Goal: Information Seeking & Learning: Learn about a topic

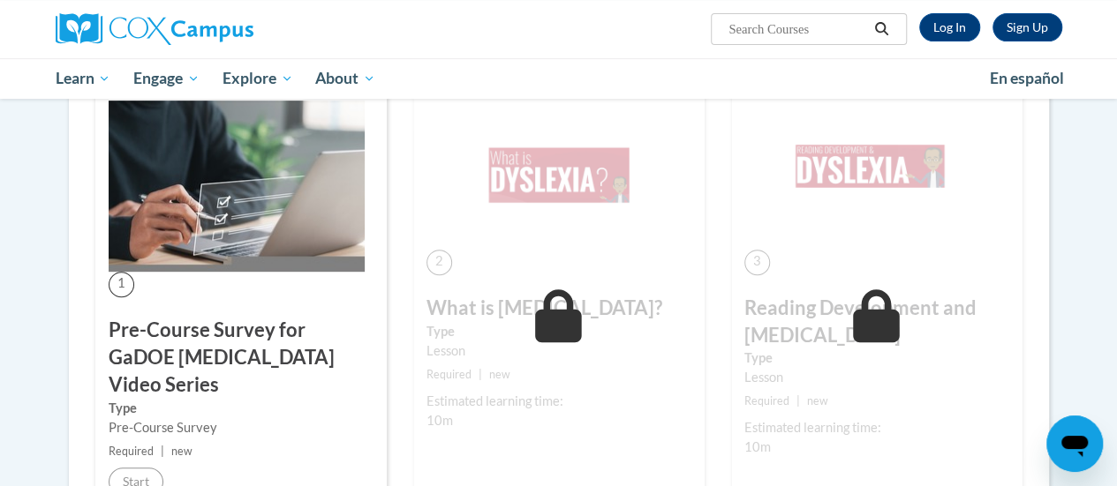
scroll to position [141, 0]
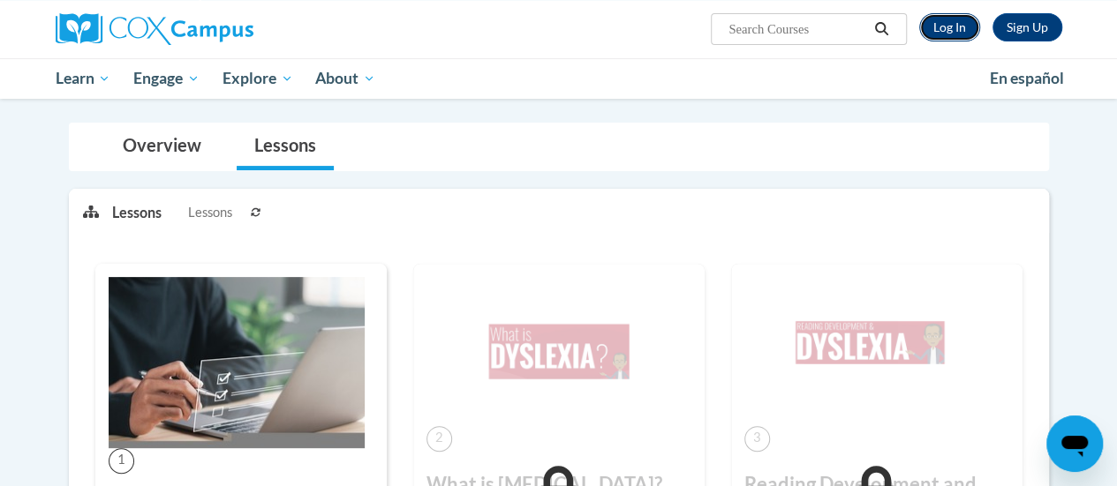
click at [955, 36] on link "Log In" at bounding box center [949, 27] width 61 height 28
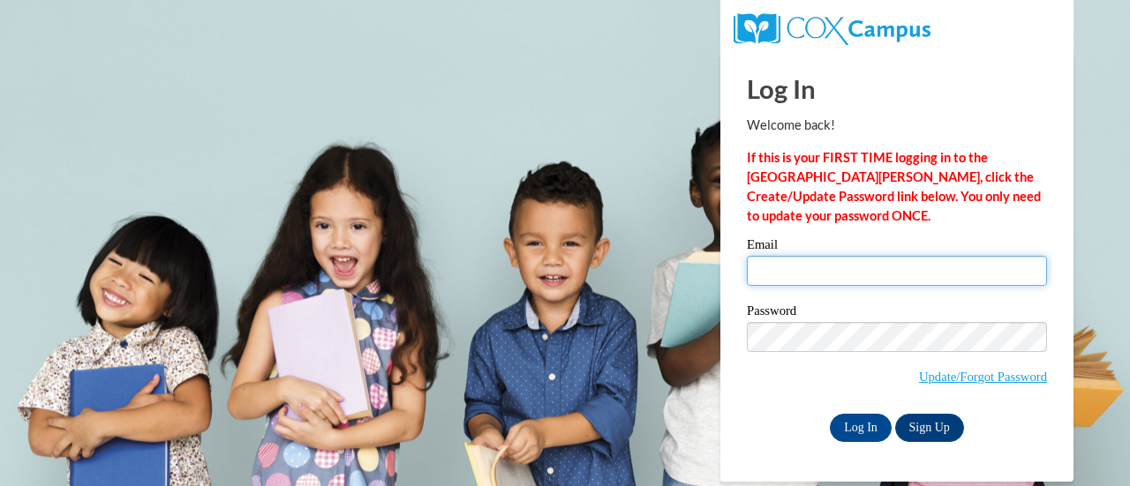
click at [860, 270] on input "Email" at bounding box center [897, 271] width 300 height 30
type input "alison.hoeft@muskegonorway.org"
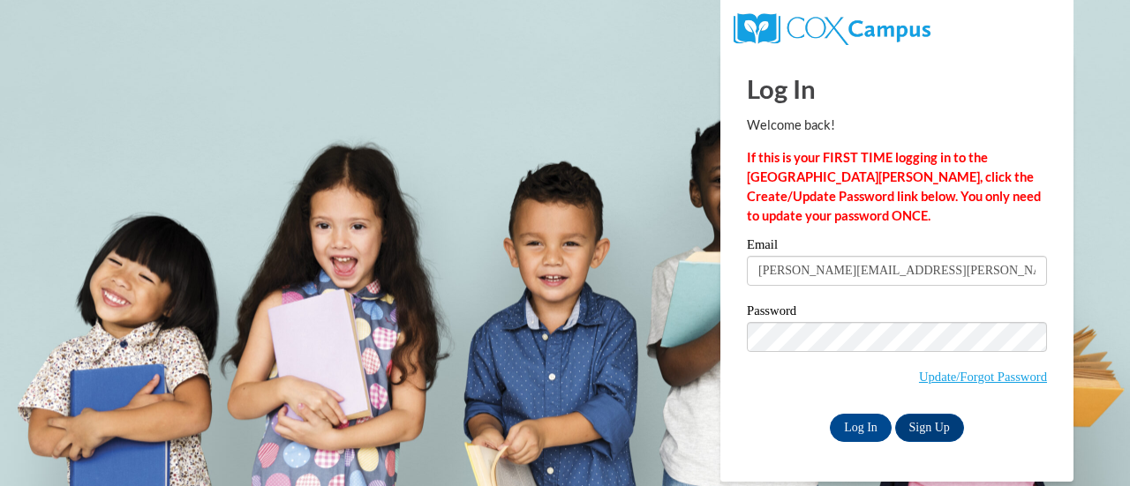
click at [854, 359] on span "Update/Forgot Password" at bounding box center [897, 358] width 300 height 73
click at [863, 440] on input "Log In" at bounding box center [861, 428] width 62 height 28
click at [861, 419] on input "Log In" at bounding box center [861, 428] width 62 height 28
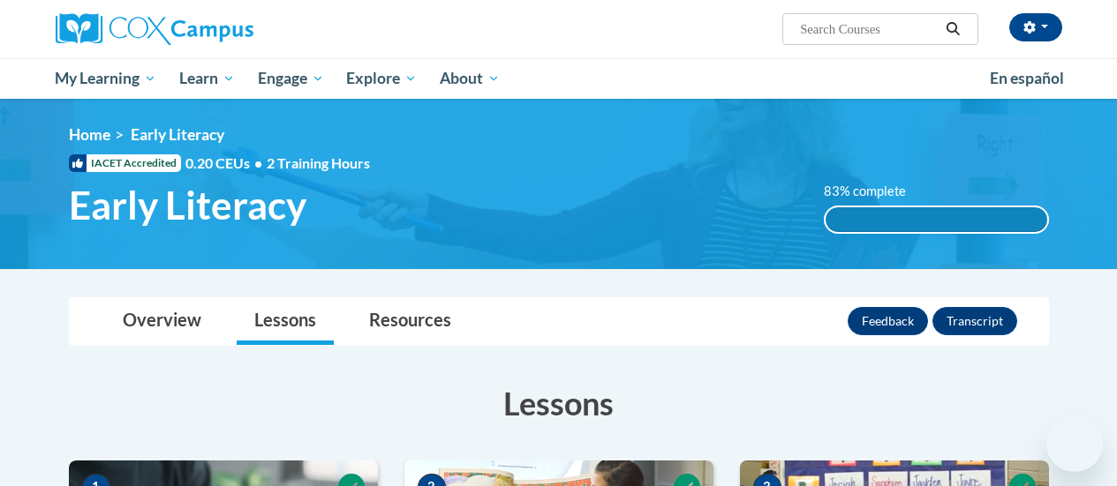
scroll to position [162, 0]
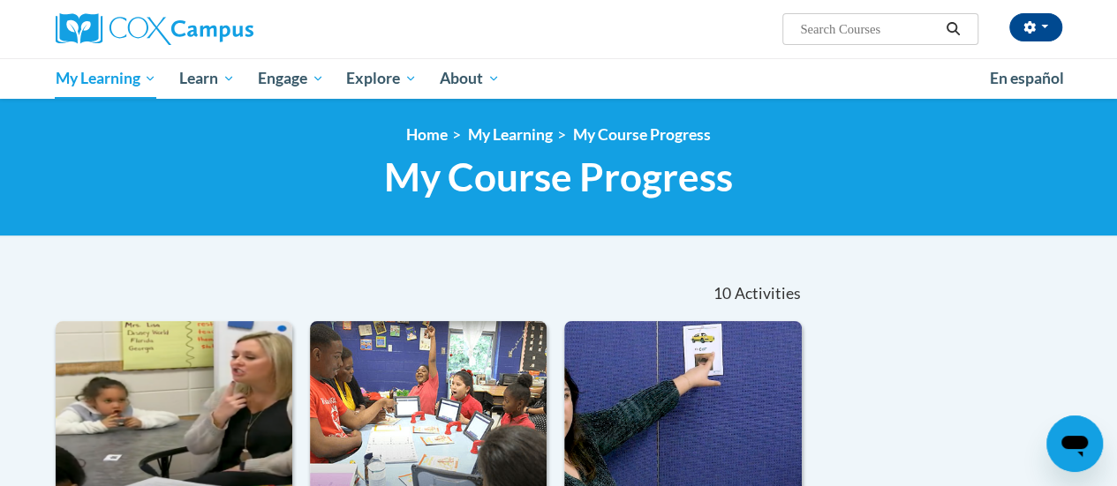
scroll to position [35, 0]
click at [1043, 20] on button "button" at bounding box center [1035, 27] width 53 height 28
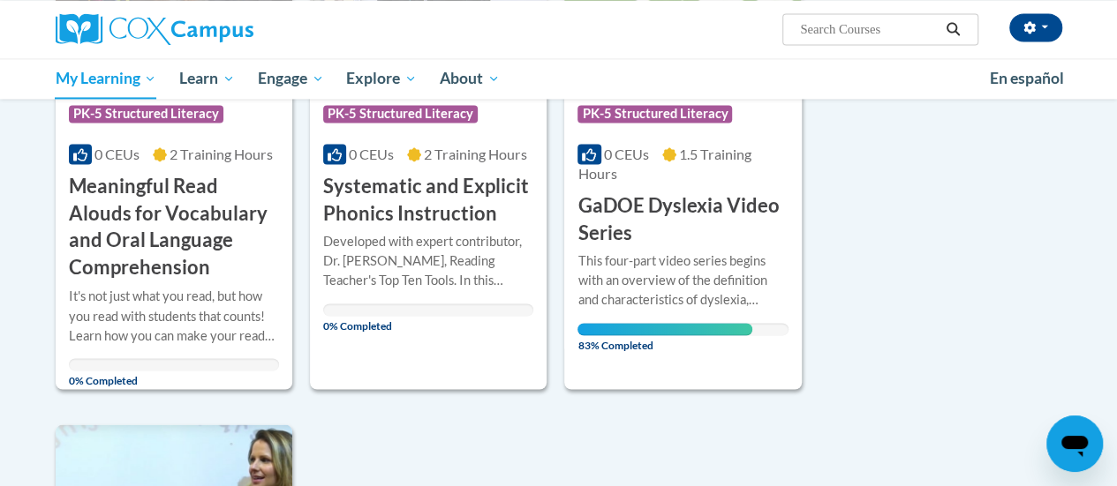
scroll to position [1253, 0]
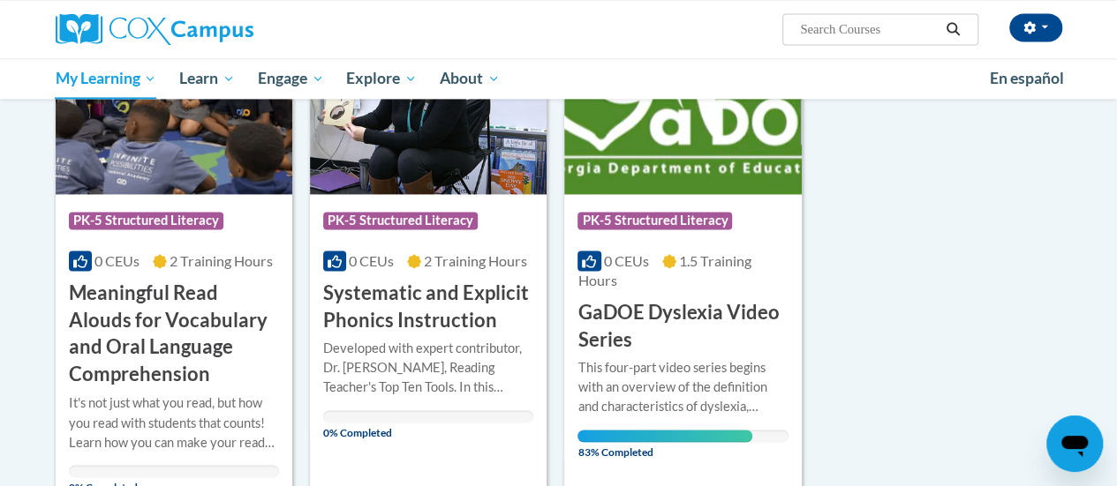
click at [667, 153] on img at bounding box center [682, 104] width 237 height 180
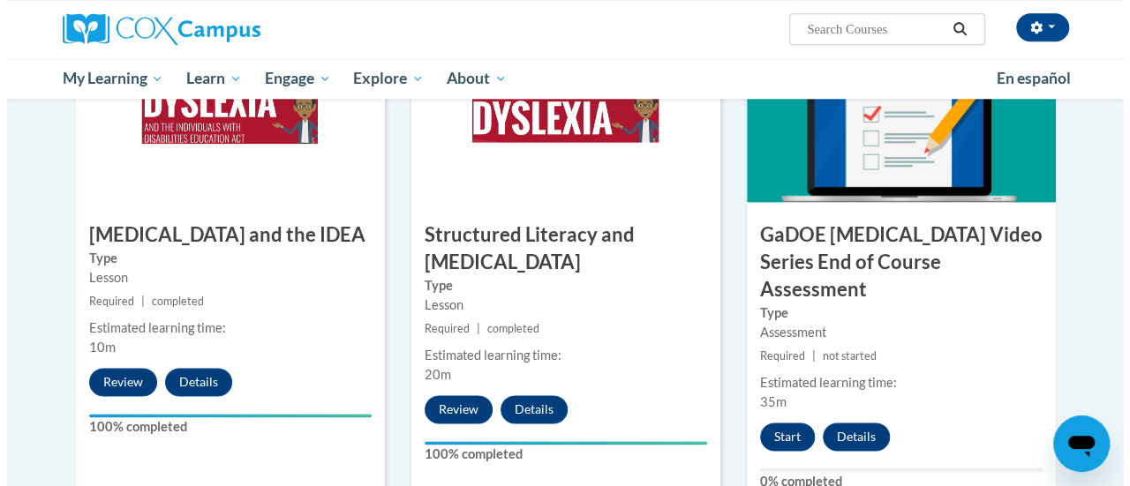
scroll to position [955, 0]
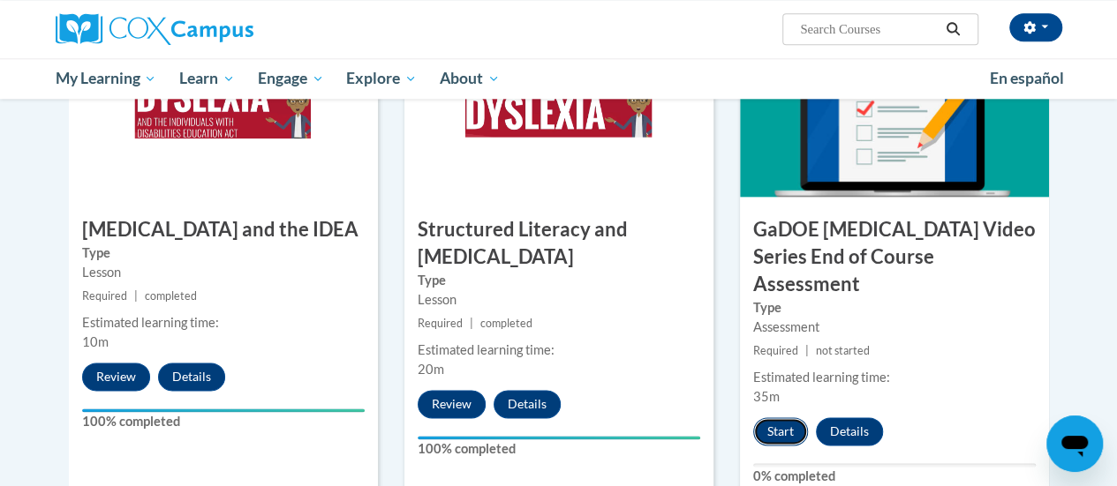
click at [769, 418] on button "Start" at bounding box center [780, 432] width 55 height 28
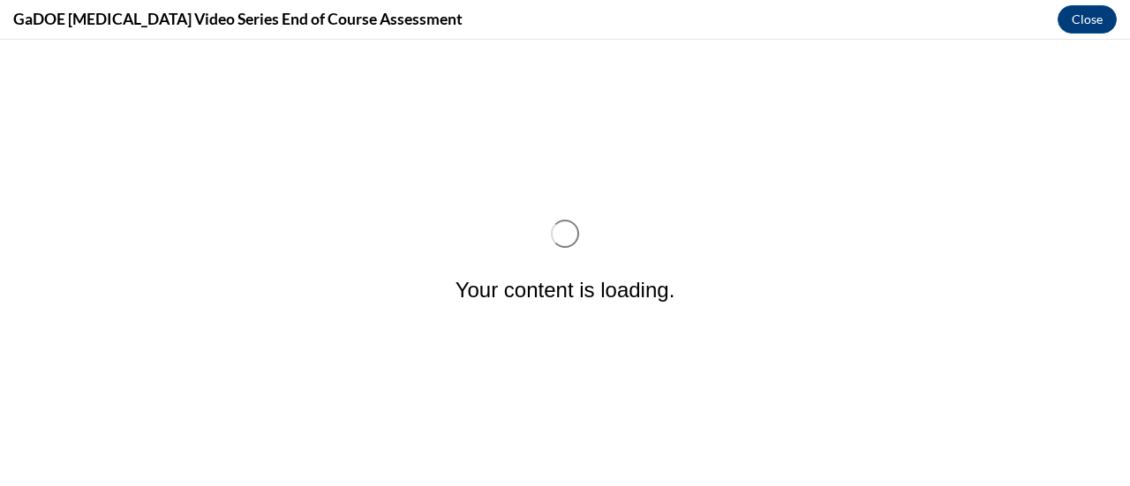
scroll to position [0, 0]
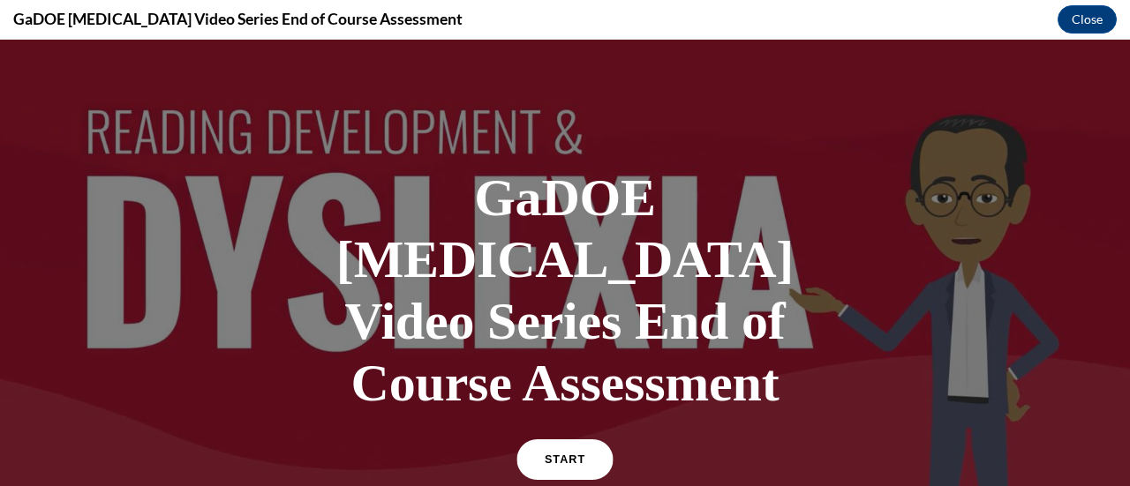
click at [576, 440] on link "START" at bounding box center [564, 460] width 96 height 41
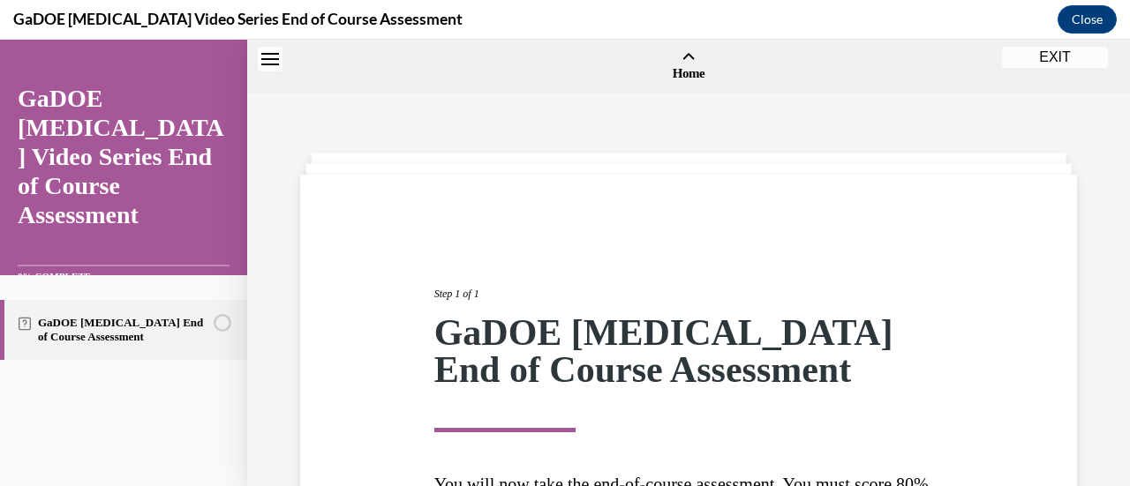
scroll to position [55, 0]
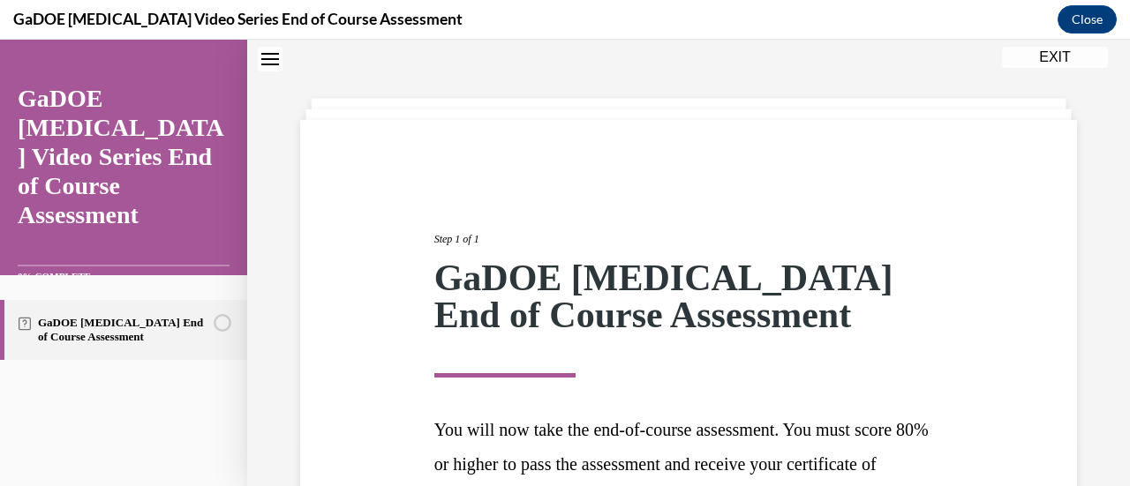
click at [743, 199] on div "Step 1 of 1 GaDOE Dyslexia End of Course Assessment You will now take the end-o…" at bounding box center [689, 388] width 536 height 395
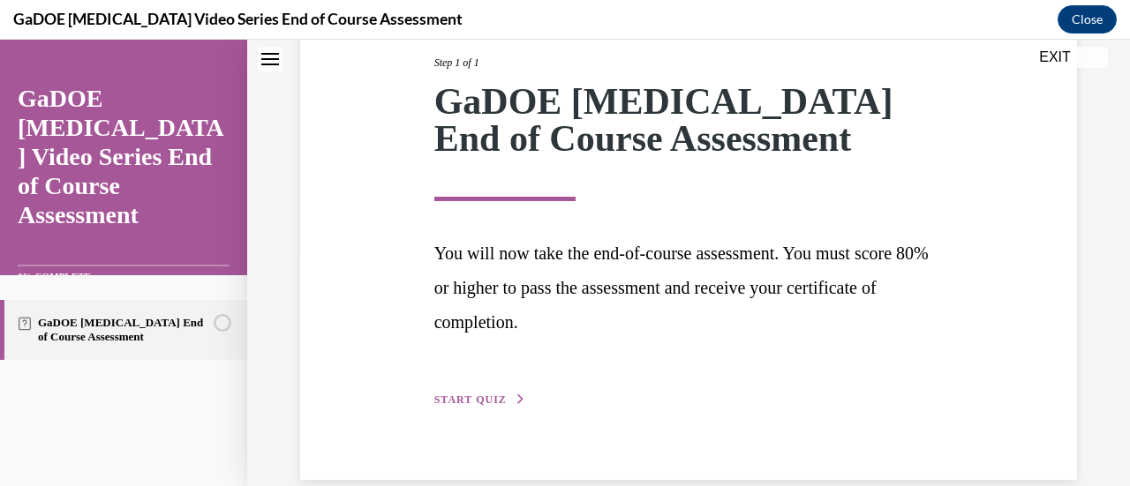
scroll to position [260, 0]
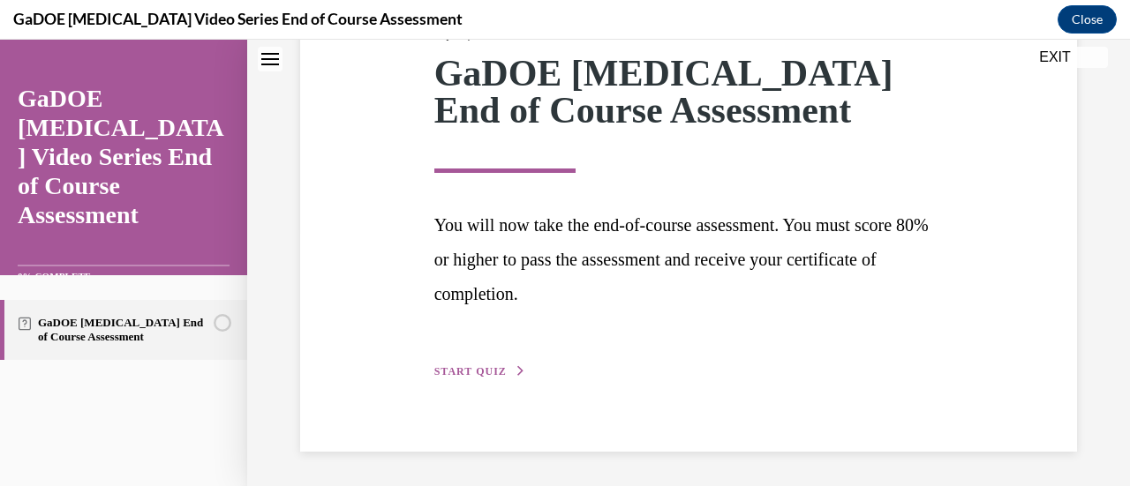
click at [486, 383] on div "Step 1 of 1 GaDOE Dyslexia End of Course Assessment You will now take the end-o…" at bounding box center [688, 183] width 777 height 537
click at [481, 370] on span "START QUIZ" at bounding box center [470, 371] width 72 height 12
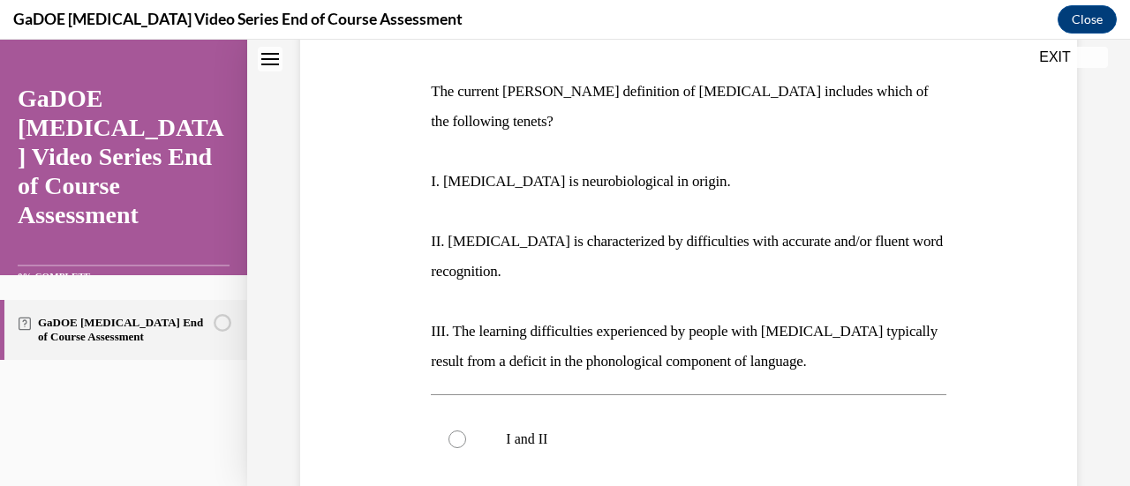
scroll to position [54, 0]
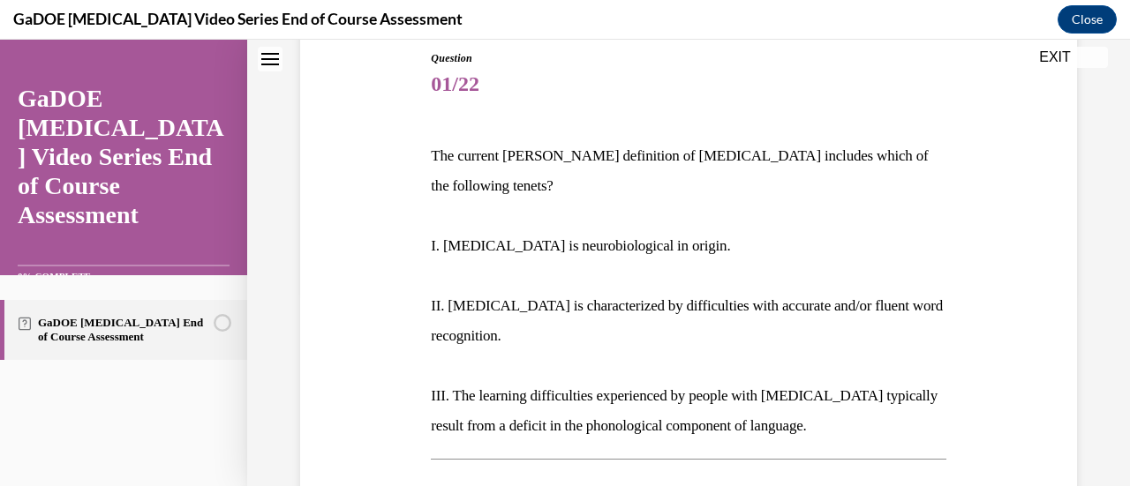
scroll to position [230, 0]
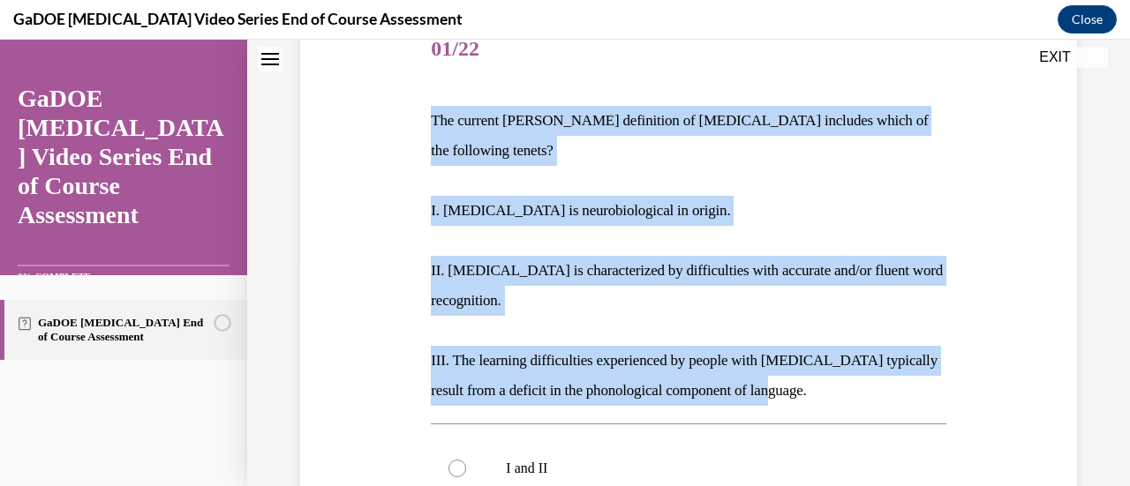
drag, startPoint x: 429, startPoint y: 126, endPoint x: 833, endPoint y: 354, distance: 464.0
click at [833, 354] on div "The current IDA definition of dyslexia includes which of the following tenets? …" at bounding box center [688, 256] width 515 height 300
copy div "The current IDA definition of dyslexia includes which of the following tenets? …"
click at [380, 174] on div "Question 01/22 The current IDA definition of dyslexia includes which of the fol…" at bounding box center [689, 448] width 786 height 973
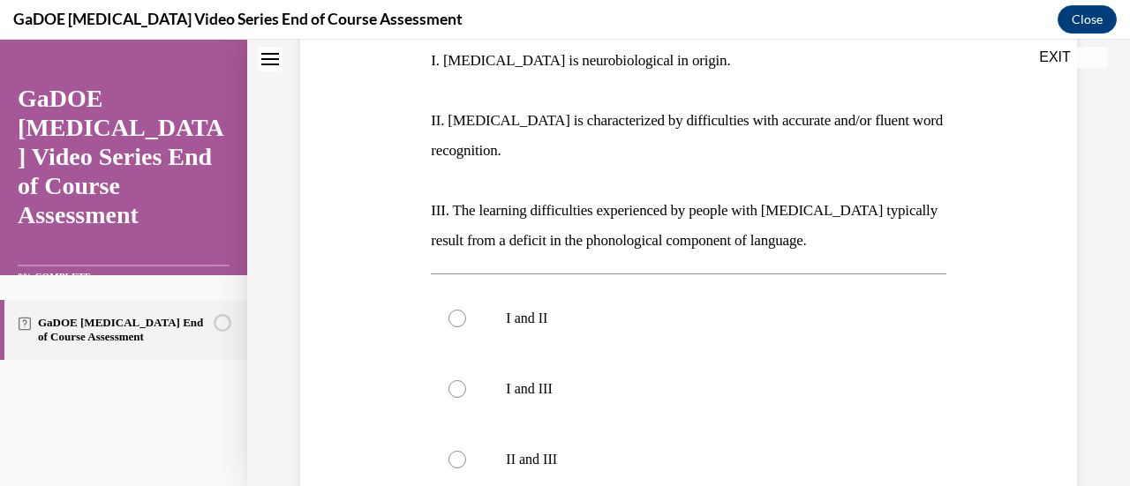
scroll to position [384, 0]
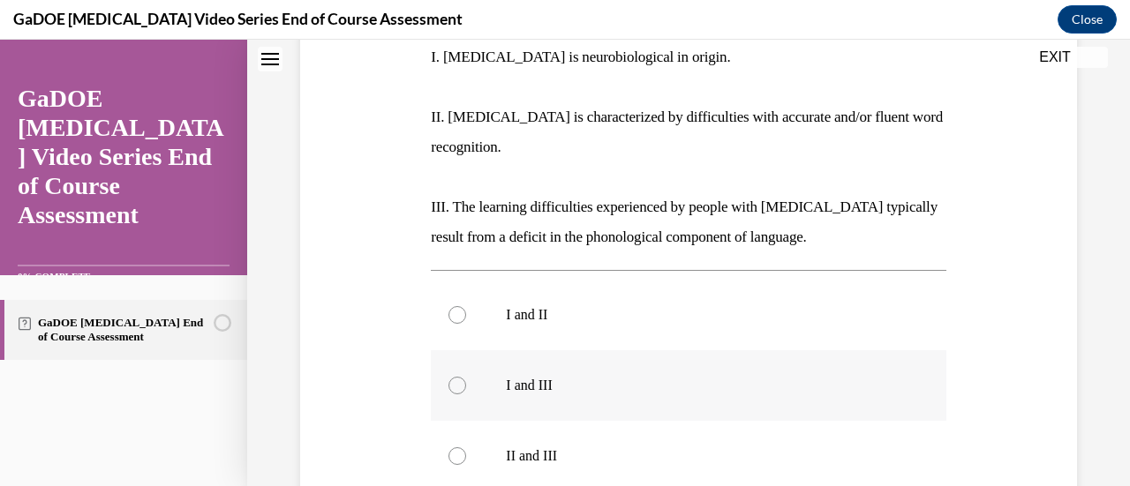
click at [709, 377] on p "I and III" at bounding box center [703, 386] width 395 height 18
click at [466, 377] on input "I and III" at bounding box center [457, 386] width 18 height 18
radio input "true"
click at [636, 439] on label "II and III" at bounding box center [688, 456] width 515 height 71
click at [466, 448] on input "II and III" at bounding box center [457, 457] width 18 height 18
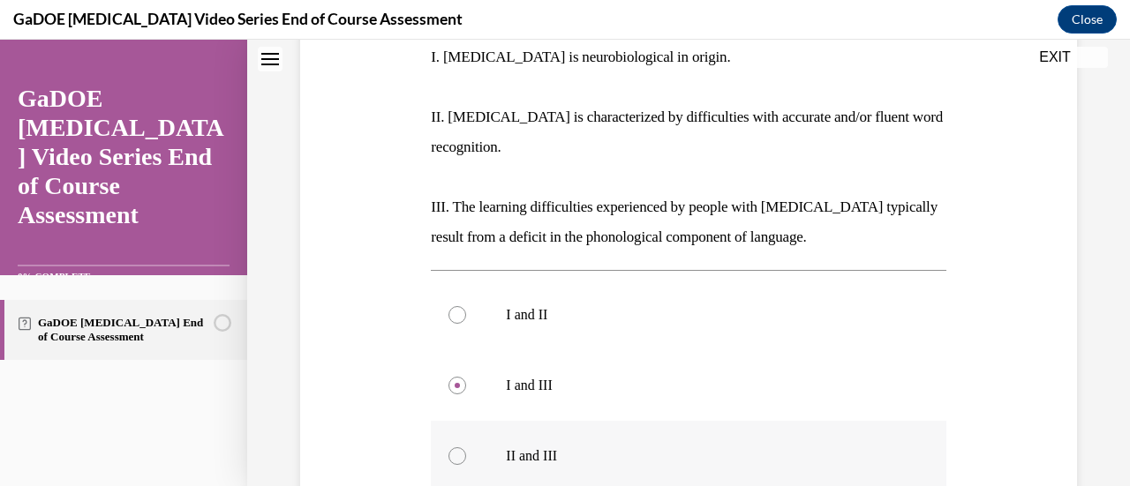
radio input "true"
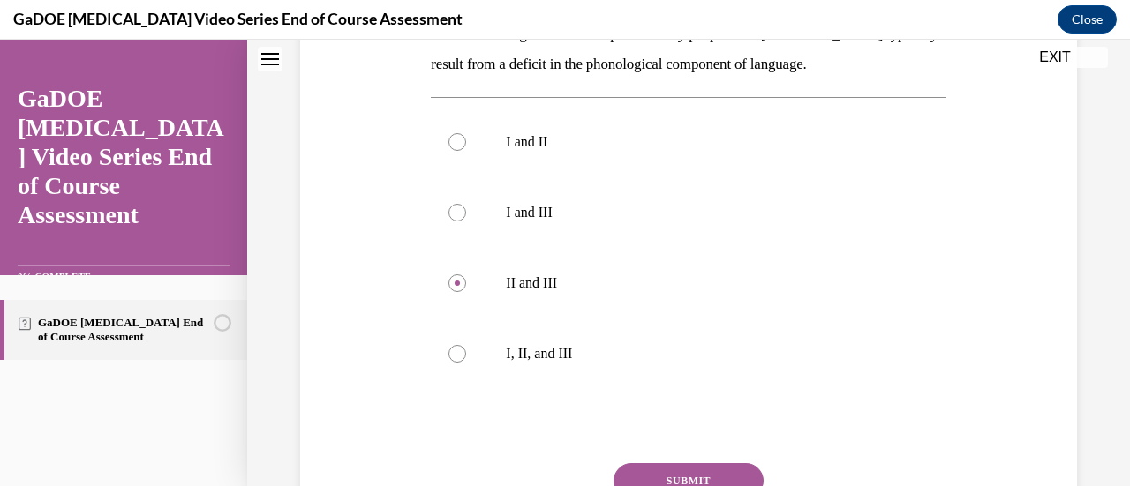
scroll to position [581, 0]
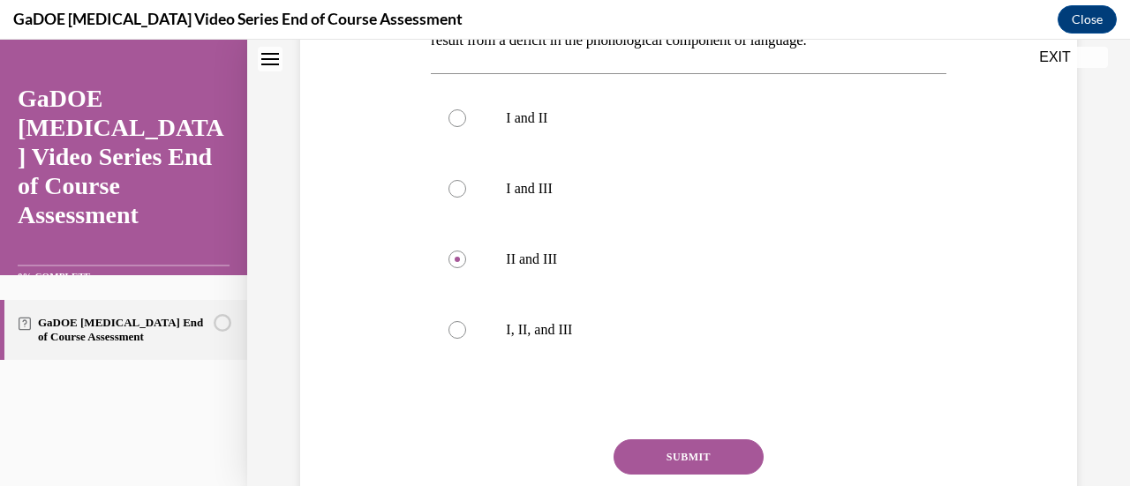
click at [722, 440] on button "SUBMIT" at bounding box center [688, 457] width 150 height 35
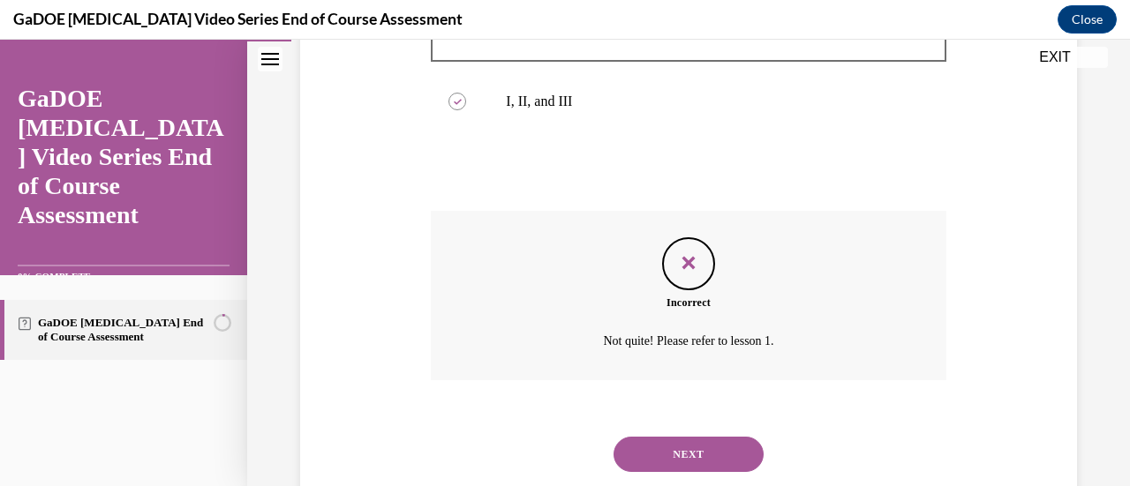
scroll to position [826, 0]
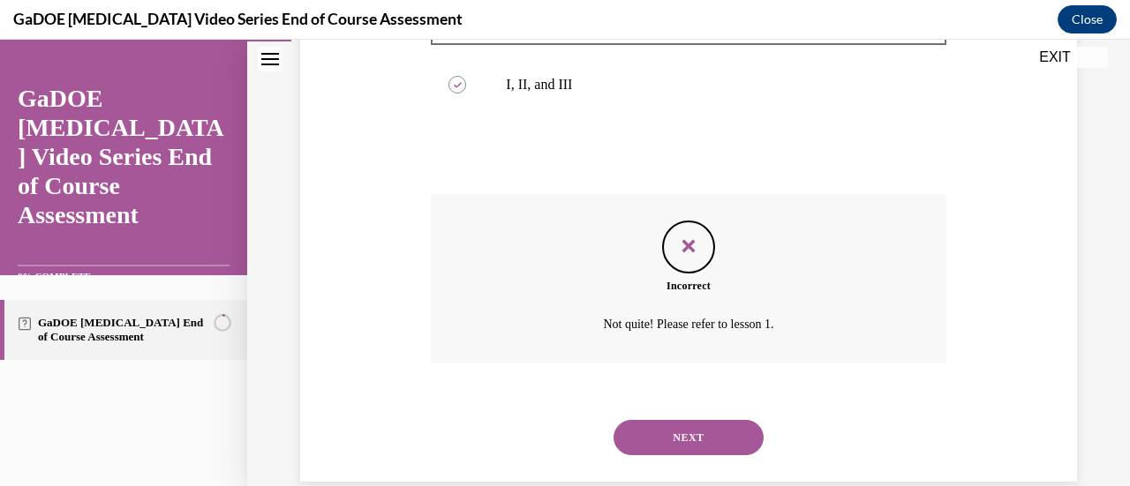
click at [715, 420] on button "NEXT" at bounding box center [688, 437] width 150 height 35
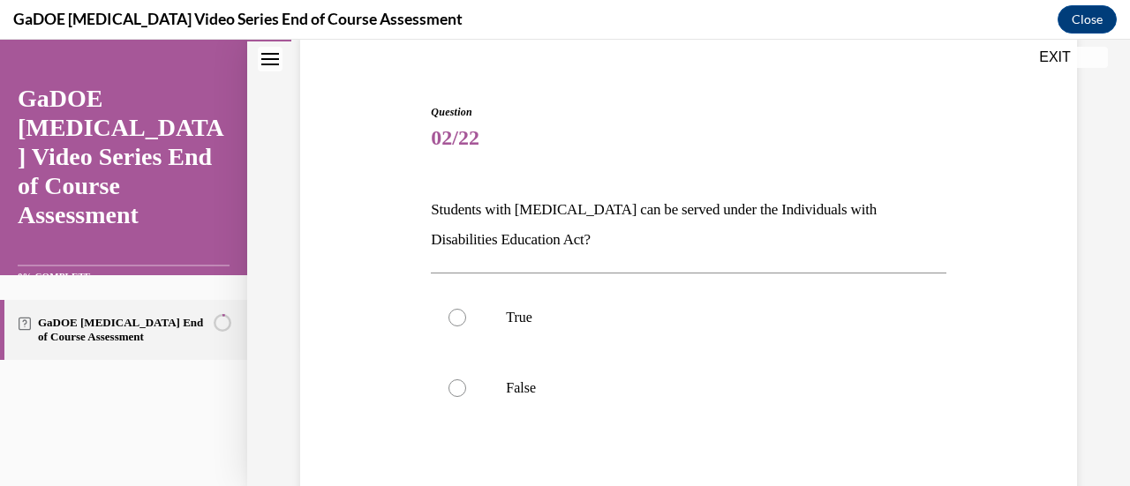
scroll to position [143, 0]
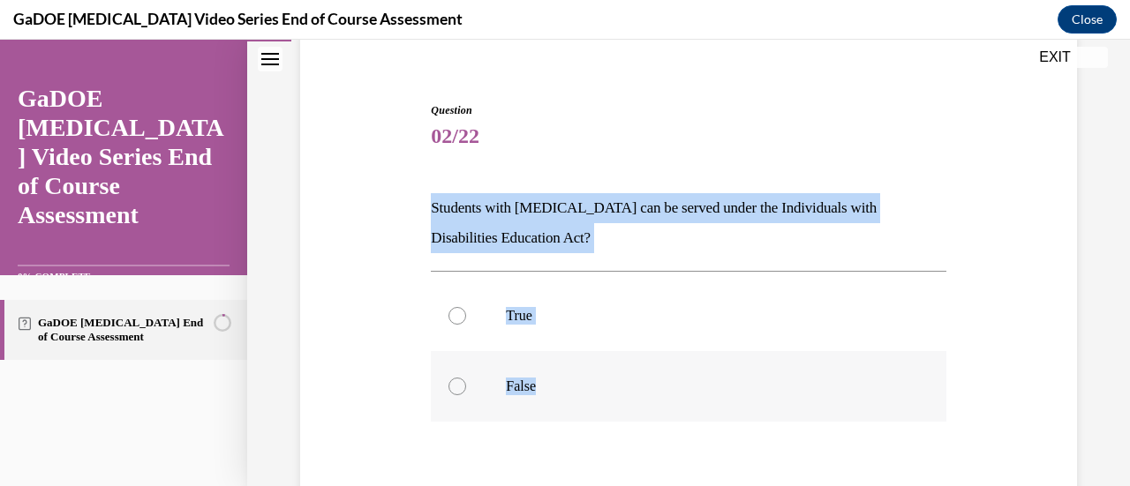
drag, startPoint x: 429, startPoint y: 208, endPoint x: 553, endPoint y: 379, distance: 211.0
click at [553, 379] on div "Question 02/22 Students with dyslexia can be served under the Individuals with …" at bounding box center [688, 371] width 515 height 538
copy div "Students with dyslexia can be served under the Individuals with Disabilities Ed…"
click at [547, 308] on p "True" at bounding box center [703, 316] width 395 height 18
click at [466, 308] on input "True" at bounding box center [457, 316] width 18 height 18
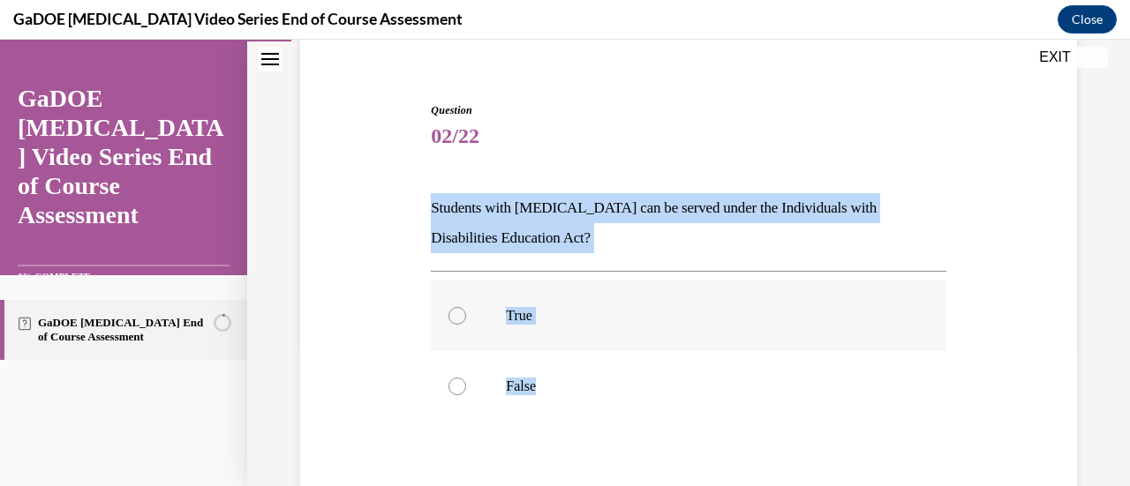
radio input "true"
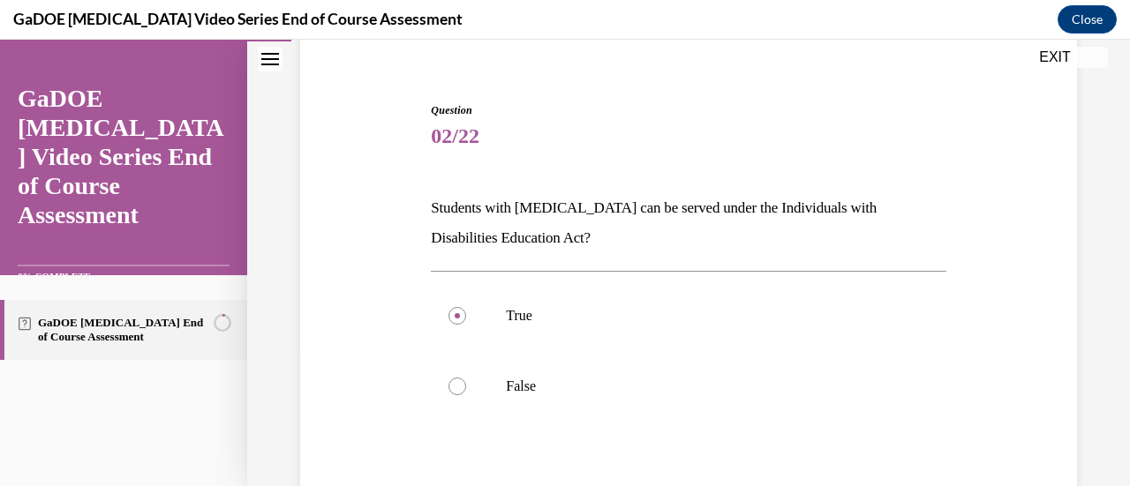
scroll to position [279, 0]
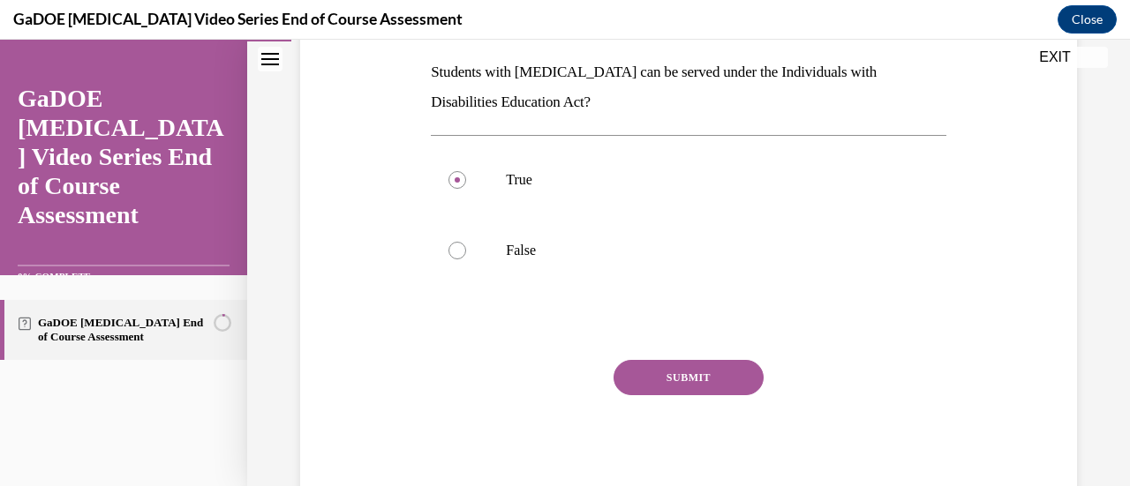
click at [658, 375] on button "SUBMIT" at bounding box center [688, 377] width 150 height 35
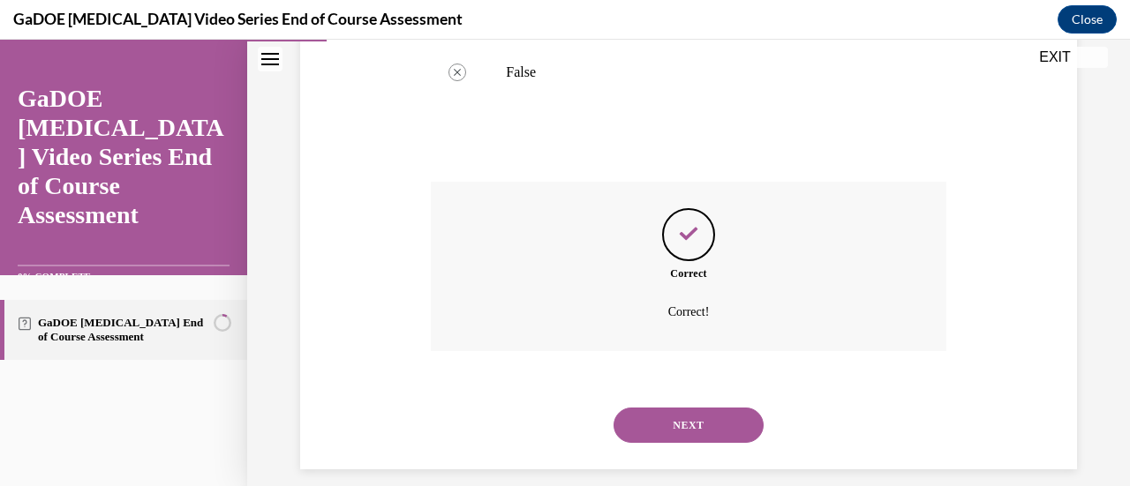
scroll to position [475, 0]
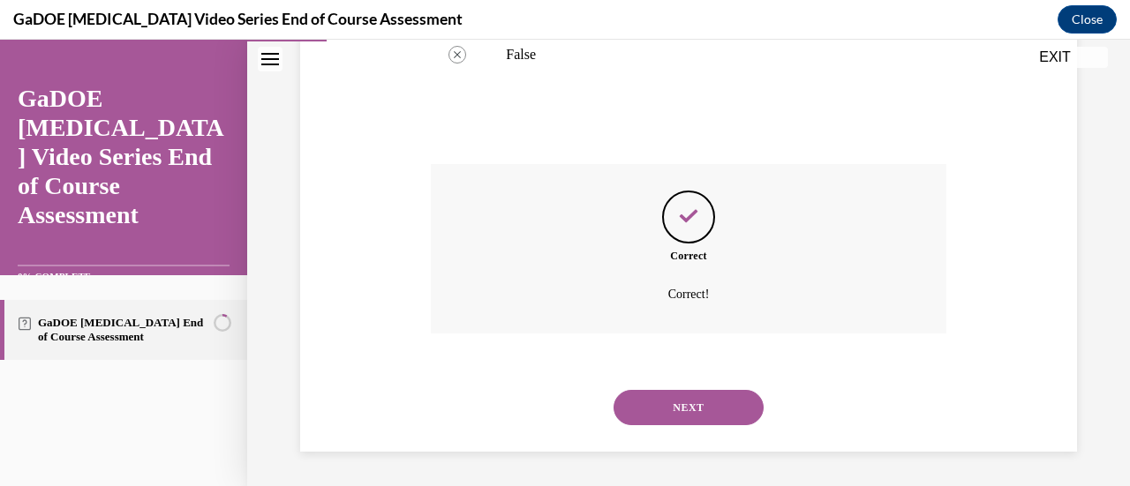
click at [717, 410] on button "NEXT" at bounding box center [688, 407] width 150 height 35
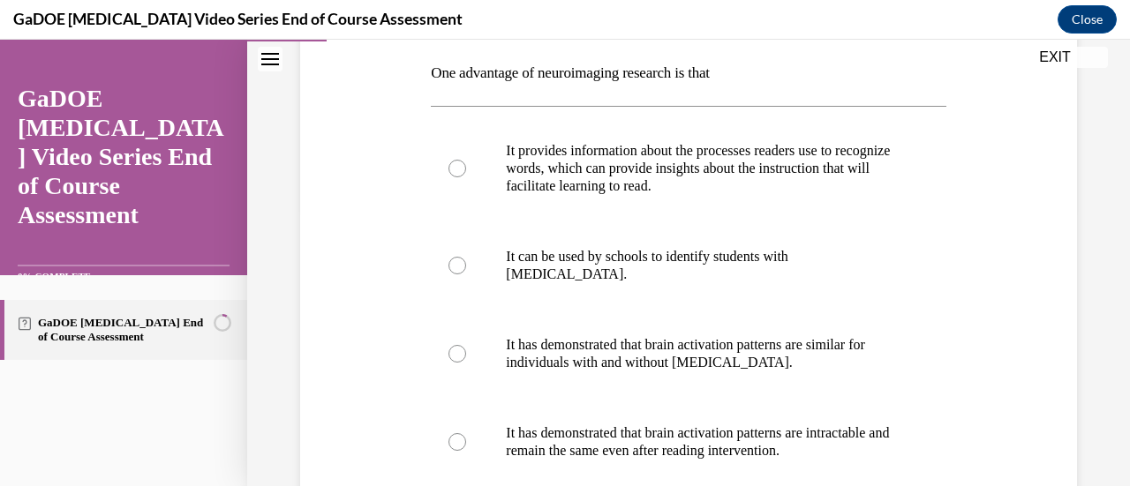
scroll to position [282, 0]
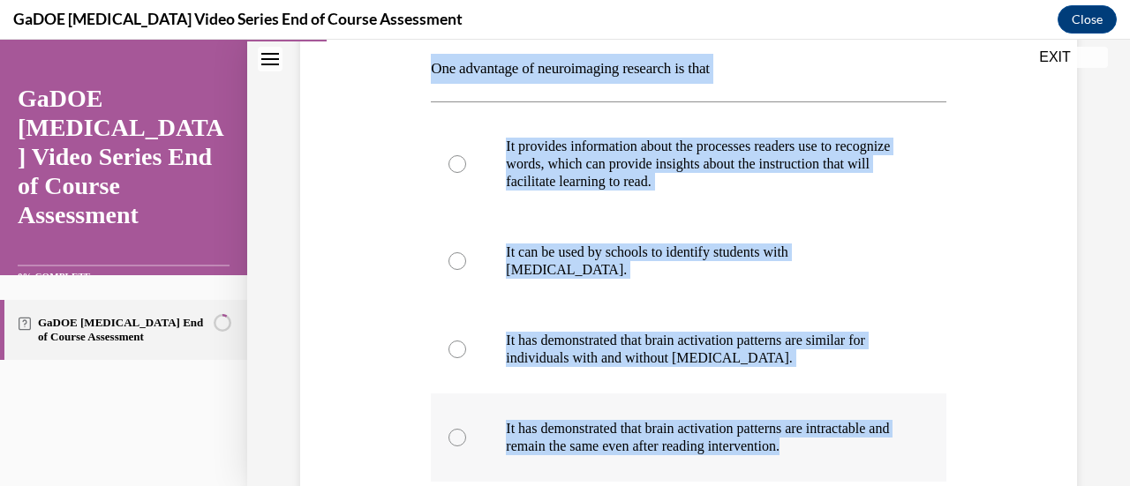
drag, startPoint x: 420, startPoint y: 82, endPoint x: 781, endPoint y: 453, distance: 517.5
click at [781, 453] on div "Question 03/22 One advantage of neuroimaging research is that It provides infor…" at bounding box center [689, 305] width 786 height 791
copy div "One advantage of neuroimaging research is that It provides information about th…"
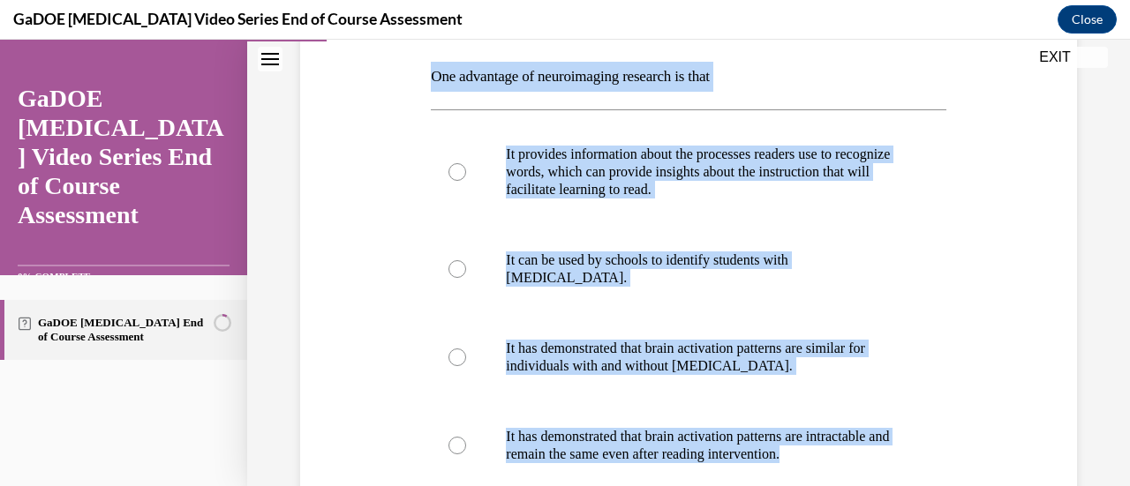
scroll to position [268, 0]
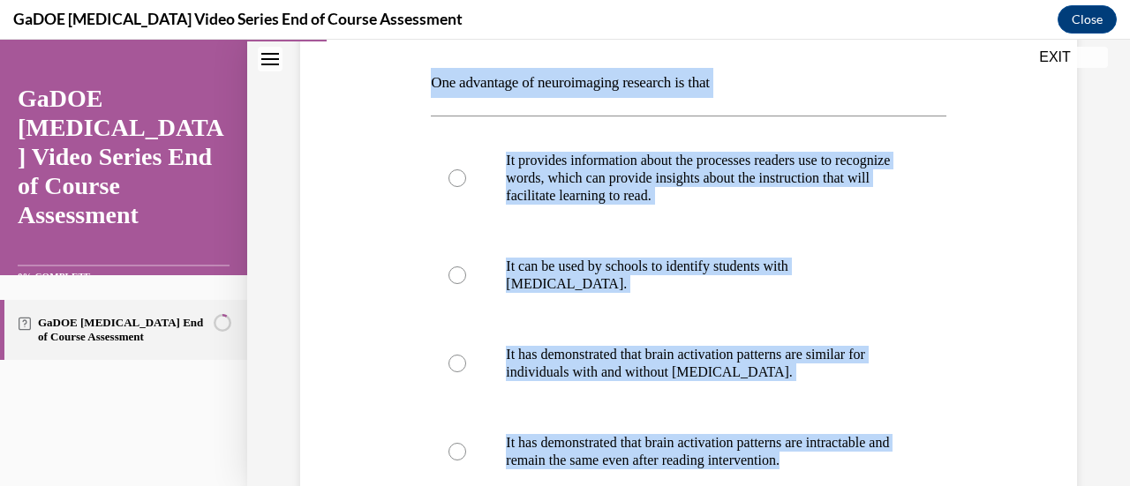
click at [296, 222] on div "Question 03/22 One advantage of neuroimaging research is that It provides infor…" at bounding box center [689, 319] width 786 height 791
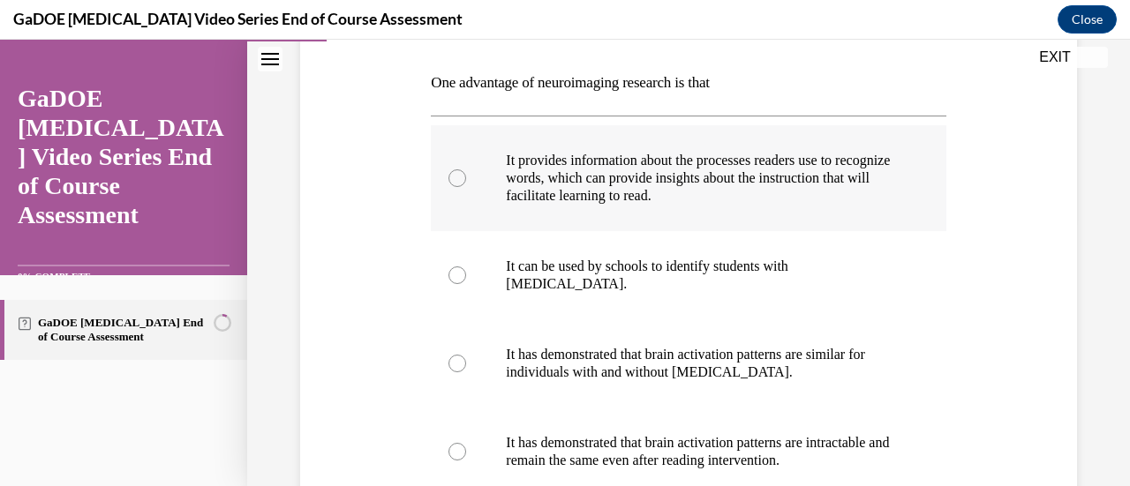
click at [669, 210] on label "It provides information about the processes readers use to recognize words, whi…" at bounding box center [688, 178] width 515 height 106
click at [466, 187] on input "It provides information about the processes readers use to recognize words, whi…" at bounding box center [457, 178] width 18 height 18
radio input "true"
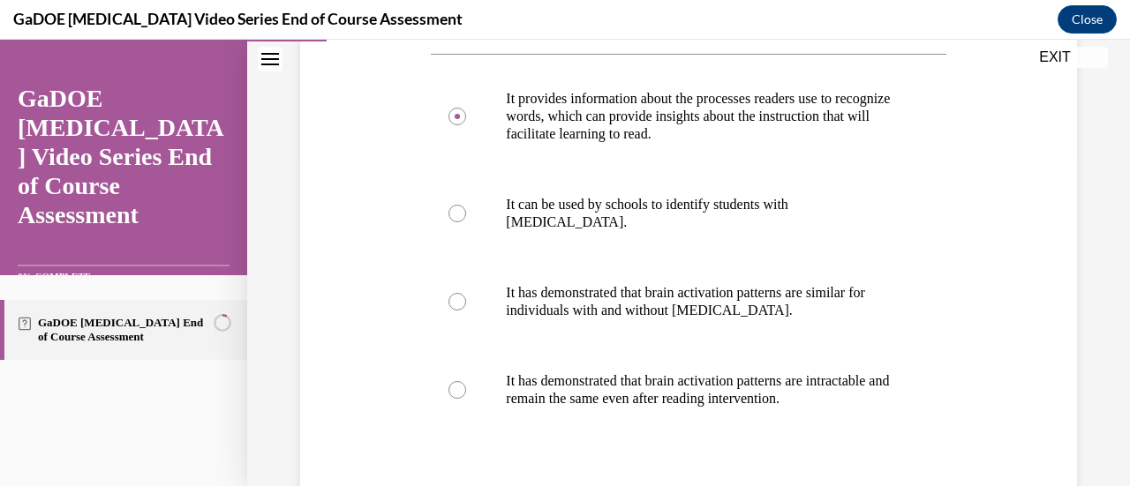
scroll to position [357, 0]
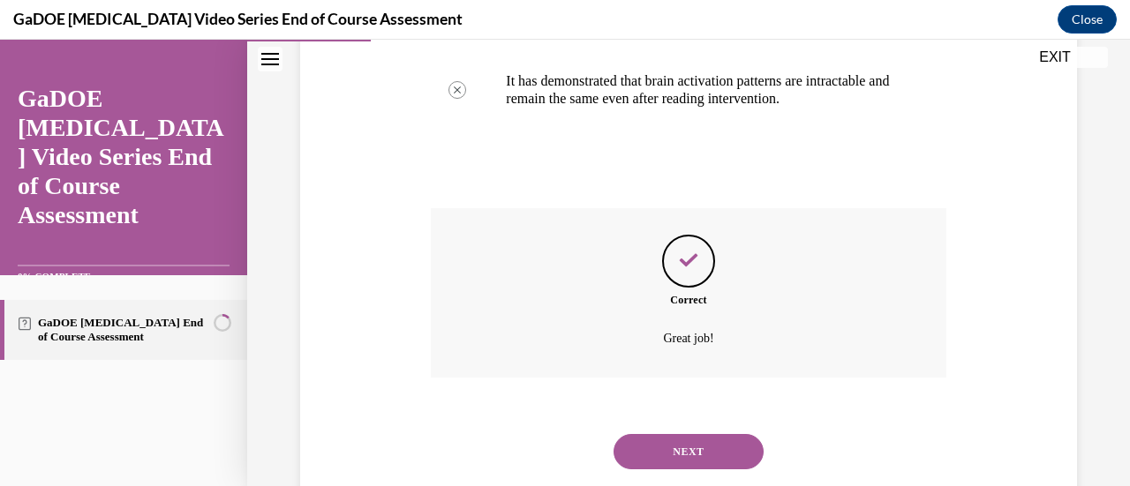
scroll to position [632, 0]
click at [704, 430] on div "NEXT" at bounding box center [688, 450] width 515 height 71
click at [703, 440] on button "NEXT" at bounding box center [688, 450] width 150 height 35
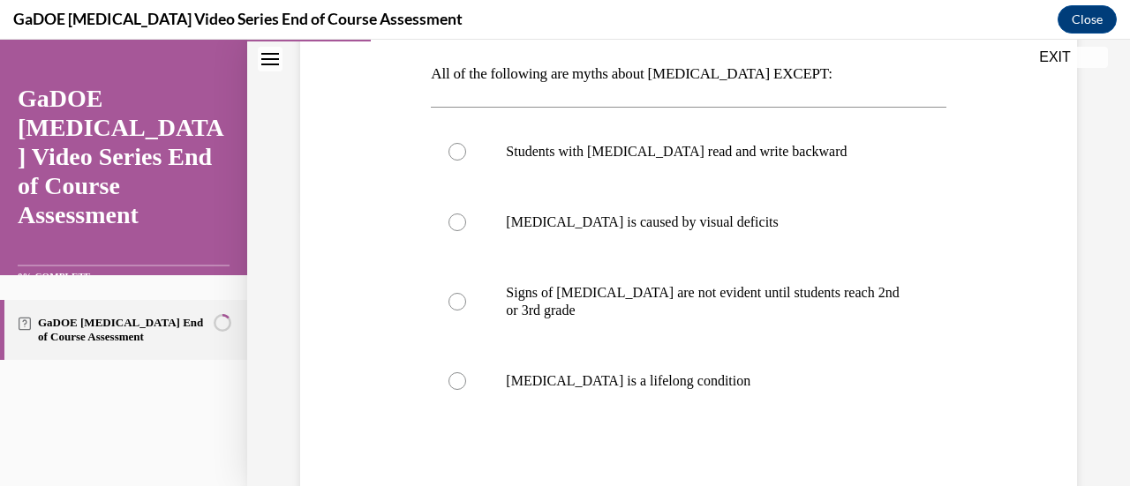
scroll to position [281, 0]
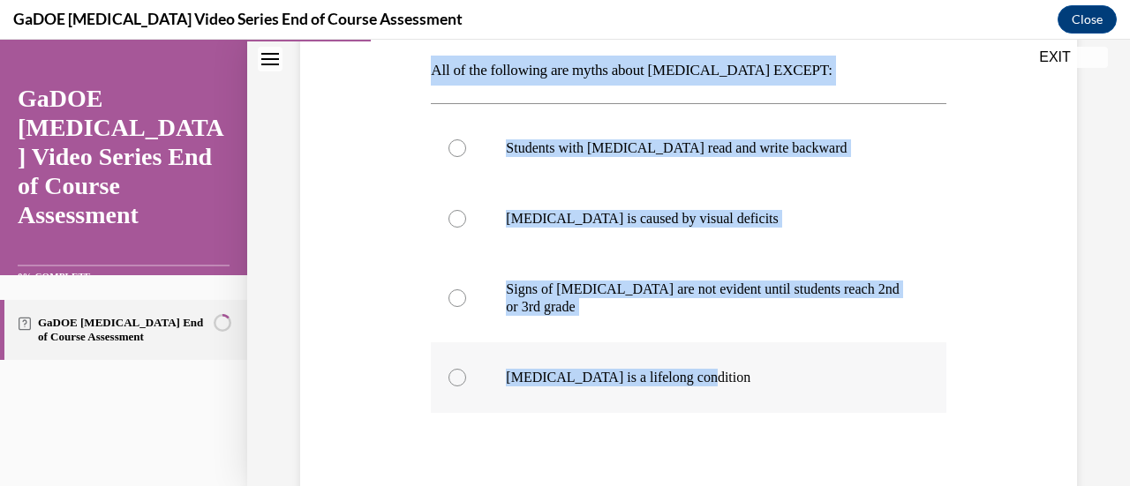
drag, startPoint x: 410, startPoint y: 79, endPoint x: 715, endPoint y: 373, distance: 423.9
click at [715, 373] on div "Question 04/22 All of the following are myths about dyslexia EXCEPT: Students w…" at bounding box center [689, 272] width 786 height 720
copy div "All of the following are myths about dyslexia EXCEPT: Students with dyslexia re…"
click at [392, 249] on div "Question 04/22 All of the following are myths about dyslexia EXCEPT: Students w…" at bounding box center [689, 272] width 786 height 720
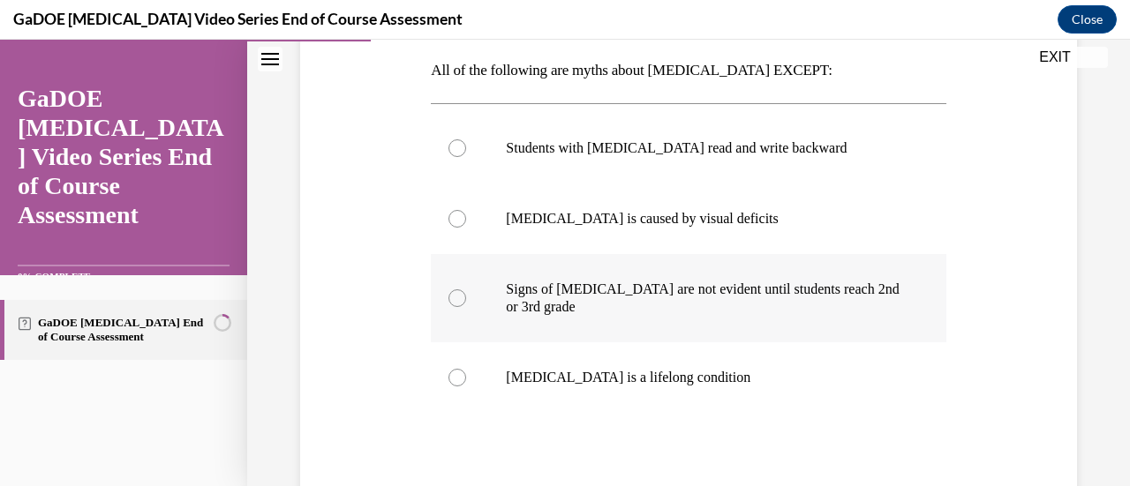
click at [524, 317] on label "Signs of dyslexia are not evident until students reach 2nd or 3rd grade" at bounding box center [688, 298] width 515 height 88
click at [466, 307] on input "Signs of dyslexia are not evident until students reach 2nd or 3rd grade" at bounding box center [457, 299] width 18 height 18
radio input "true"
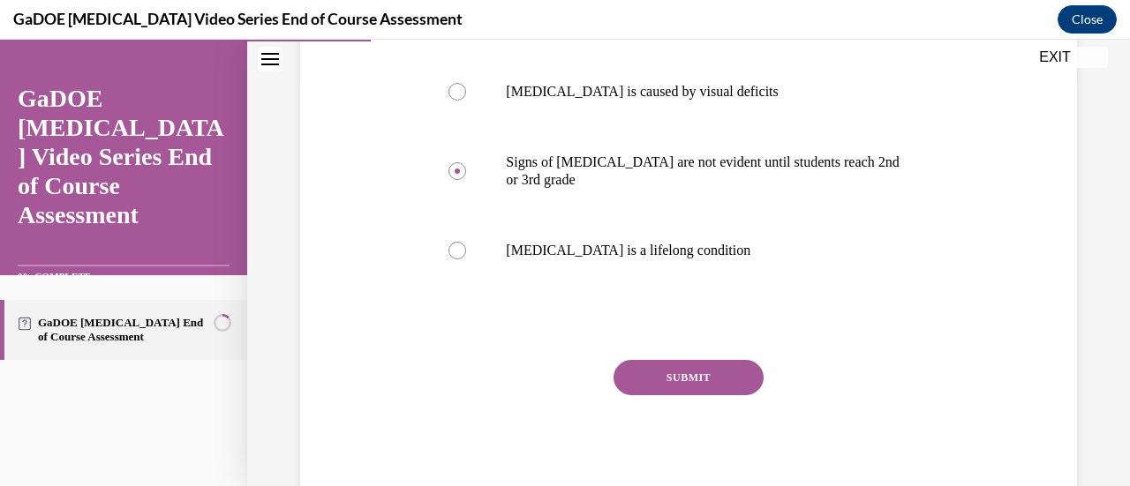
click at [669, 379] on button "SUBMIT" at bounding box center [688, 377] width 150 height 35
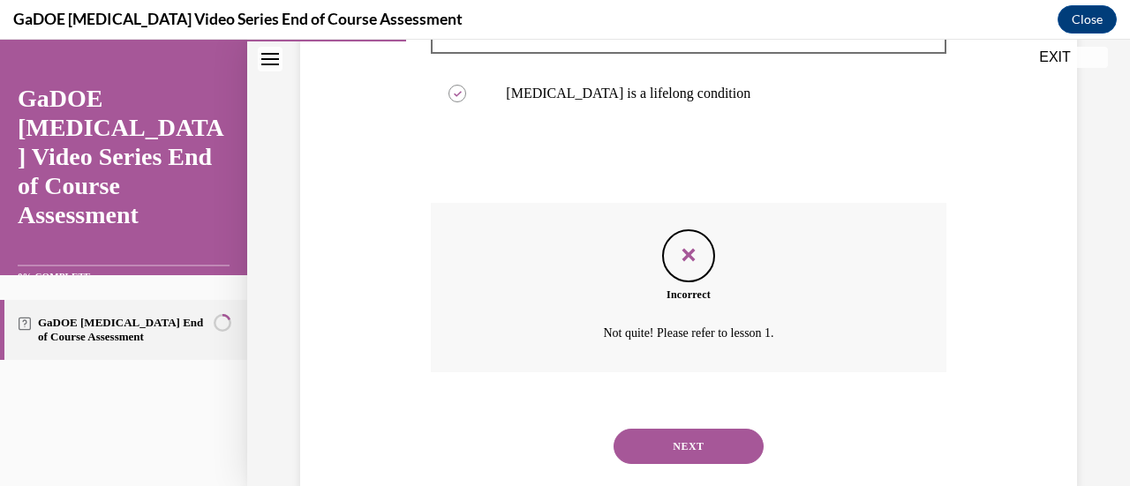
click at [704, 440] on button "NEXT" at bounding box center [688, 446] width 150 height 35
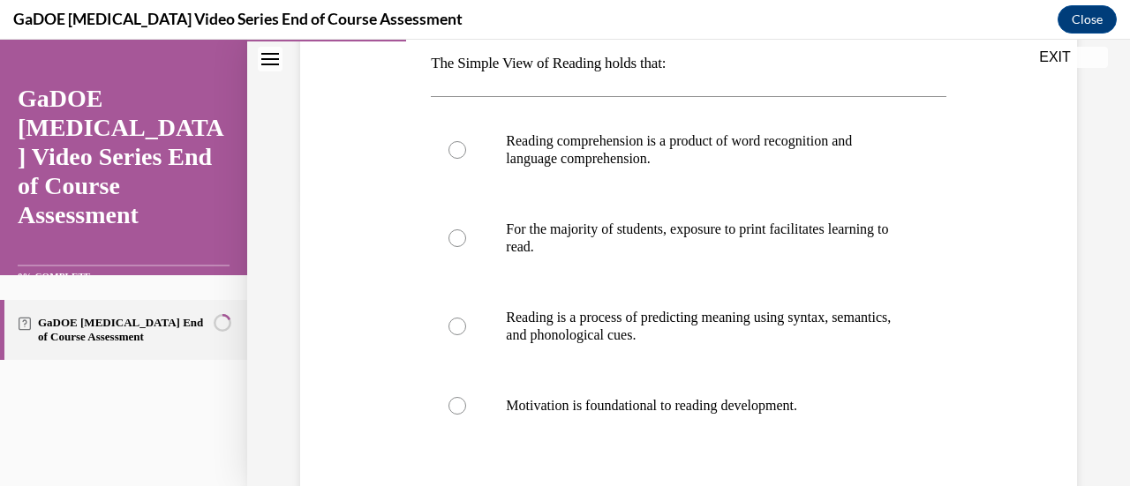
scroll to position [294, 0]
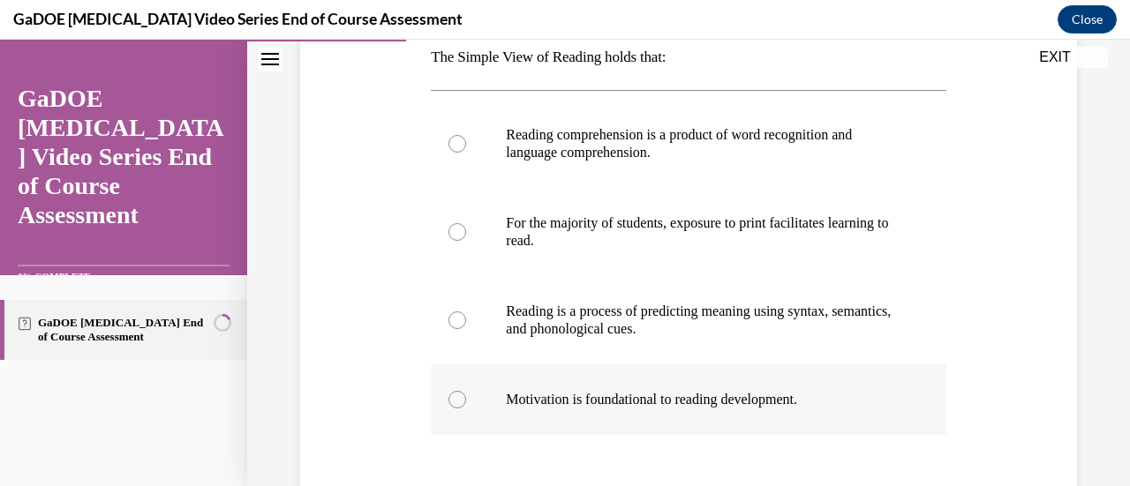
drag, startPoint x: 402, startPoint y: 60, endPoint x: 845, endPoint y: 388, distance: 551.5
click at [845, 388] on div "Question 05/22 The Simple View of Reading holds that: Reading comprehension is …" at bounding box center [689, 276] width 786 height 756
copy div "The Simple View of Reading holds that: Reading comprehension is a product of wo…"
click at [371, 232] on div "Question 05/22 The Simple View of Reading holds that: Reading comprehension is …" at bounding box center [689, 276] width 786 height 756
click at [483, 147] on label "Reading comprehension is a product of word recognition and language comprehensi…" at bounding box center [688, 144] width 515 height 88
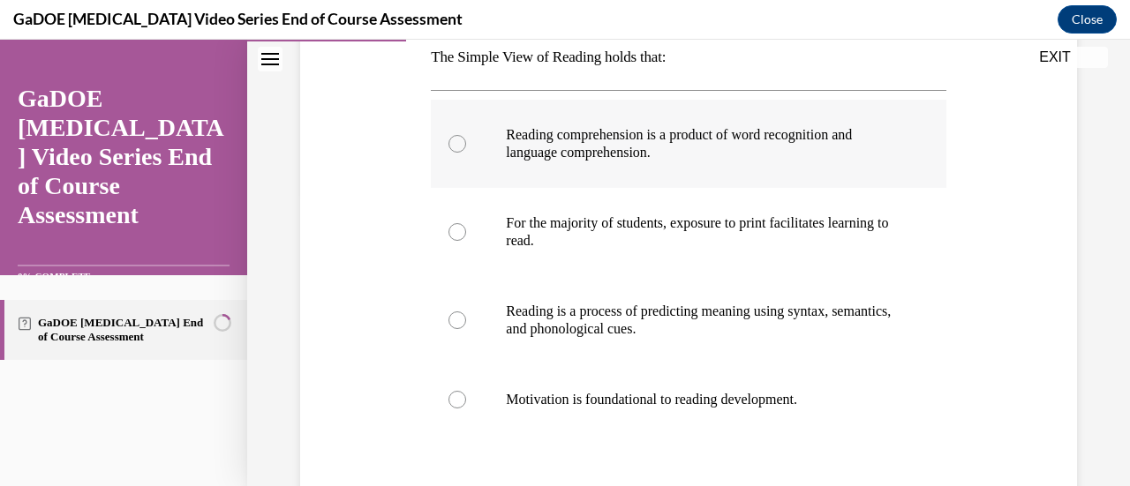
click at [466, 147] on input "Reading comprehension is a product of word recognition and language comprehensi…" at bounding box center [457, 144] width 18 height 18
radio input "true"
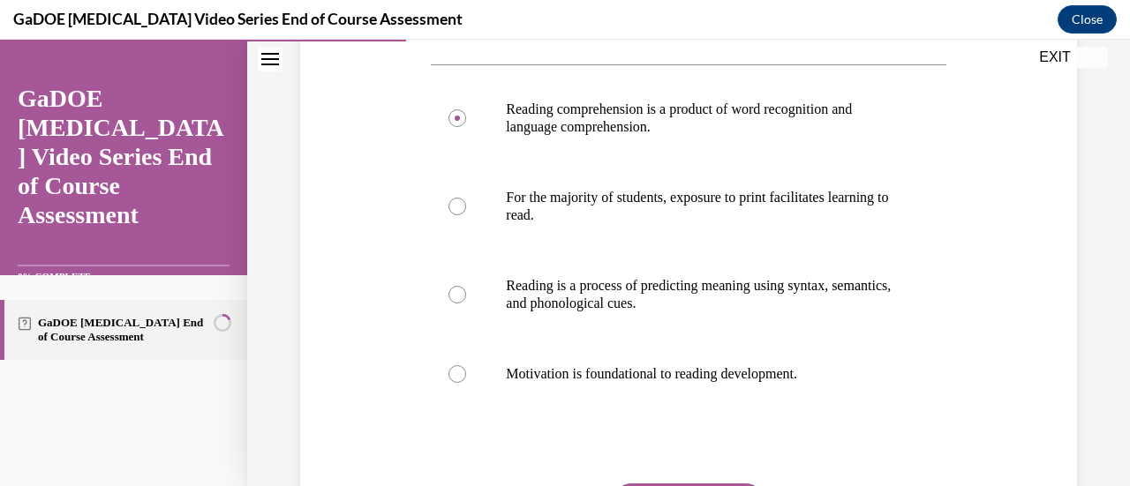
scroll to position [381, 0]
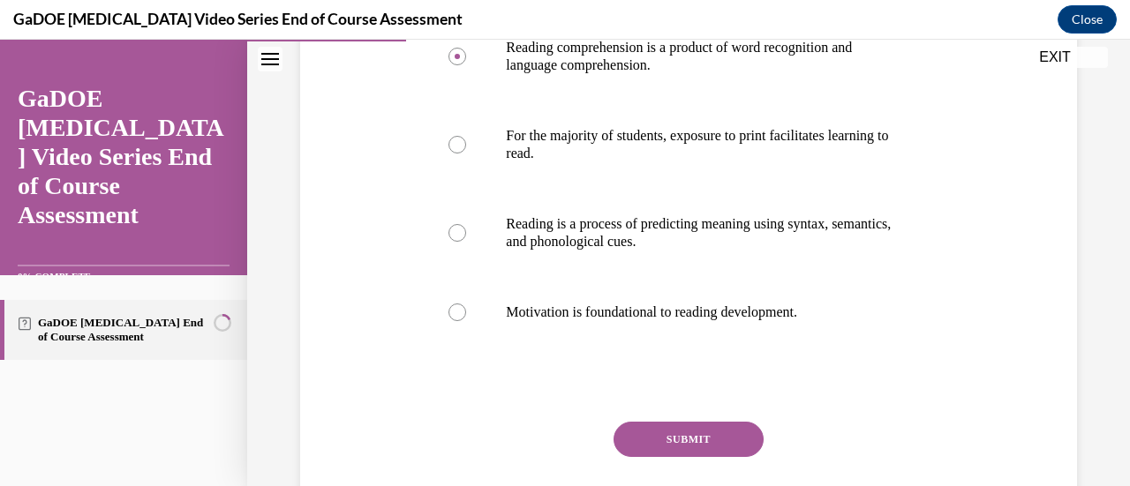
click at [636, 435] on button "SUBMIT" at bounding box center [688, 439] width 150 height 35
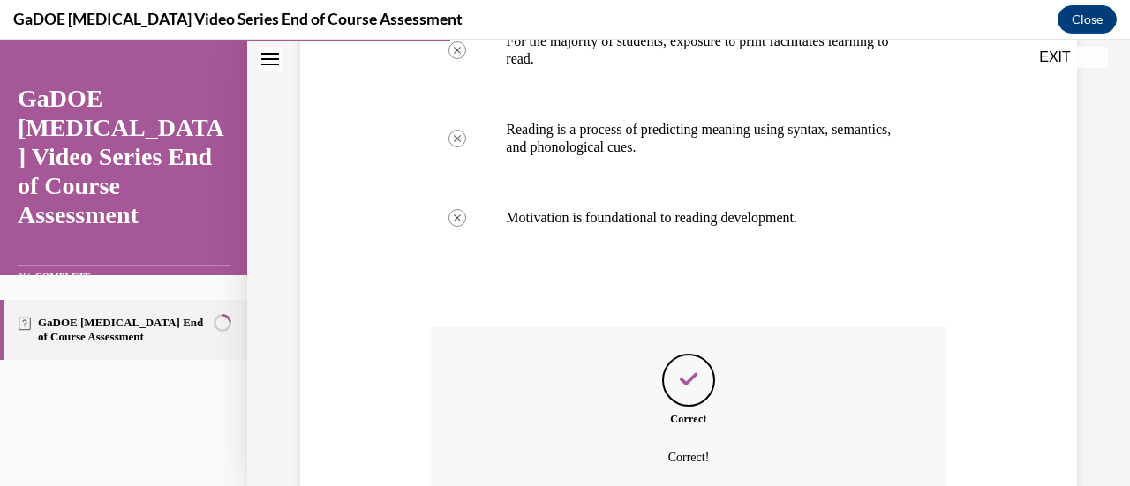
scroll to position [639, 0]
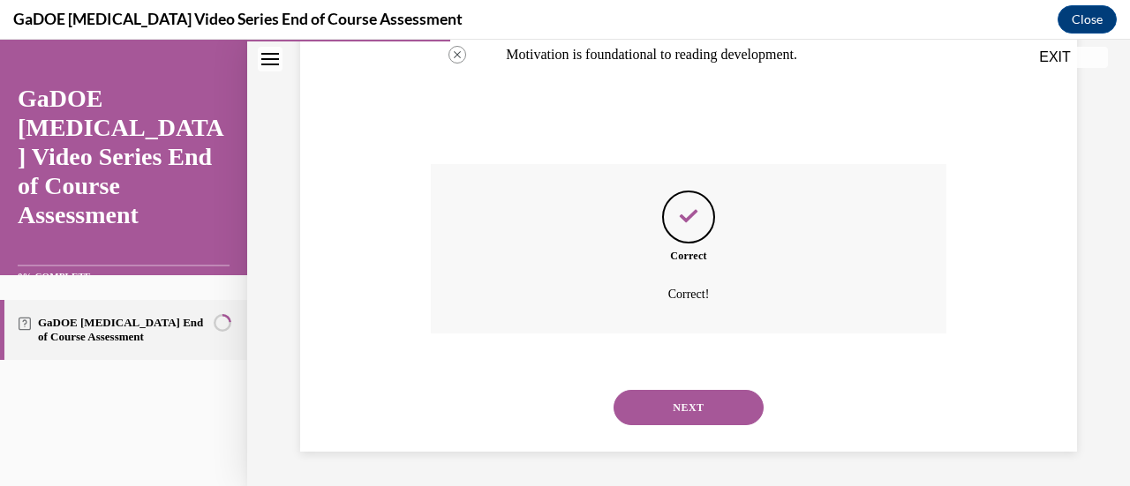
click at [716, 418] on button "NEXT" at bounding box center [688, 407] width 150 height 35
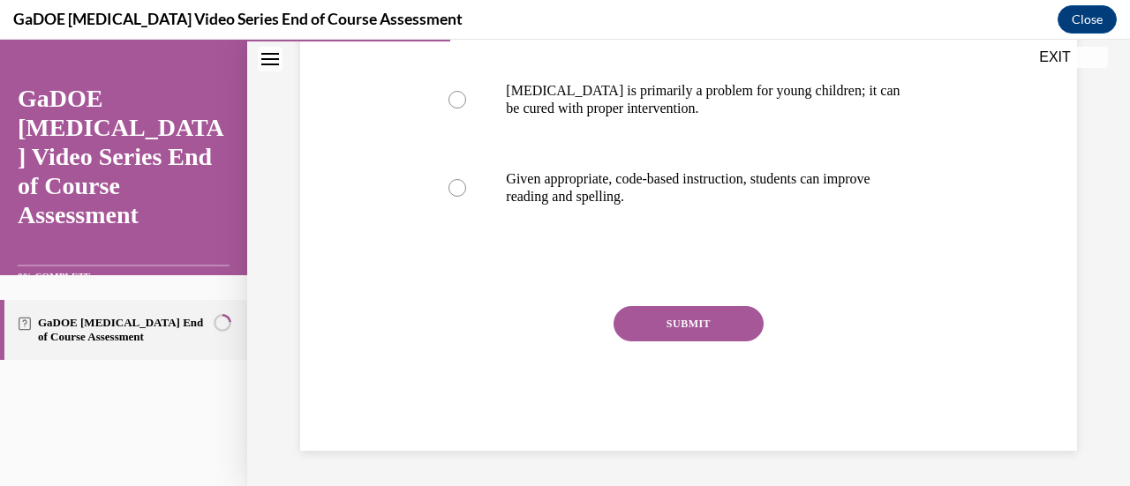
scroll to position [54, 0]
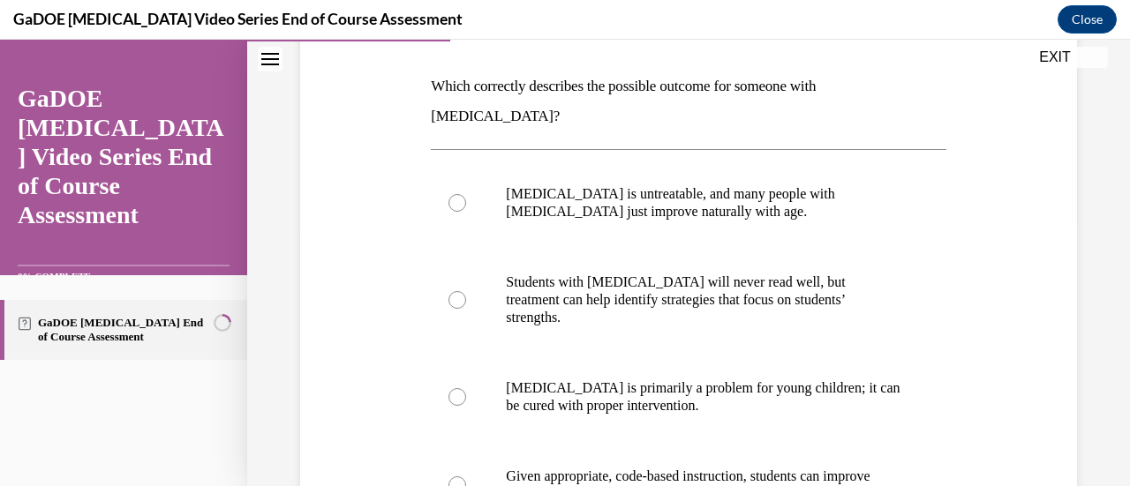
scroll to position [267, 0]
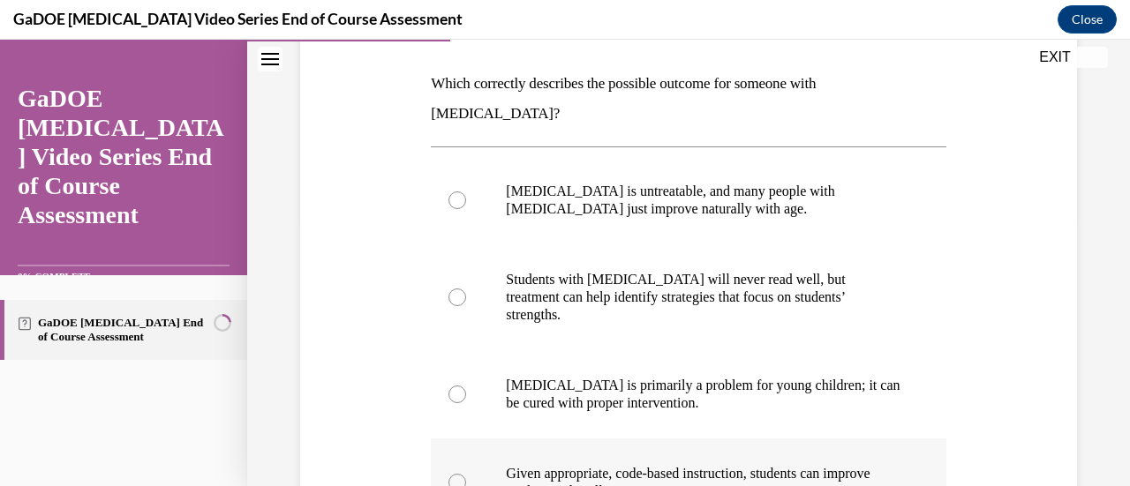
click at [602, 439] on label "Given appropriate, code-based instruction, students can improve reading and spe…" at bounding box center [688, 483] width 515 height 88
click at [466, 474] on input "Given appropriate, code-based instruction, students can improve reading and spe…" at bounding box center [457, 483] width 18 height 18
radio input "true"
click at [778, 439] on label "Given appropriate, code-based instruction, students can improve reading and spe…" at bounding box center [688, 483] width 515 height 88
click at [466, 474] on input "Given appropriate, code-based instruction, students can improve reading and spe…" at bounding box center [457, 483] width 18 height 18
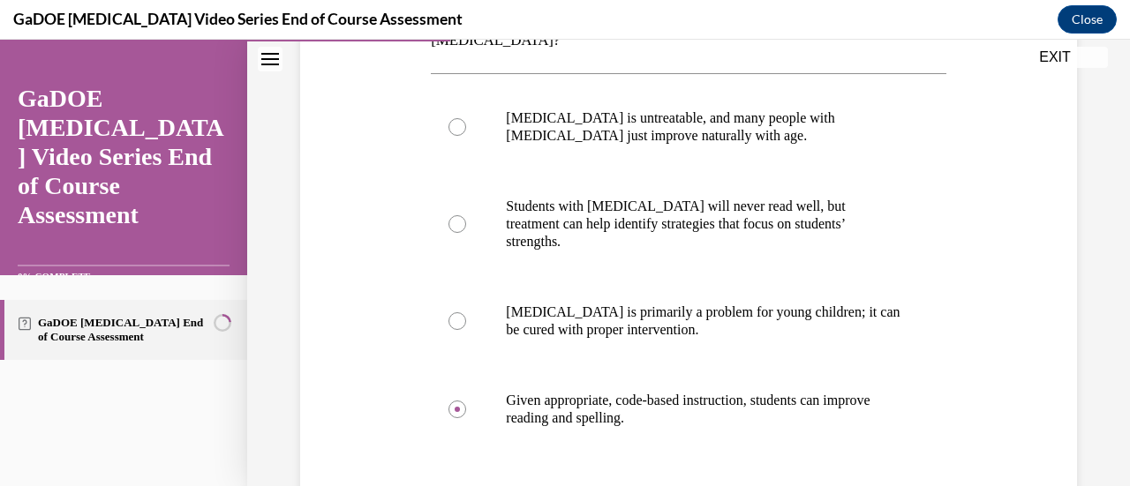
scroll to position [353, 0]
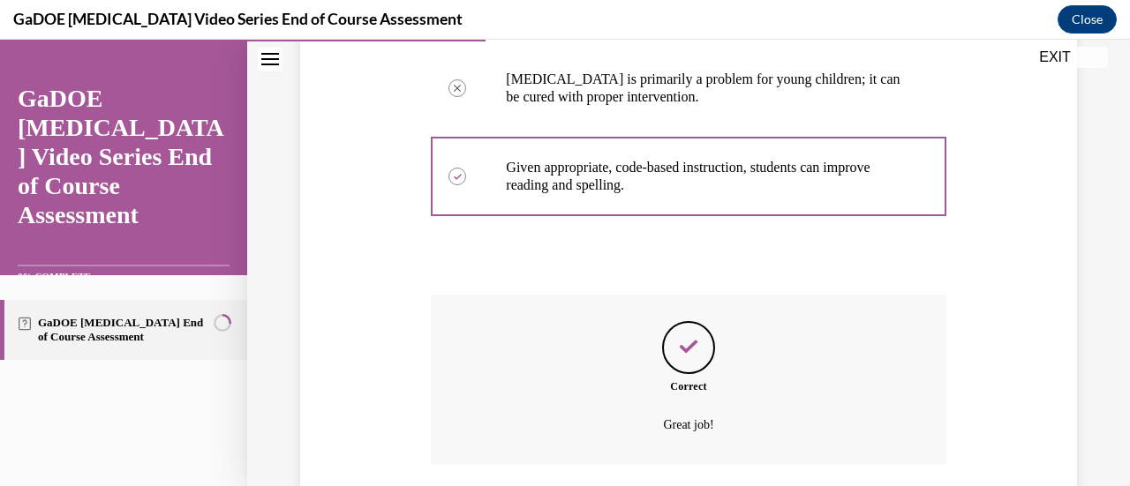
scroll to position [657, 0]
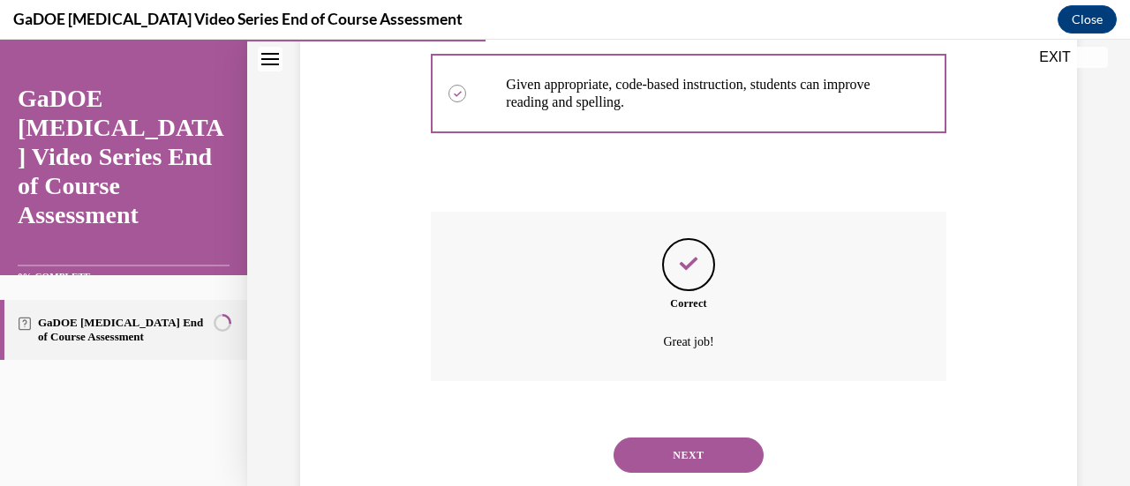
click at [682, 438] on button "NEXT" at bounding box center [688, 455] width 150 height 35
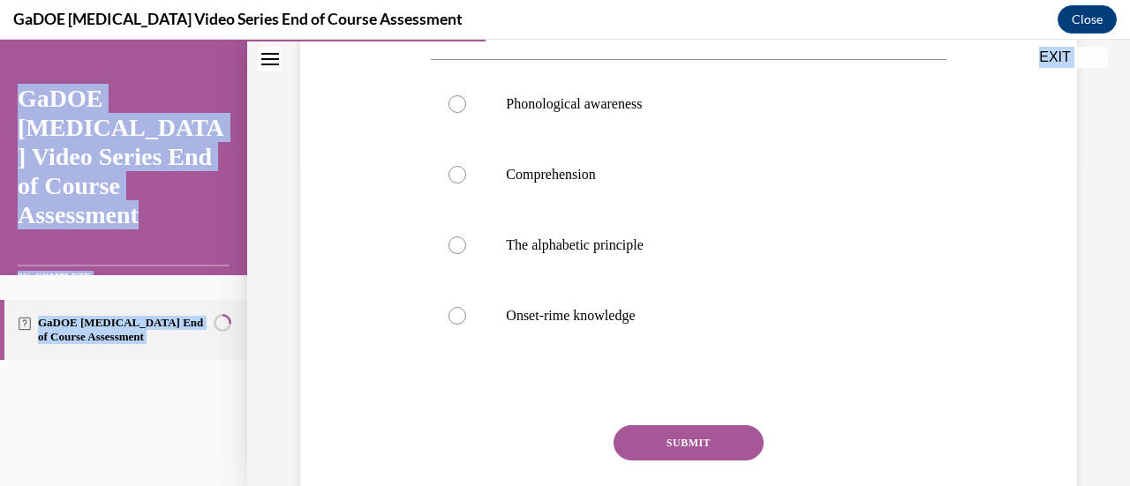
scroll to position [420, 0]
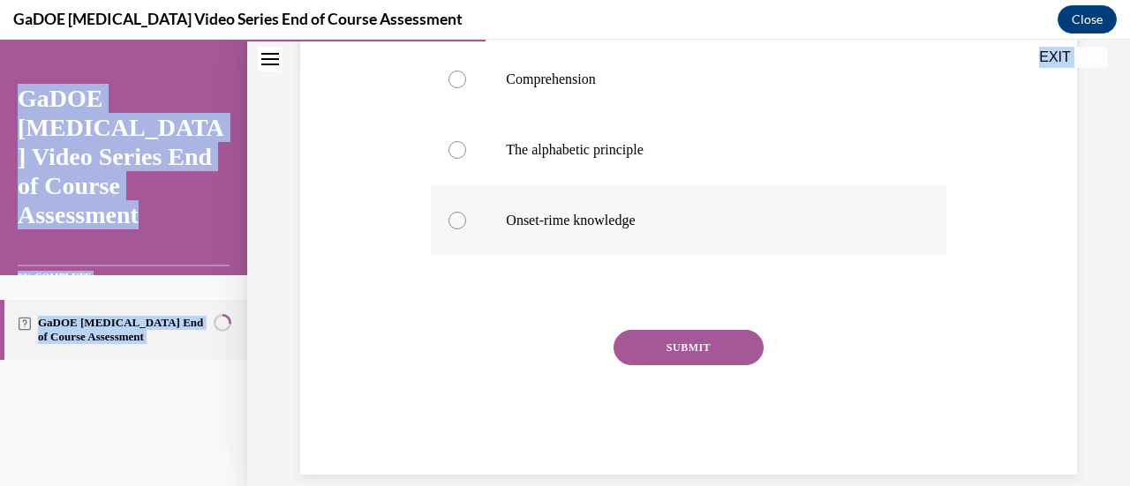
drag, startPoint x: 419, startPoint y: 121, endPoint x: 688, endPoint y: 260, distance: 303.2
click at [688, 260] on div "Question 07/22 The understanding that words are composed of letters that repres…" at bounding box center [689, 123] width 786 height 703
copy div "The understanding that words are composed of letters that represent sounds is c…"
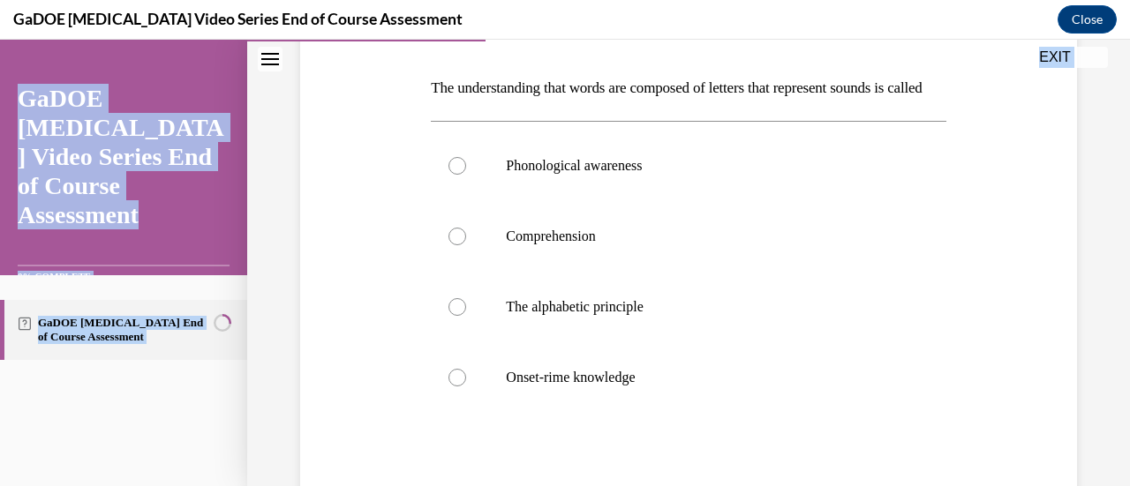
scroll to position [259, 0]
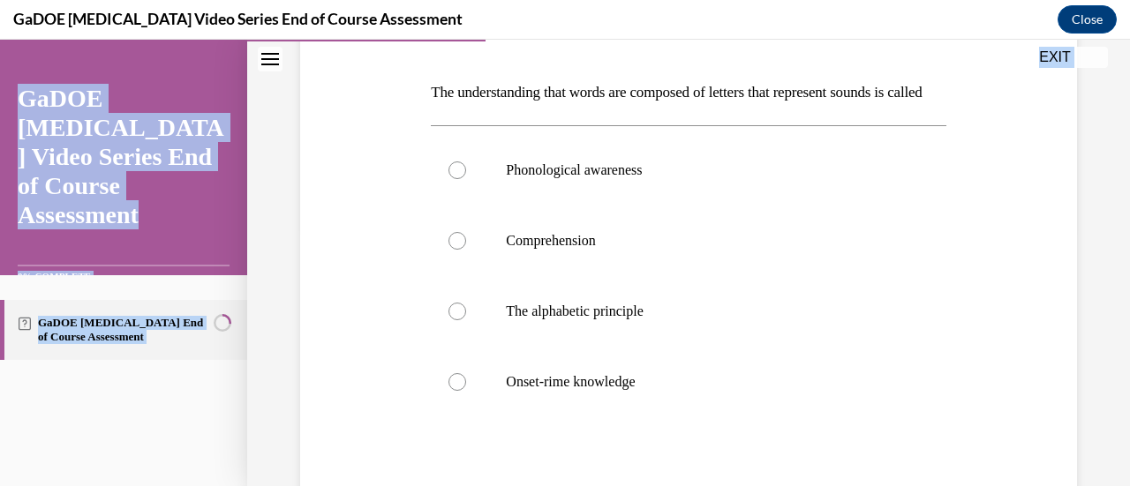
click at [887, 58] on div "Question 07/22 The understanding that words are composed of letters that repres…" at bounding box center [688, 312] width 515 height 650
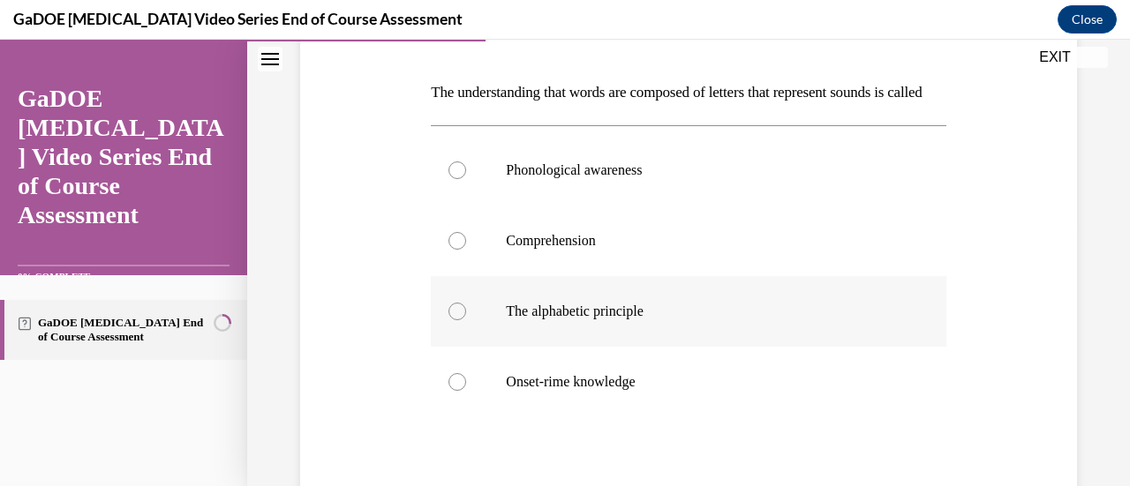
click at [879, 311] on label "The alphabetic principle" at bounding box center [688, 311] width 515 height 71
click at [466, 311] on input "The alphabetic principle" at bounding box center [457, 312] width 18 height 18
radio input "true"
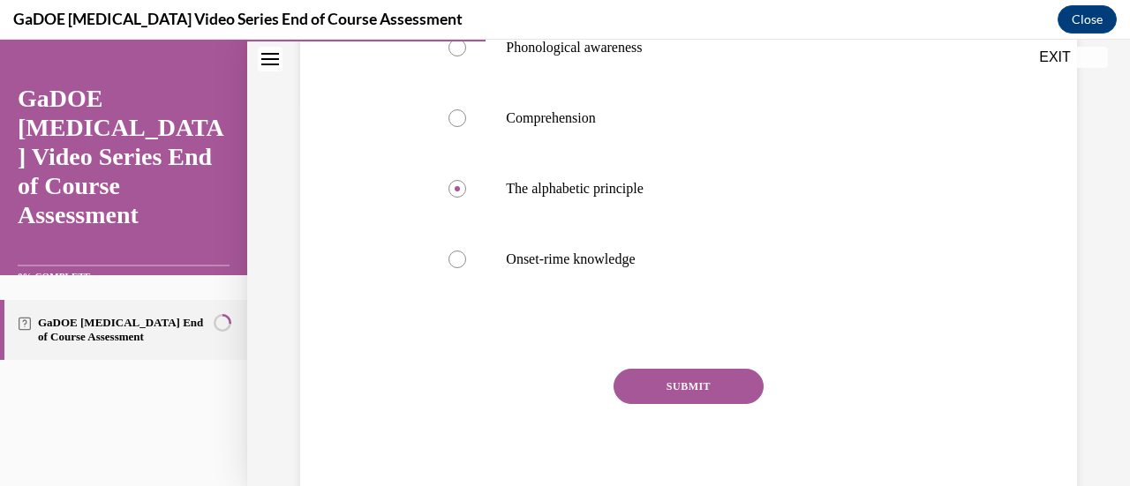
scroll to position [397, 0]
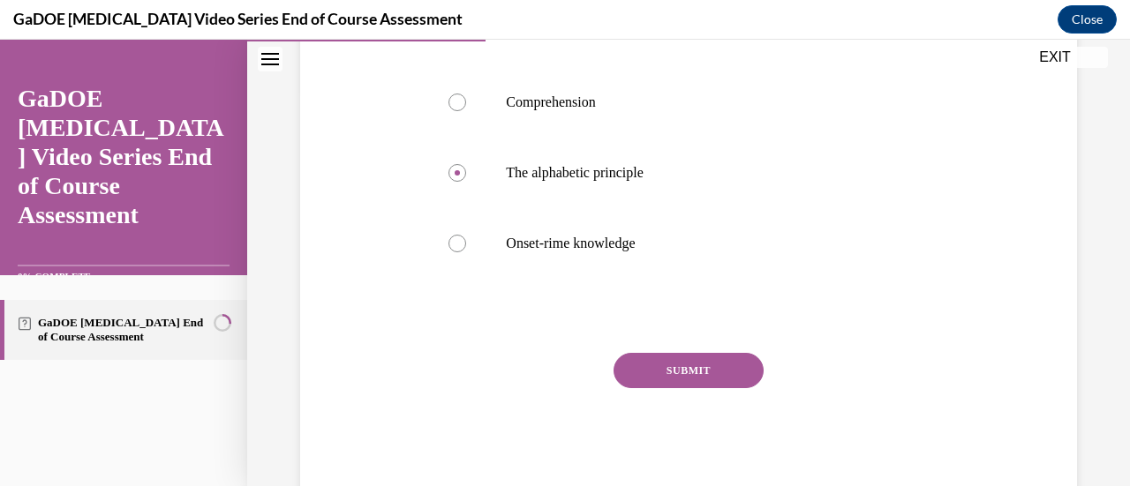
click at [740, 388] on button "SUBMIT" at bounding box center [688, 370] width 150 height 35
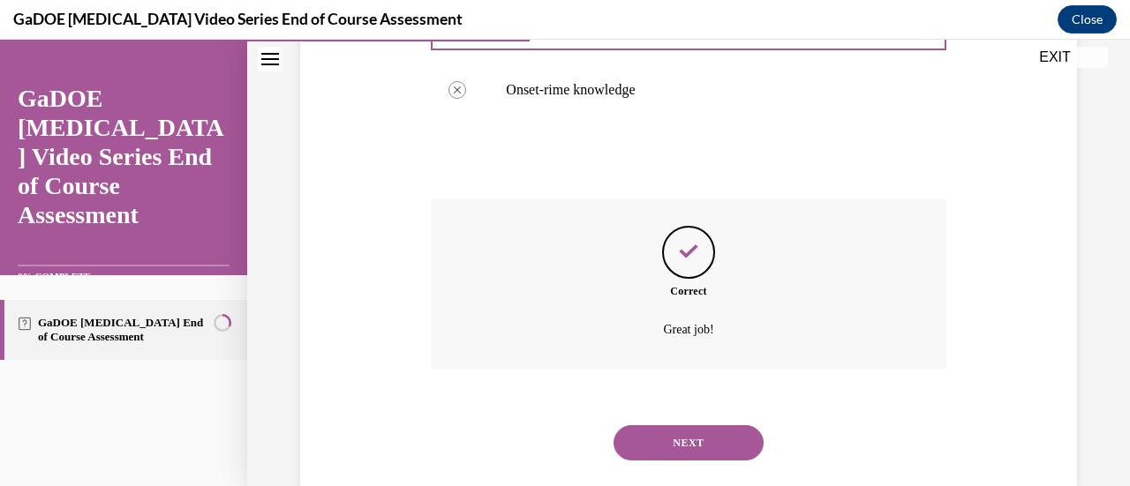
scroll to position [616, 0]
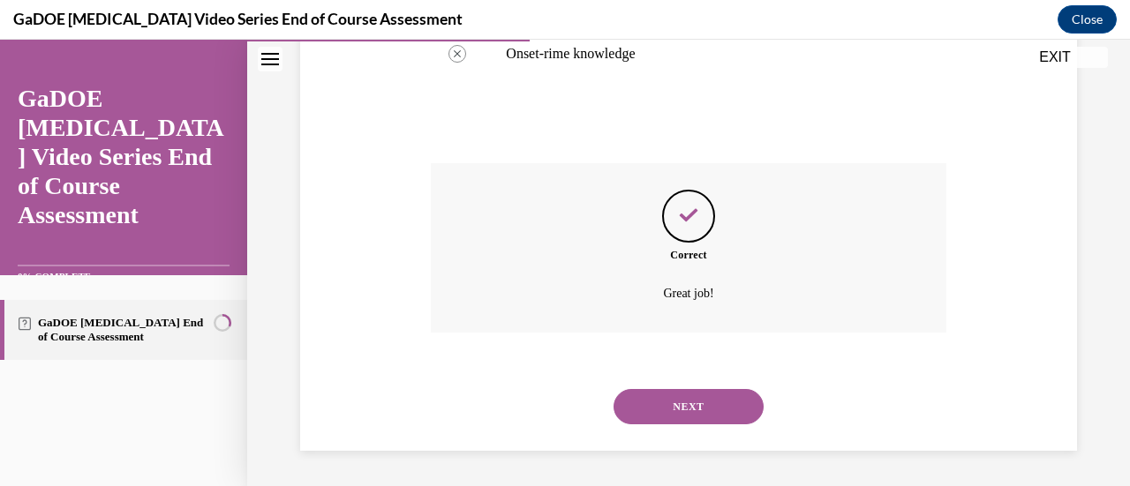
click at [696, 422] on button "NEXT" at bounding box center [688, 406] width 150 height 35
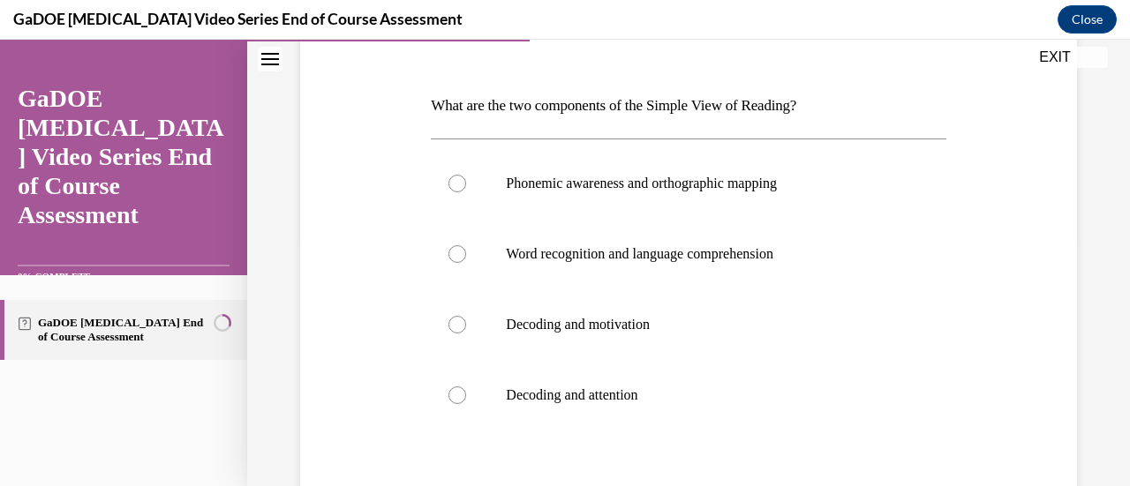
scroll to position [252, 0]
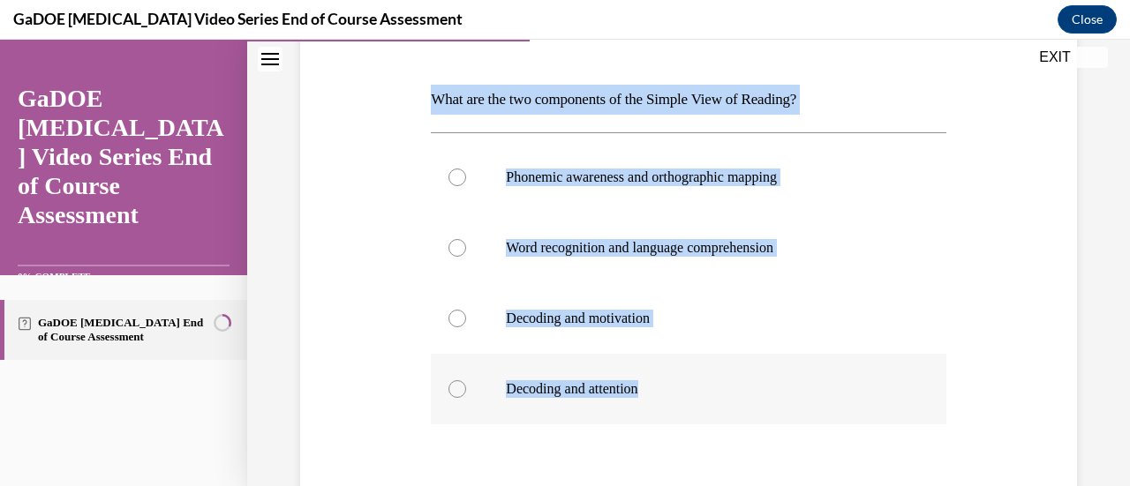
drag, startPoint x: 408, startPoint y: 95, endPoint x: 715, endPoint y: 404, distance: 435.7
click at [715, 404] on div "Question 08/22 What are the two components of the Simple View of Reading? Phone…" at bounding box center [689, 292] width 786 height 703
copy div "What are the two components of the Simple View of Reading? Phonemic awareness a…"
click at [395, 201] on div "Question 08/22 What are the two components of the Simple View of Reading? Phone…" at bounding box center [689, 292] width 786 height 703
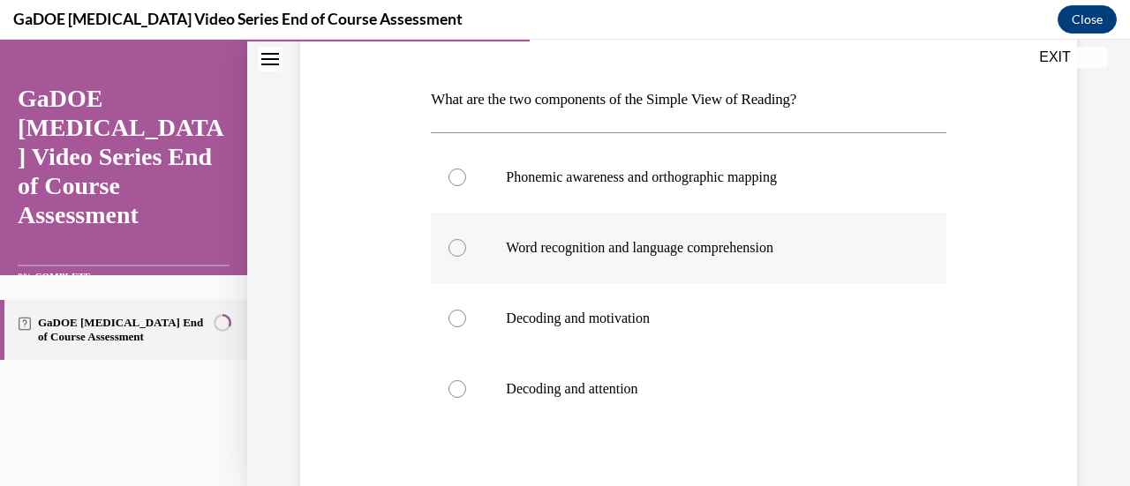
click at [514, 276] on label "Word recognition and language comprehension" at bounding box center [688, 248] width 515 height 71
click at [466, 257] on input "Word recognition and language comprehension" at bounding box center [457, 248] width 18 height 18
radio input "true"
click at [1110, 245] on div "Question 08/22 What are the two components of the Simple View of Reading? Phone…" at bounding box center [688, 261] width 883 height 835
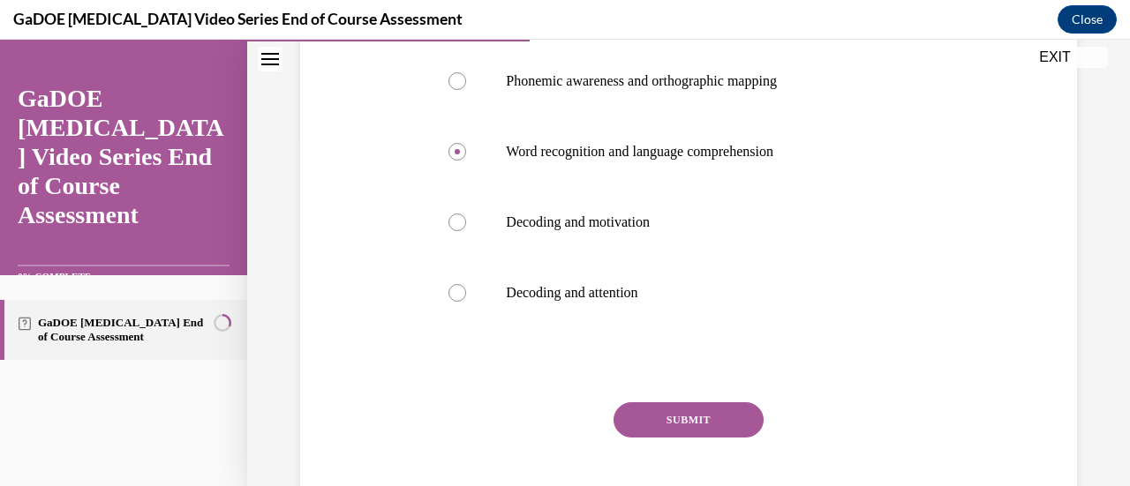
scroll to position [365, 0]
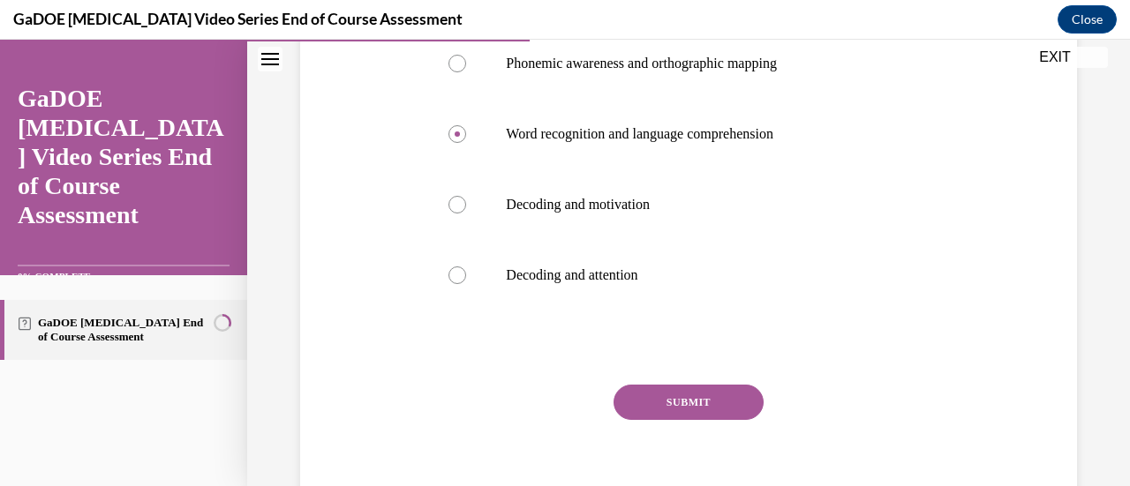
click at [703, 402] on button "SUBMIT" at bounding box center [688, 402] width 150 height 35
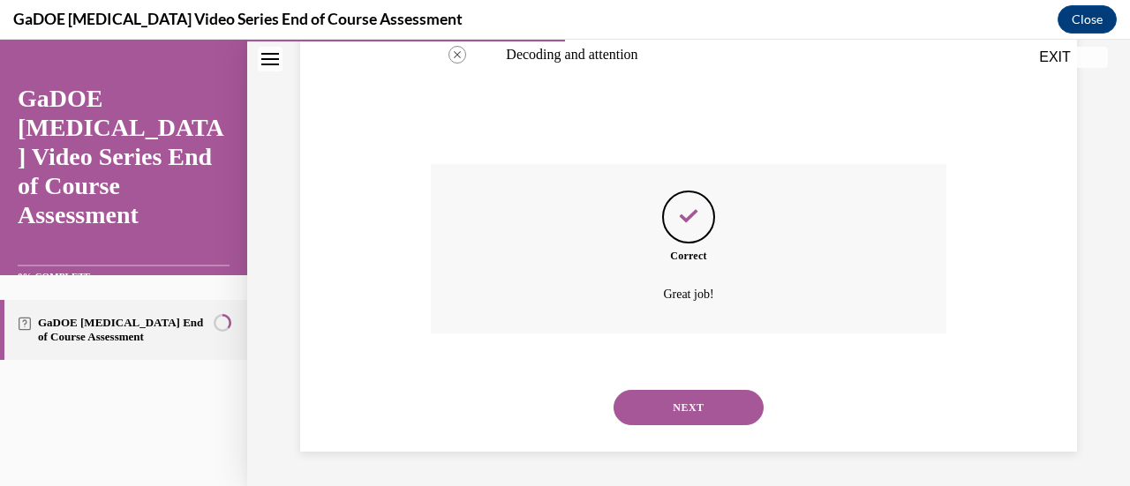
click at [703, 413] on button "NEXT" at bounding box center [688, 407] width 150 height 35
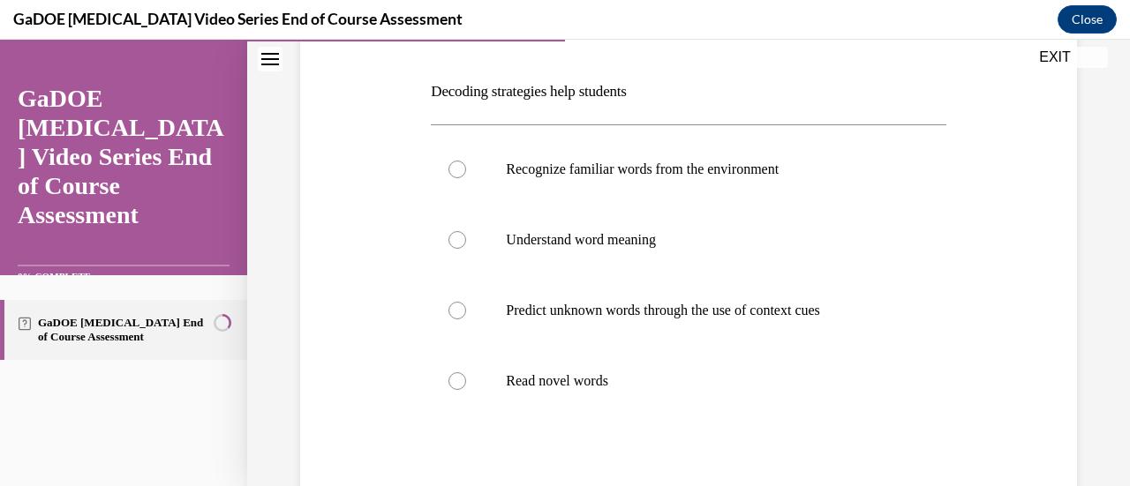
scroll to position [261, 0]
click at [596, 284] on label "Predict unknown words through the use of context cues" at bounding box center [688, 309] width 515 height 71
click at [466, 300] on input "Predict unknown words through the use of context cues" at bounding box center [457, 309] width 18 height 18
radio input "true"
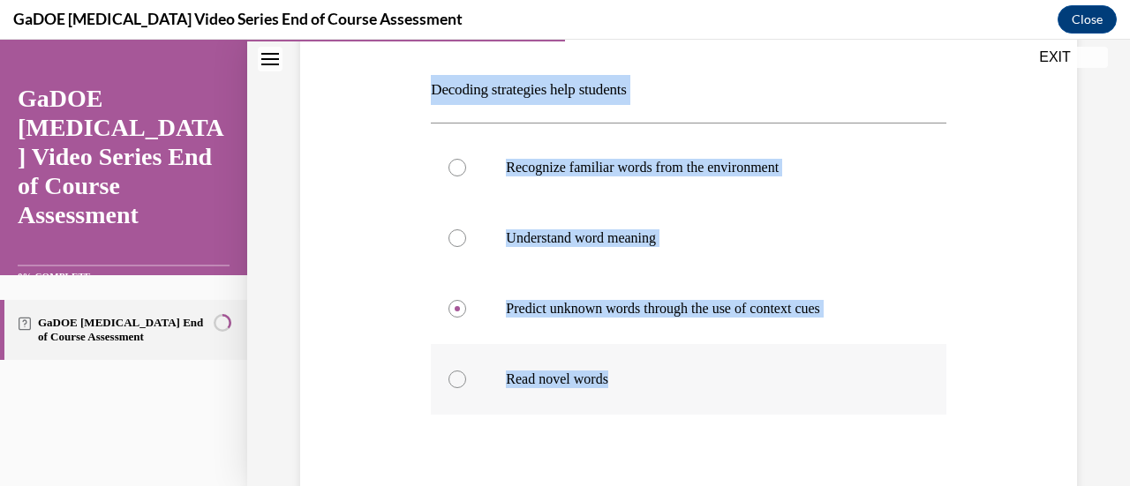
drag, startPoint x: 427, startPoint y: 87, endPoint x: 643, endPoint y: 367, distance: 353.8
click at [643, 367] on div "Question 09/22 Decoding strategies help students Recognize familiar words from …" at bounding box center [687, 296] width 523 height 676
copy div "Decoding strategies help students Recognize familiar words from the environment…"
click at [408, 221] on div "Question 09/22 Decoding strategies help students Recognize familiar words from …" at bounding box center [689, 282] width 786 height 703
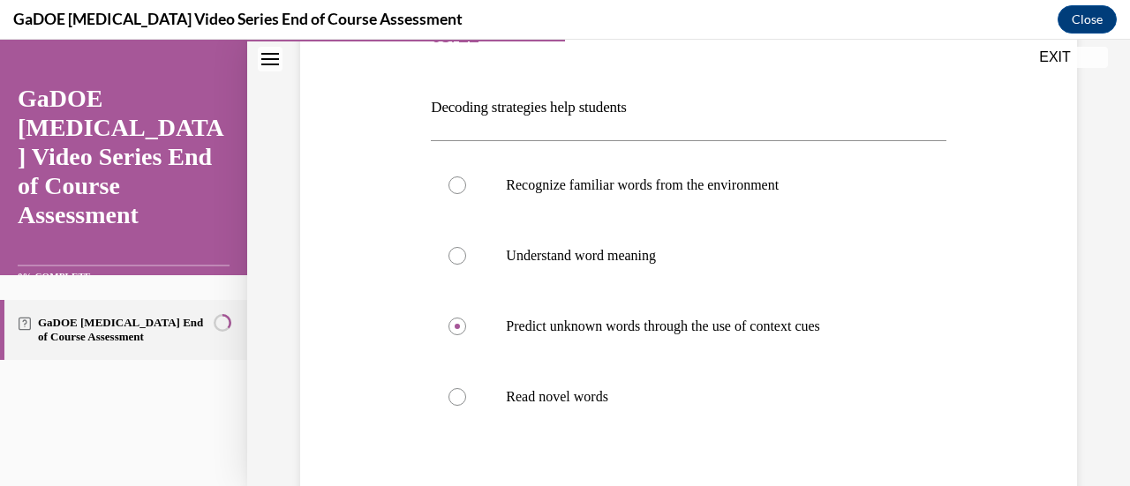
scroll to position [239, 0]
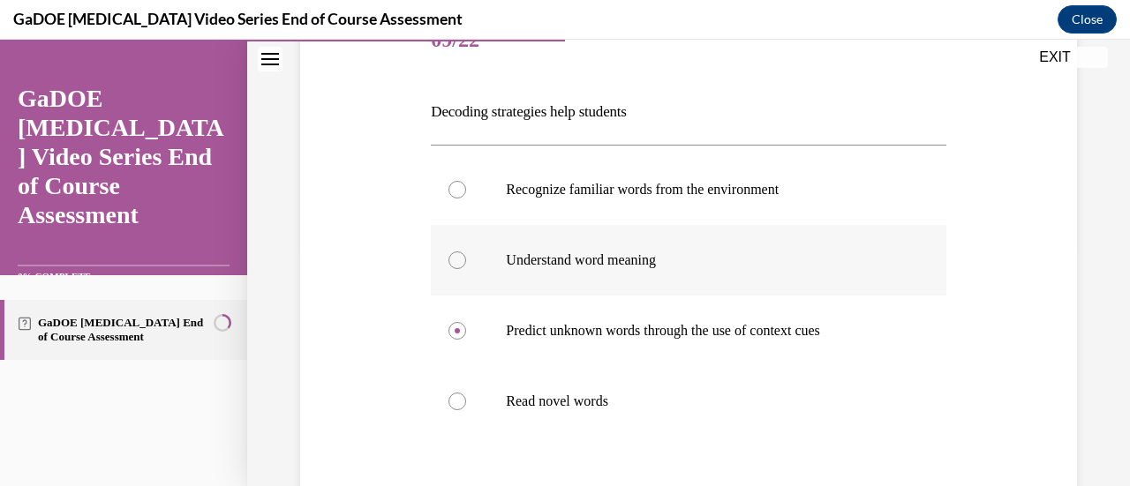
click at [662, 282] on label "Understand word meaning" at bounding box center [688, 260] width 515 height 71
click at [466, 269] on input "Understand word meaning" at bounding box center [457, 261] width 18 height 18
radio input "true"
drag, startPoint x: 424, startPoint y: 102, endPoint x: 667, endPoint y: 109, distance: 243.7
click at [667, 109] on div "Question 09/22 Decoding strategies help students Recognize familiar words from …" at bounding box center [687, 318] width 523 height 676
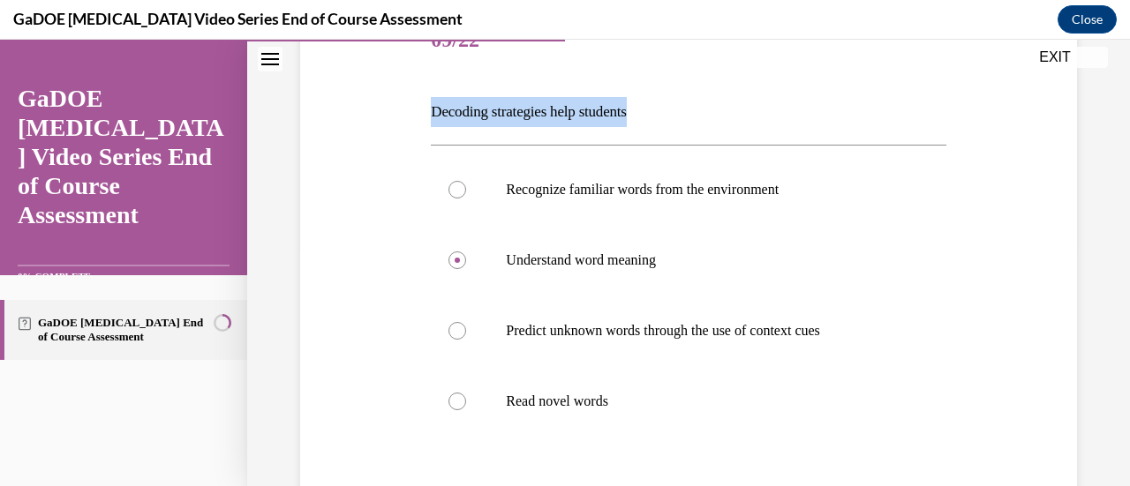
copy p "Decoding strategies help students"
click at [475, 421] on label "Read novel words" at bounding box center [688, 401] width 515 height 71
click at [466, 410] on input "Read novel words" at bounding box center [457, 402] width 18 height 18
radio input "true"
click at [377, 345] on div "Question 09/22 Decoding strategies help students Recognize familiar words from …" at bounding box center [689, 304] width 786 height 703
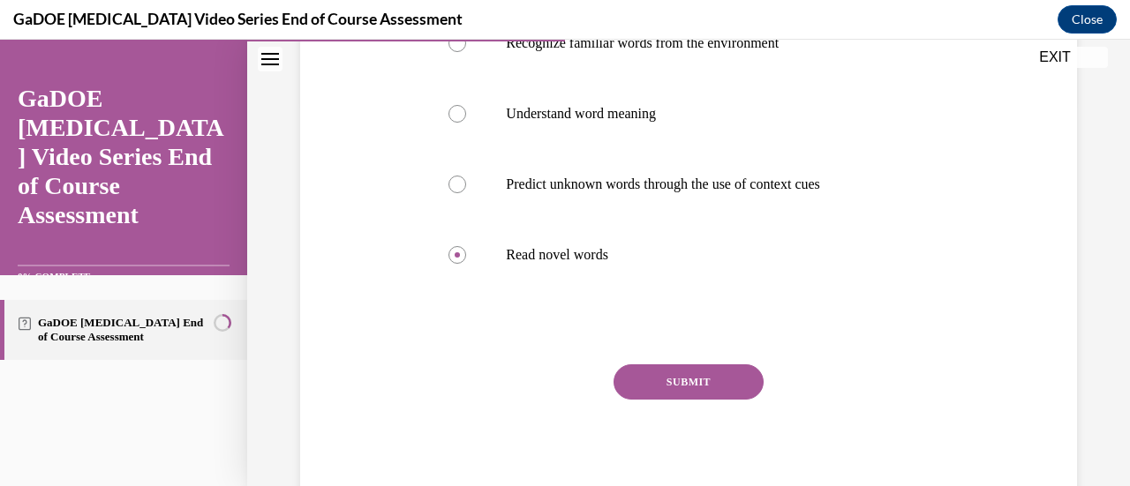
scroll to position [387, 0]
click at [681, 362] on div "Question 09/22 Decoding strategies help students Recognize familiar words from …" at bounding box center [688, 184] width 515 height 650
click at [674, 374] on button "SUBMIT" at bounding box center [688, 381] width 150 height 35
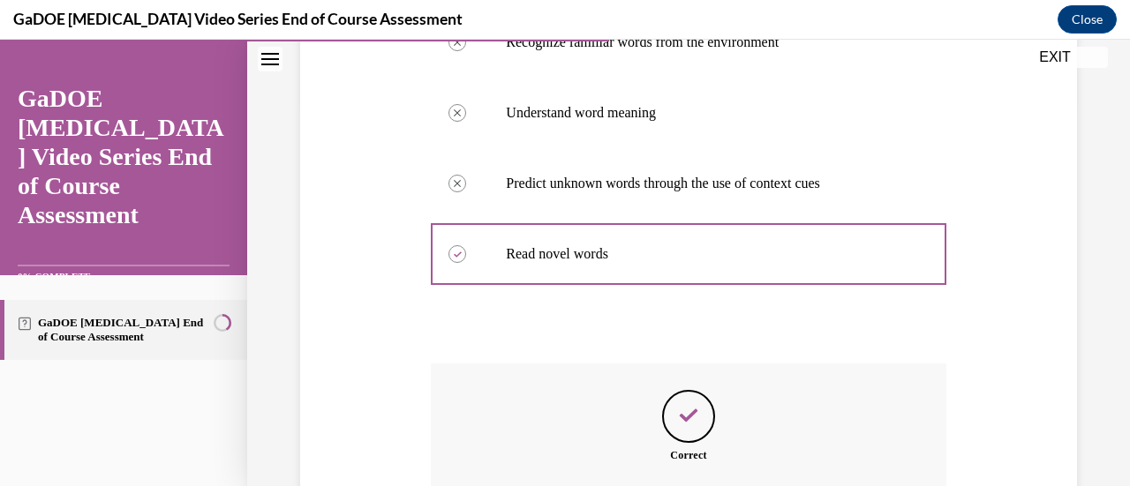
click at [854, 380] on div "Correct Great job!" at bounding box center [688, 448] width 515 height 169
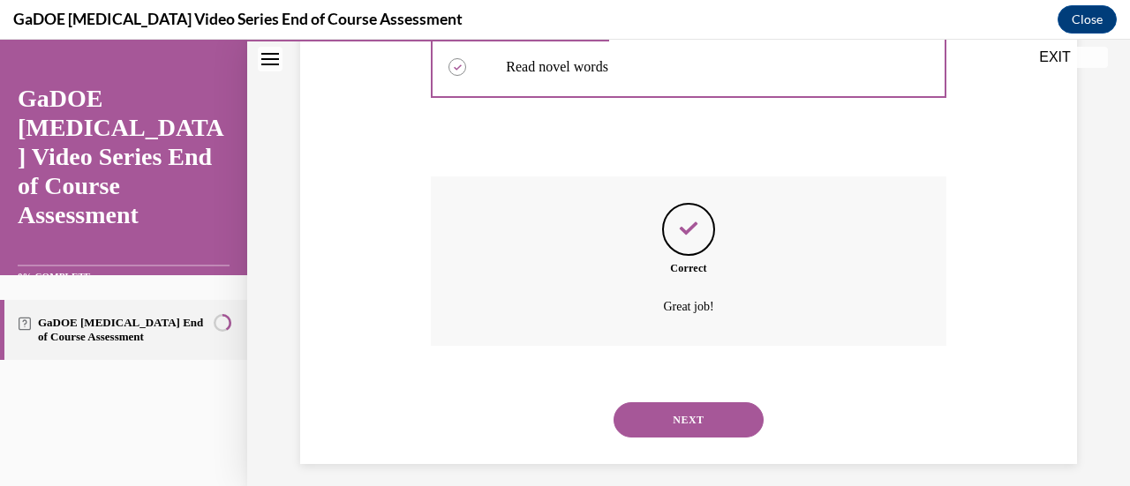
scroll to position [586, 0]
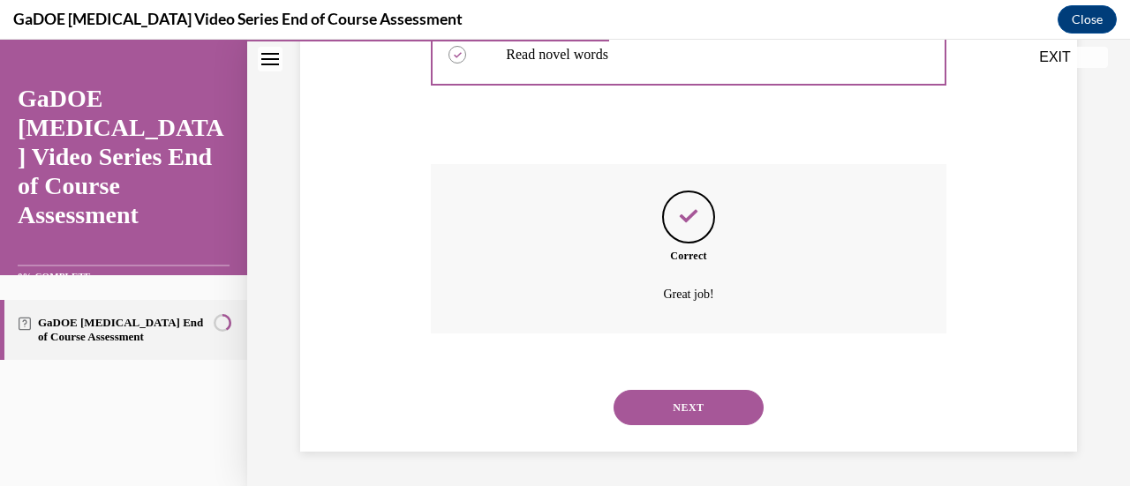
click at [702, 406] on button "NEXT" at bounding box center [688, 407] width 150 height 35
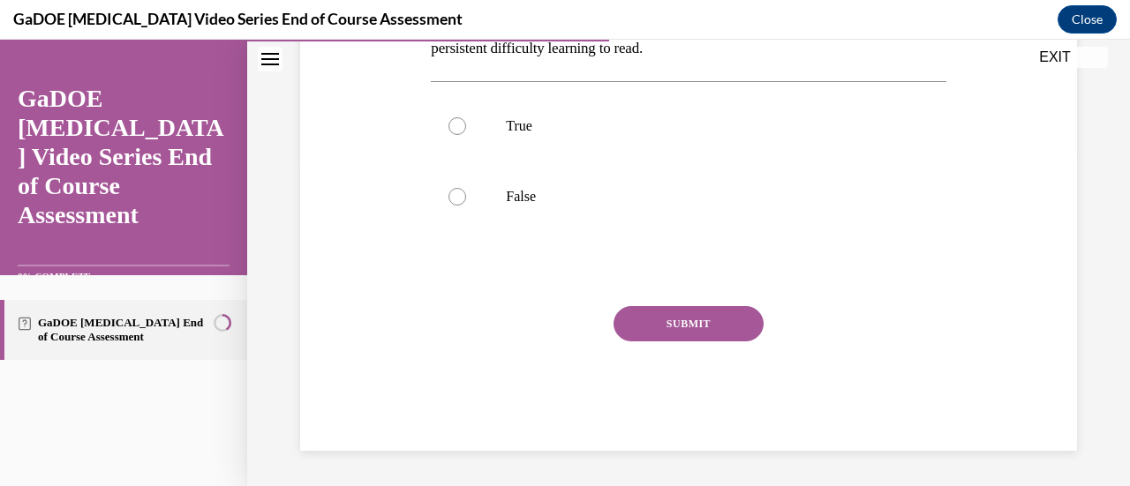
scroll to position [54, 0]
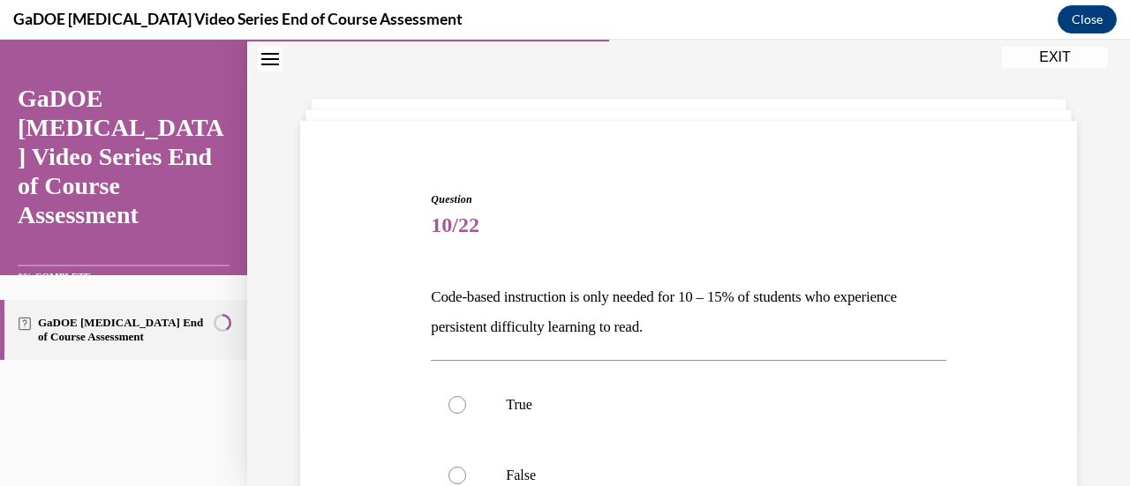
click at [994, 282] on div "Question 10/22 Code-based instruction is only needed for 10 – 15% of students w…" at bounding box center [689, 434] width 786 height 591
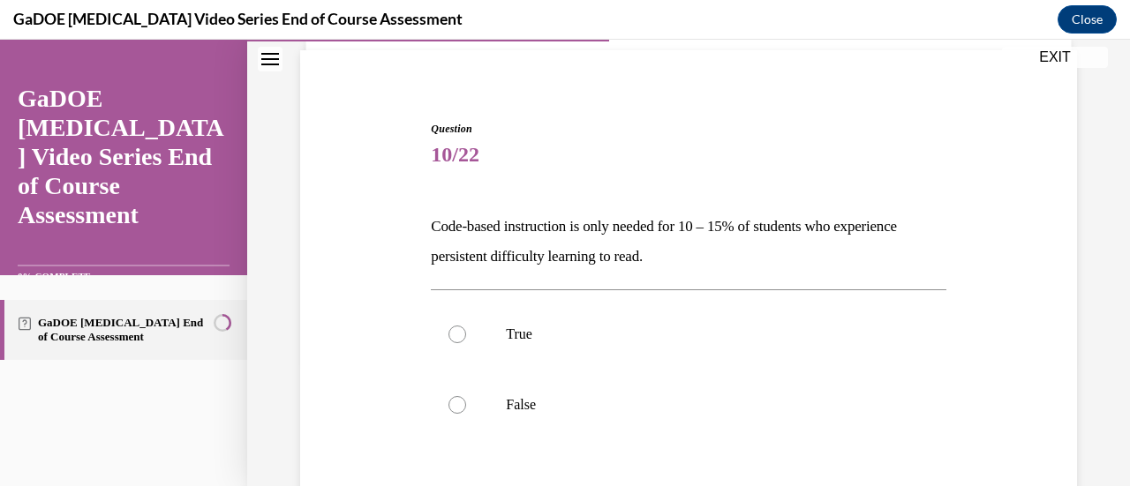
scroll to position [160, 0]
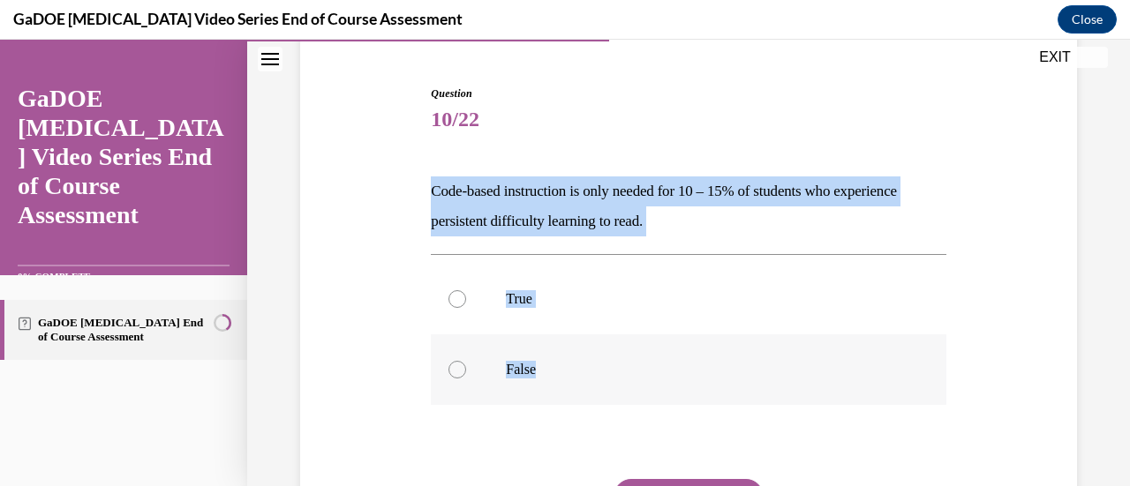
drag, startPoint x: 424, startPoint y: 185, endPoint x: 599, endPoint y: 372, distance: 256.0
click at [599, 372] on div "Question 10/22 Code-based instruction is only needed for 10 – 15% of students w…" at bounding box center [687, 341] width 523 height 565
copy div "Code-based instruction is only needed for 10 – 15% of students who experience p…"
click at [534, 372] on p "False" at bounding box center [703, 370] width 395 height 18
click at [466, 372] on input "False" at bounding box center [457, 370] width 18 height 18
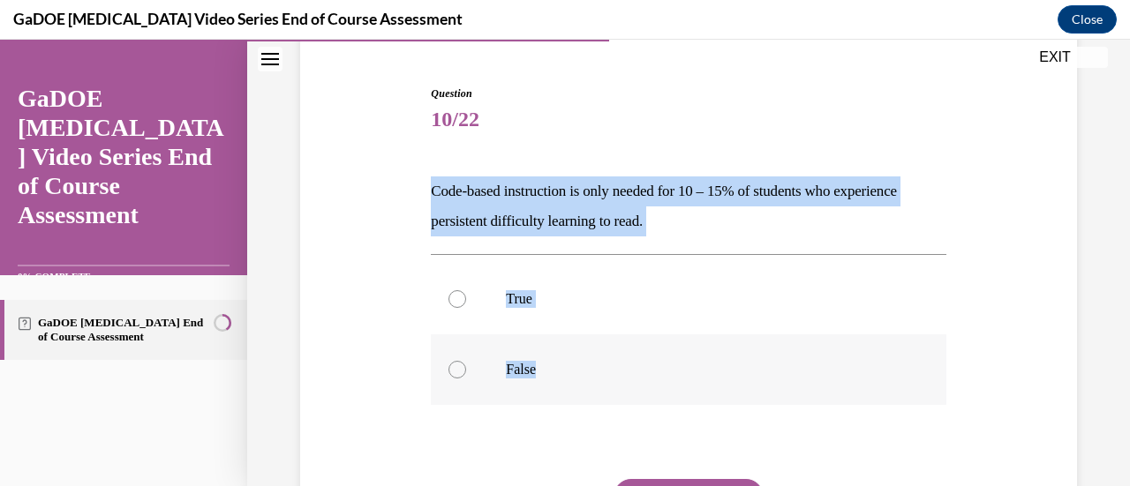
radio input "true"
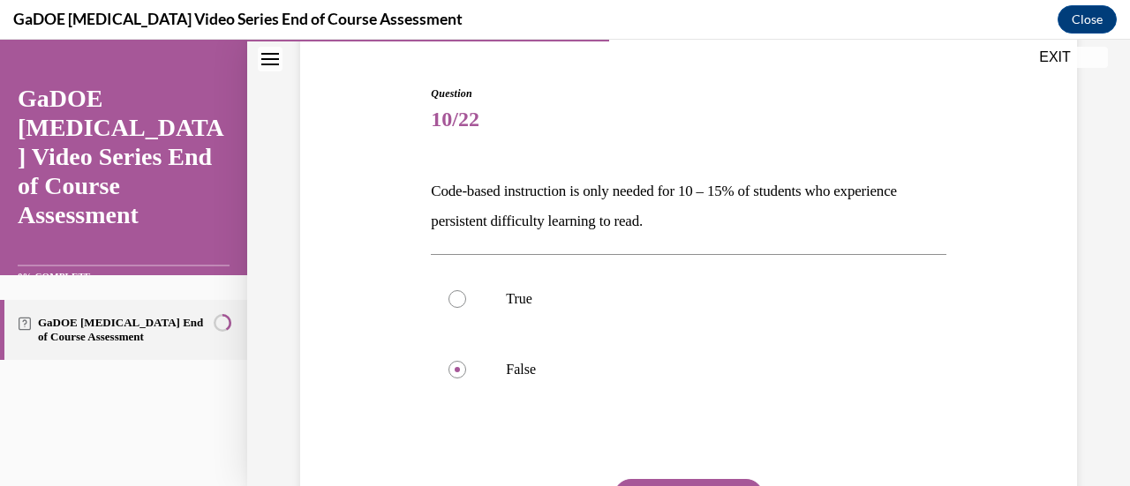
click at [408, 357] on div "Question 10/22 Code-based instruction is only needed for 10 – 15% of students w…" at bounding box center [689, 328] width 786 height 591
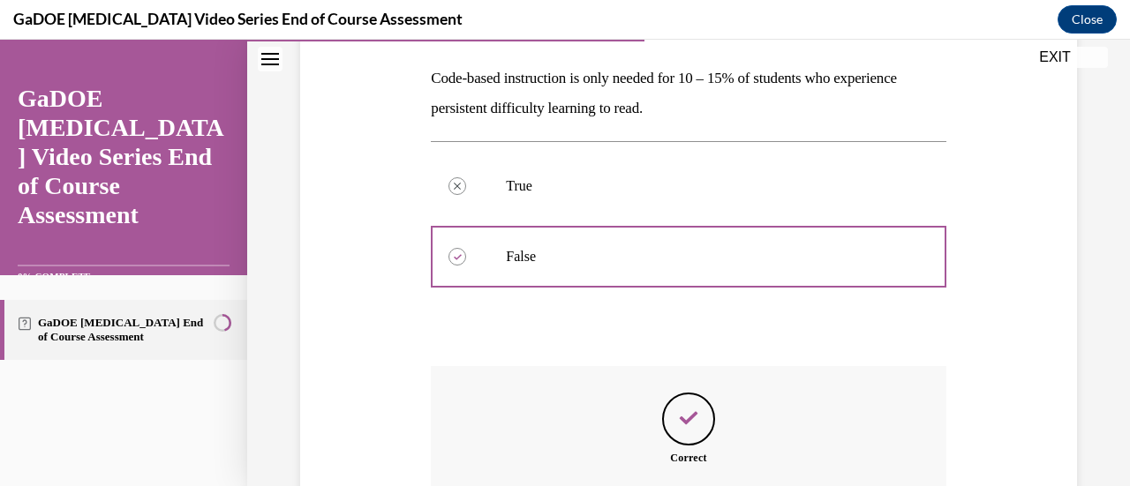
scroll to position [355, 0]
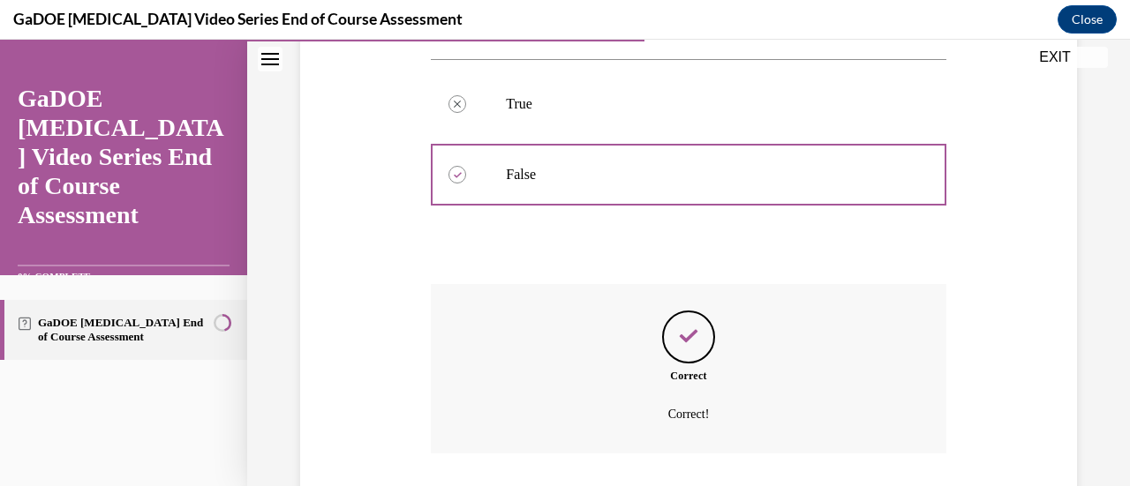
click at [1095, 260] on div "Question 10/22 Code-based instruction is only needed for 10 – 15% of students w…" at bounding box center [688, 173] width 883 height 867
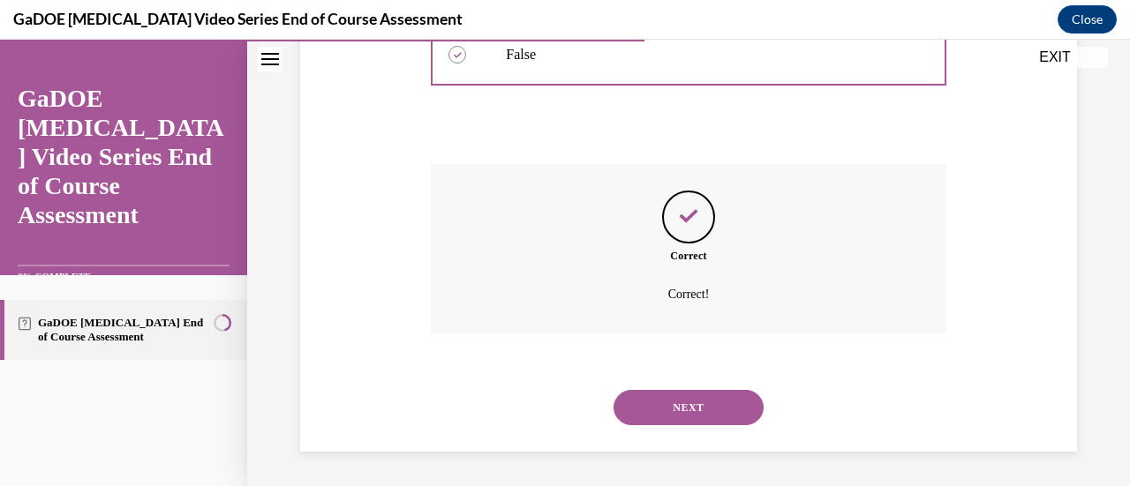
click at [676, 393] on button "NEXT" at bounding box center [688, 407] width 150 height 35
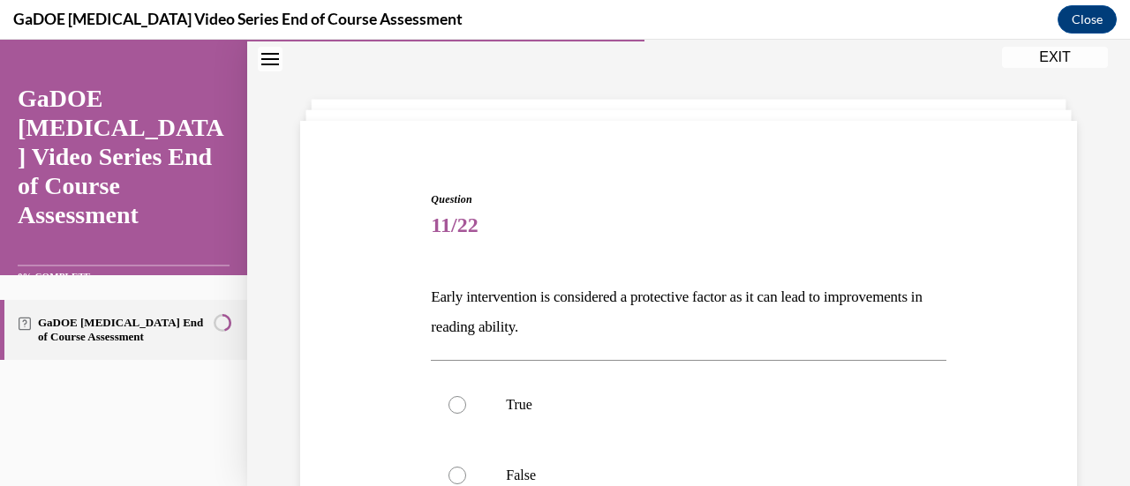
scroll to position [109, 0]
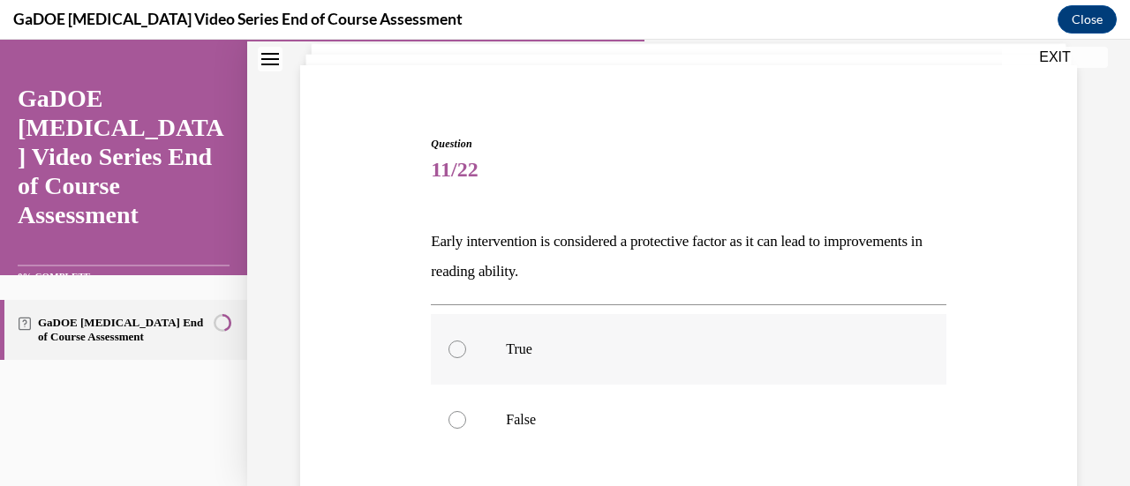
click at [657, 365] on label "True" at bounding box center [688, 349] width 515 height 71
click at [466, 358] on input "True" at bounding box center [457, 350] width 18 height 18
radio input "true"
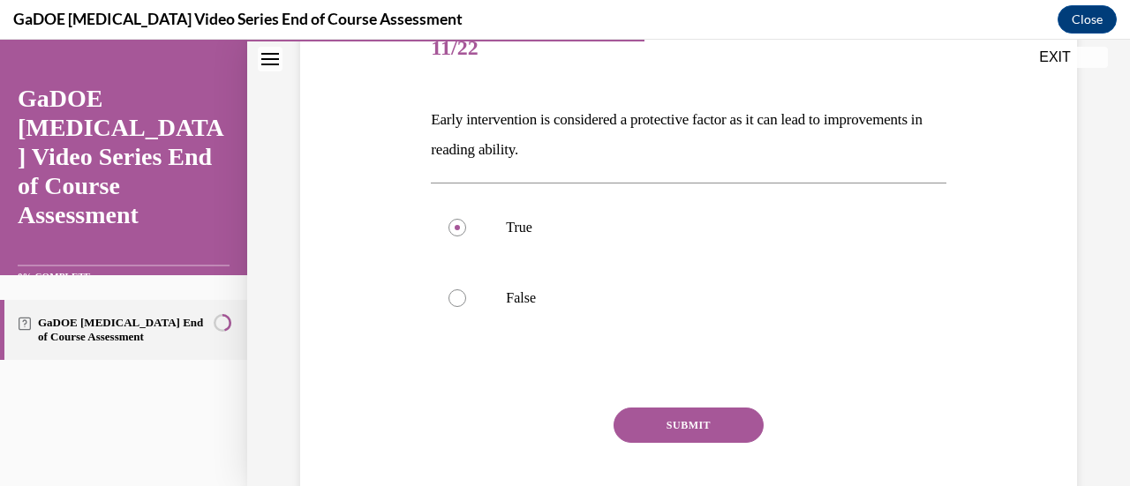
scroll to position [244, 0]
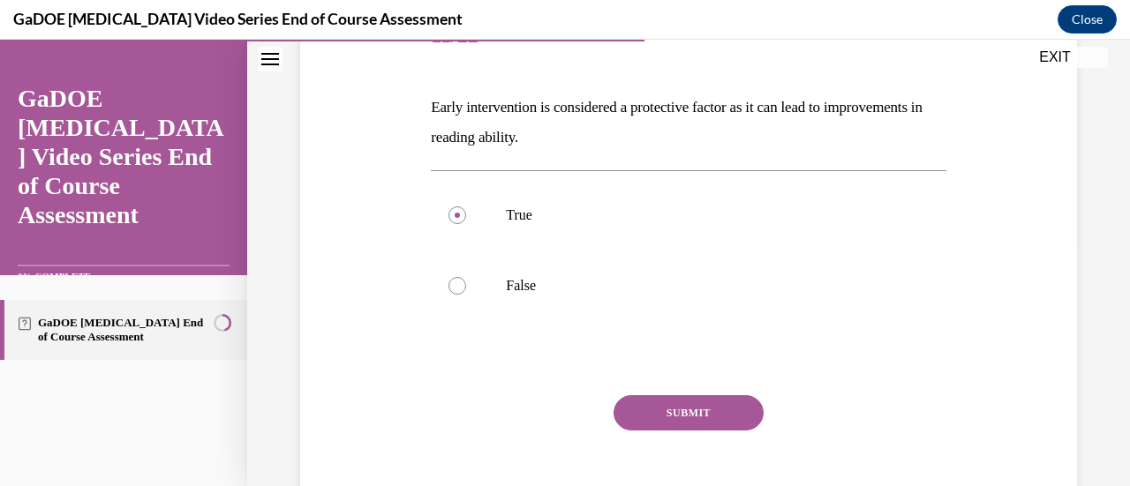
click at [682, 437] on div "SUBMIT NEXT" at bounding box center [688, 467] width 515 height 145
click at [703, 410] on button "SUBMIT" at bounding box center [688, 412] width 150 height 35
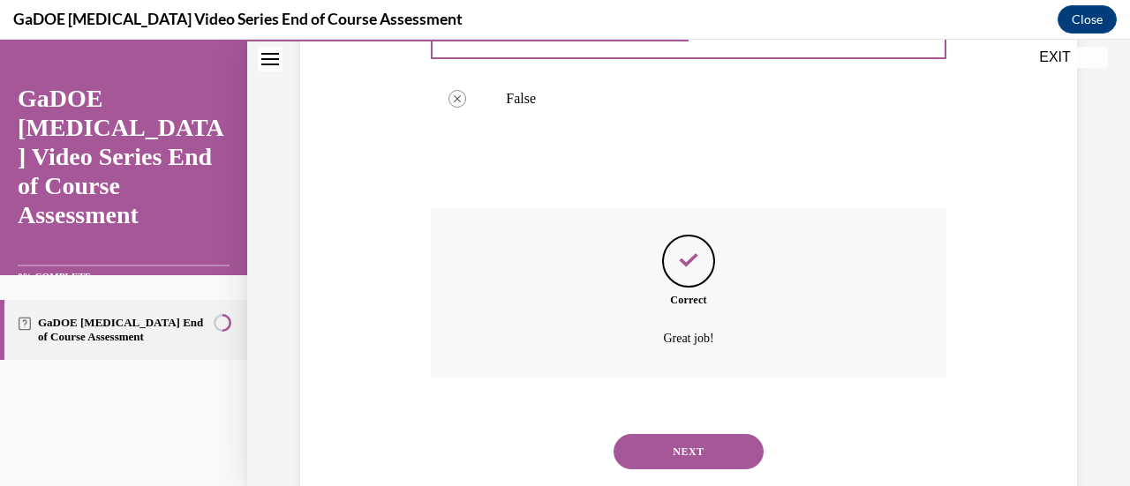
click at [708, 453] on button "NEXT" at bounding box center [688, 451] width 150 height 35
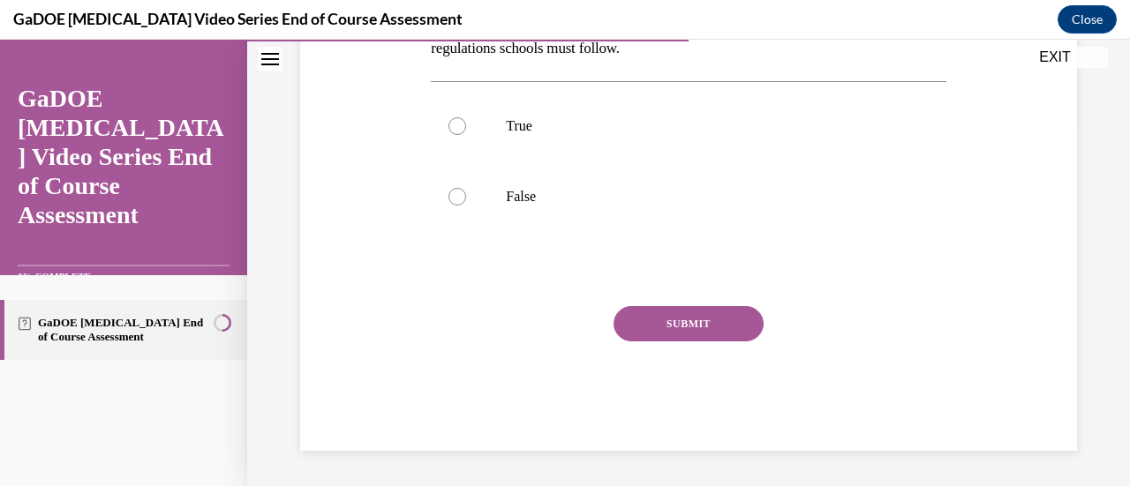
scroll to position [54, 0]
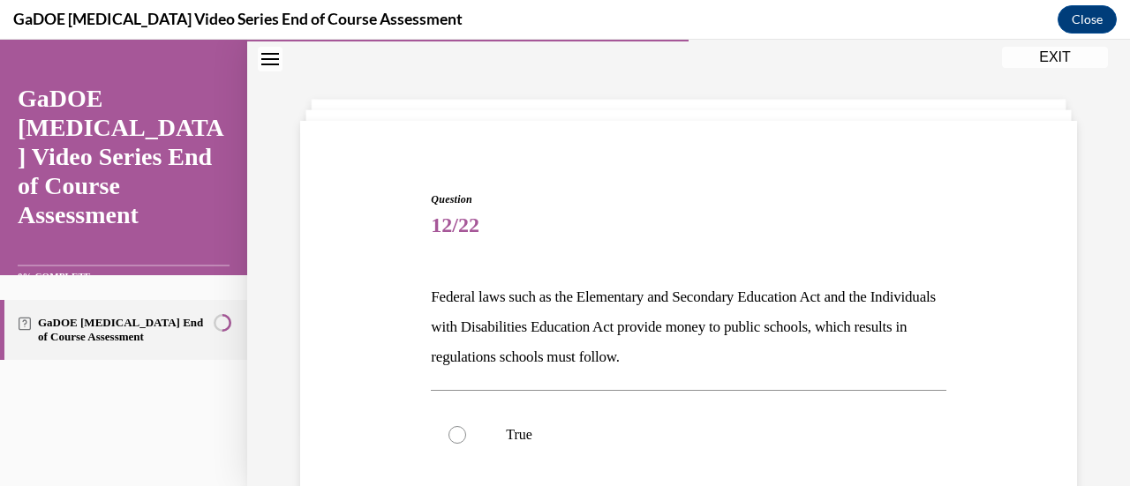
click at [946, 153] on div "Question 12/22 Federal laws such as the Elementary and Secondary Education Act …" at bounding box center [689, 449] width 786 height 621
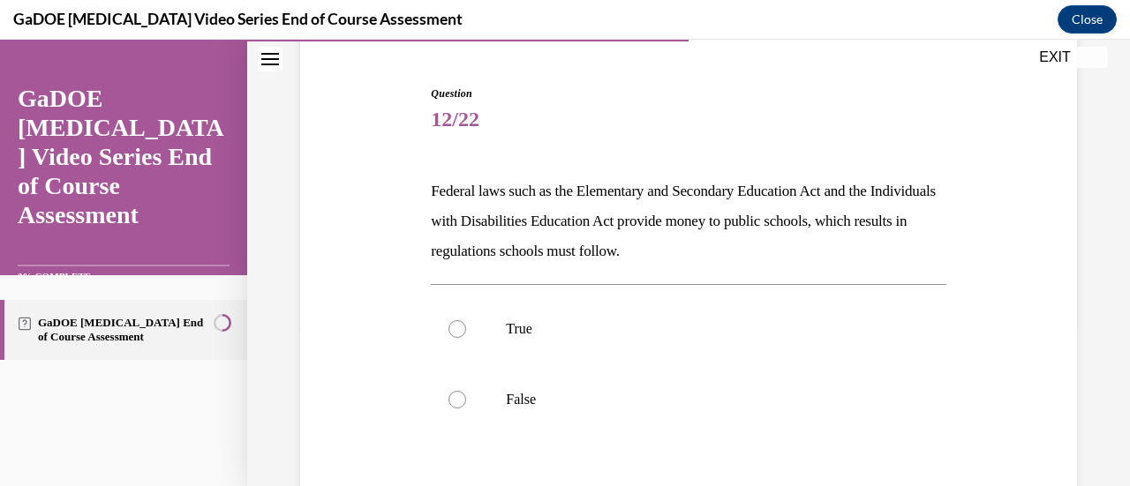
scroll to position [195, 0]
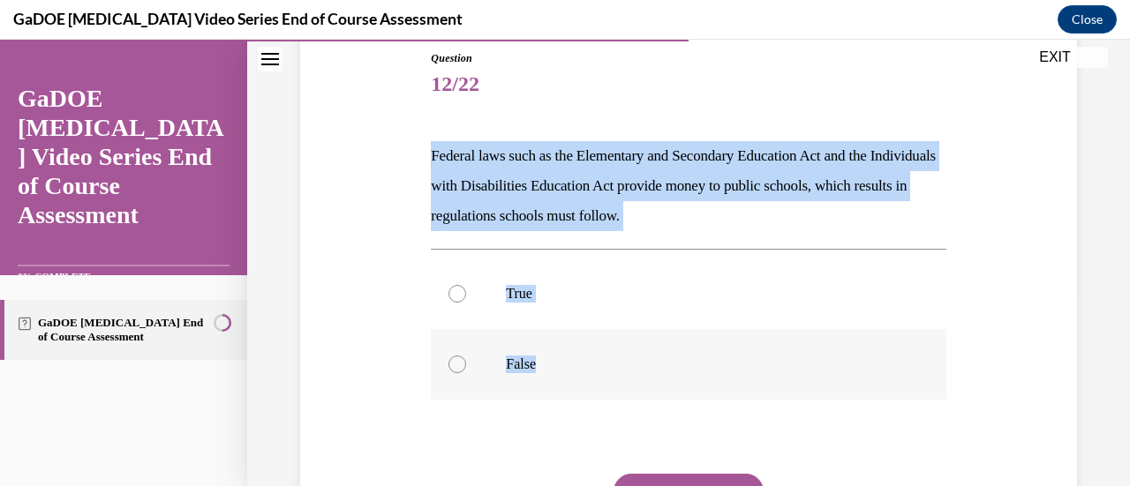
drag, startPoint x: 418, startPoint y: 152, endPoint x: 763, endPoint y: 373, distance: 410.1
click at [763, 373] on div "Question 12/22 Federal laws such as the Elementary and Secondary Education Act …" at bounding box center [689, 307] width 786 height 621
click at [473, 298] on label "True" at bounding box center [688, 294] width 515 height 71
click at [466, 298] on input "True" at bounding box center [457, 294] width 18 height 18
radio input "true"
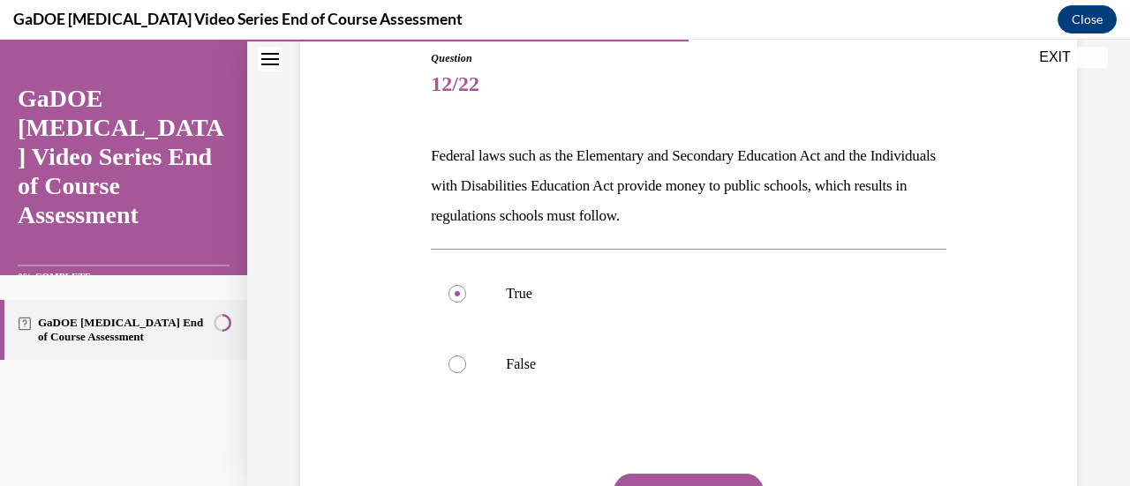
click at [385, 305] on div "Question 12/22 Federal laws such as the Elementary and Secondary Education Act …" at bounding box center [689, 307] width 786 height 621
click at [681, 477] on button "SUBMIT" at bounding box center [688, 491] width 150 height 35
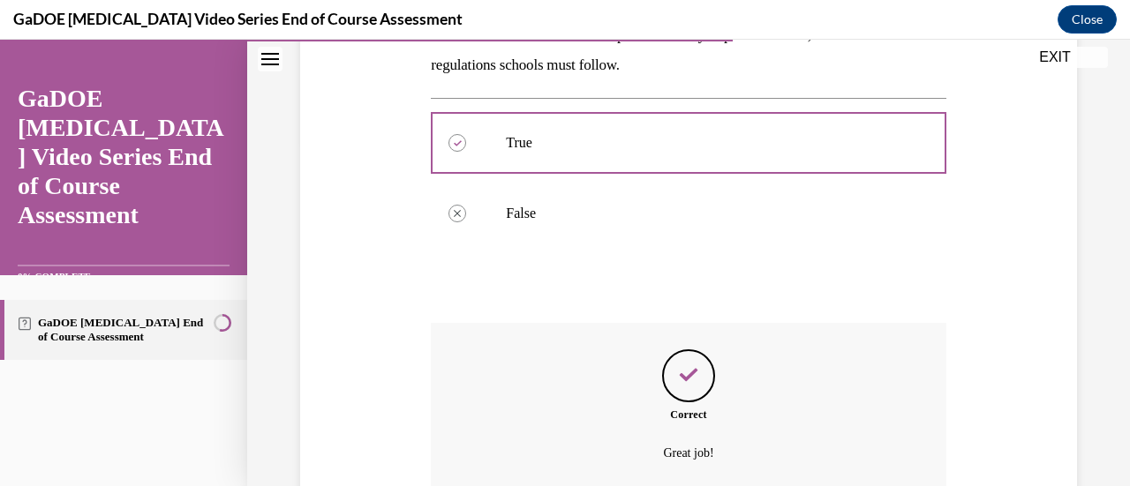
scroll to position [505, 0]
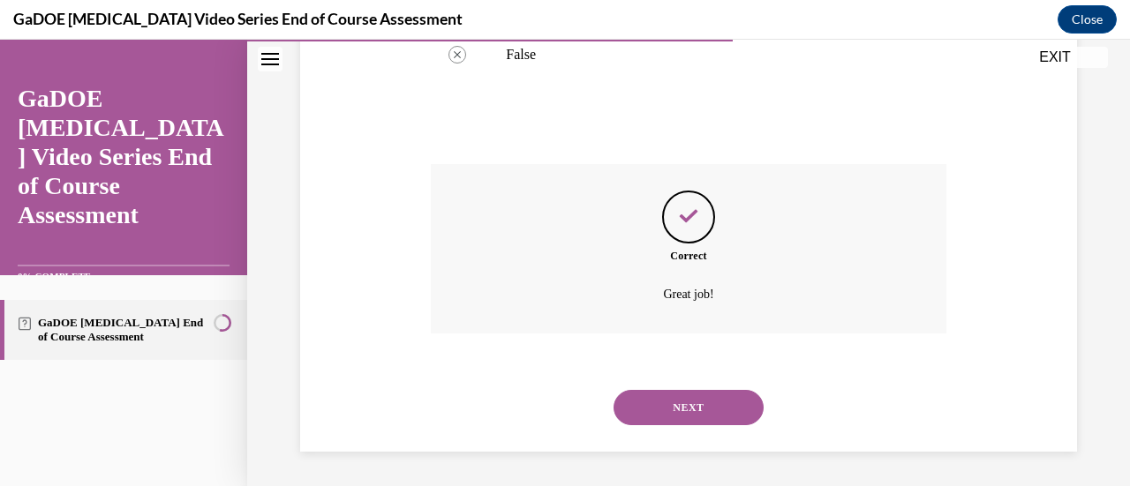
click at [658, 419] on button "NEXT" at bounding box center [688, 407] width 150 height 35
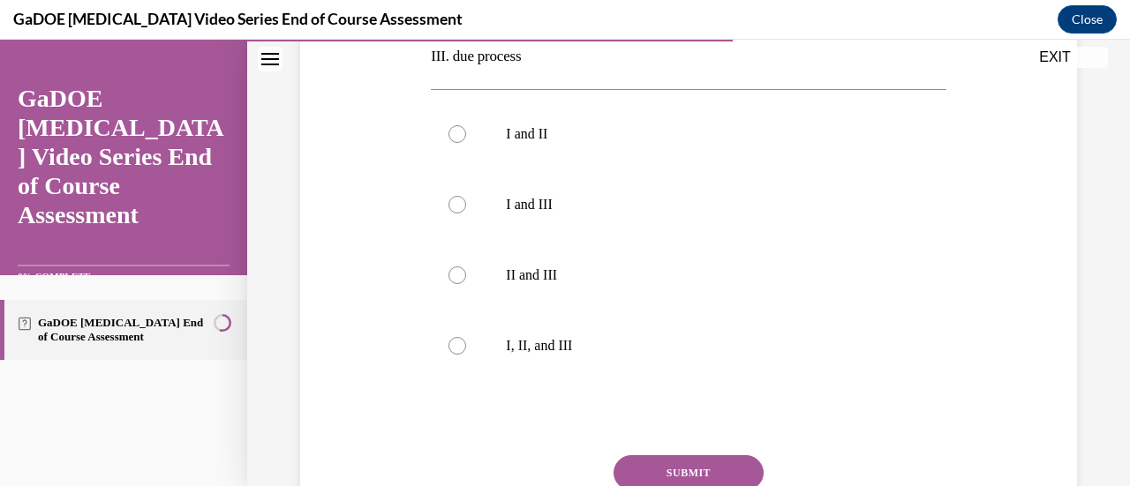
scroll to position [54, 0]
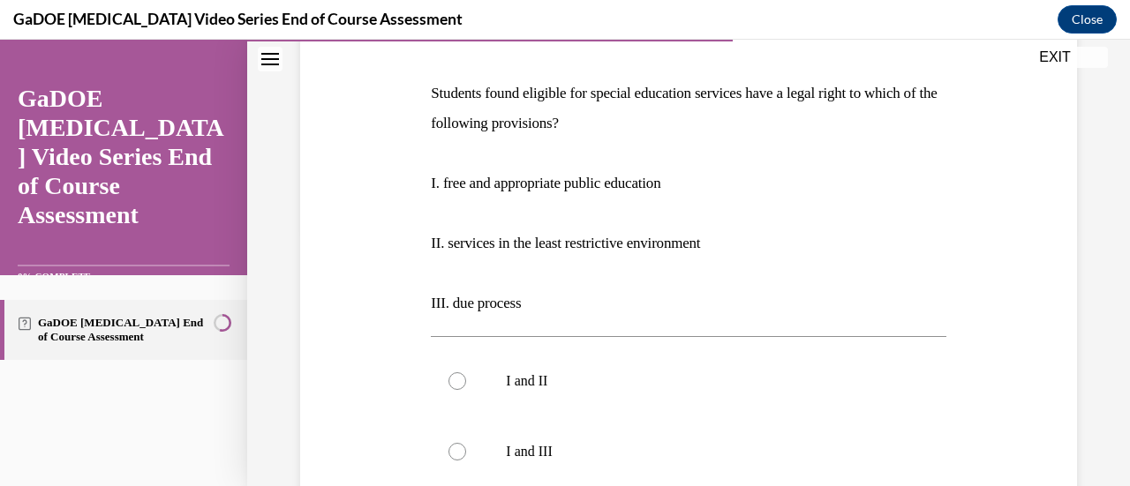
scroll to position [235, 0]
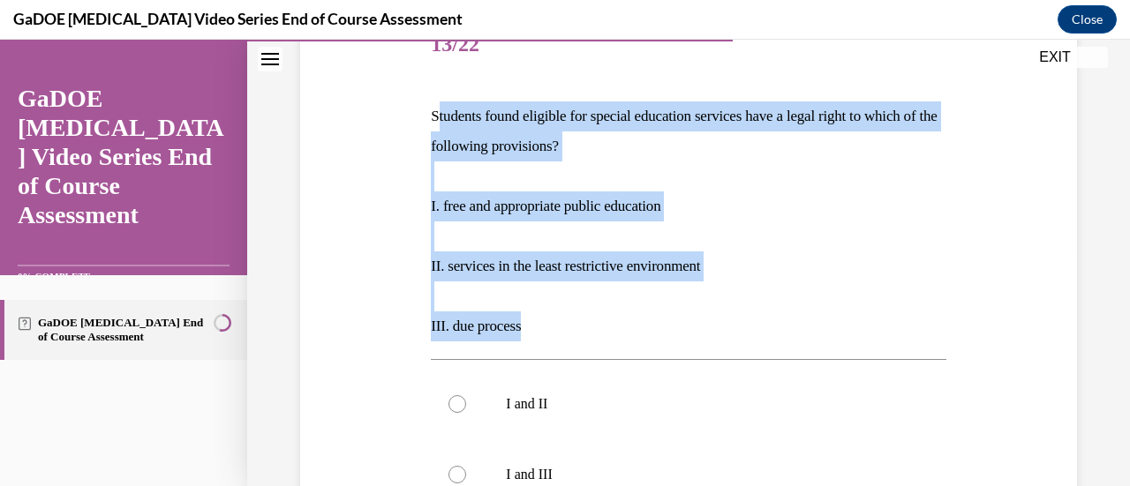
drag, startPoint x: 435, startPoint y: 114, endPoint x: 576, endPoint y: 319, distance: 248.3
click at [576, 319] on div "Students found eligible for special education services have a legal right to wh…" at bounding box center [688, 222] width 515 height 240
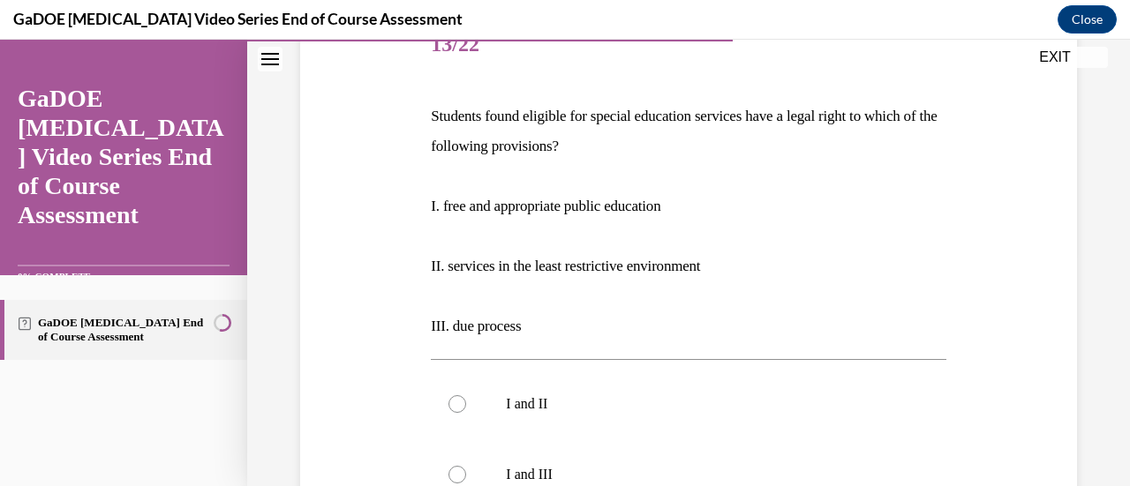
click at [340, 354] on div "Question 13/22 Students found eligible for special education services have a le…" at bounding box center [689, 414] width 786 height 913
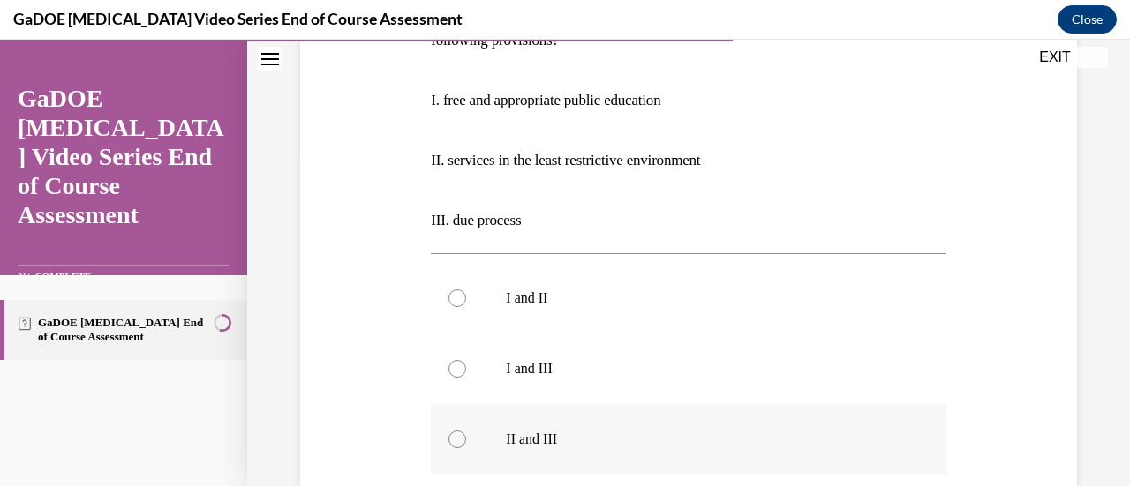
scroll to position [376, 0]
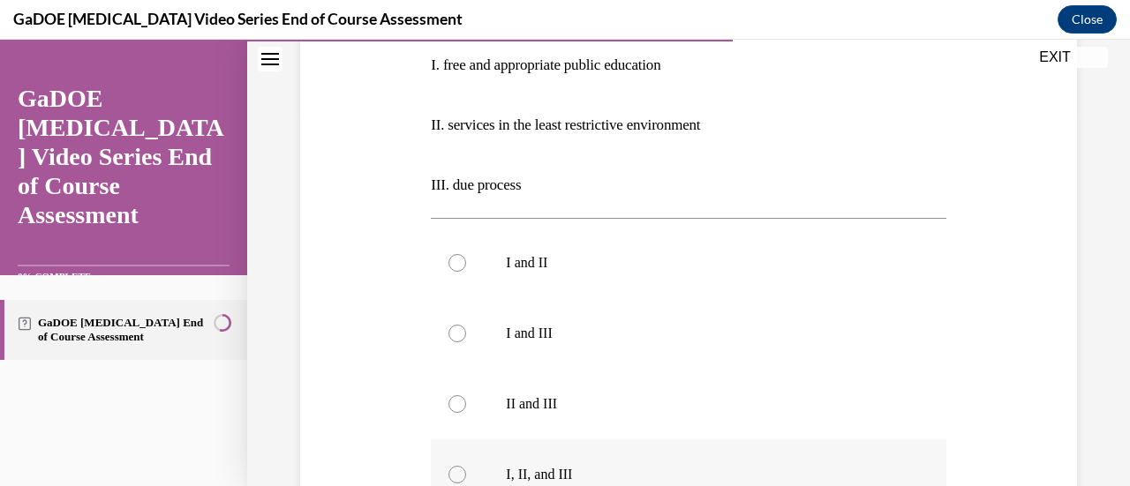
click at [471, 477] on label "I, II, and III" at bounding box center [688, 475] width 515 height 71
click at [466, 477] on input "I, II, and III" at bounding box center [457, 475] width 18 height 18
radio input "true"
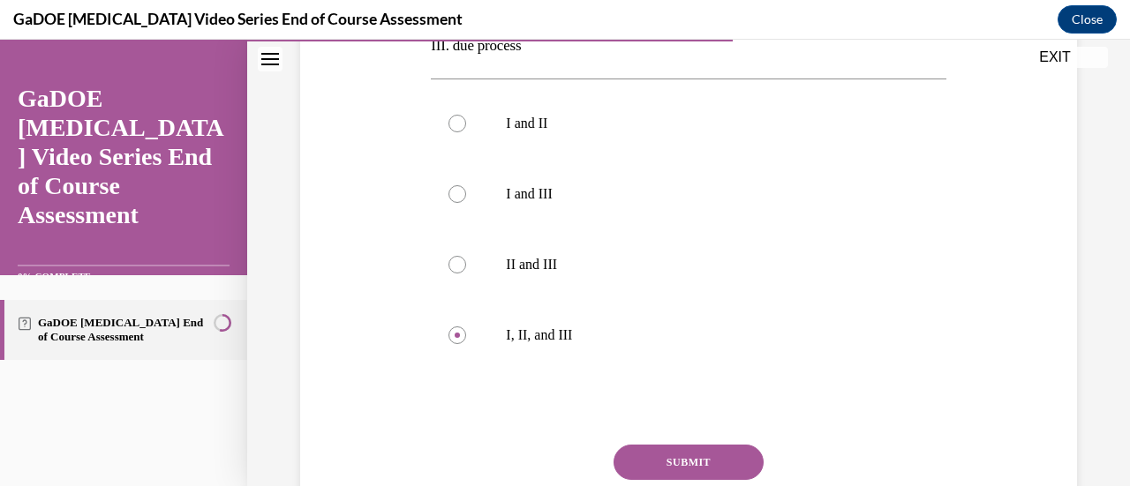
scroll to position [522, 0]
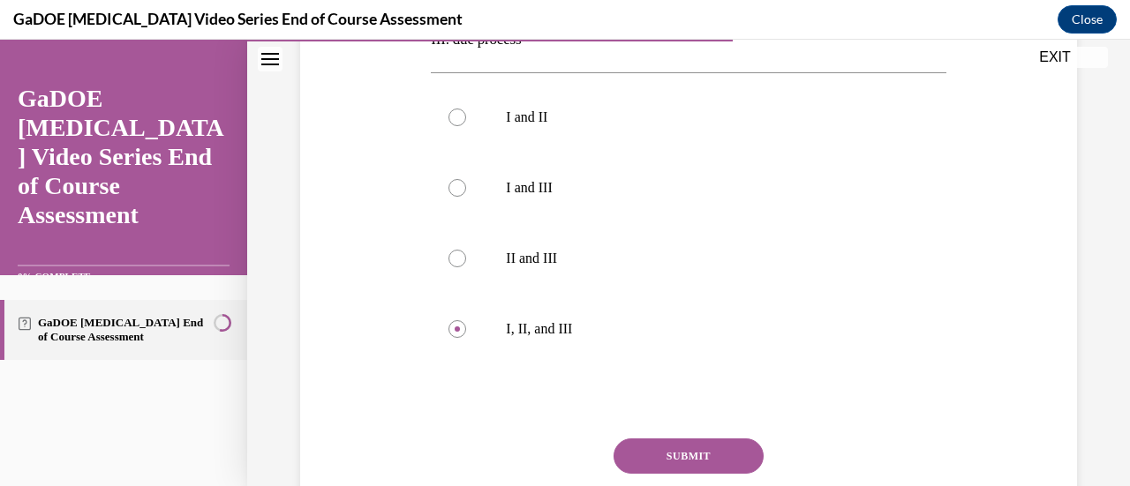
click at [668, 455] on button "SUBMIT" at bounding box center [688, 456] width 150 height 35
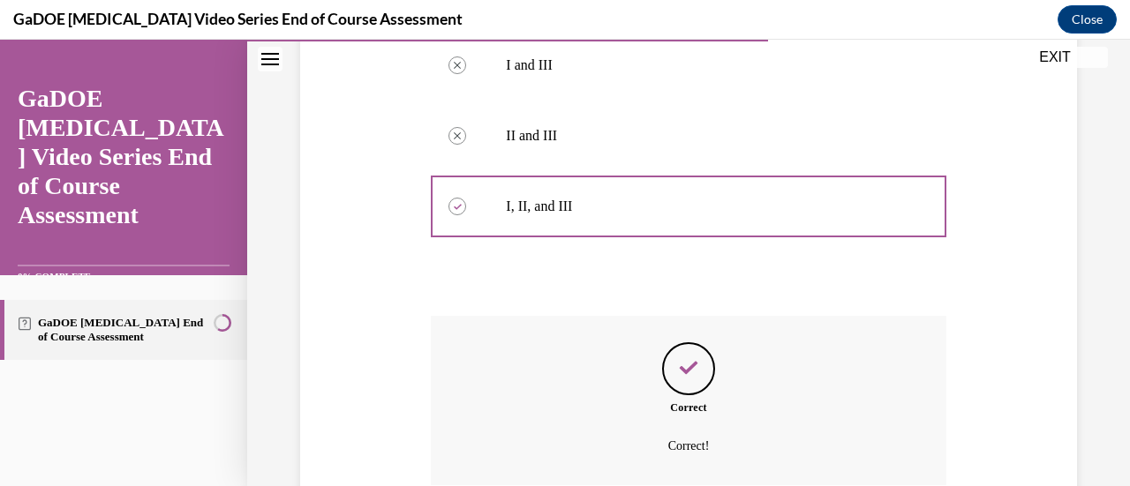
scroll to position [252, 0]
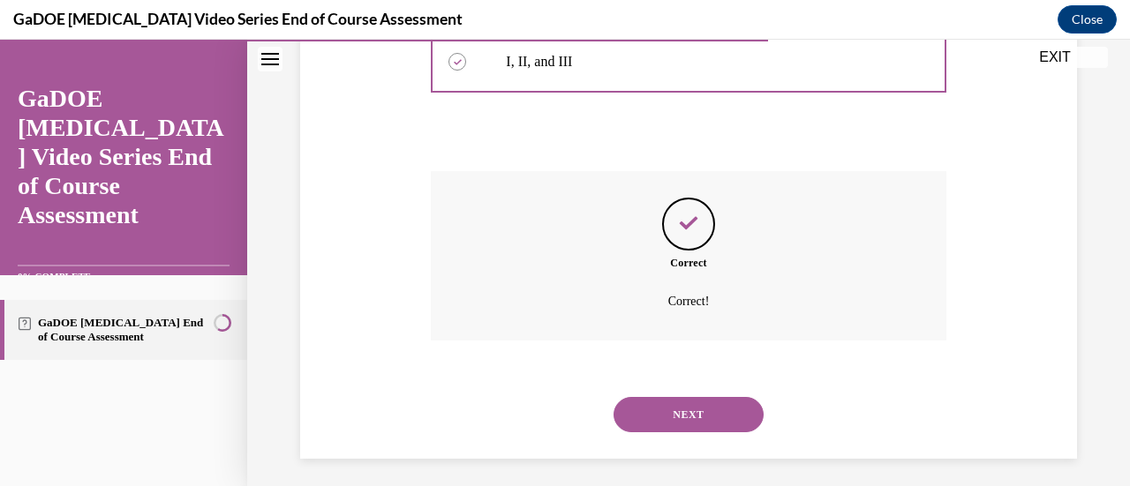
click at [673, 419] on button "NEXT" at bounding box center [688, 414] width 150 height 35
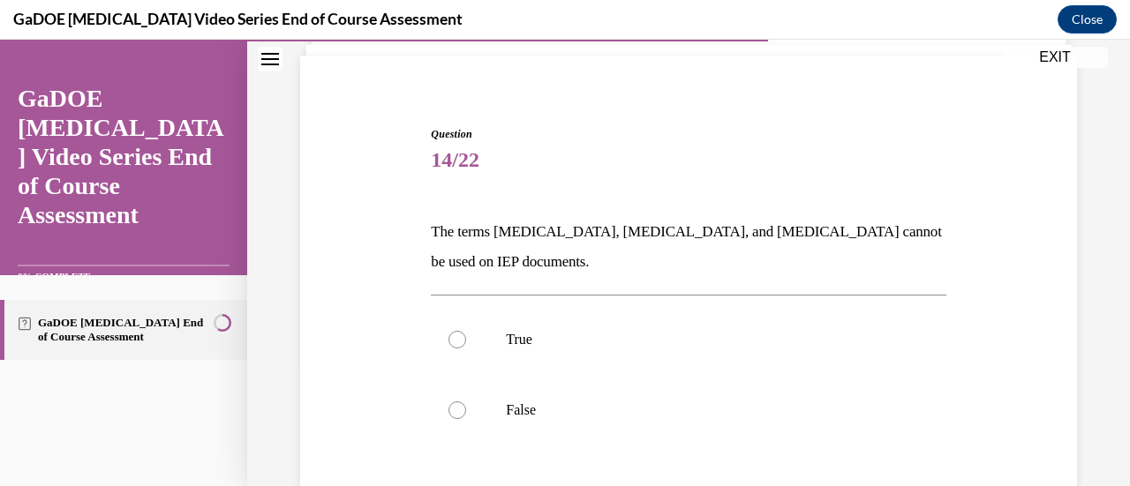
scroll to position [123, 0]
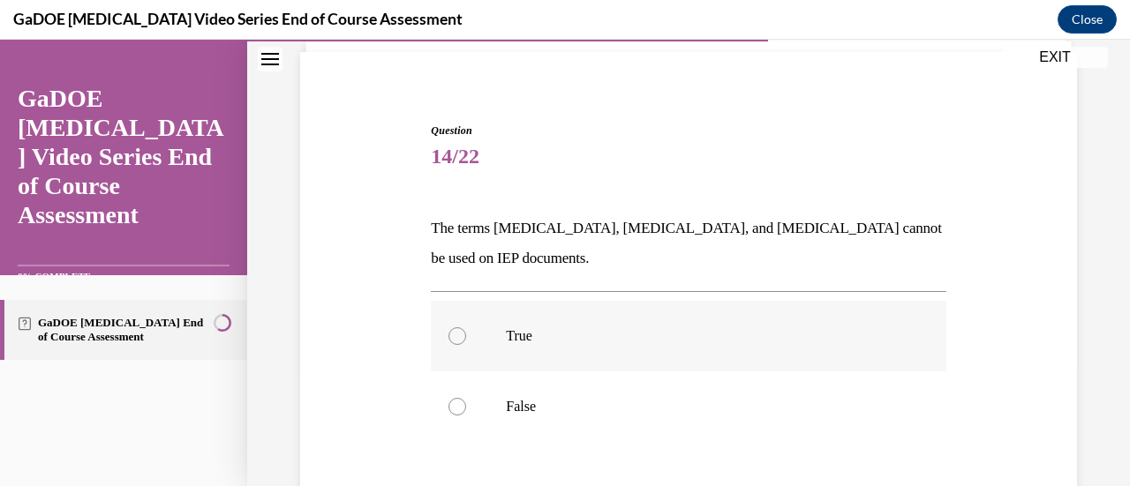
click at [514, 342] on p "True" at bounding box center [703, 336] width 395 height 18
click at [466, 342] on input "True" at bounding box center [457, 336] width 18 height 18
radio input "true"
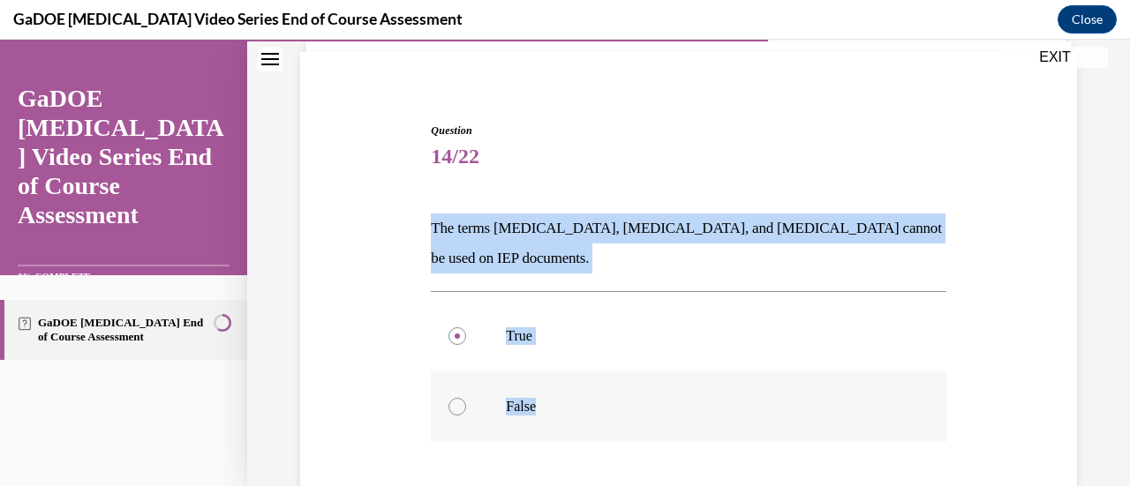
drag, startPoint x: 420, startPoint y: 218, endPoint x: 600, endPoint y: 406, distance: 260.3
click at [600, 406] on div "Question 14/22 The terms dyslexia, dyscalculia, and dysgraphia cannot be used o…" at bounding box center [689, 365] width 786 height 591
click at [493, 424] on label "False" at bounding box center [688, 407] width 515 height 71
click at [466, 416] on input "False" at bounding box center [457, 407] width 18 height 18
radio input "true"
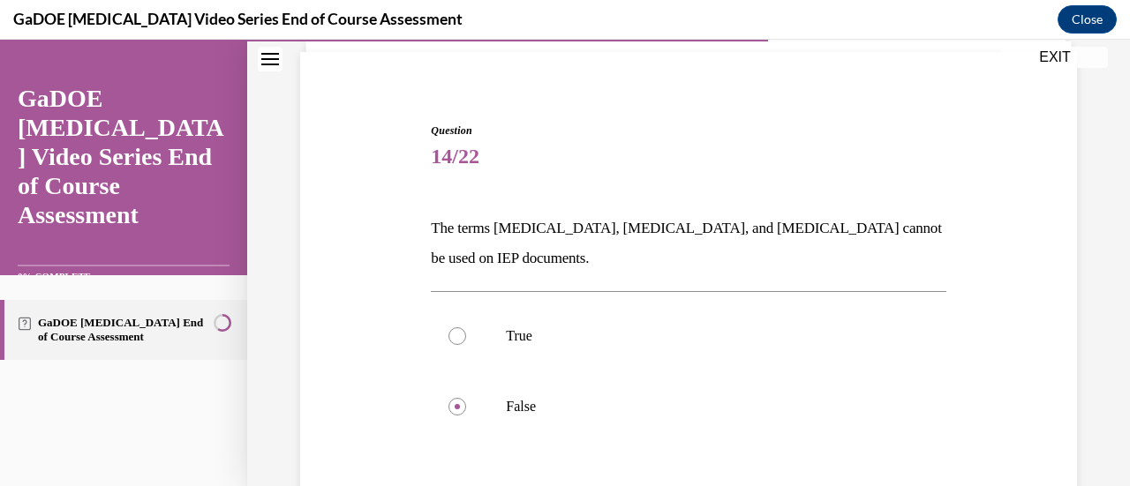
click at [344, 353] on div "Question 14/22 The terms dyslexia, dyscalculia, and dysgraphia cannot be used o…" at bounding box center [689, 365] width 786 height 591
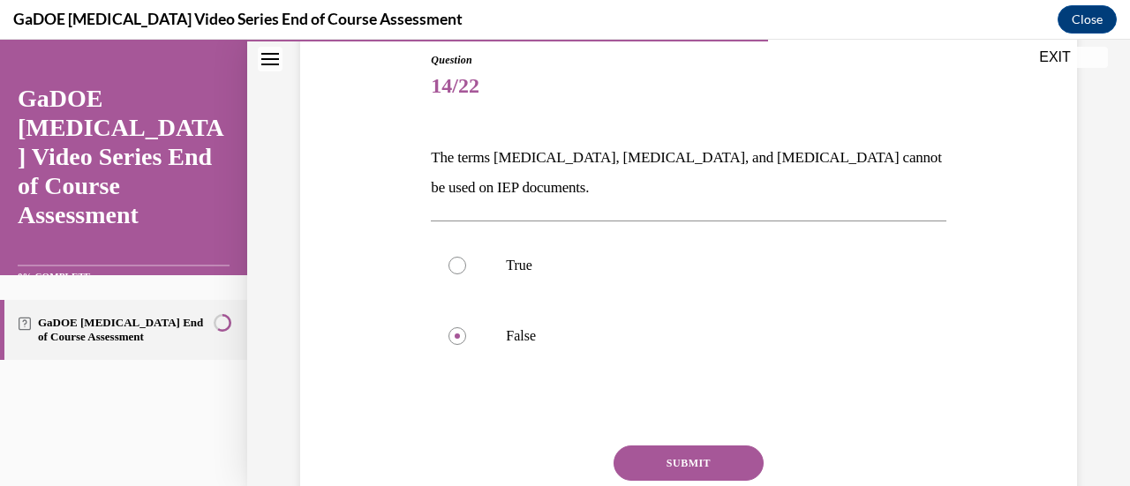
scroll to position [229, 0]
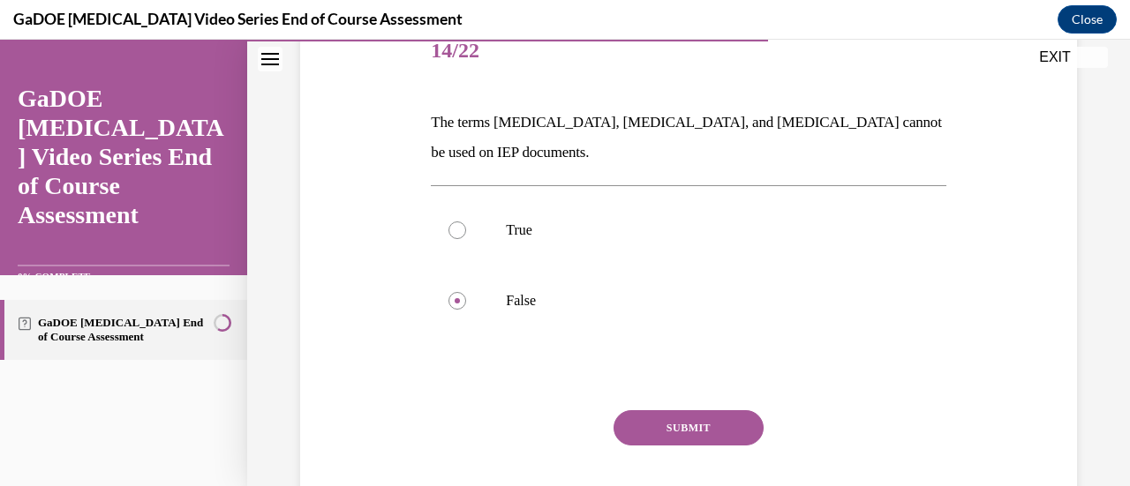
click at [630, 430] on button "SUBMIT" at bounding box center [688, 427] width 150 height 35
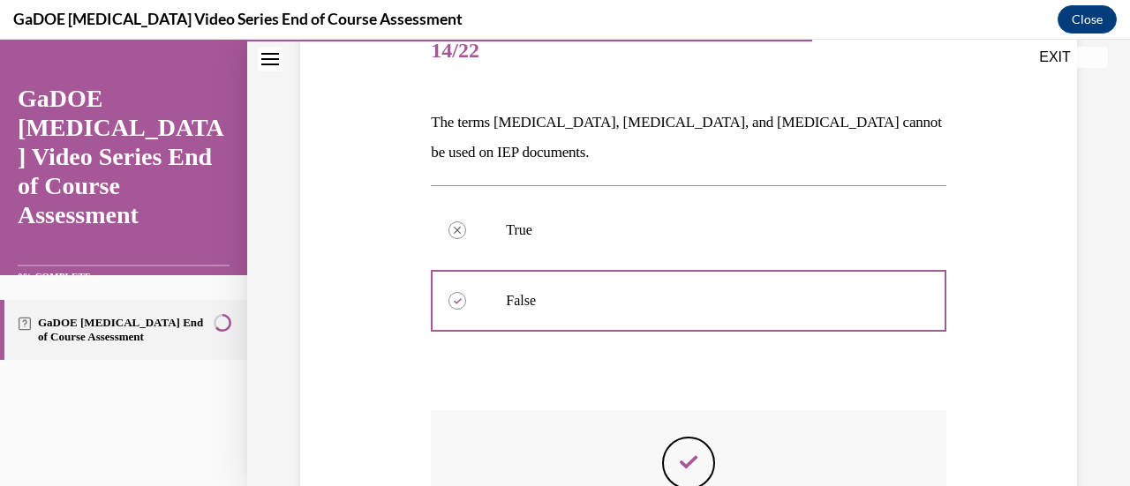
click at [636, 433] on div "Correct Correct!" at bounding box center [688, 494] width 515 height 169
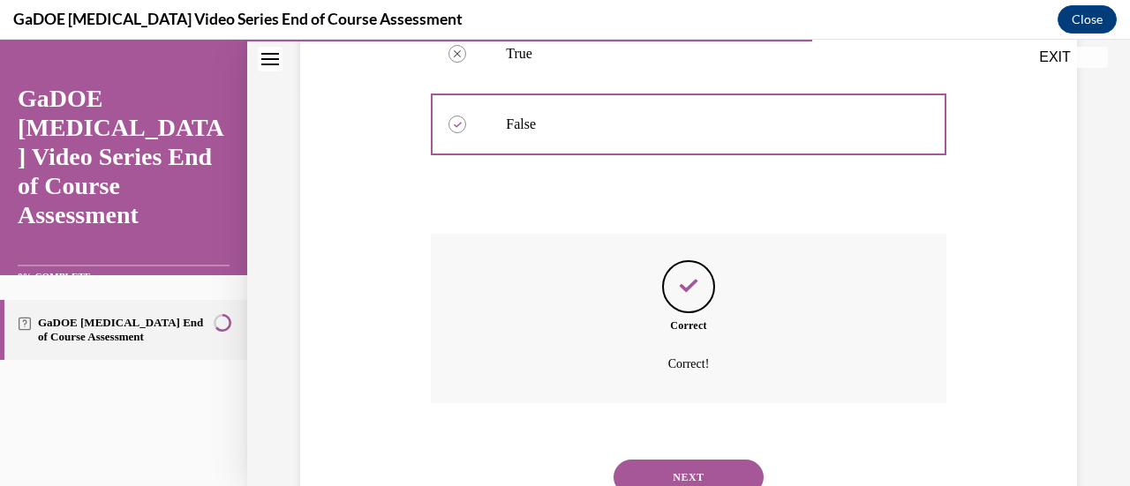
click at [726, 450] on div "NEXT" at bounding box center [688, 477] width 515 height 71
click at [711, 460] on button "NEXT" at bounding box center [688, 477] width 150 height 35
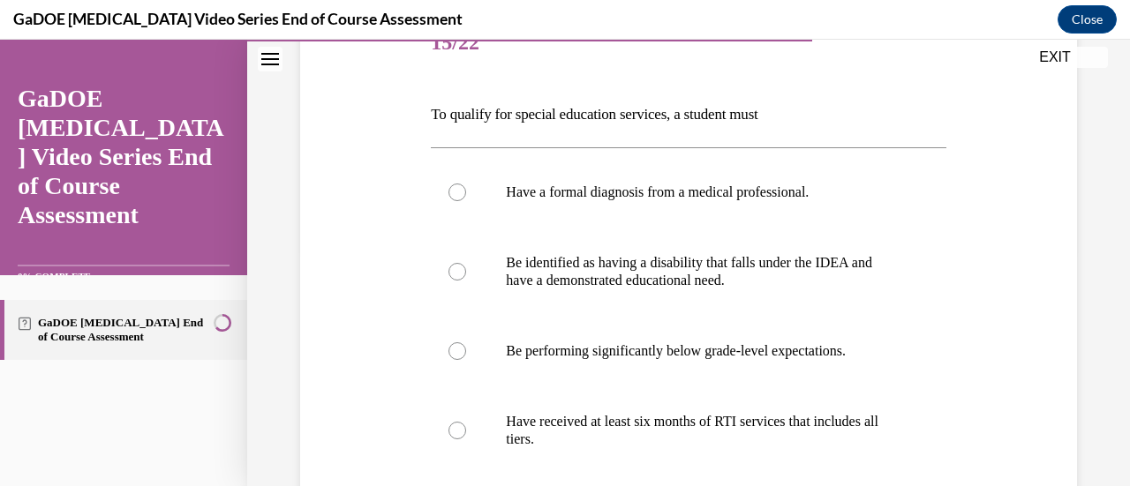
scroll to position [236, 0]
click at [842, 305] on label "Be identified as having a disability that falls under the IDEA and have a demon…" at bounding box center [688, 273] width 515 height 88
click at [466, 282] on input "Be identified as having a disability that falls under the IDEA and have a demon…" at bounding box center [457, 273] width 18 height 18
radio input "true"
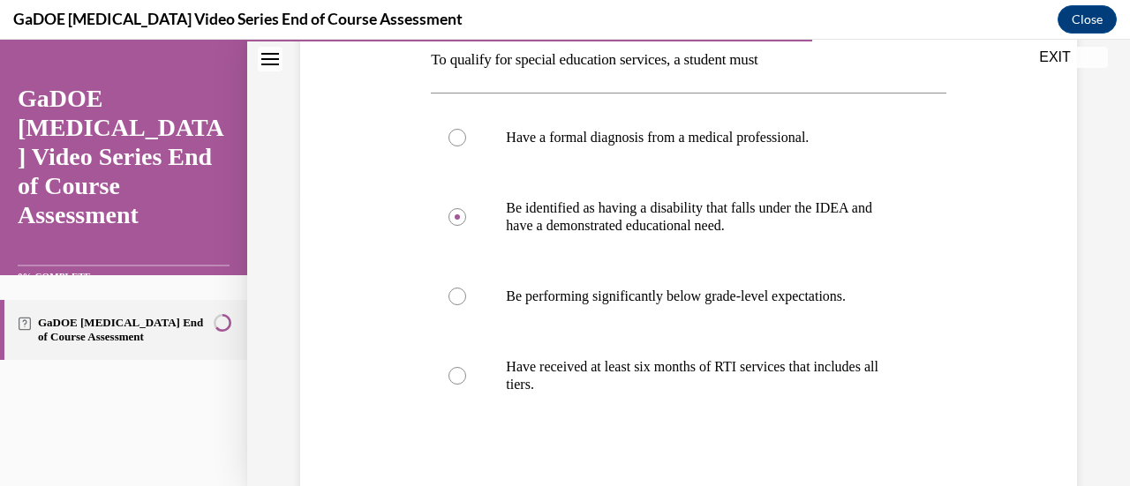
scroll to position [296, 0]
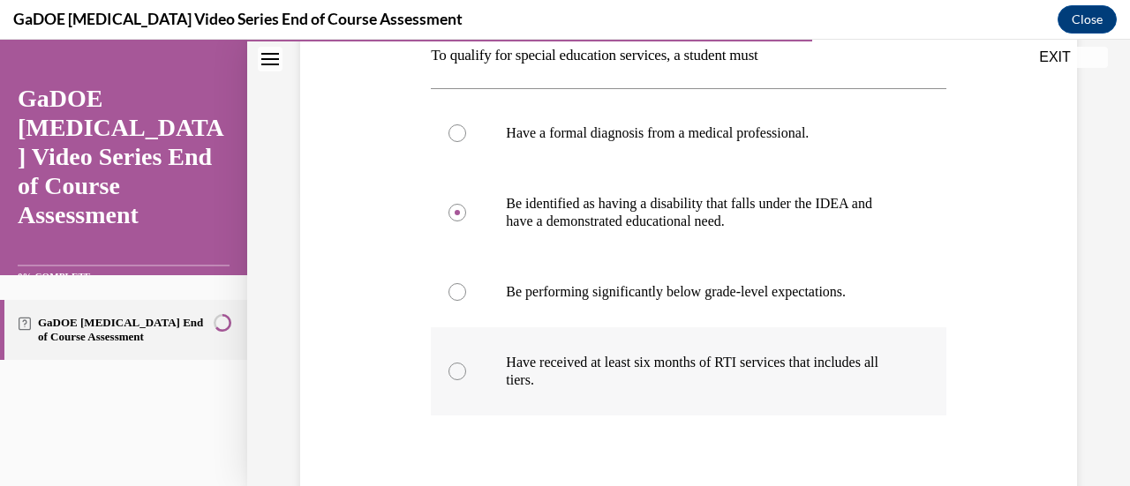
drag, startPoint x: 423, startPoint y: 56, endPoint x: 773, endPoint y: 405, distance: 494.3
click at [773, 405] on div "Question 15/22 To qualify for special education services, a student must Have a…" at bounding box center [689, 266] width 786 height 738
click at [411, 237] on div "Question 15/22 To qualify for special education services, a student must Have a…" at bounding box center [689, 266] width 786 height 738
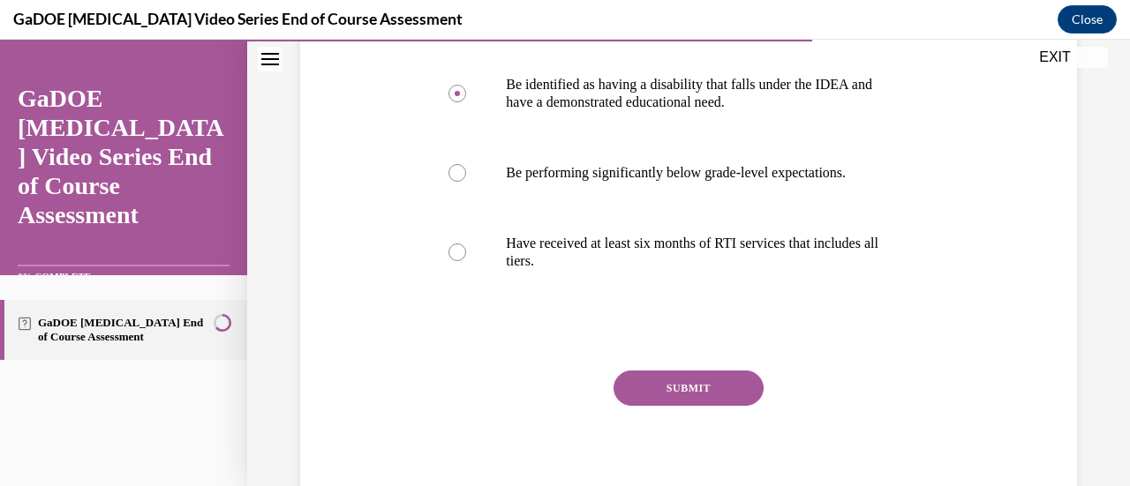
click at [662, 394] on button "SUBMIT" at bounding box center [688, 388] width 150 height 35
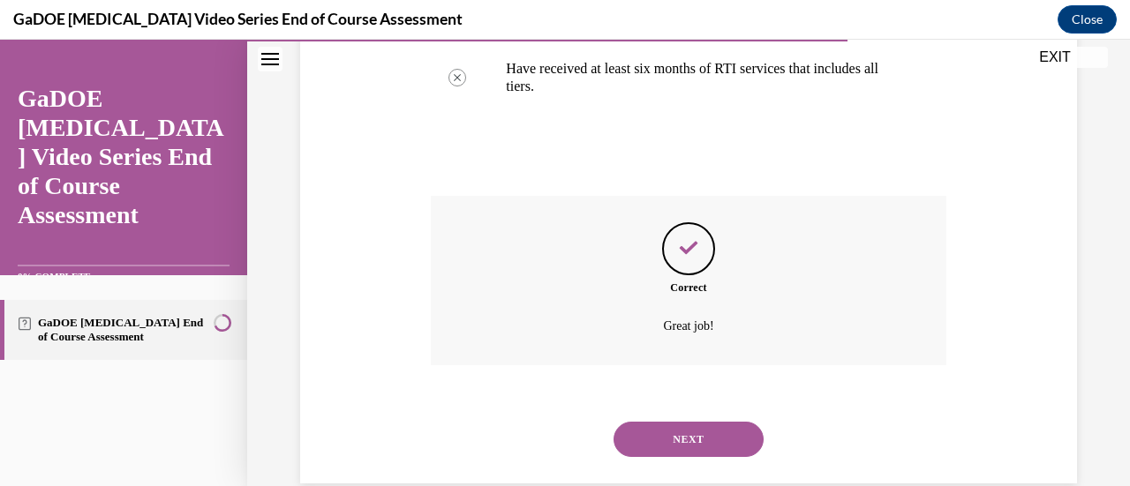
scroll to position [621, 0]
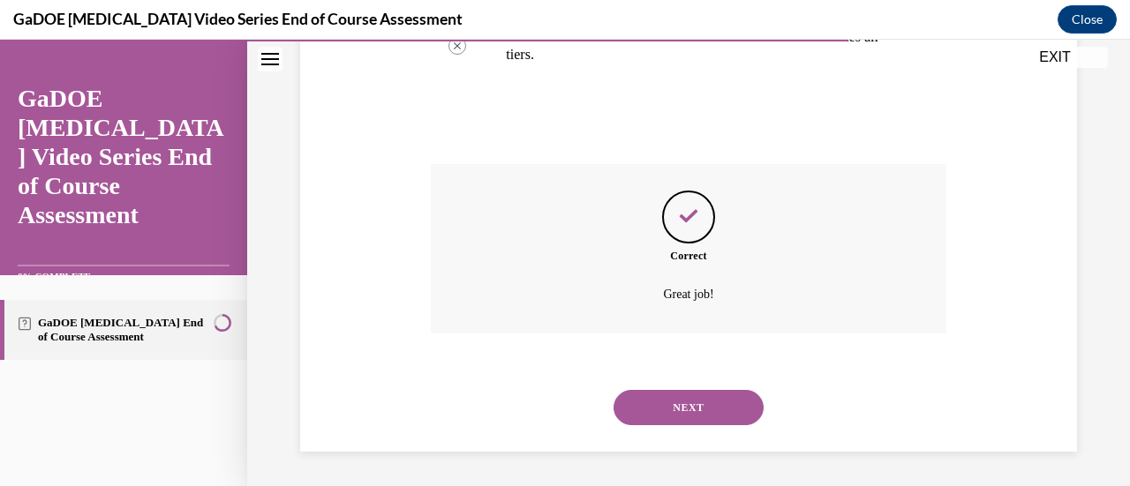
click at [681, 409] on button "NEXT" at bounding box center [688, 407] width 150 height 35
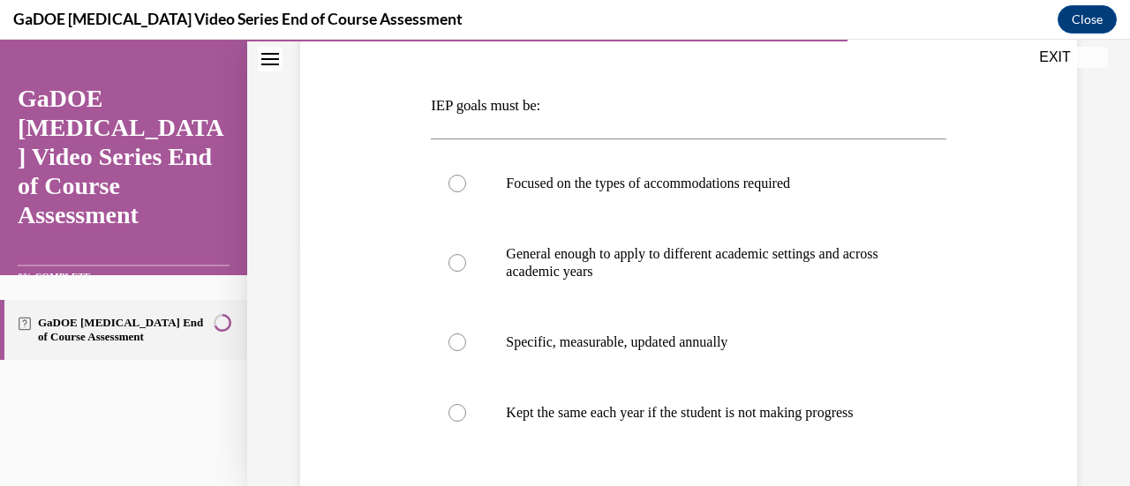
scroll to position [270, 0]
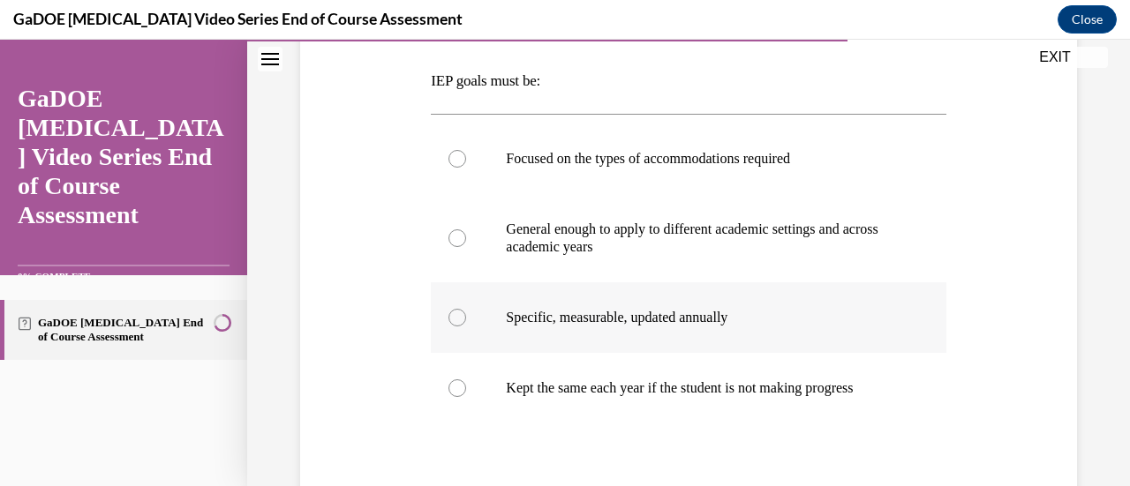
click at [801, 296] on label "Specific, measurable, updated annually" at bounding box center [688, 317] width 515 height 71
click at [466, 309] on input "Specific, measurable, updated annually" at bounding box center [457, 318] width 18 height 18
radio input "true"
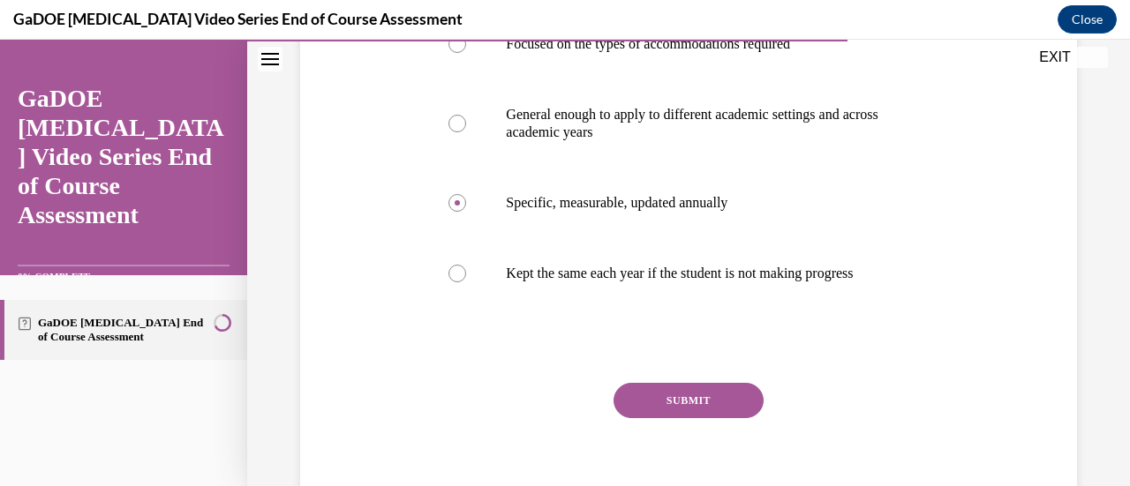
scroll to position [387, 0]
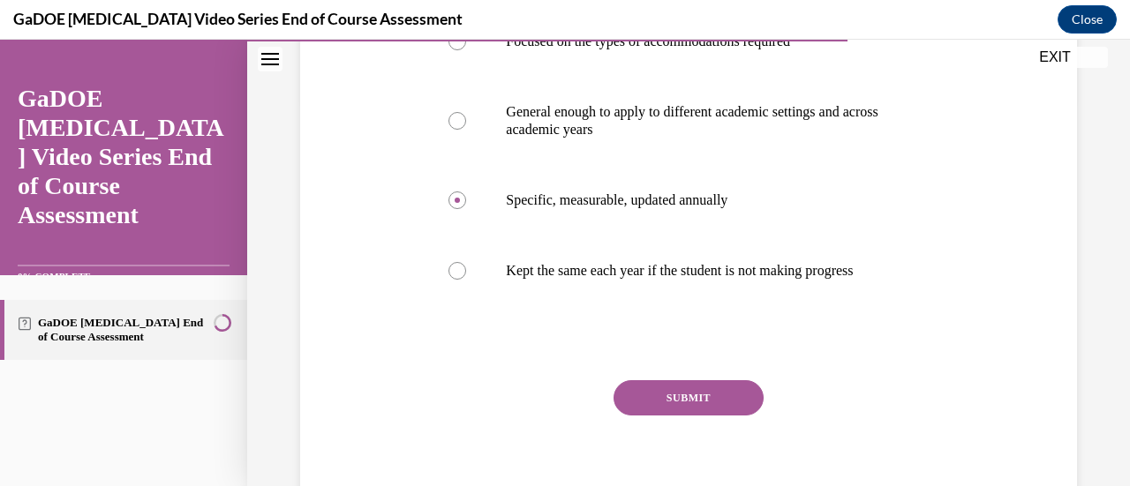
click at [682, 416] on button "SUBMIT" at bounding box center [688, 397] width 150 height 35
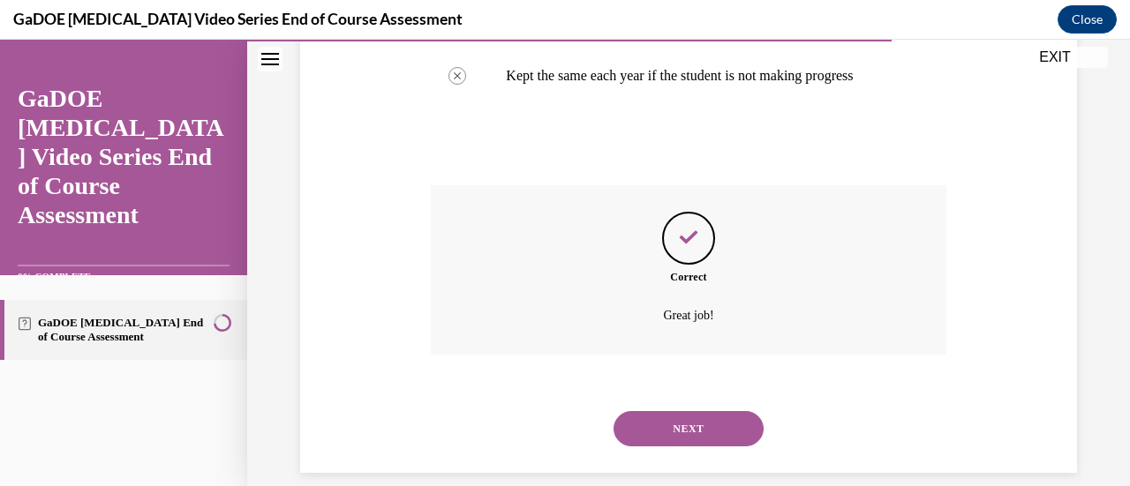
click at [679, 440] on button "NEXT" at bounding box center [688, 428] width 150 height 35
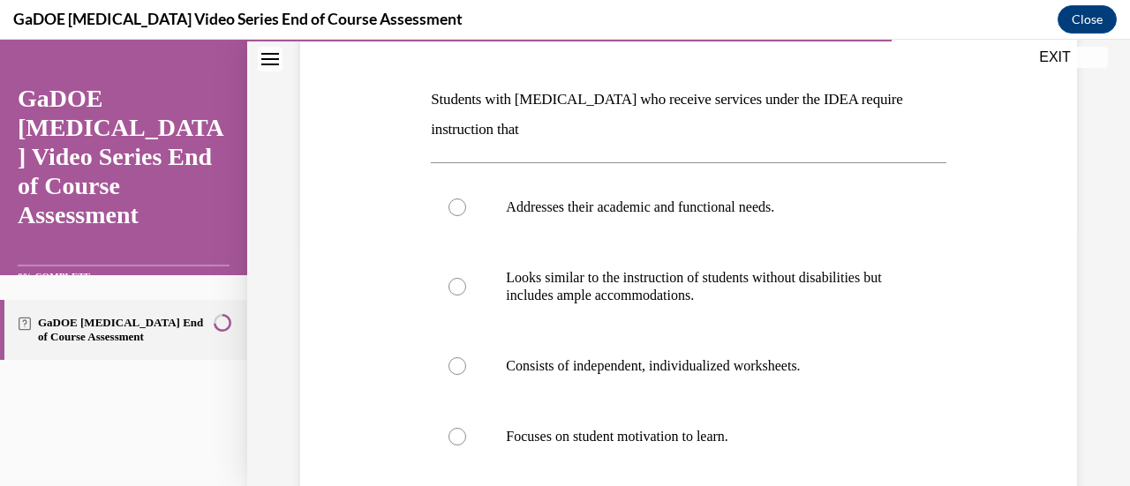
scroll to position [252, 0]
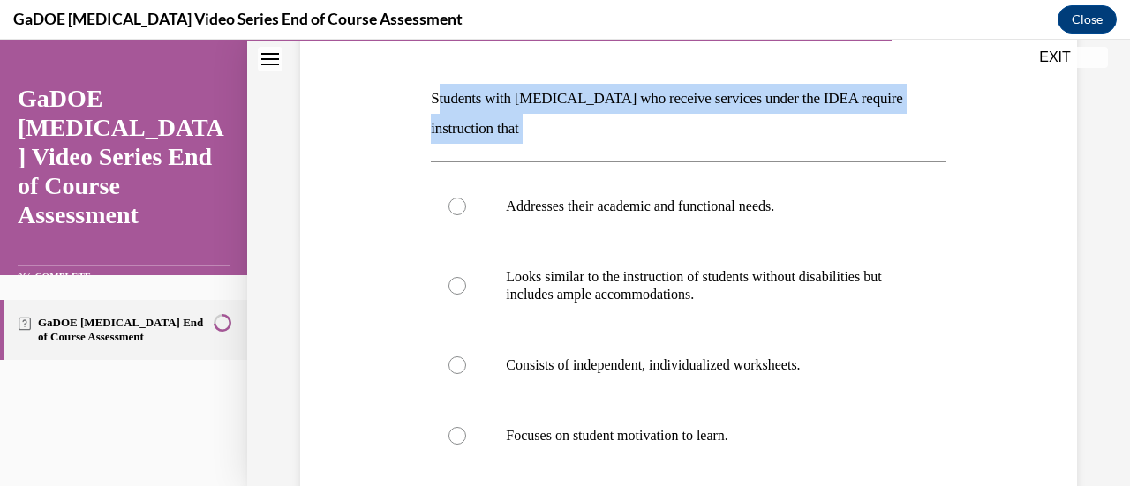
drag, startPoint x: 438, startPoint y: 94, endPoint x: 494, endPoint y: 158, distance: 85.0
click at [494, 158] on div "Question 17/22 Students with dyslexia who receive services under the IDEA requi…" at bounding box center [688, 341] width 515 height 697
click at [421, 119] on div "Question 17/22 Students with dyslexia who receive services under the IDEA requi…" at bounding box center [689, 315] width 786 height 750
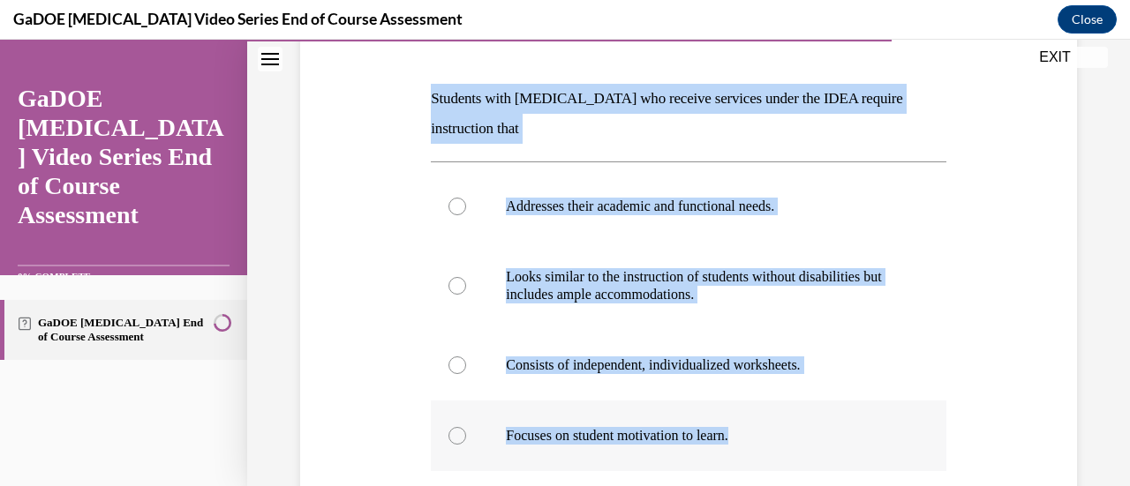
drag, startPoint x: 429, startPoint y: 98, endPoint x: 777, endPoint y: 405, distance: 464.0
click at [777, 405] on div "Question 17/22 Students with dyslexia who receive services under the IDEA requi…" at bounding box center [688, 341] width 515 height 697
click at [444, 187] on label "Addresses their academic and functional needs." at bounding box center [688, 206] width 515 height 71
click at [448, 198] on input "Addresses their academic and functional needs." at bounding box center [457, 207] width 18 height 18
radio input "true"
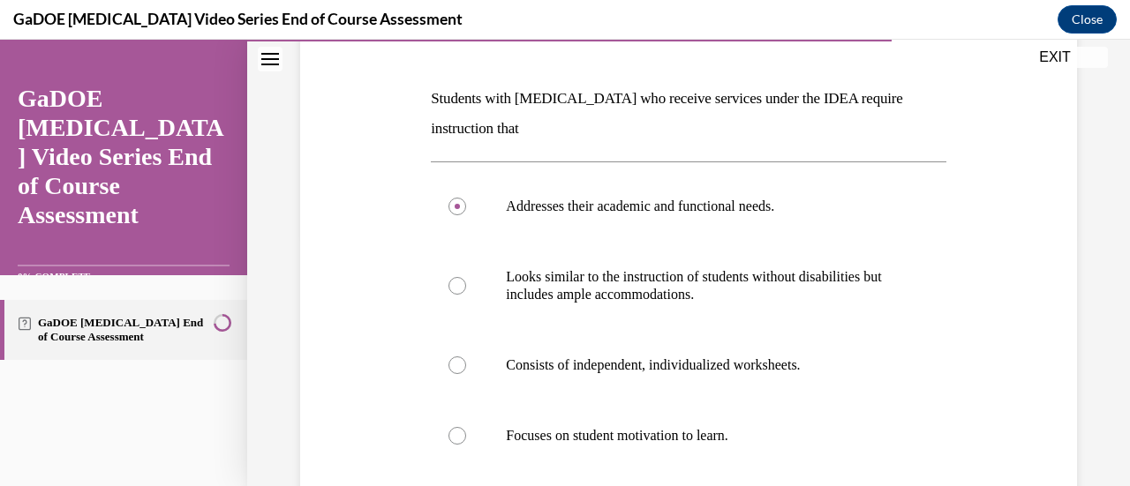
click at [385, 196] on div "Question 17/22 Students with dyslexia who receive services under the IDEA requi…" at bounding box center [689, 315] width 786 height 750
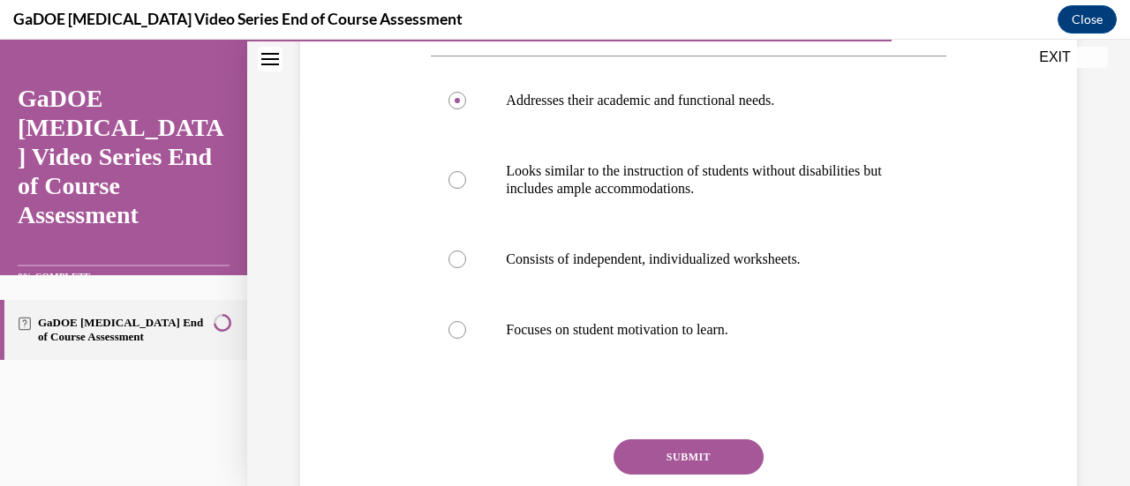
scroll to position [394, 0]
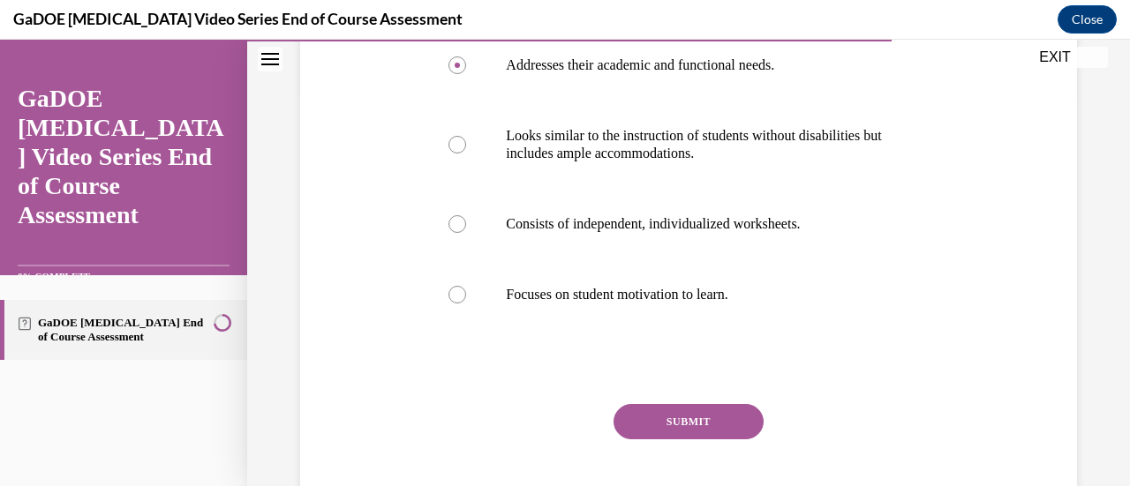
click at [699, 431] on button "SUBMIT" at bounding box center [688, 421] width 150 height 35
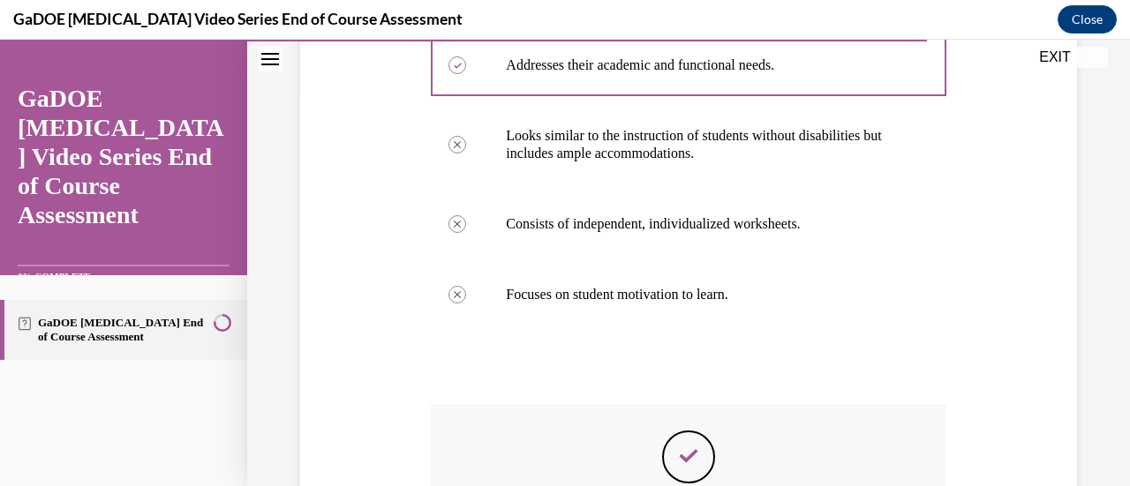
scroll to position [634, 0]
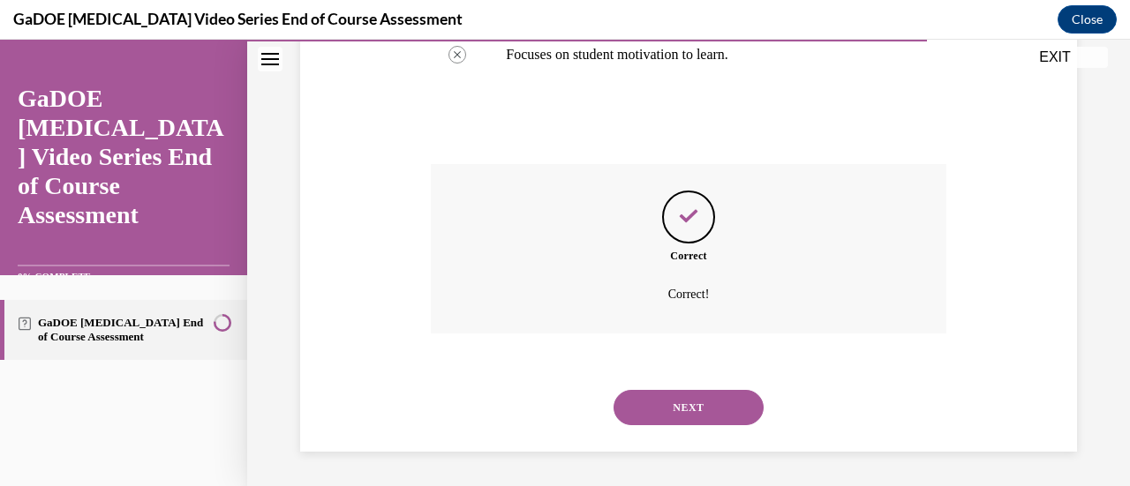
click at [632, 402] on button "NEXT" at bounding box center [688, 407] width 150 height 35
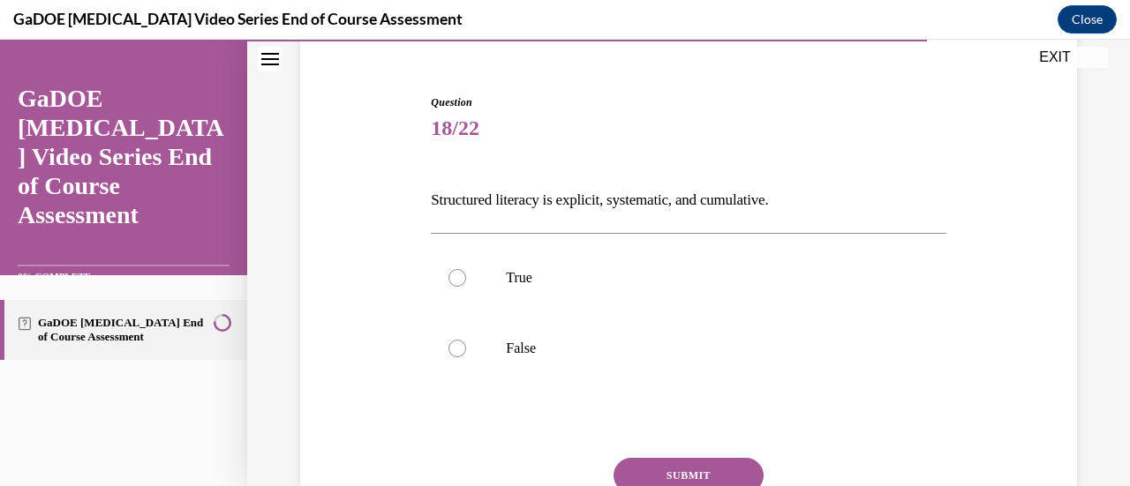
scroll to position [165, 0]
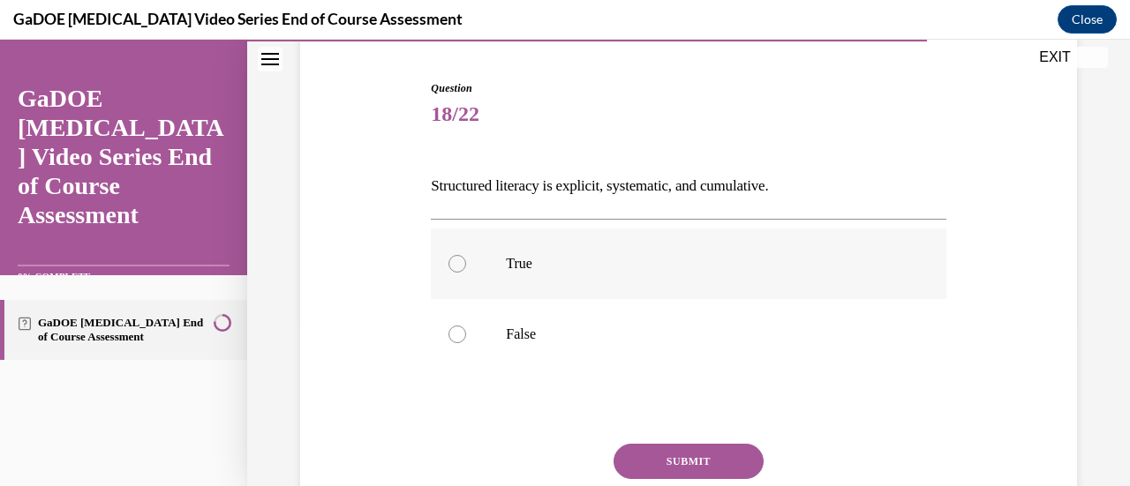
click at [522, 252] on label "True" at bounding box center [688, 264] width 515 height 71
click at [466, 255] on input "True" at bounding box center [457, 264] width 18 height 18
radio input "true"
click at [708, 474] on button "SUBMIT" at bounding box center [688, 461] width 150 height 35
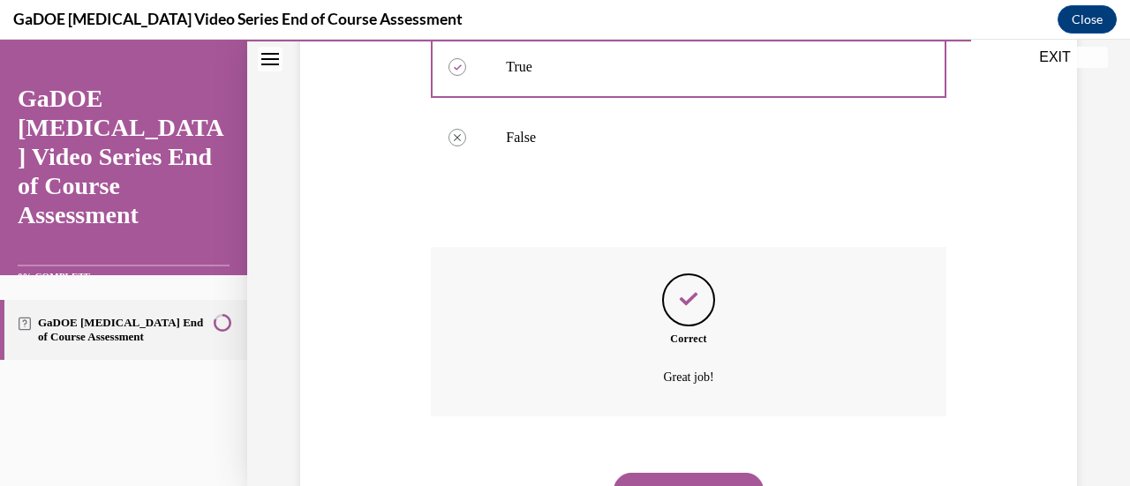
scroll to position [397, 0]
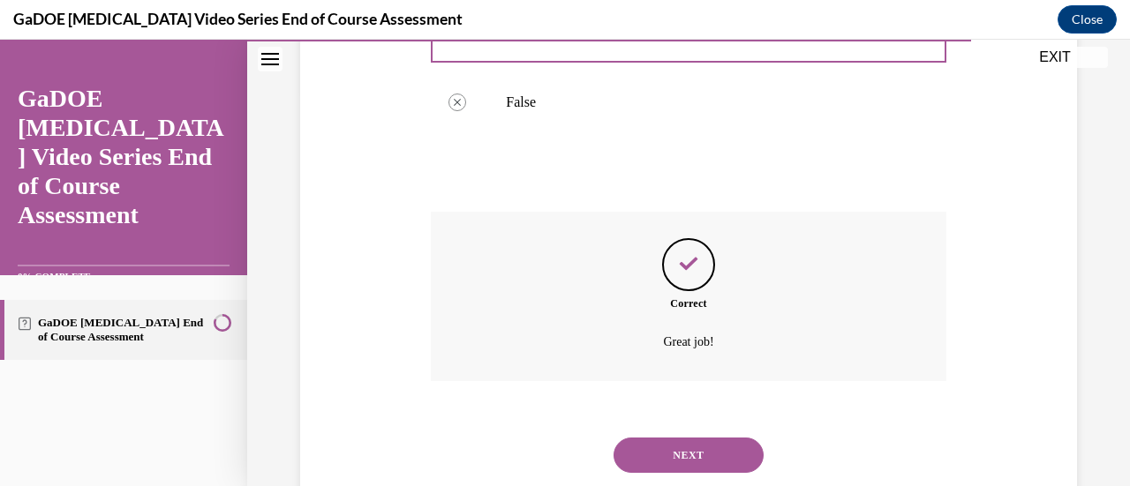
click at [673, 454] on button "NEXT" at bounding box center [688, 455] width 150 height 35
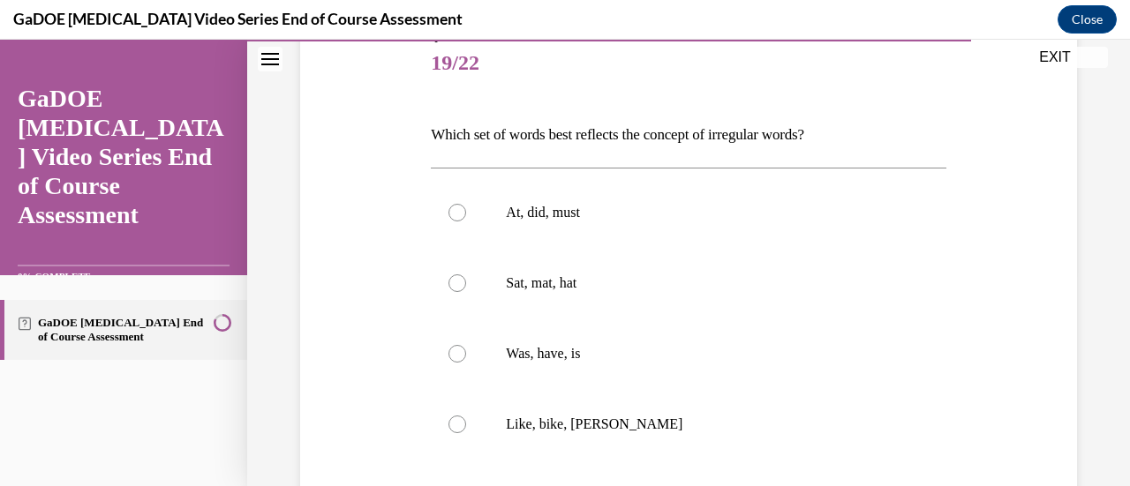
scroll to position [224, 0]
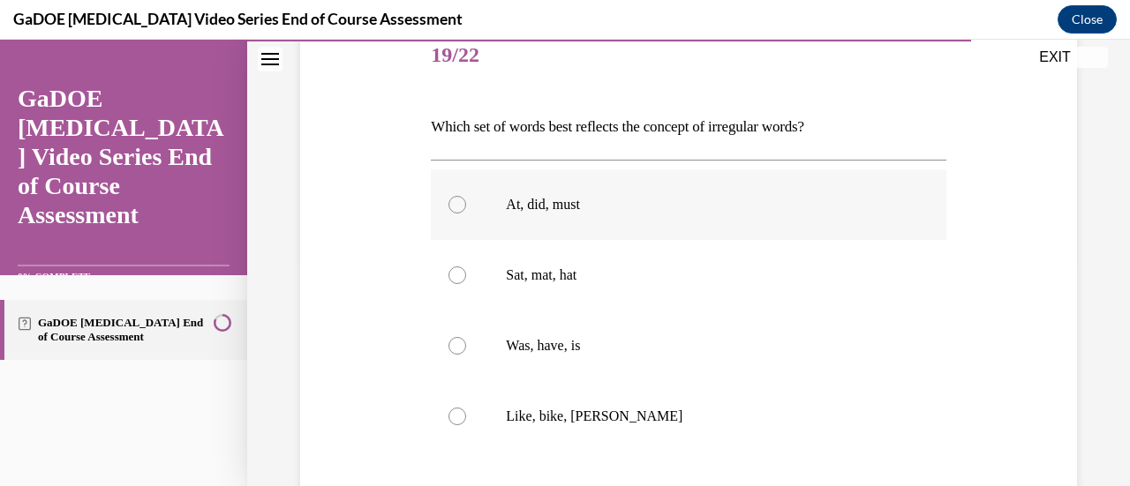
click at [581, 200] on p "At, did, must" at bounding box center [703, 205] width 395 height 18
click at [466, 200] on input "At, did, must" at bounding box center [457, 205] width 18 height 18
radio input "true"
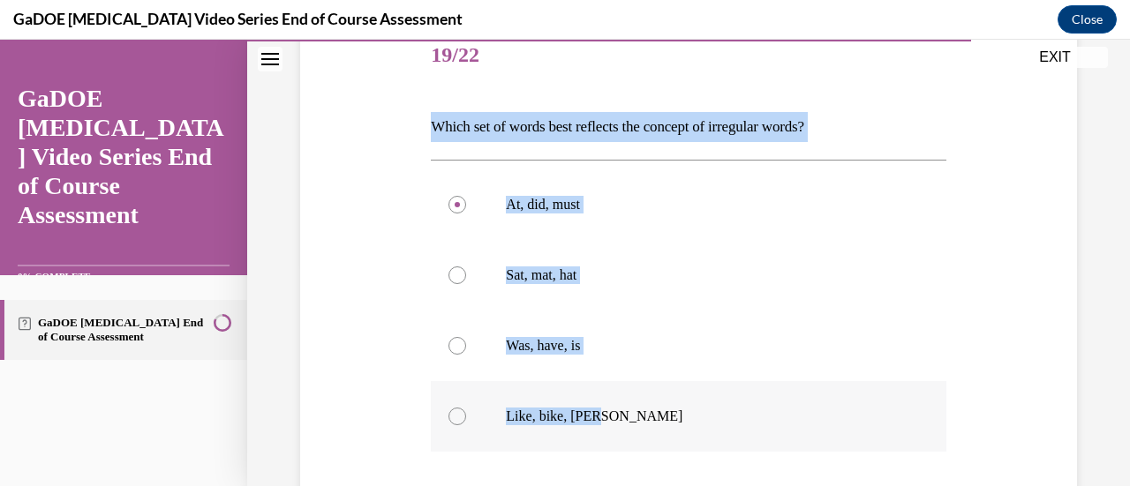
drag, startPoint x: 422, startPoint y: 121, endPoint x: 655, endPoint y: 398, distance: 362.1
click at [655, 398] on div "Question 19/22 Which set of words best reflects the concept of irregular words?…" at bounding box center [689, 319] width 786 height 703
click at [350, 191] on div "Question 19/22 Which set of words best reflects the concept of irregular words?…" at bounding box center [689, 319] width 786 height 703
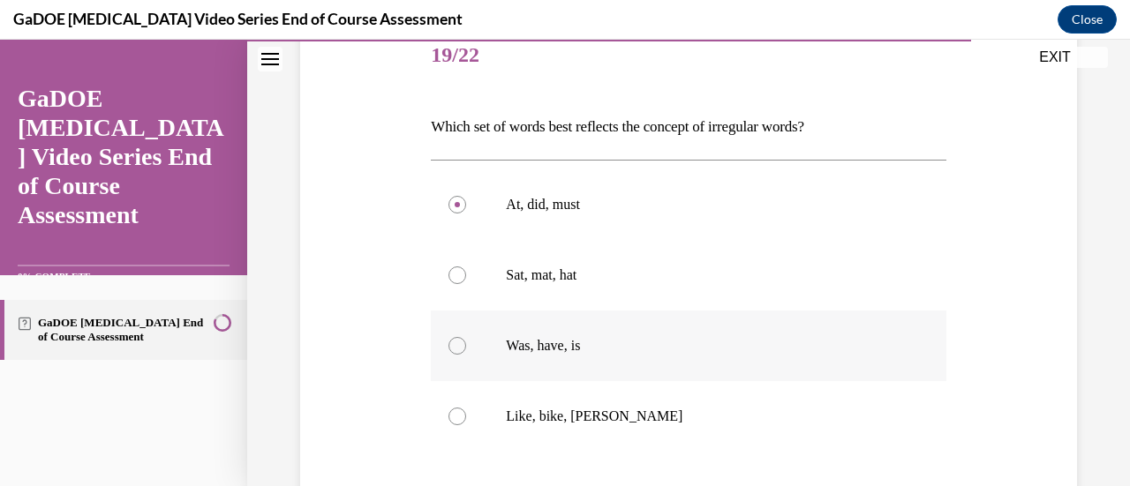
click at [524, 337] on p "Was, have, is" at bounding box center [703, 346] width 395 height 18
click at [466, 337] on input "Was, have, is" at bounding box center [457, 346] width 18 height 18
radio input "true"
click at [377, 290] on div "Question 19/22 Which set of words best reflects the concept of irregular words?…" at bounding box center [689, 319] width 786 height 703
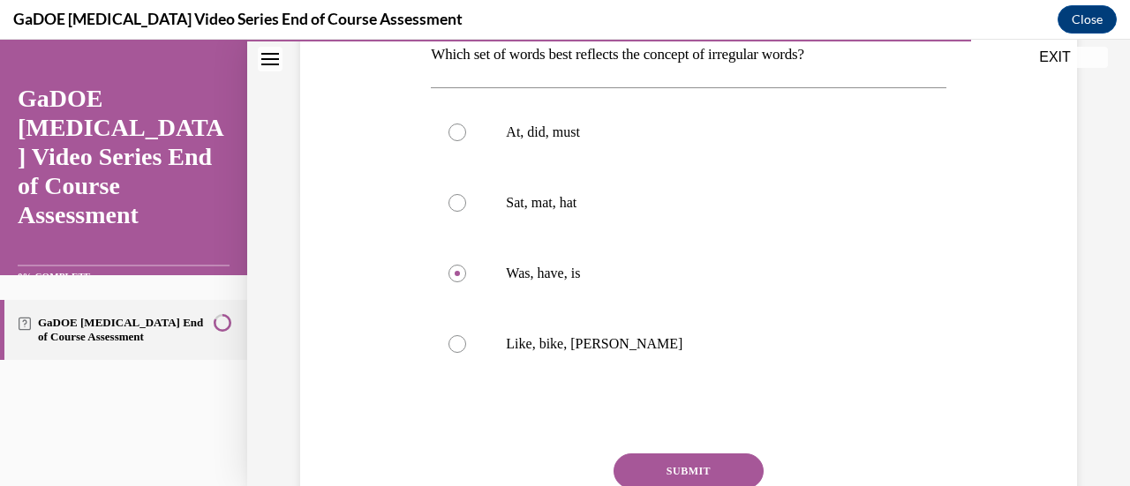
scroll to position [299, 0]
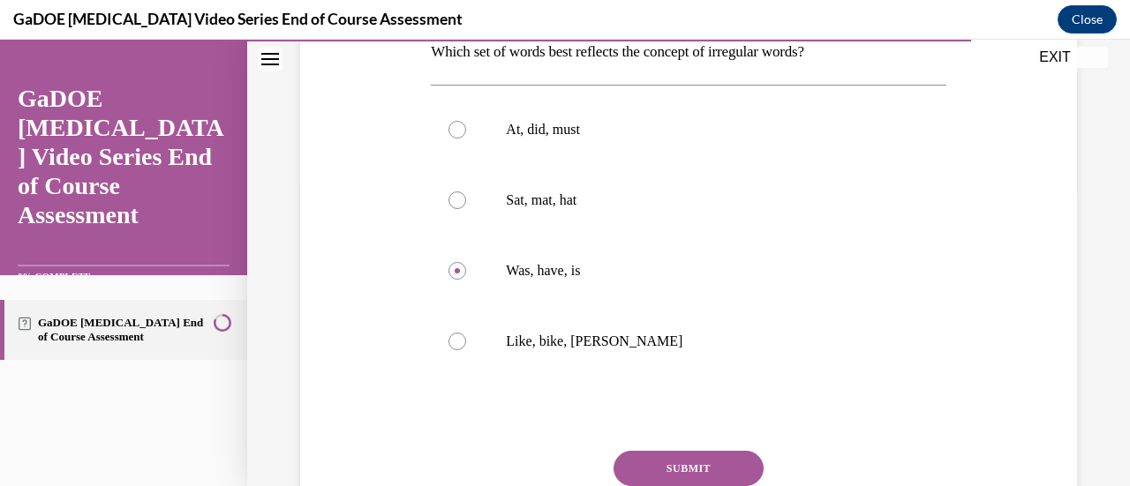
click at [711, 463] on button "SUBMIT" at bounding box center [688, 468] width 150 height 35
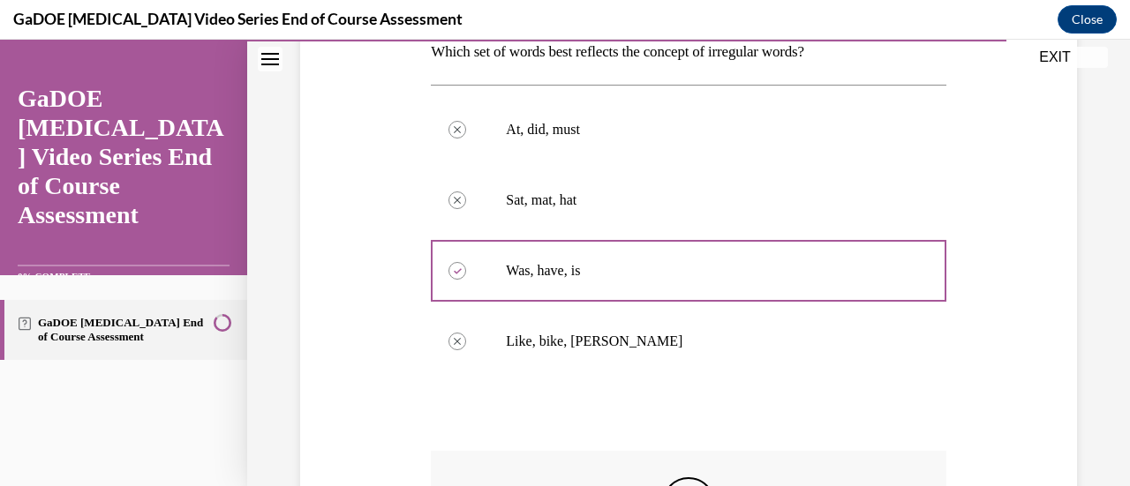
scroll to position [521, 0]
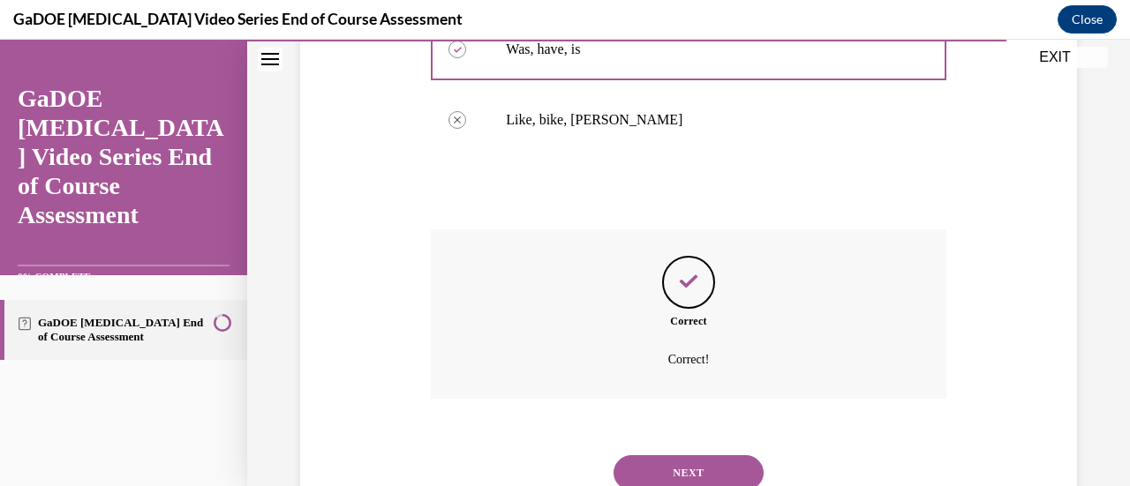
click at [695, 455] on button "NEXT" at bounding box center [688, 472] width 150 height 35
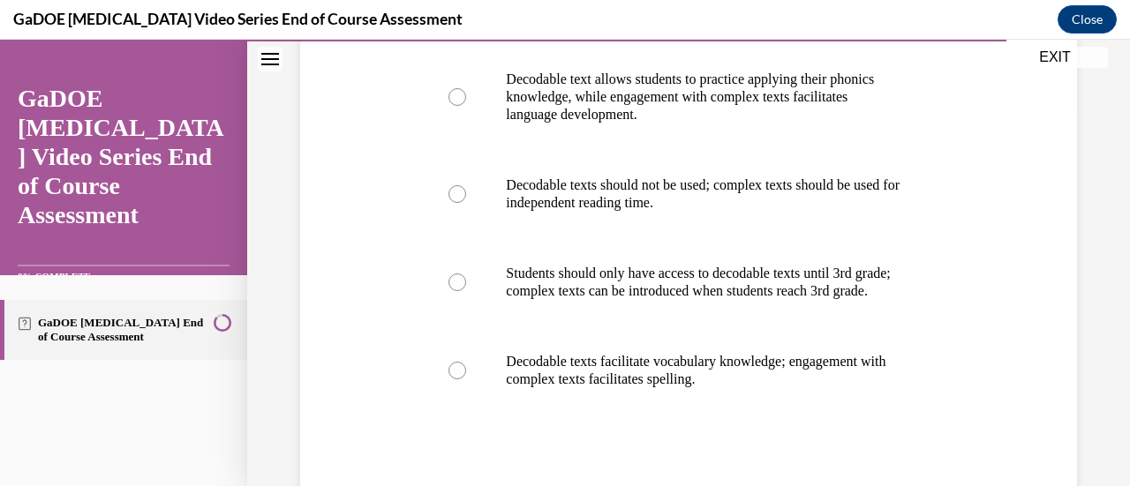
scroll to position [382, 0]
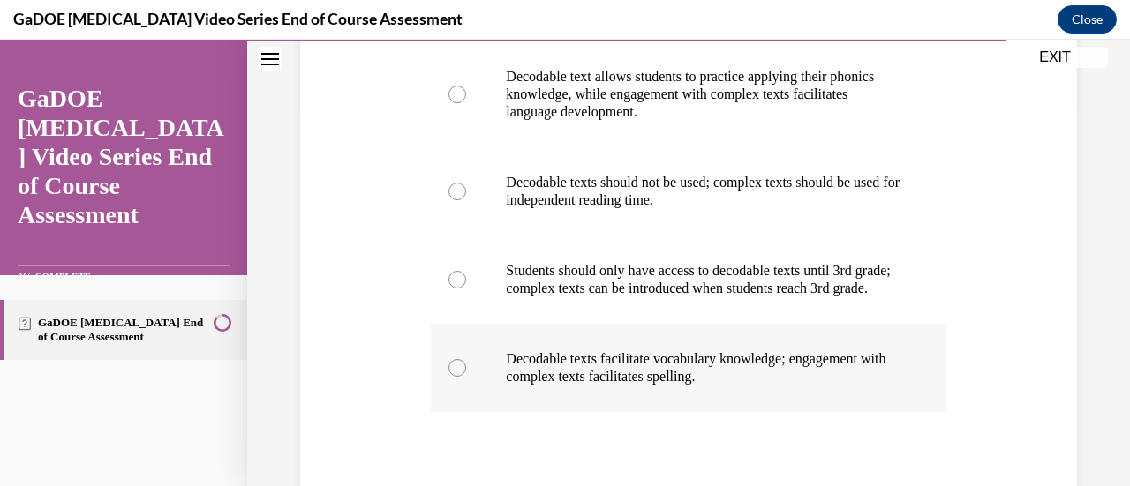
click at [828, 386] on p "Decodable texts facilitate vocabulary knowledge; engagement with complex texts …" at bounding box center [703, 367] width 395 height 35
click at [466, 377] on input "Decodable texts facilitate vocabulary knowledge; engagement with complex texts …" at bounding box center [457, 368] width 18 height 18
radio input "true"
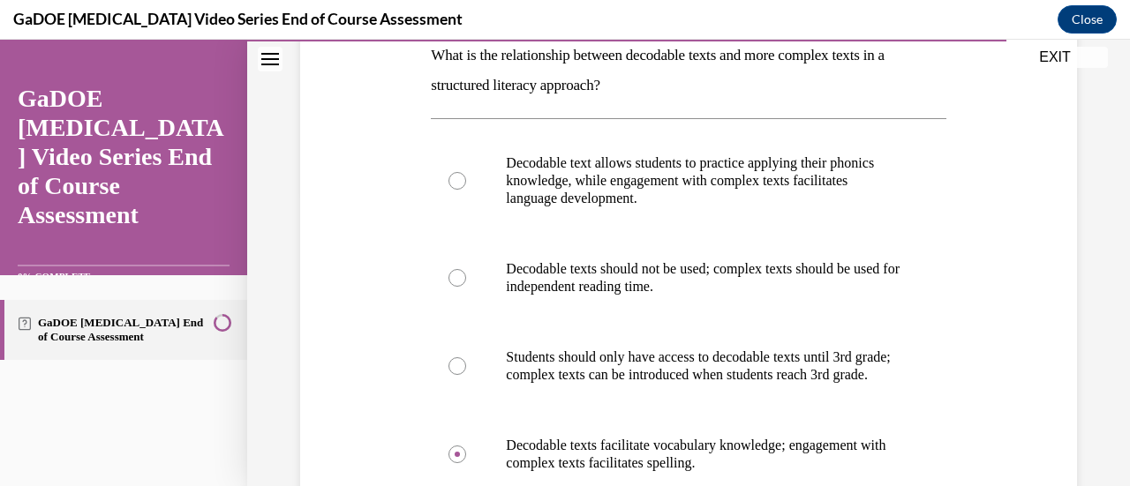
scroll to position [294, 0]
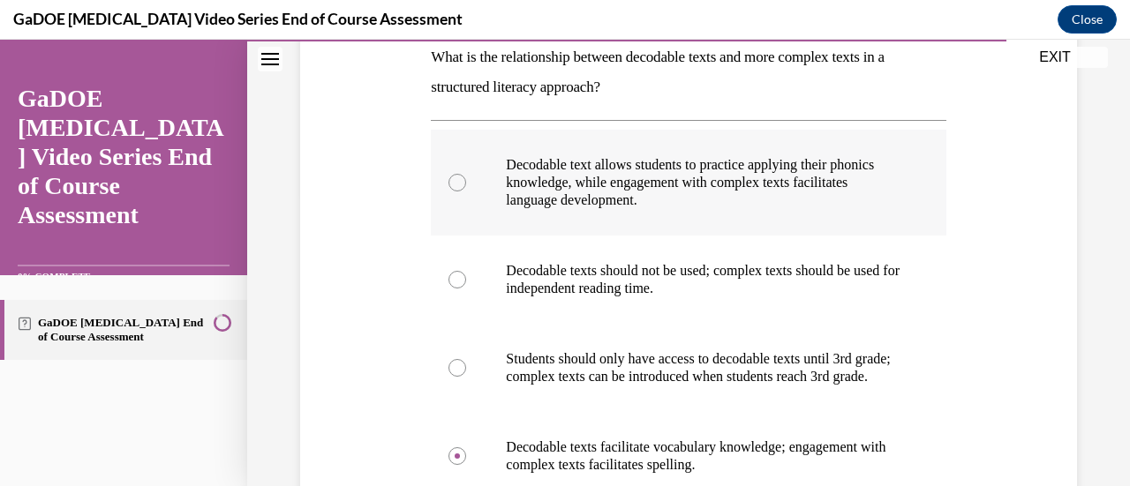
click at [723, 176] on p "Decodable text allows students to practice applying their phonics knowledge, wh…" at bounding box center [703, 182] width 395 height 53
click at [466, 176] on input "Decodable text allows students to practice applying their phonics knowledge, wh…" at bounding box center [457, 183] width 18 height 18
radio input "true"
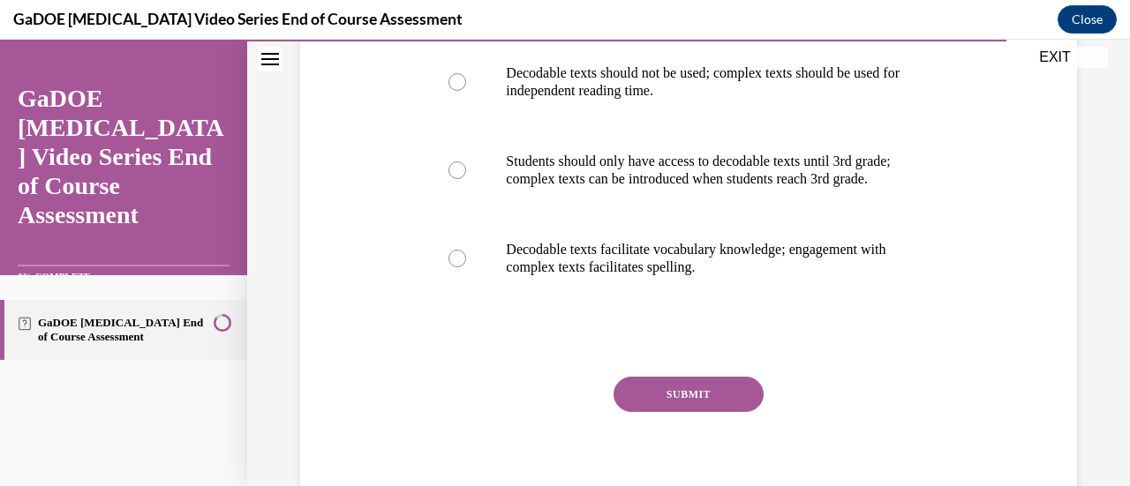
scroll to position [493, 0]
click at [711, 433] on div "SUBMIT NEXT" at bounding box center [688, 448] width 515 height 145
click at [708, 411] on button "SUBMIT" at bounding box center [688, 393] width 150 height 35
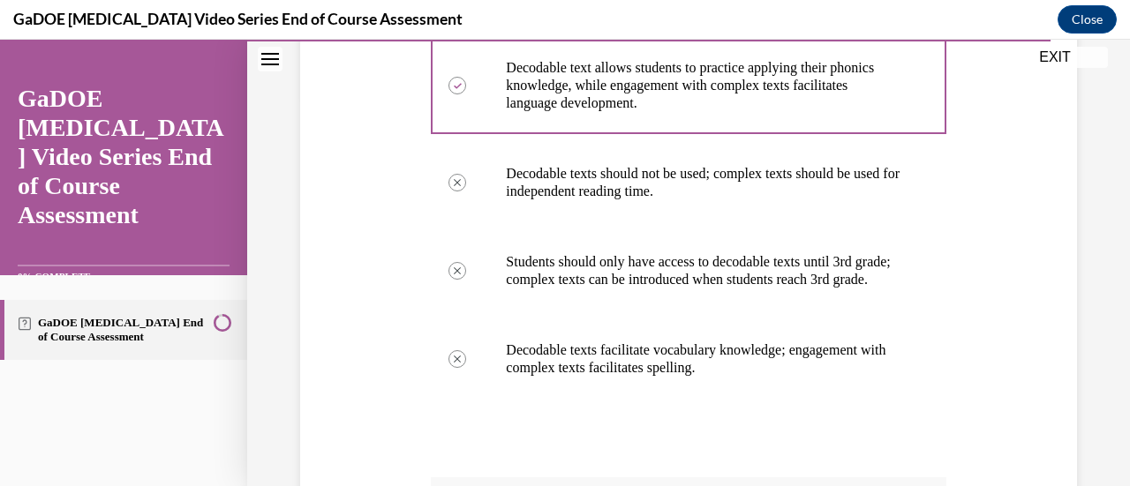
scroll to position [545, 0]
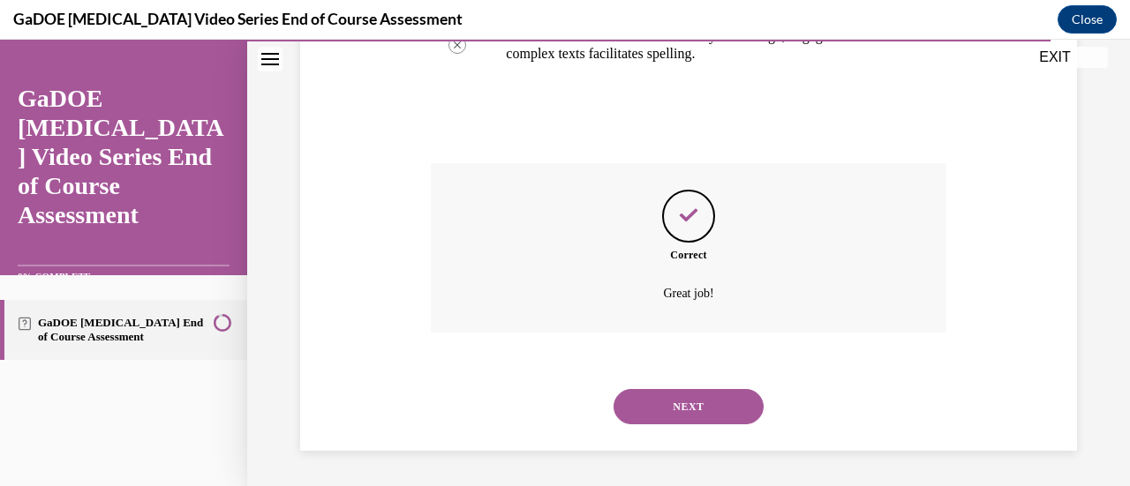
click at [712, 404] on button "NEXT" at bounding box center [688, 406] width 150 height 35
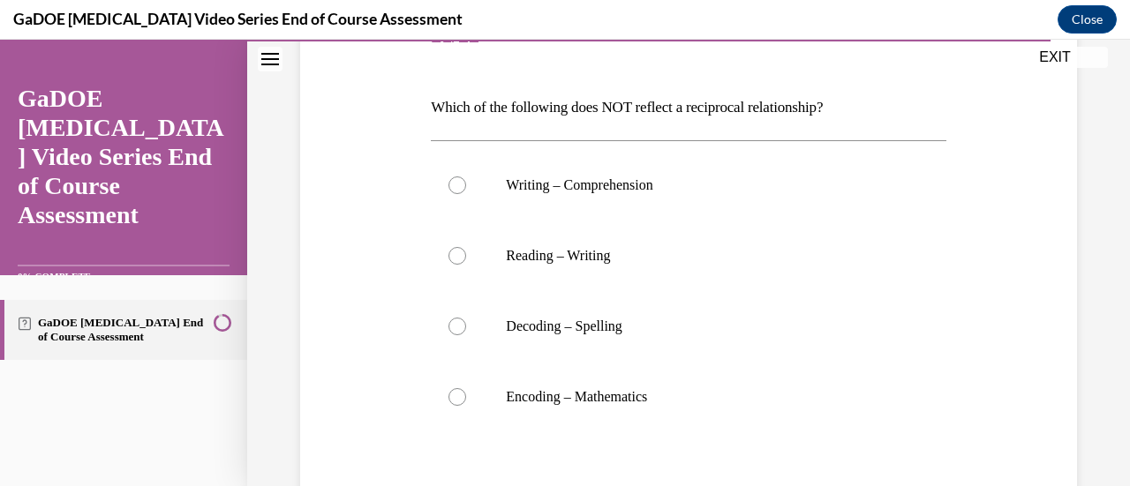
scroll to position [240, 0]
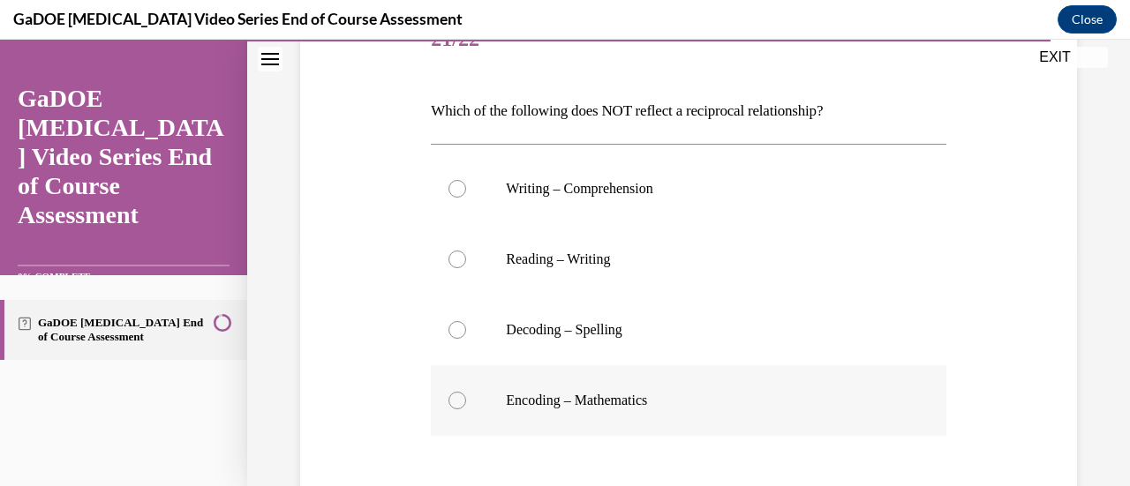
drag, startPoint x: 399, startPoint y: 121, endPoint x: 756, endPoint y: 389, distance: 447.0
click at [756, 389] on div "Question 21/22 Which of the following does NOT reflect a reciprocal relationshi…" at bounding box center [689, 303] width 786 height 703
click at [426, 316] on div "Question 21/22 Which of the following does NOT reflect a reciprocal relationshi…" at bounding box center [687, 317] width 523 height 676
click at [554, 410] on label "Encoding – Mathematics" at bounding box center [688, 400] width 515 height 71
click at [466, 410] on input "Encoding – Mathematics" at bounding box center [457, 401] width 18 height 18
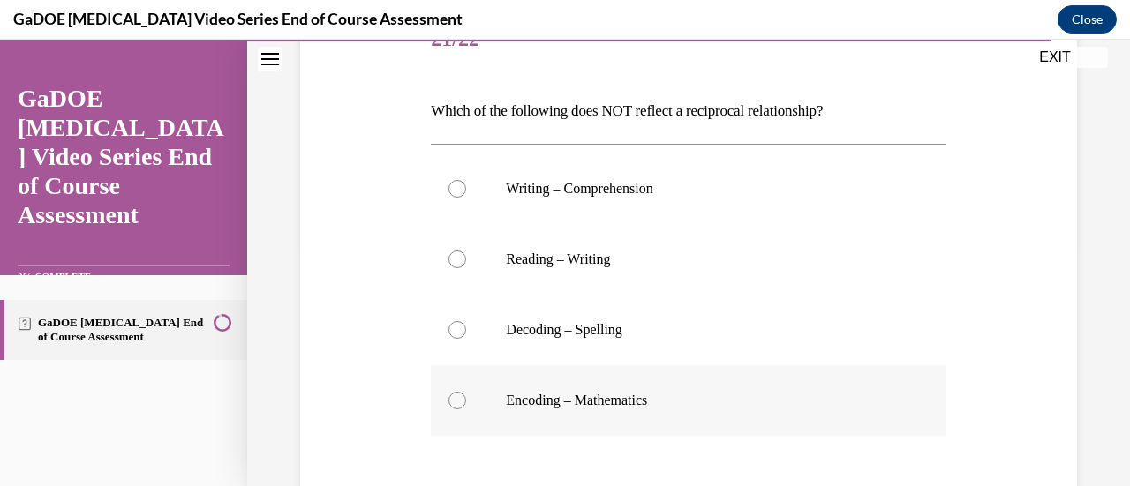
radio input "true"
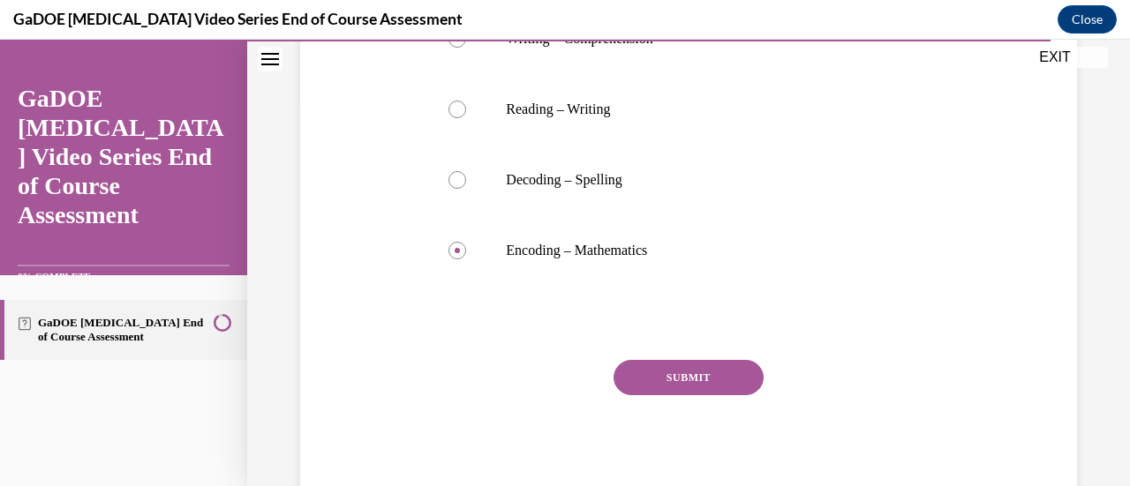
click at [683, 363] on button "SUBMIT" at bounding box center [688, 377] width 150 height 35
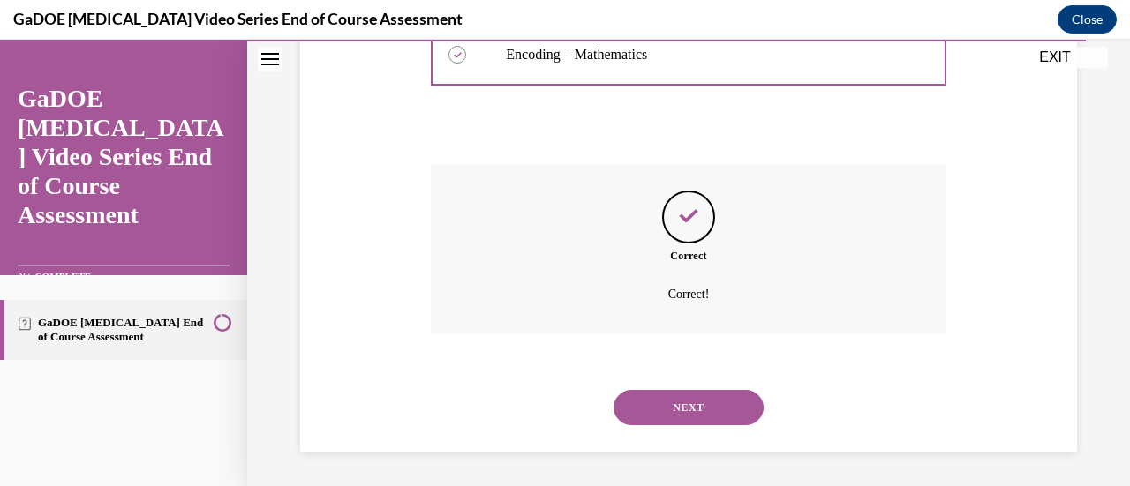
click at [708, 405] on button "NEXT" at bounding box center [688, 407] width 150 height 35
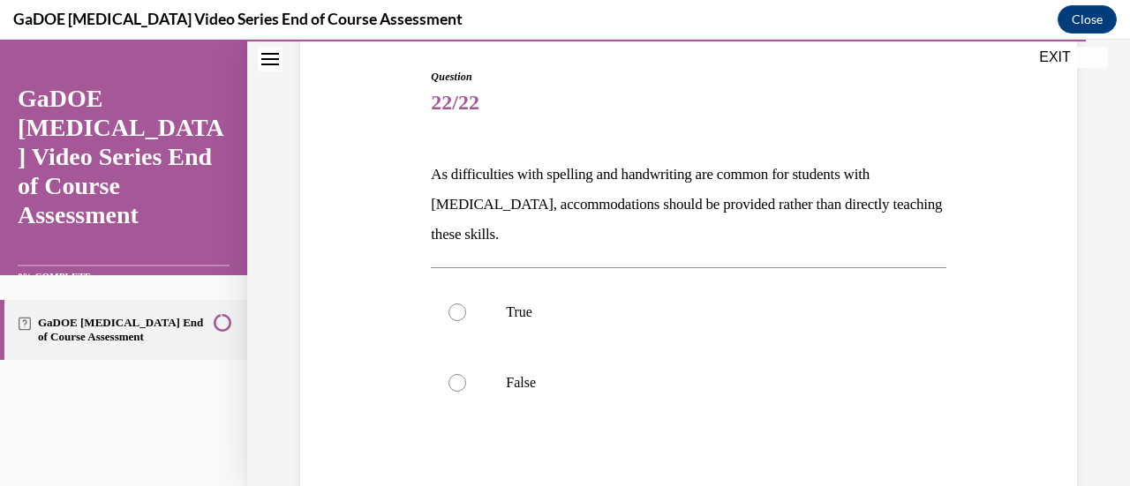
scroll to position [181, 0]
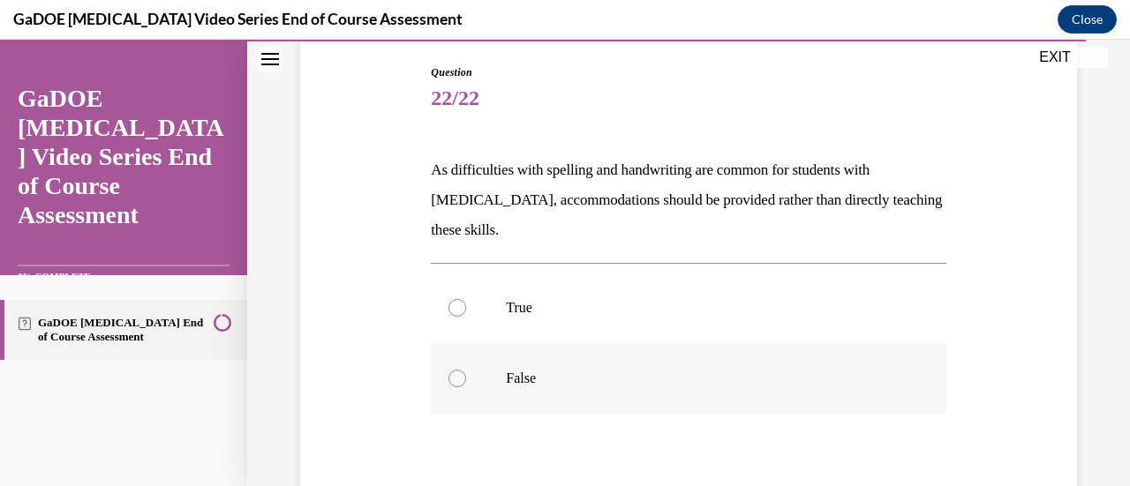
click at [515, 377] on p "False" at bounding box center [703, 379] width 395 height 18
click at [466, 377] on input "False" at bounding box center [457, 379] width 18 height 18
radio input "true"
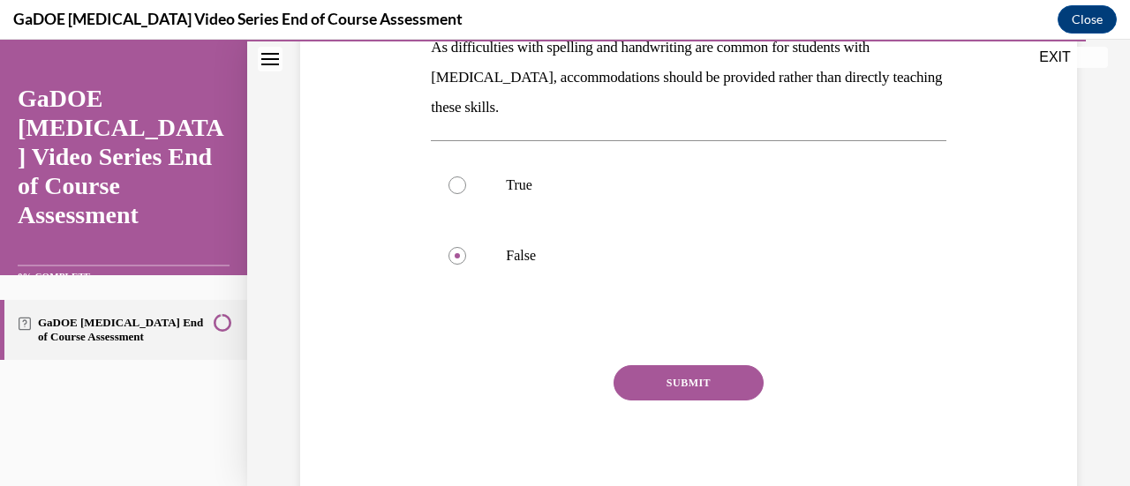
click at [655, 374] on button "SUBMIT" at bounding box center [688, 382] width 150 height 35
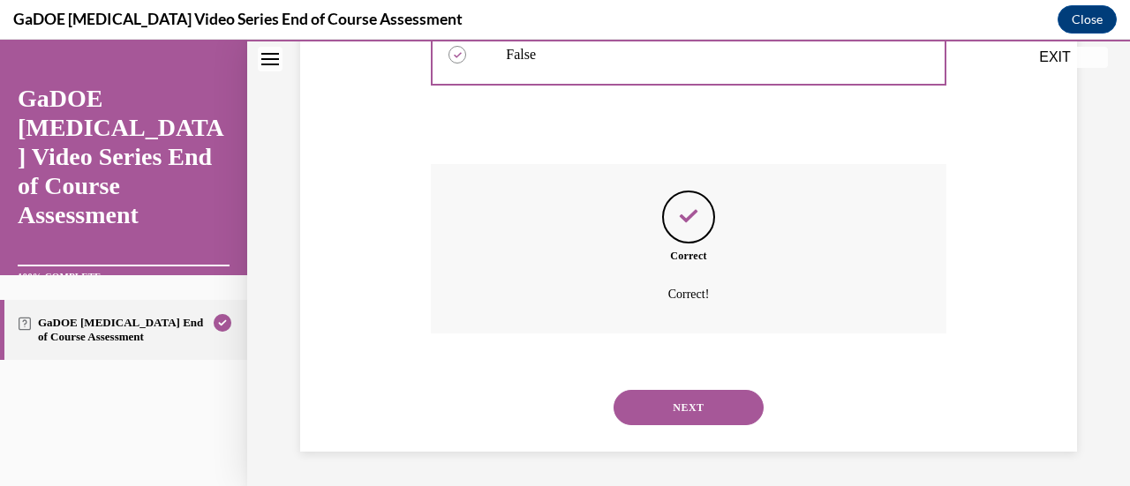
click at [703, 404] on button "NEXT" at bounding box center [688, 407] width 150 height 35
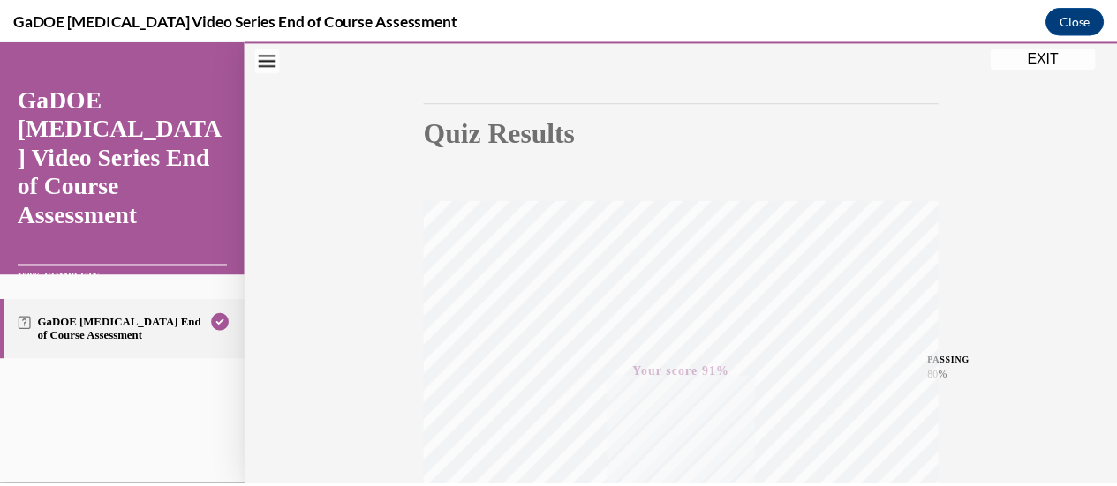
scroll to position [0, 0]
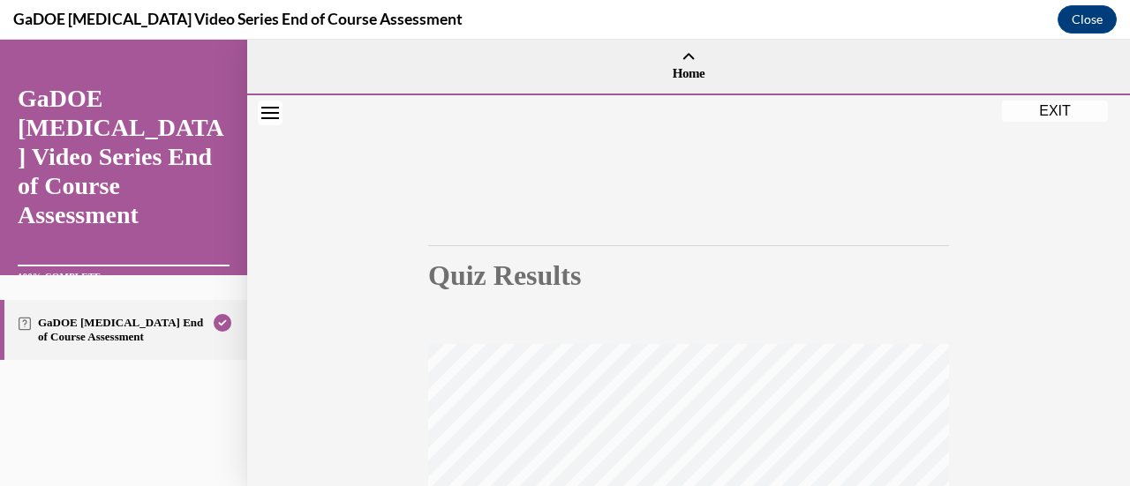
click at [1074, 104] on button "EXIT" at bounding box center [1055, 111] width 106 height 21
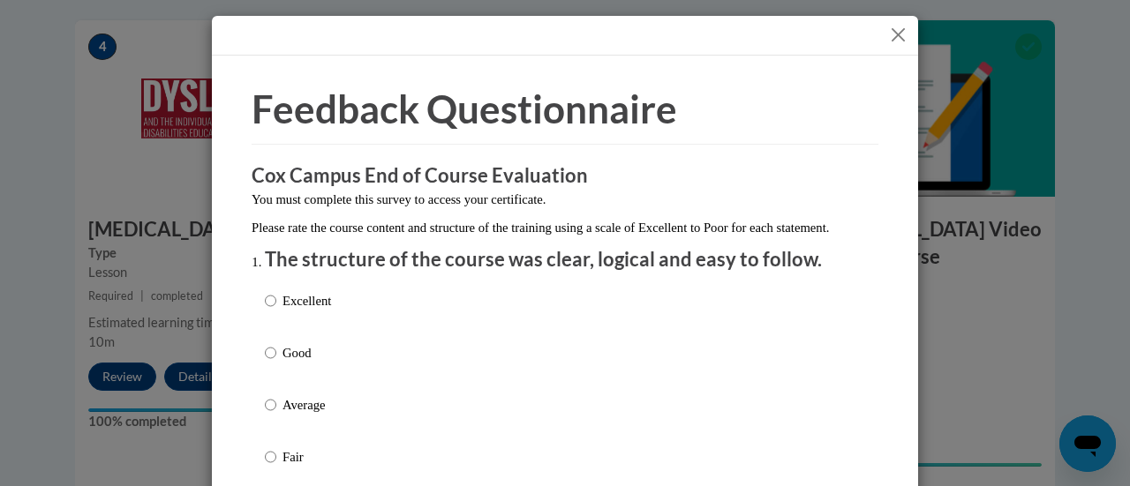
click at [888, 29] on button "Close" at bounding box center [898, 35] width 22 height 22
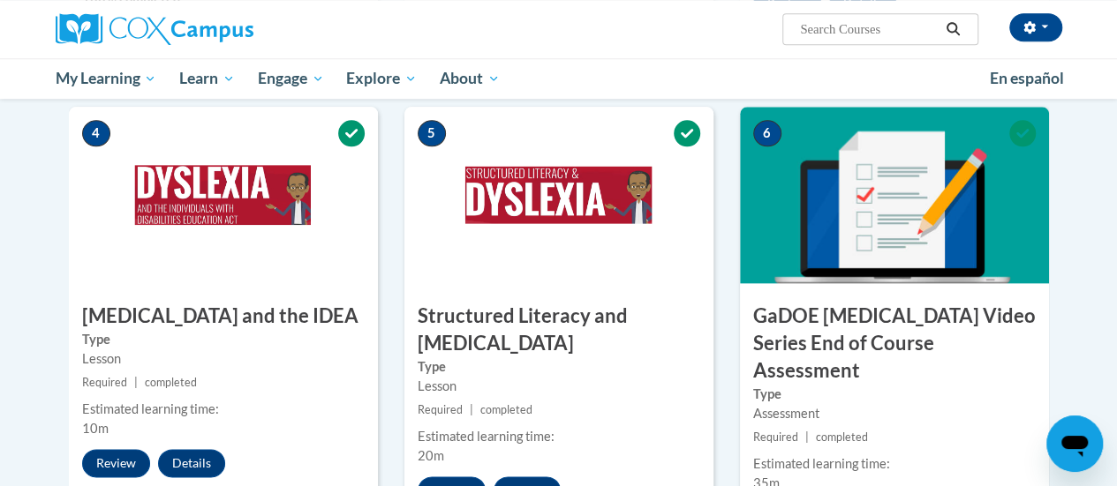
scroll to position [484, 0]
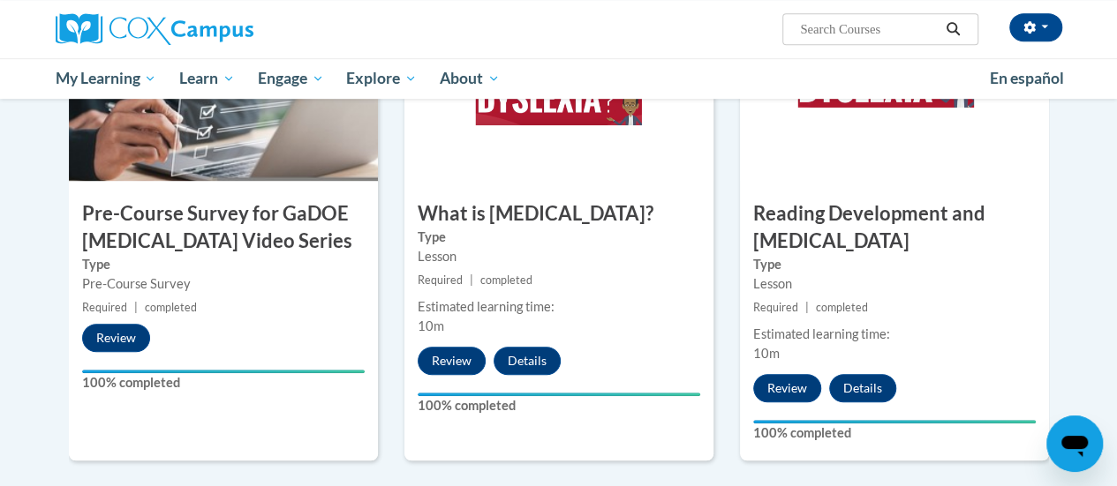
drag, startPoint x: 1115, startPoint y: 184, endPoint x: 1093, endPoint y: 118, distance: 69.8
click at [1093, 118] on body "Alison Hoeft (Central Daylight Time GMT-0500 ) My Profile Inbox My Transcripts …" at bounding box center [558, 481] width 1117 height 1931
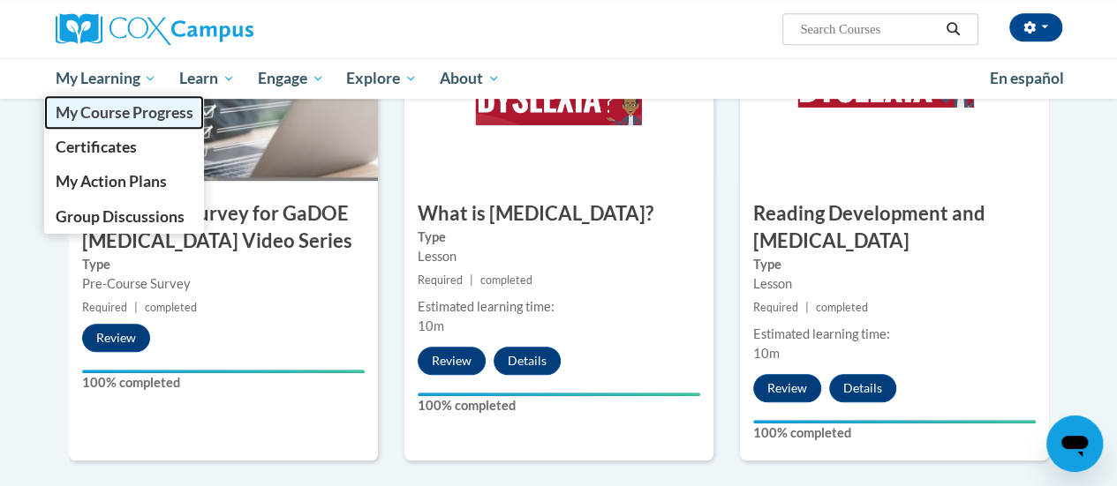
click at [115, 109] on span "My Course Progress" at bounding box center [124, 112] width 138 height 19
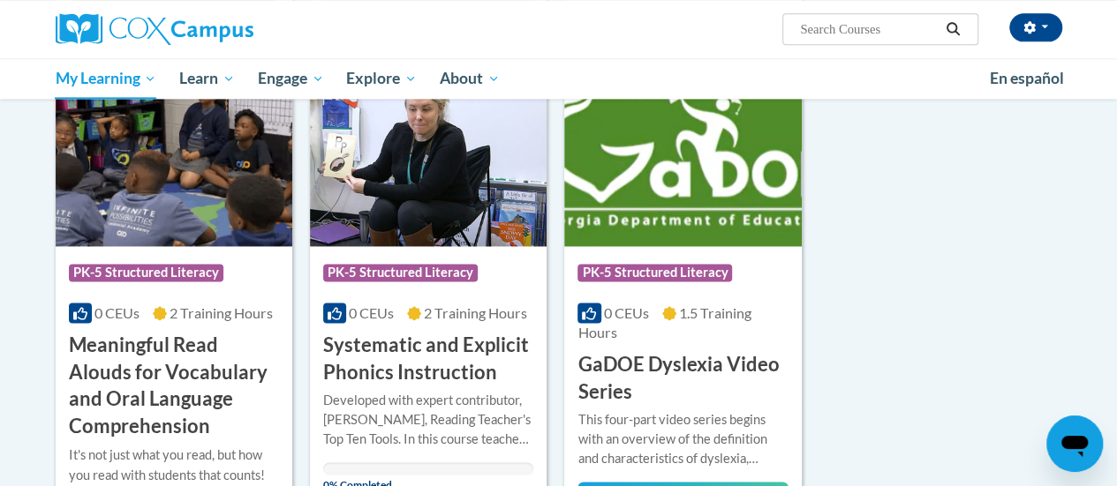
scroll to position [1236, 0]
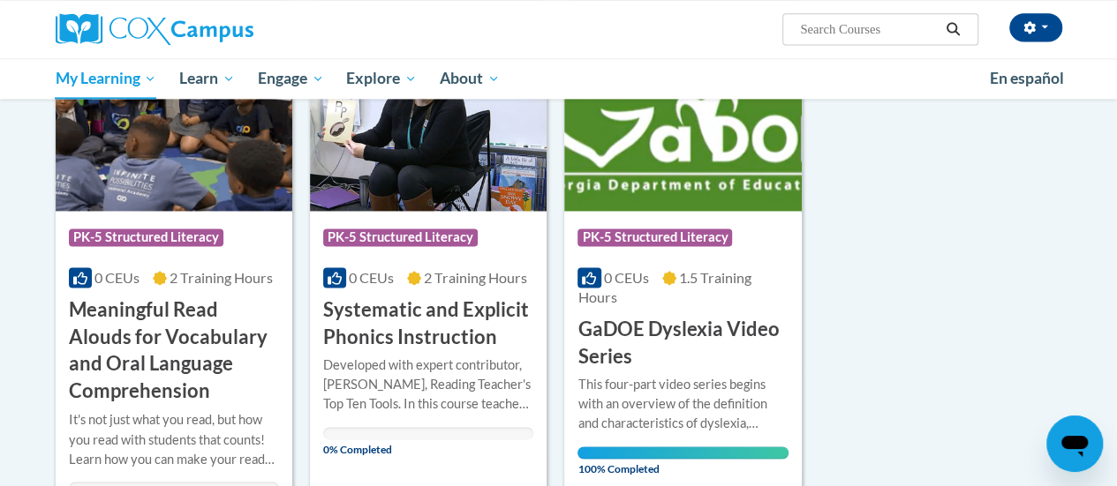
click at [428, 166] on img at bounding box center [428, 121] width 237 height 180
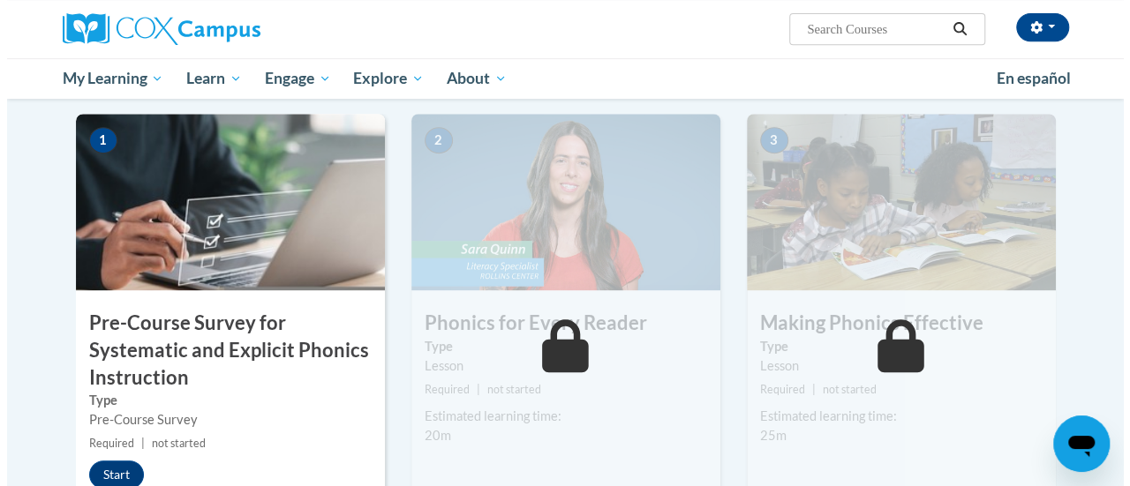
scroll to position [424, 0]
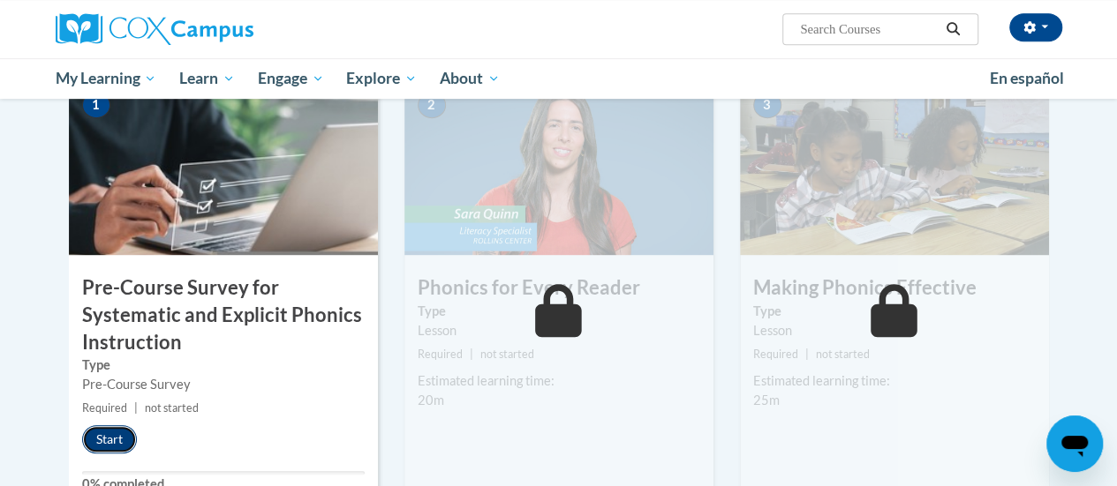
click at [102, 432] on button "Start" at bounding box center [109, 439] width 55 height 28
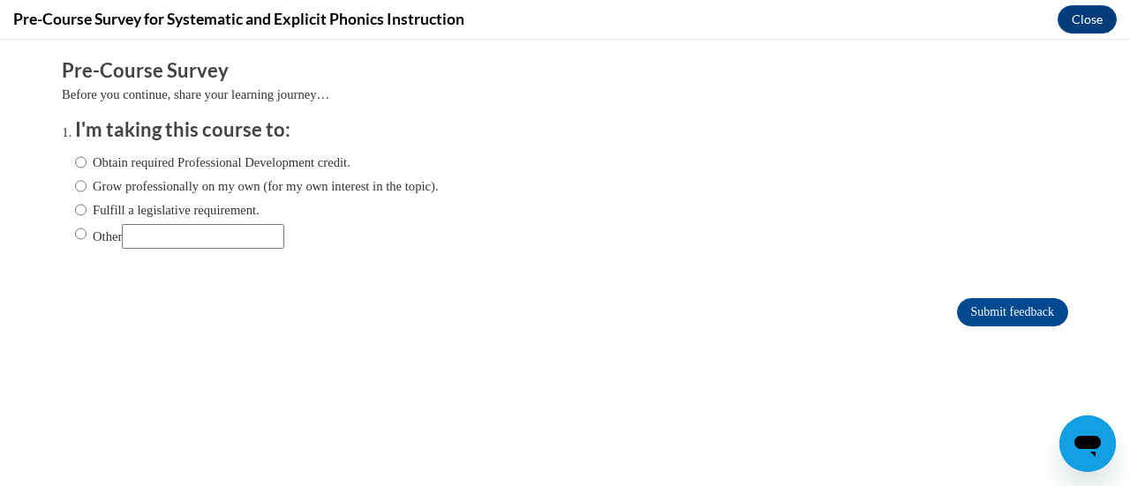
scroll to position [0, 0]
click at [227, 210] on label "Fulfill a legislative requirement." at bounding box center [167, 209] width 184 height 19
click at [87, 210] on input "Fulfill a legislative requirement." at bounding box center [80, 209] width 11 height 19
radio input "true"
click at [978, 324] on input "Submit feedback" at bounding box center [1012, 312] width 111 height 28
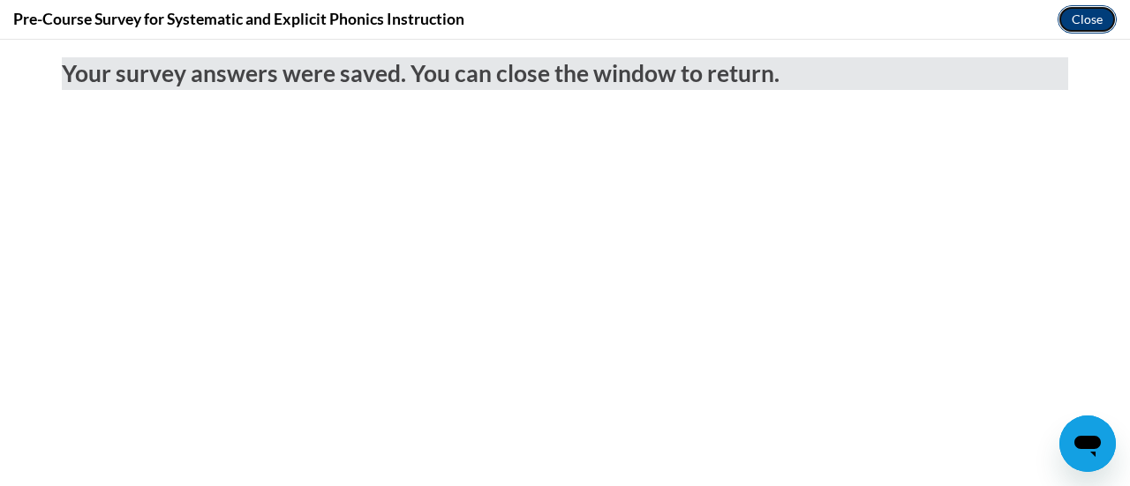
click at [1094, 13] on button "Close" at bounding box center [1086, 19] width 59 height 28
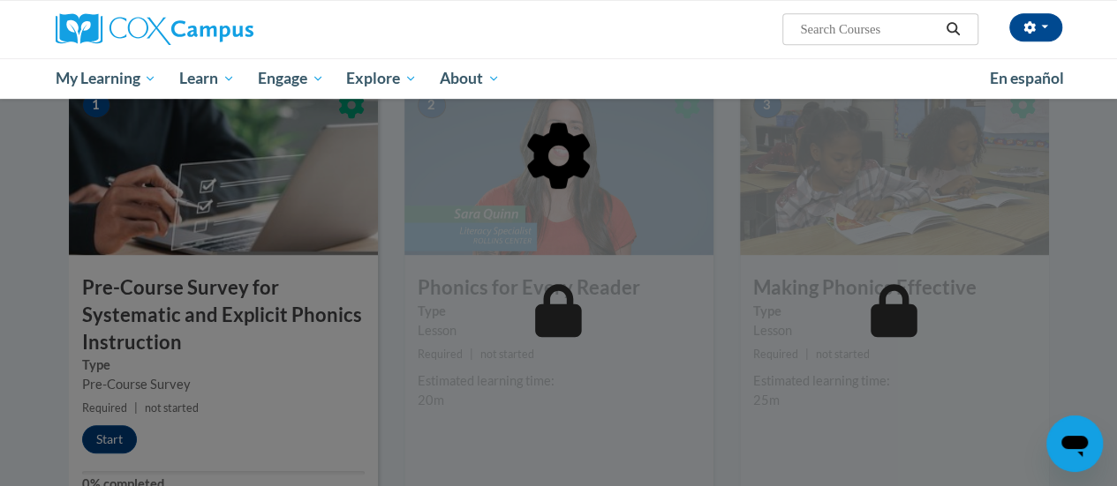
click at [611, 295] on div at bounding box center [559, 246] width 980 height 335
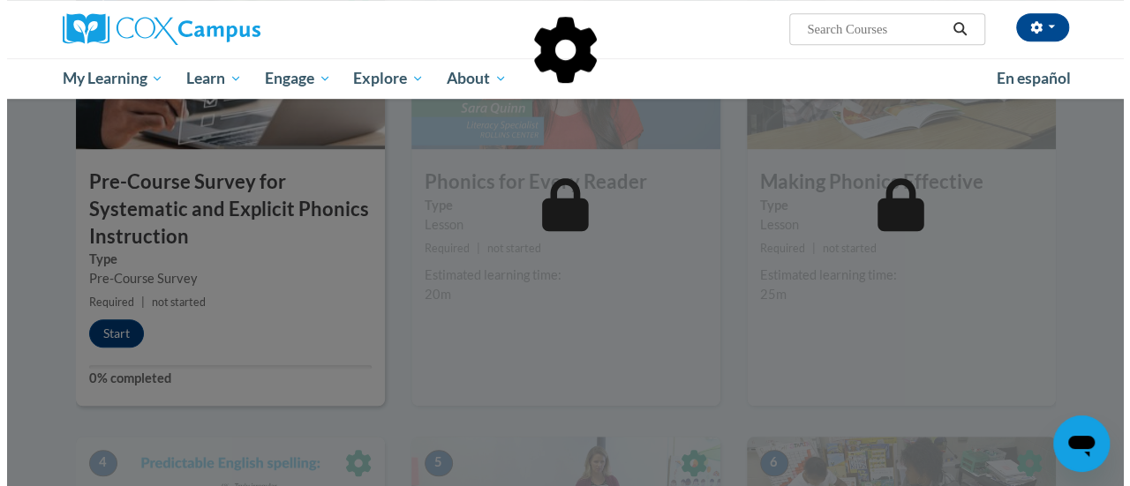
scroll to position [494, 0]
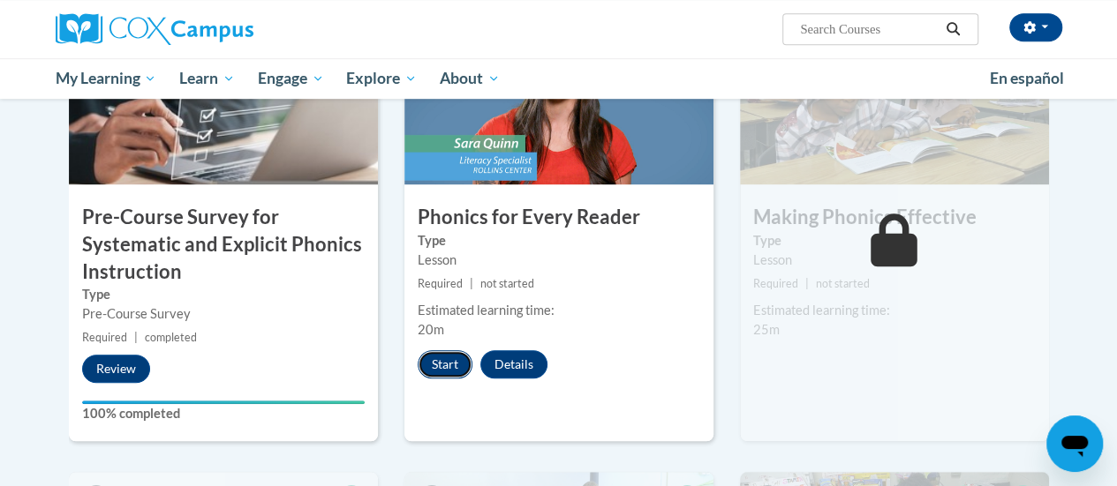
click at [453, 359] on button "Start" at bounding box center [445, 364] width 55 height 28
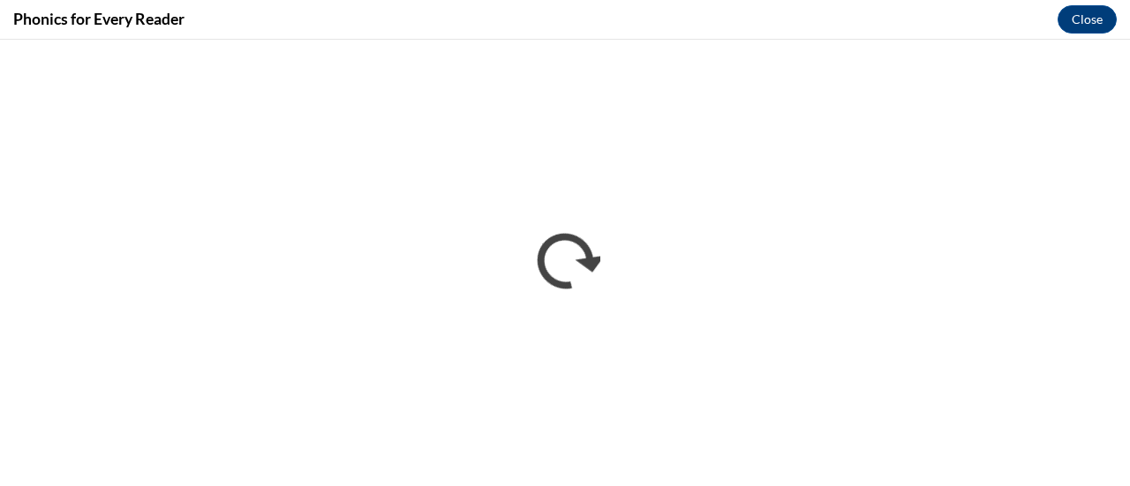
scroll to position [0, 0]
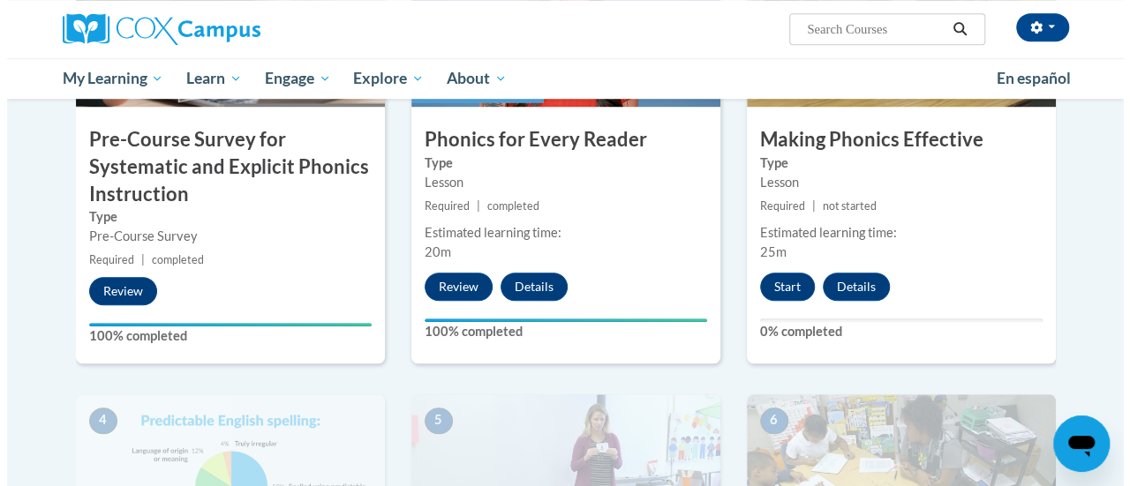
scroll to position [577, 0]
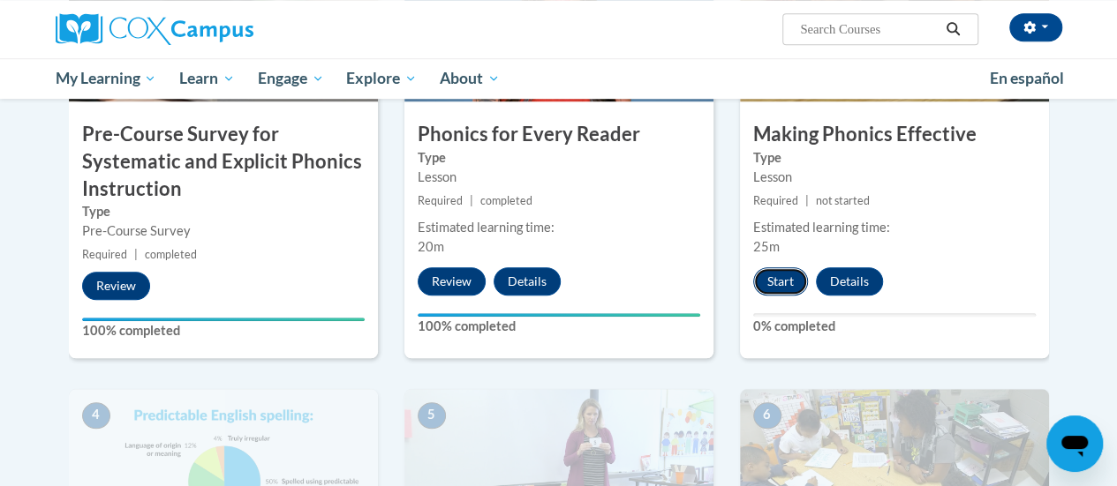
click at [782, 280] on button "Start" at bounding box center [780, 281] width 55 height 28
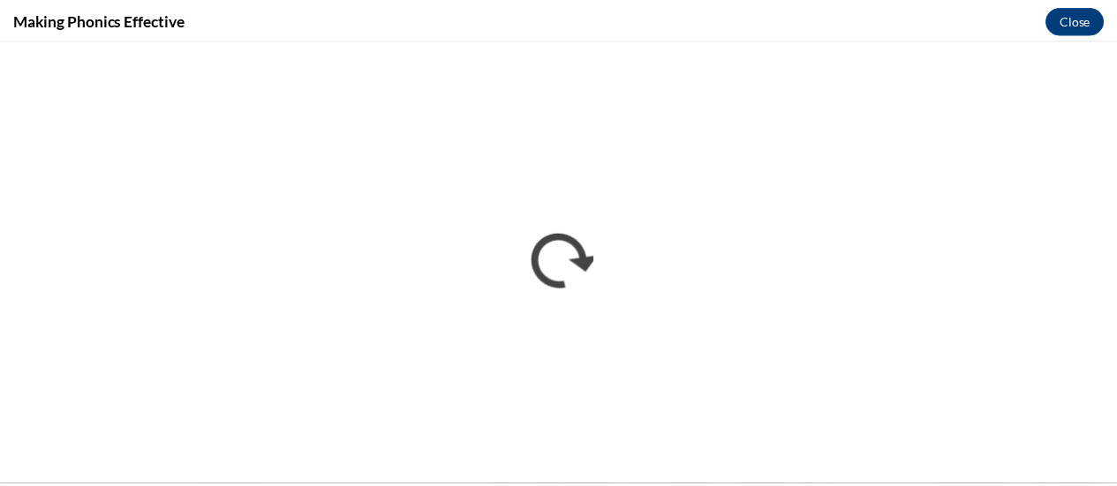
scroll to position [0, 0]
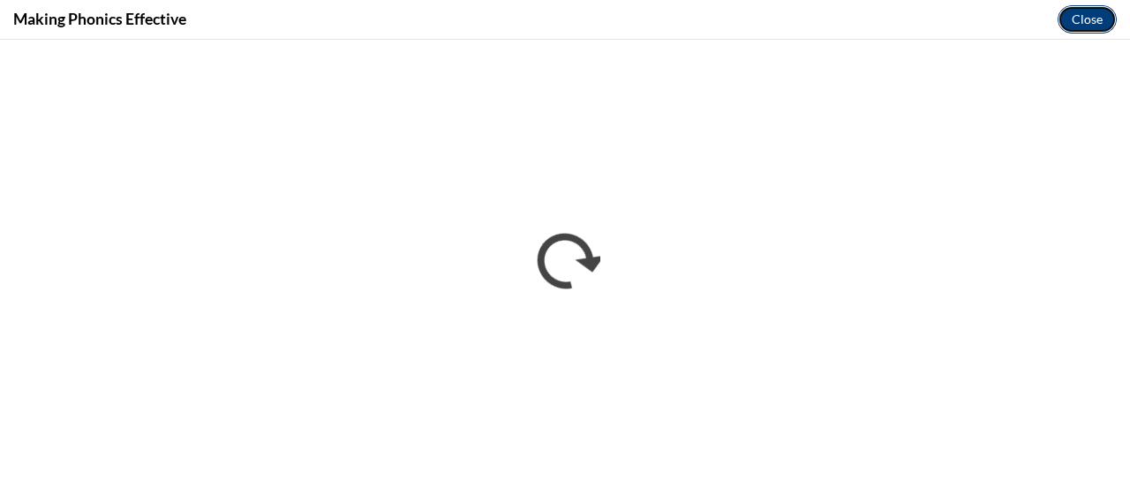
click at [1100, 8] on button "Close" at bounding box center [1086, 19] width 59 height 28
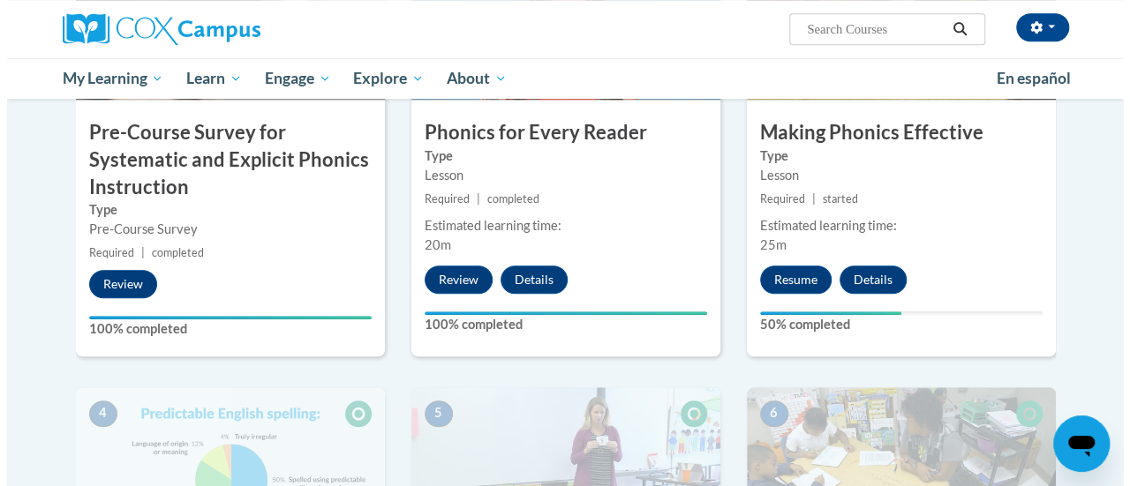
scroll to position [556, 0]
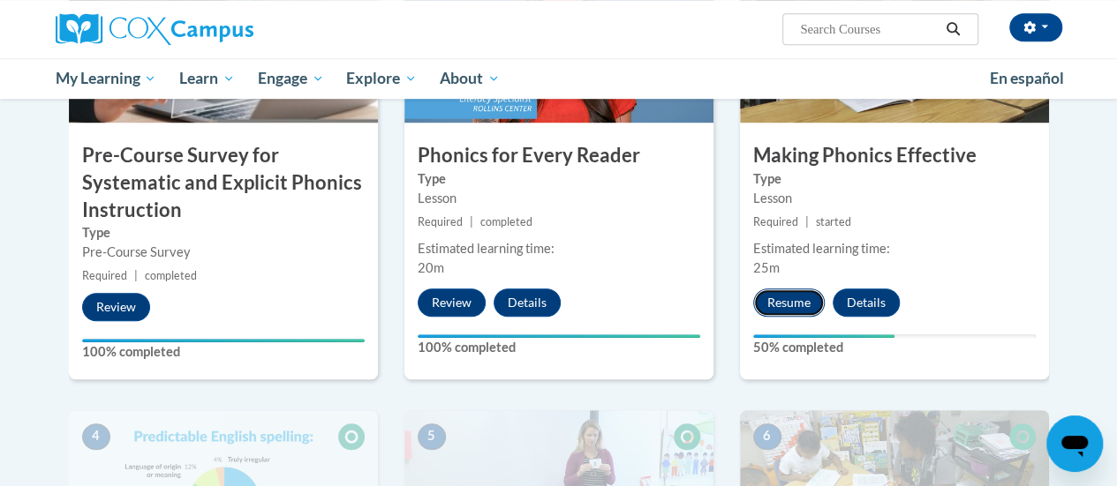
click at [779, 296] on button "Resume" at bounding box center [788, 303] width 71 height 28
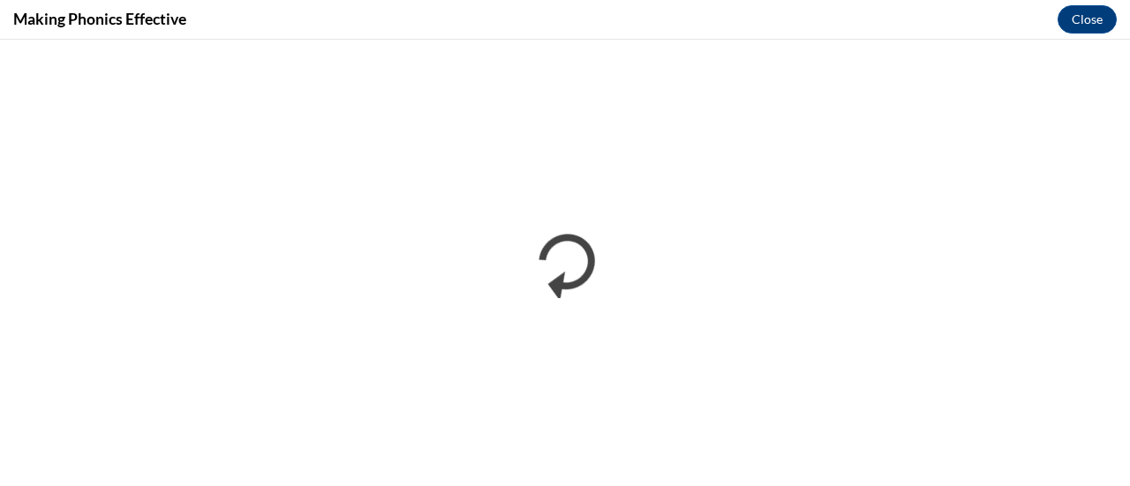
scroll to position [0, 0]
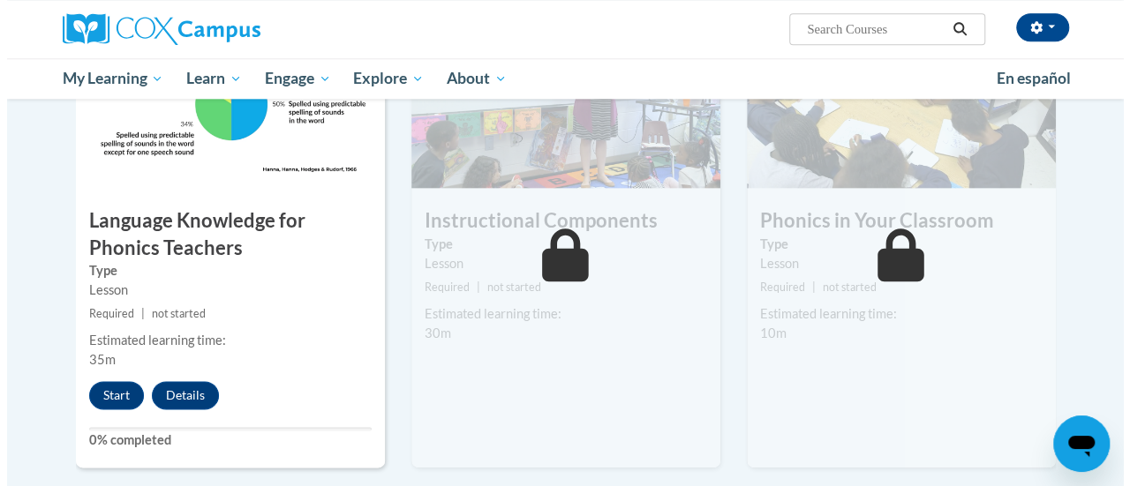
scroll to position [960, 0]
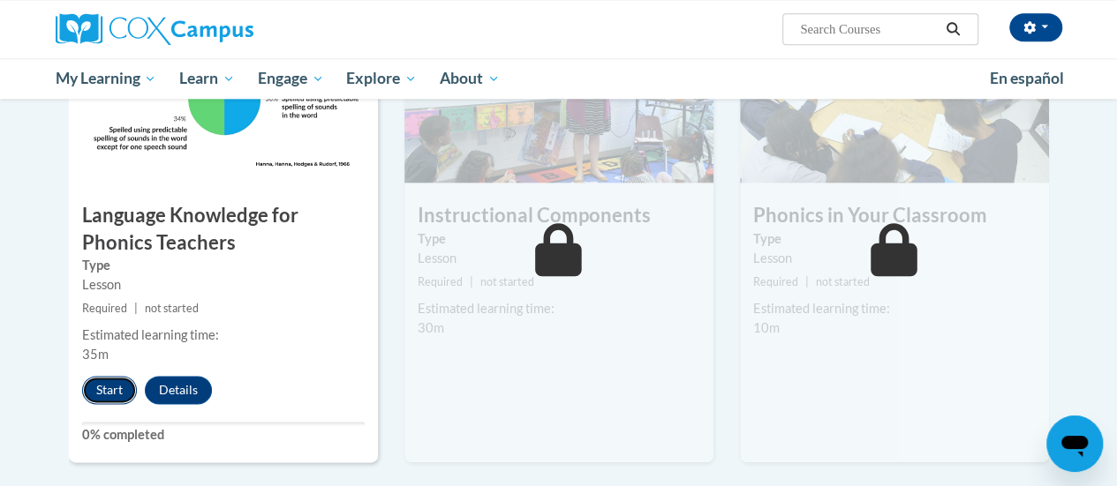
click at [99, 384] on button "Start" at bounding box center [109, 390] width 55 height 28
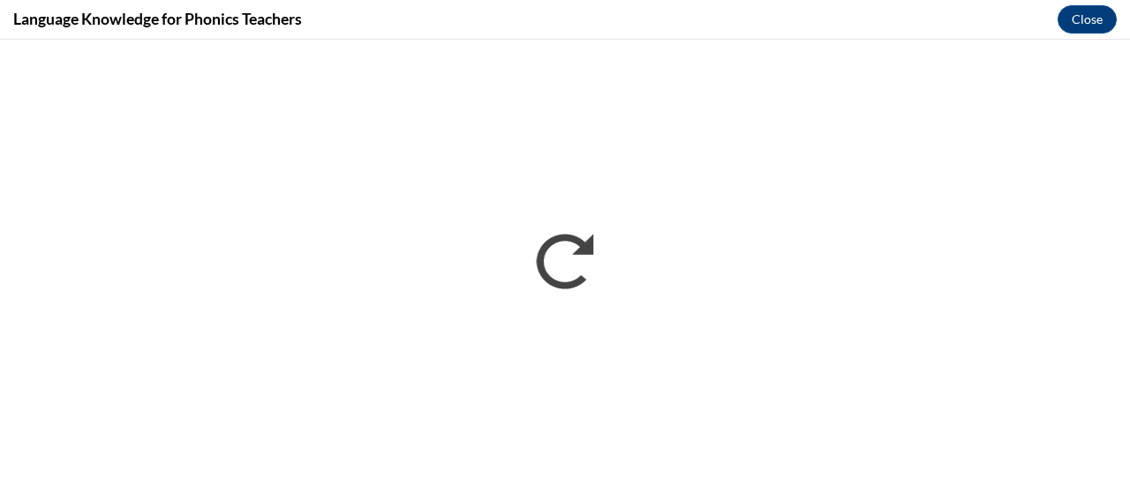
scroll to position [0, 0]
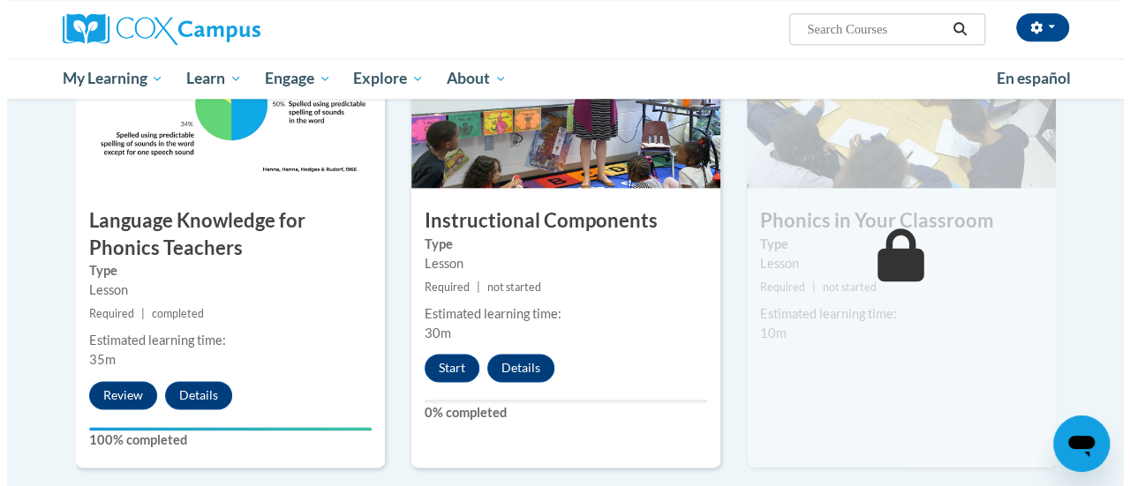
scroll to position [985, 0]
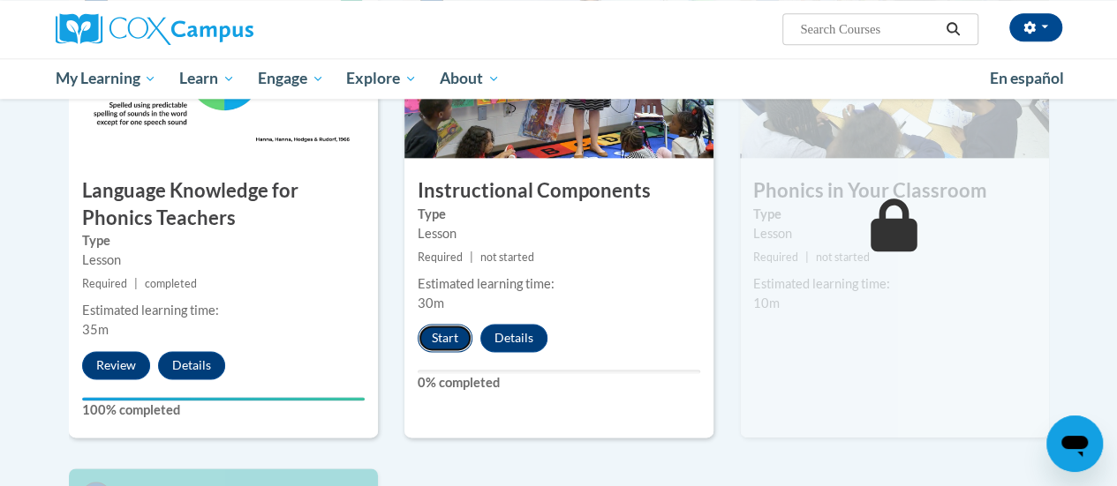
click at [436, 333] on button "Start" at bounding box center [445, 338] width 55 height 28
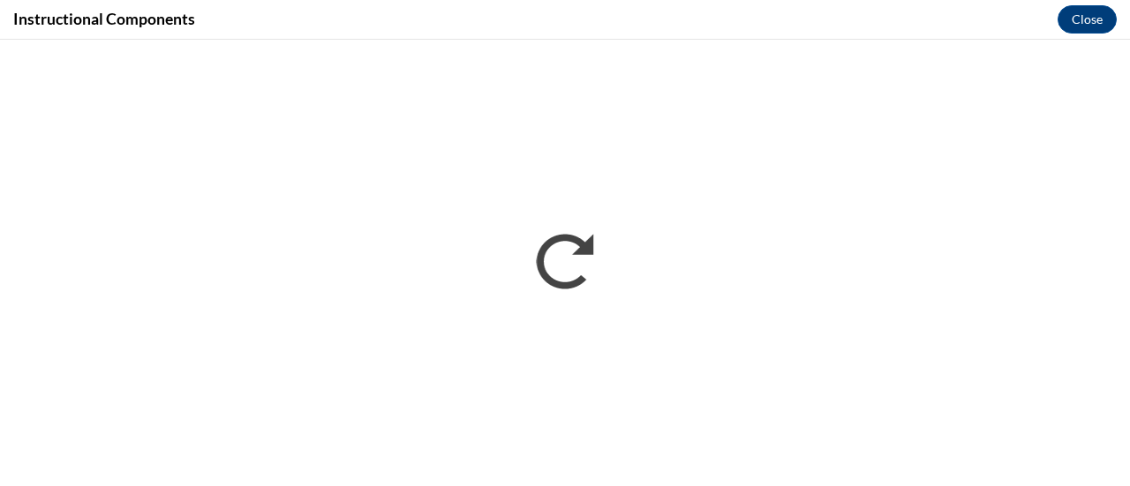
scroll to position [0, 0]
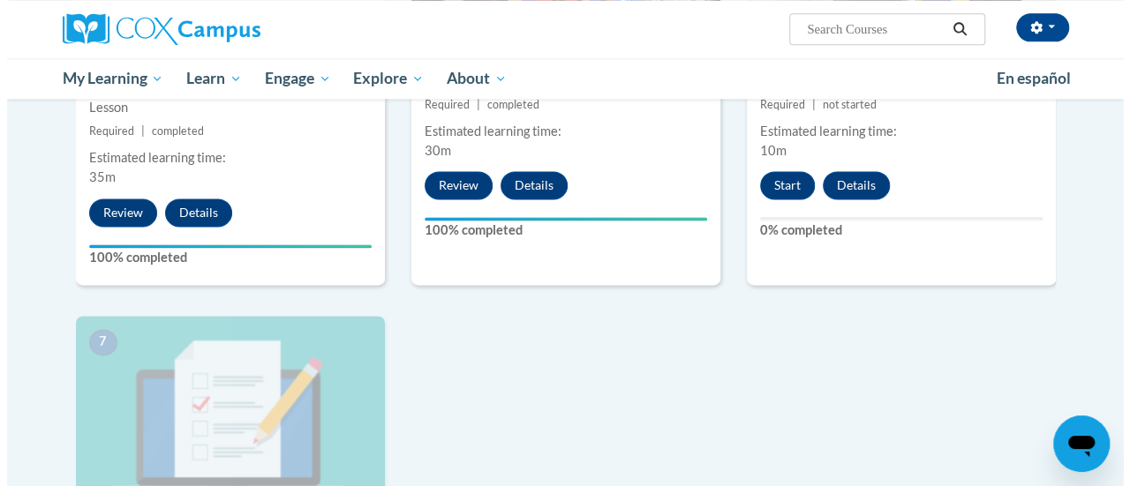
scroll to position [1140, 0]
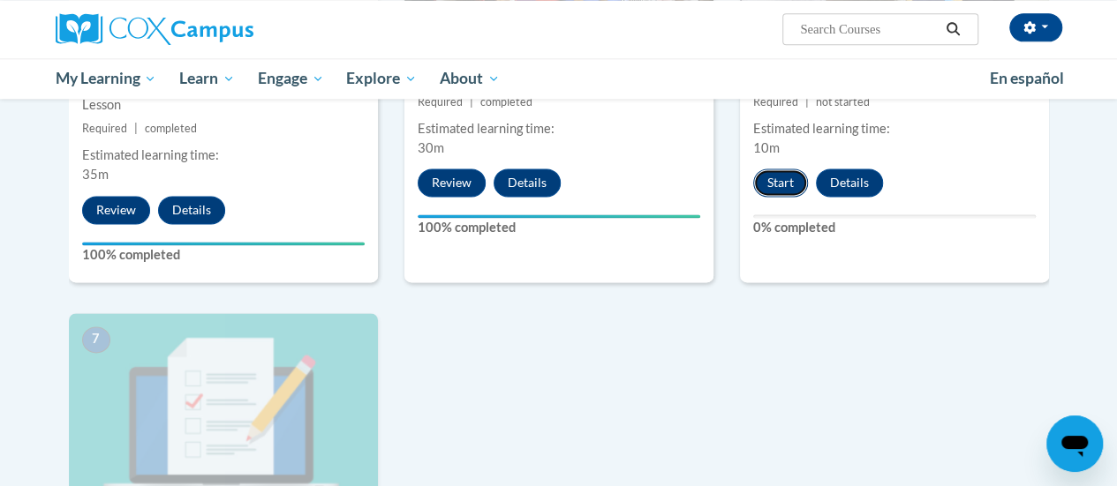
click at [781, 186] on button "Start" at bounding box center [780, 183] width 55 height 28
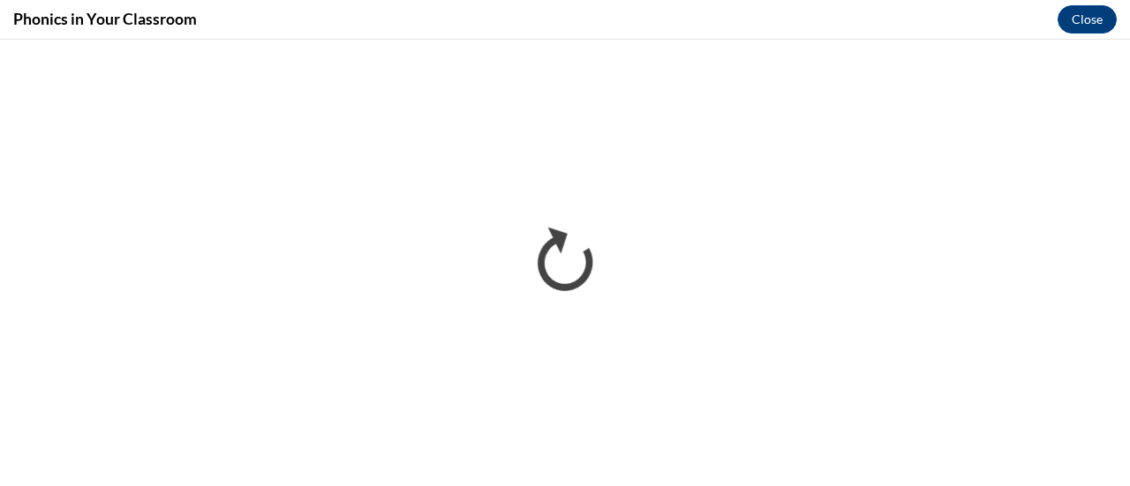
scroll to position [0, 0]
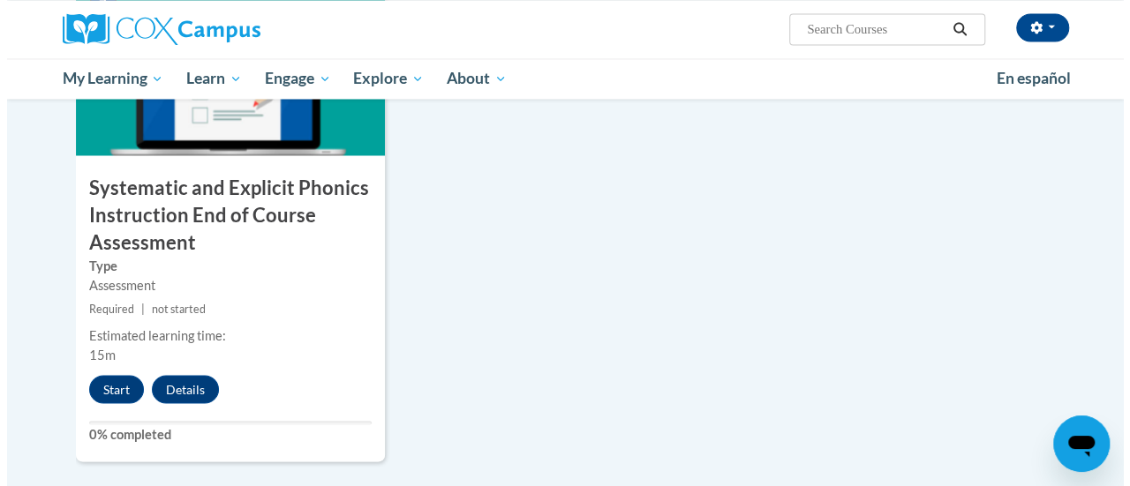
scroll to position [1497, 0]
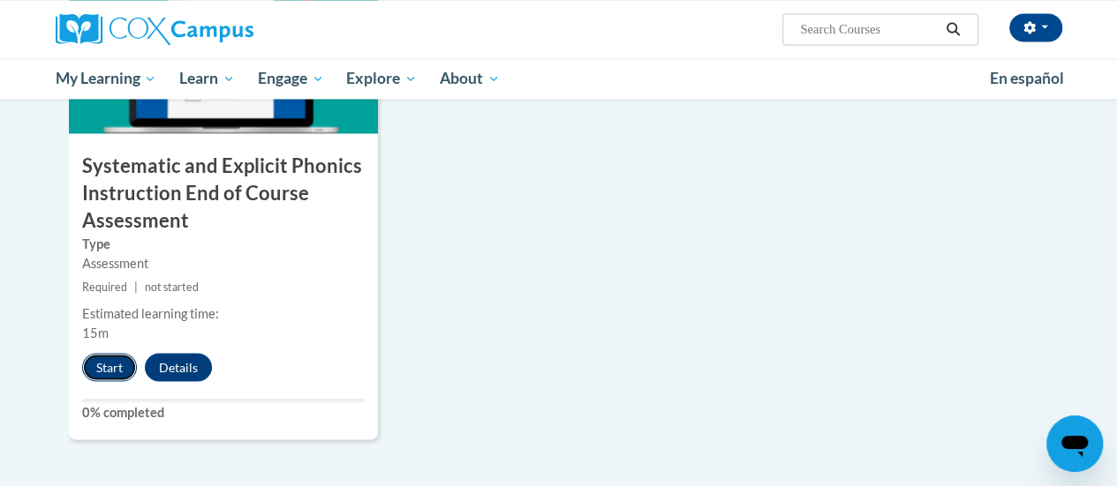
click at [112, 361] on button "Start" at bounding box center [109, 367] width 55 height 28
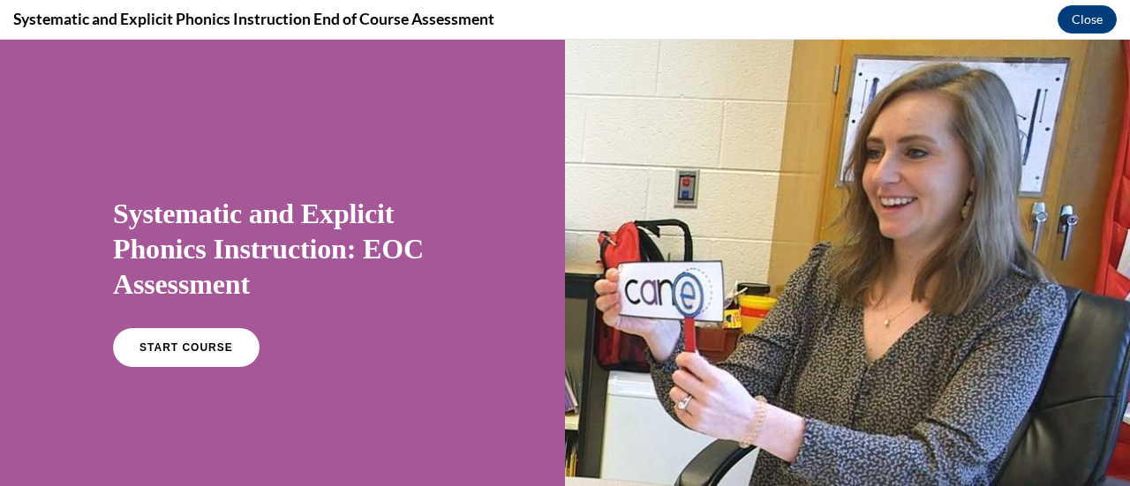
scroll to position [0, 0]
click at [229, 350] on link "START COURSE" at bounding box center [186, 347] width 154 height 41
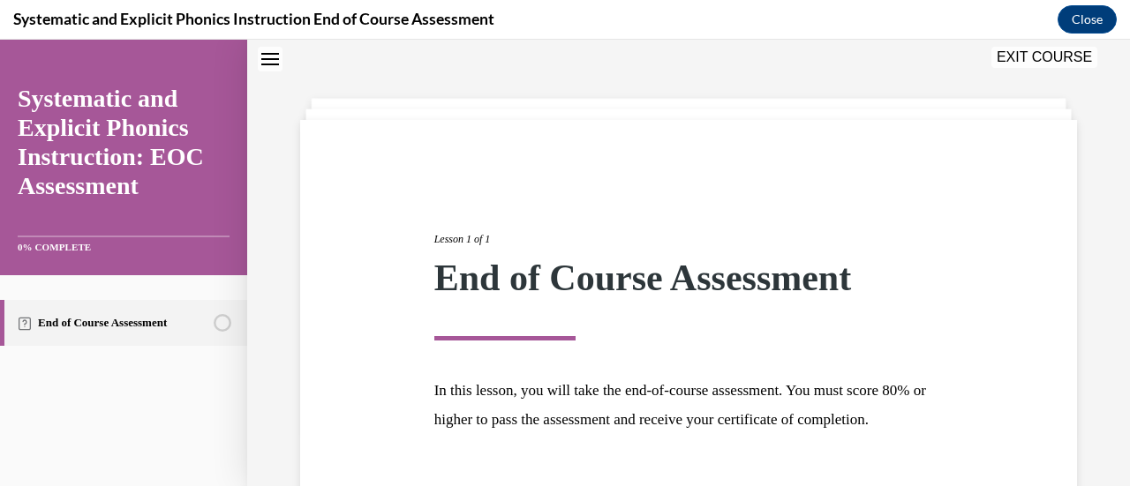
scroll to position [207, 0]
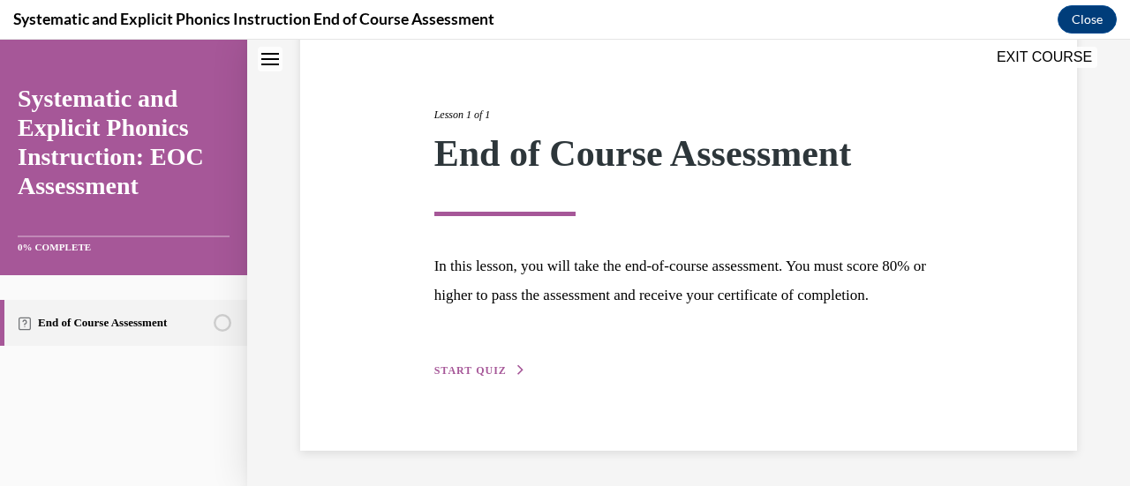
click at [485, 366] on span "START QUIZ" at bounding box center [470, 371] width 72 height 12
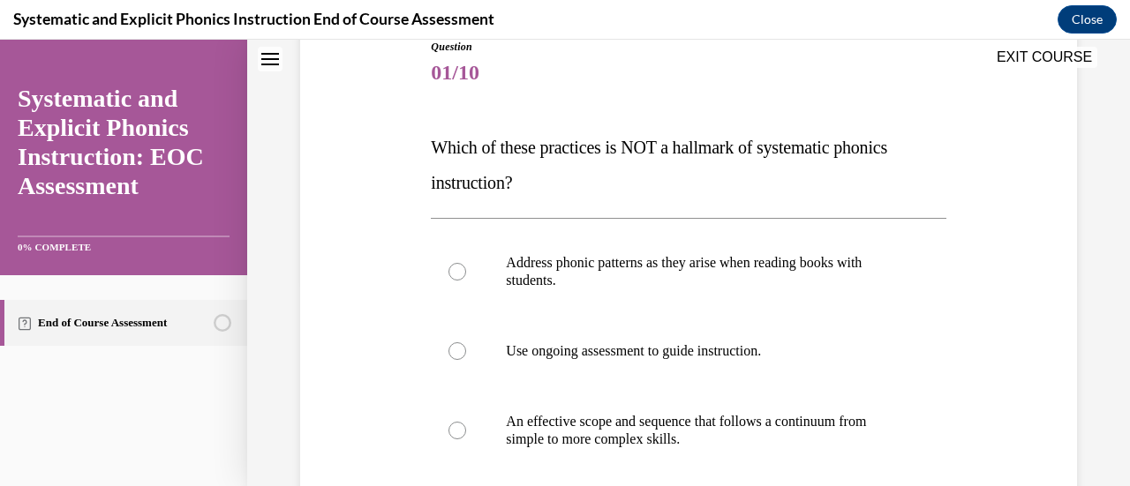
scroll to position [54, 0]
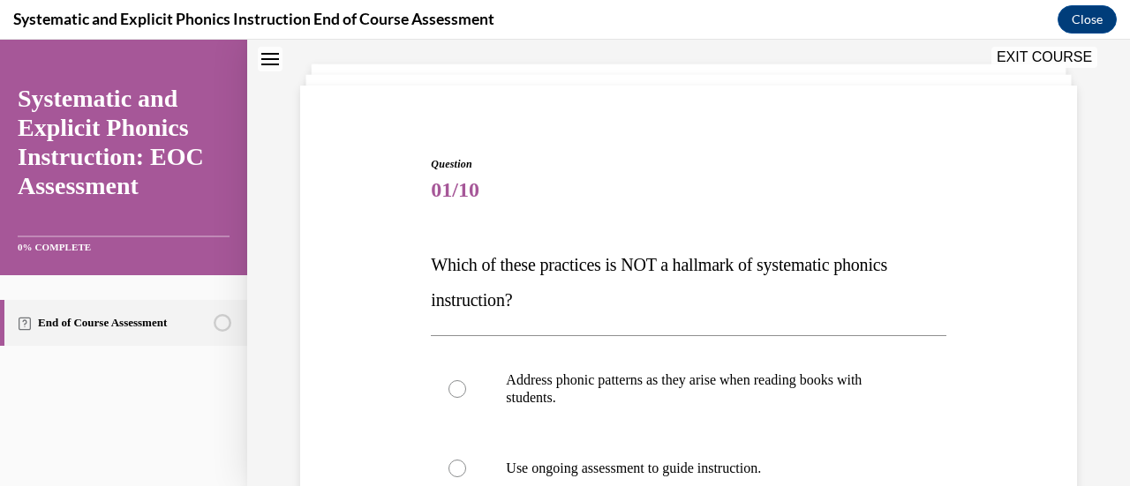
scroll to position [124, 0]
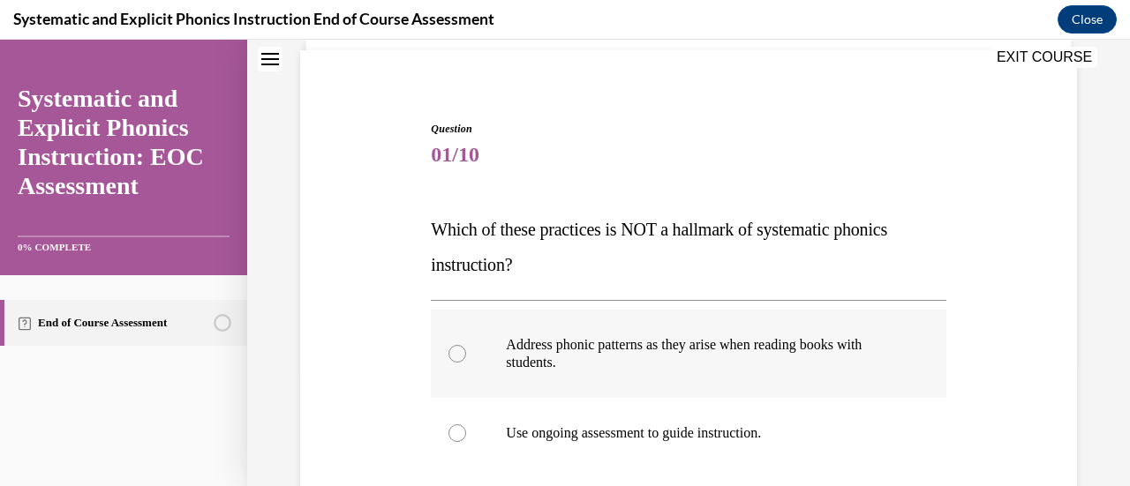
click at [704, 320] on div at bounding box center [688, 354] width 515 height 88
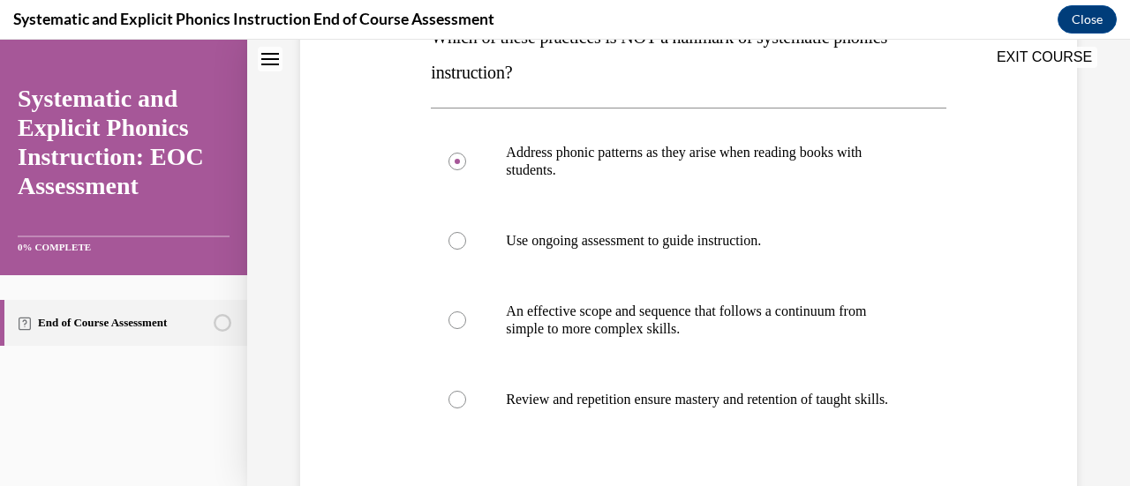
scroll to position [484, 0]
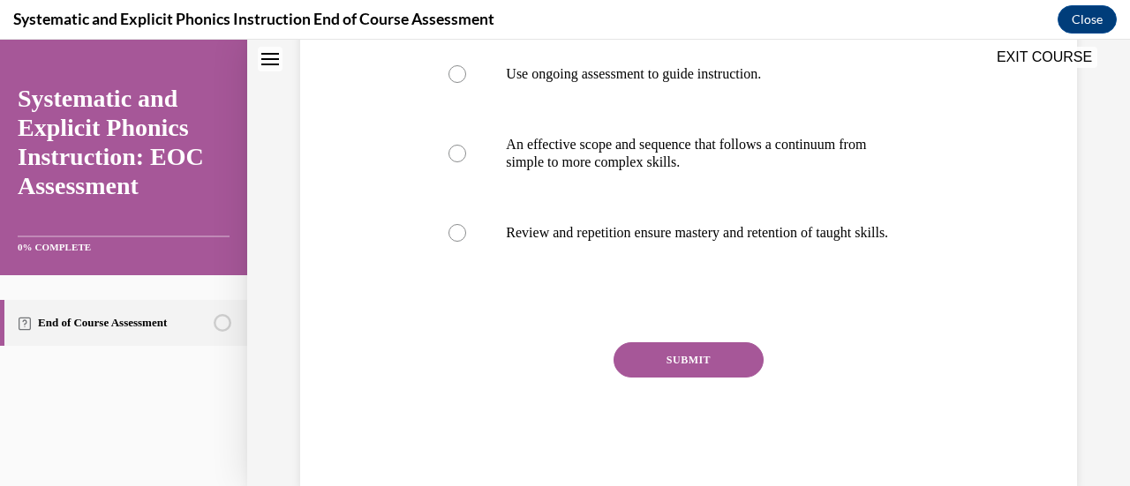
click at [738, 378] on button "SUBMIT" at bounding box center [688, 359] width 150 height 35
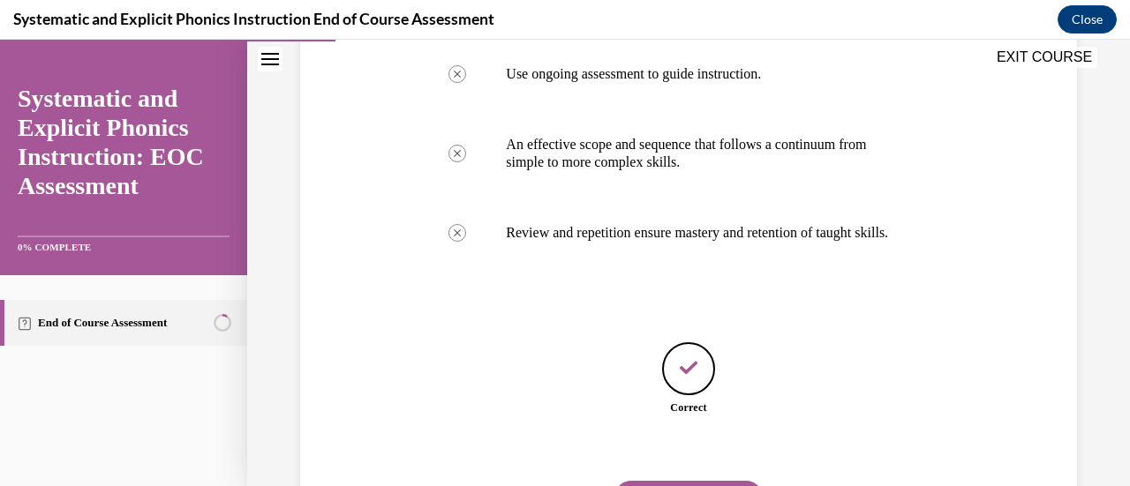
scroll to position [592, 0]
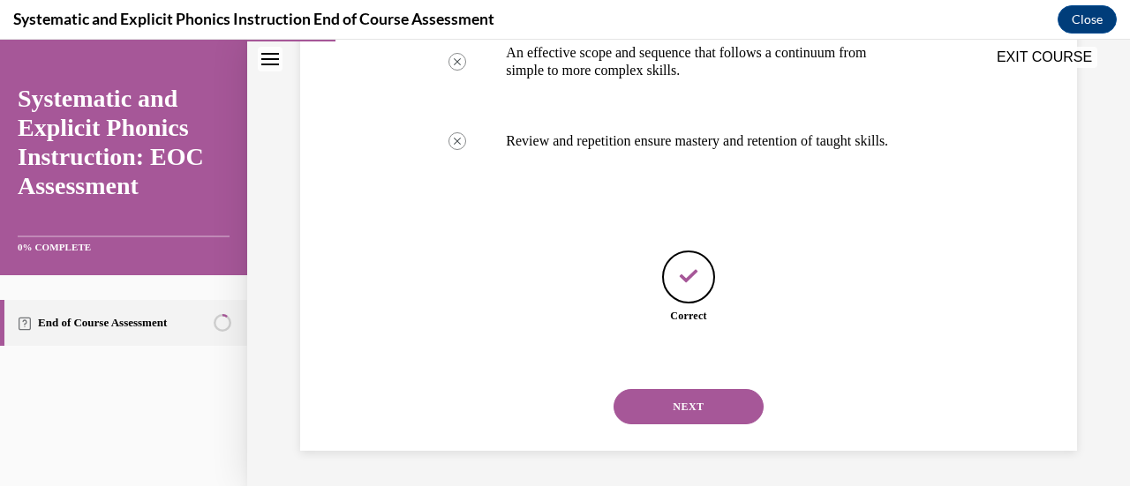
click at [688, 415] on button "NEXT" at bounding box center [688, 406] width 150 height 35
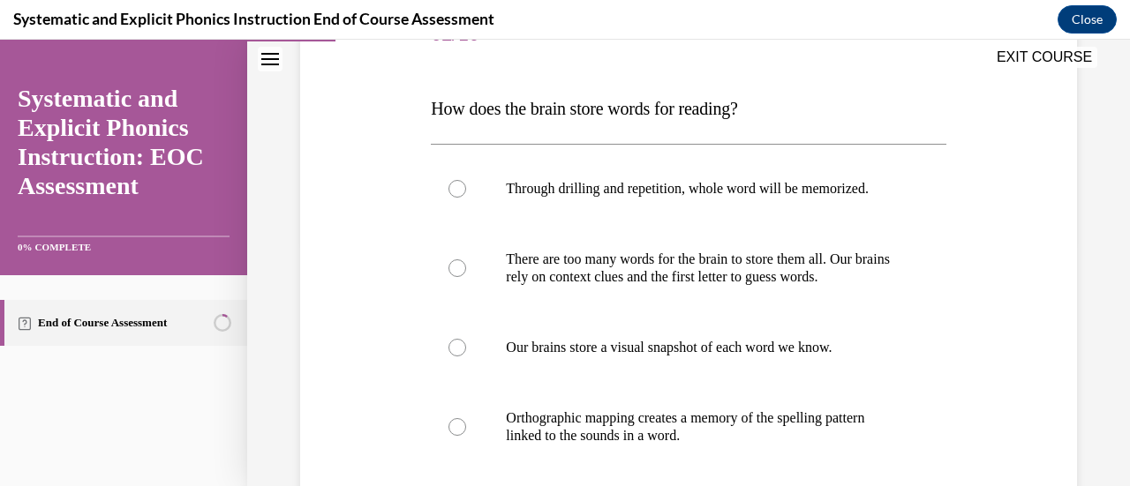
scroll to position [271, 0]
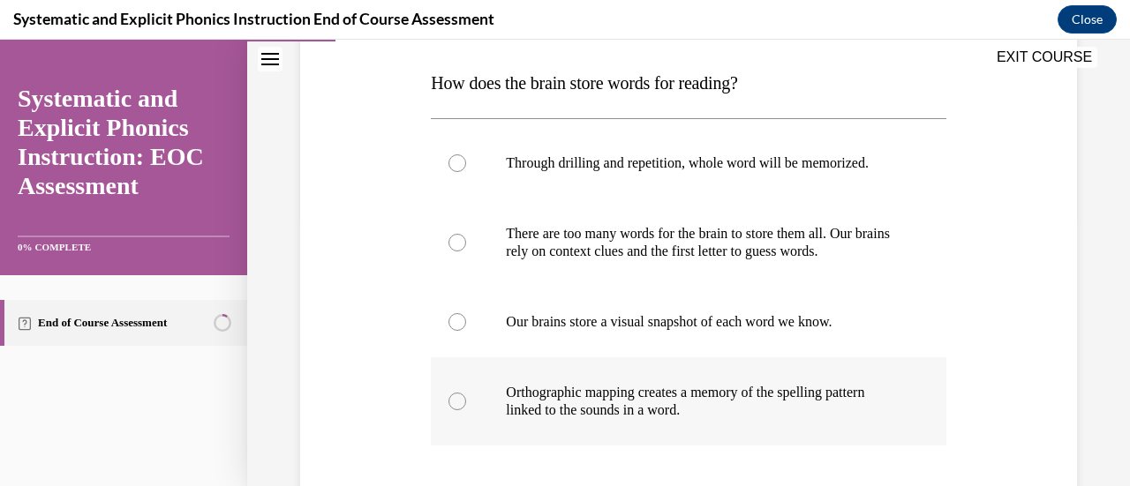
click at [772, 370] on div at bounding box center [688, 401] width 515 height 88
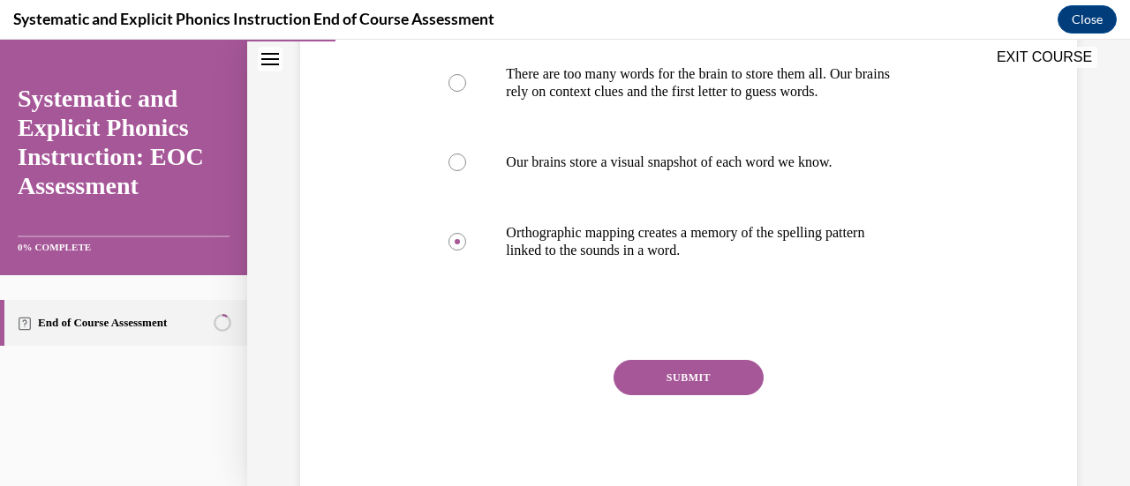
click at [730, 384] on button "SUBMIT" at bounding box center [688, 377] width 150 height 35
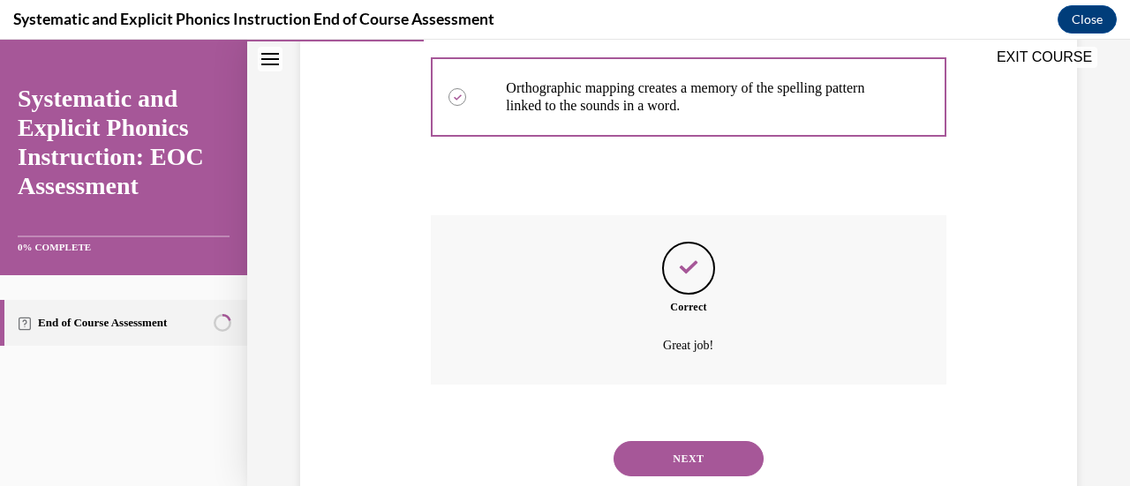
scroll to position [627, 0]
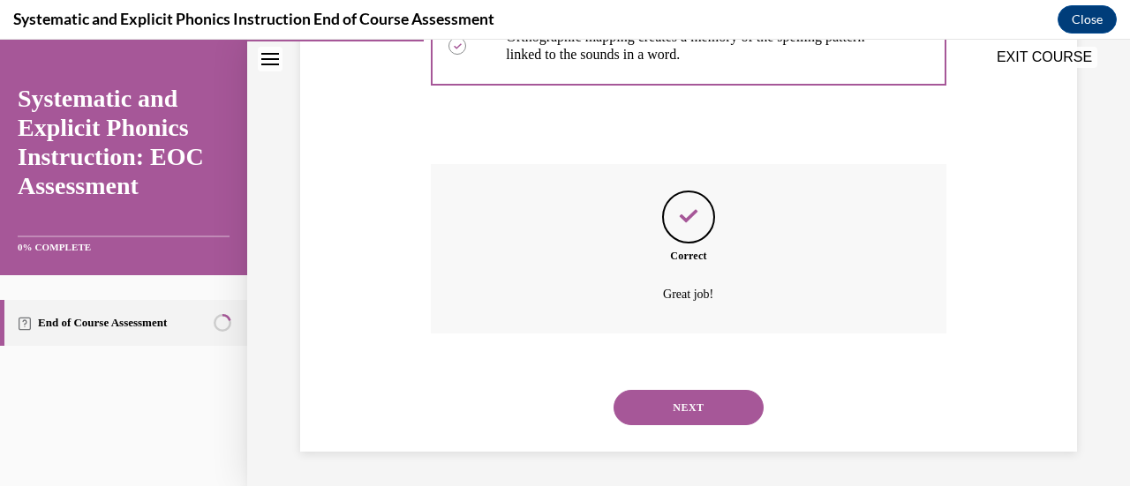
click at [699, 413] on button "NEXT" at bounding box center [688, 407] width 150 height 35
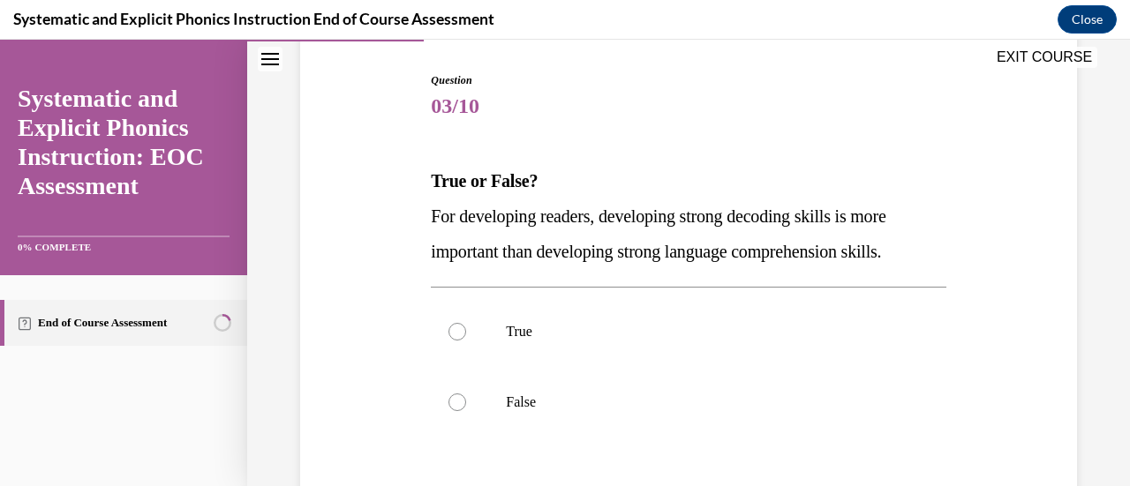
scroll to position [175, 0]
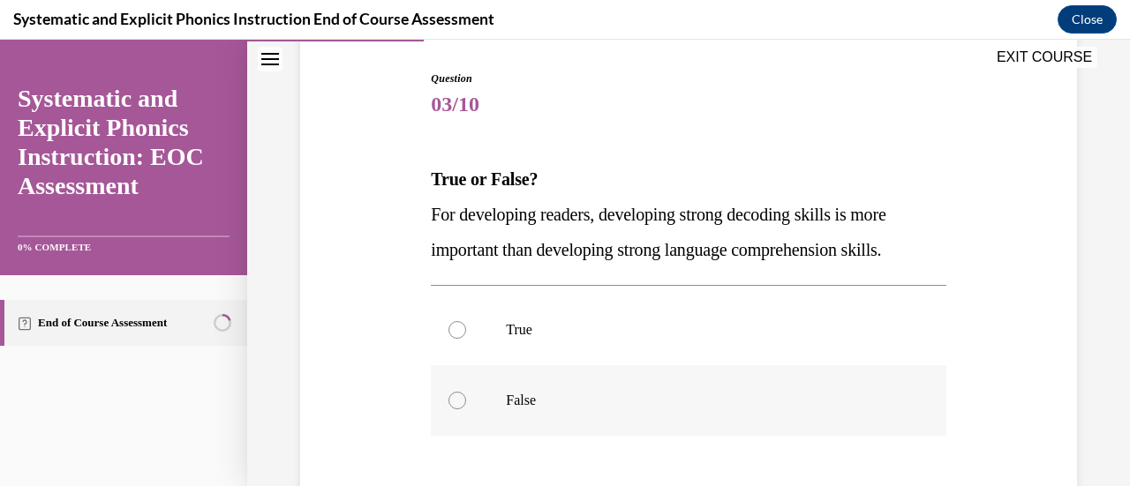
click at [616, 403] on p "False" at bounding box center [703, 401] width 395 height 18
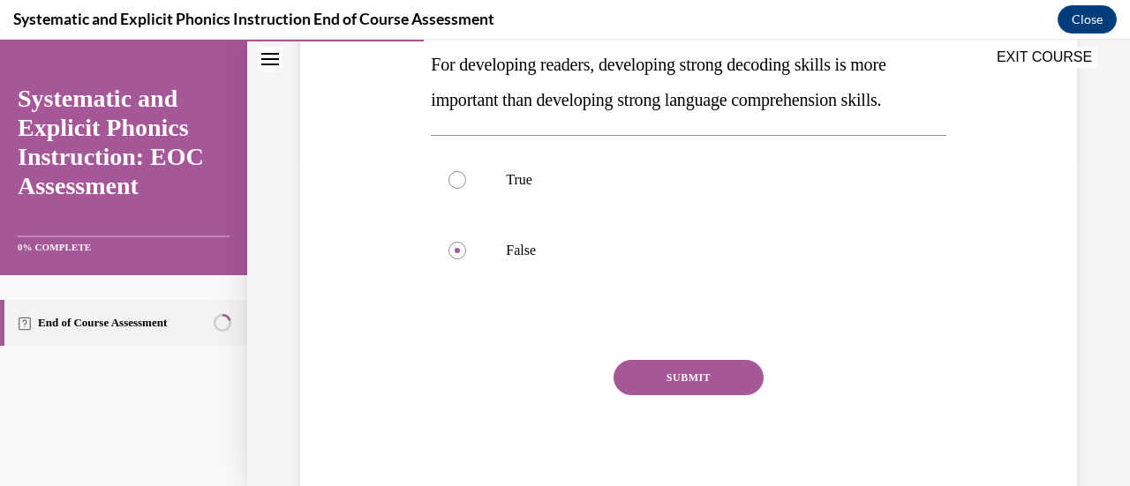
click at [731, 378] on button "SUBMIT" at bounding box center [688, 377] width 150 height 35
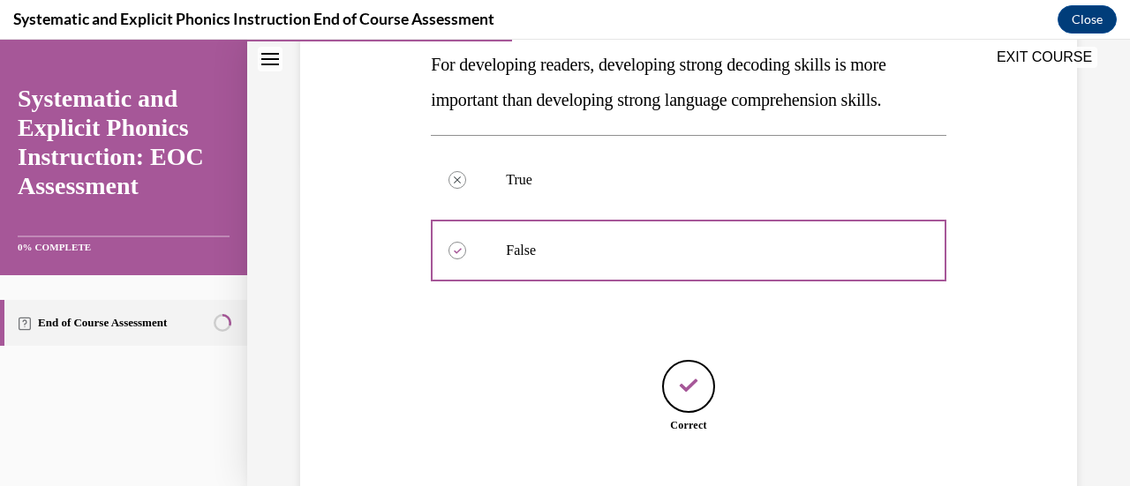
scroll to position [433, 0]
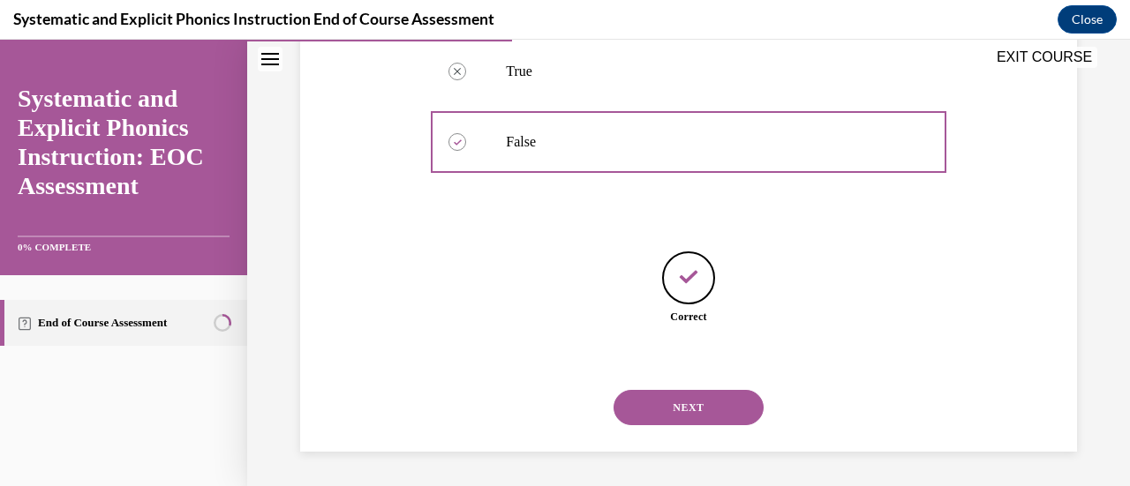
click at [712, 409] on button "NEXT" at bounding box center [688, 407] width 150 height 35
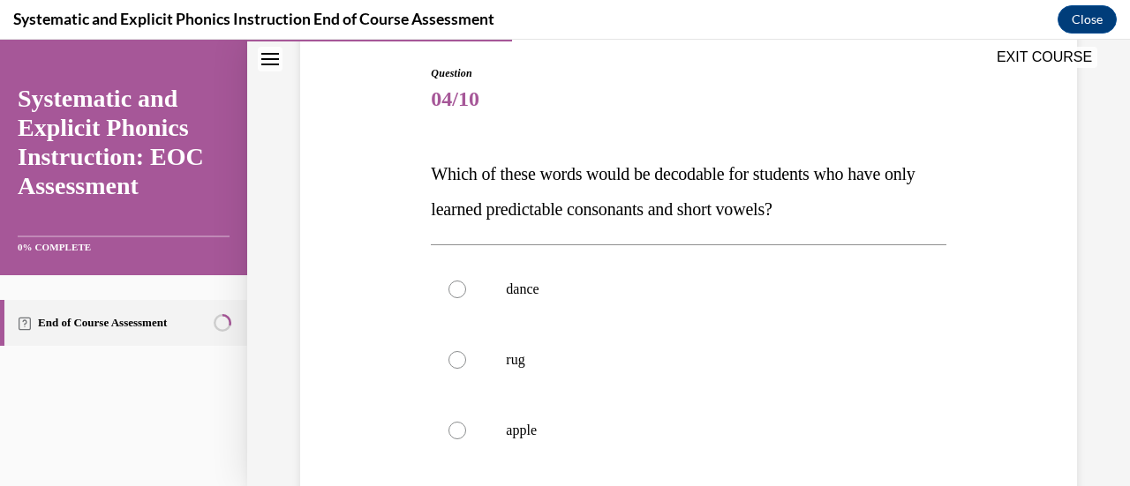
scroll to position [183, 0]
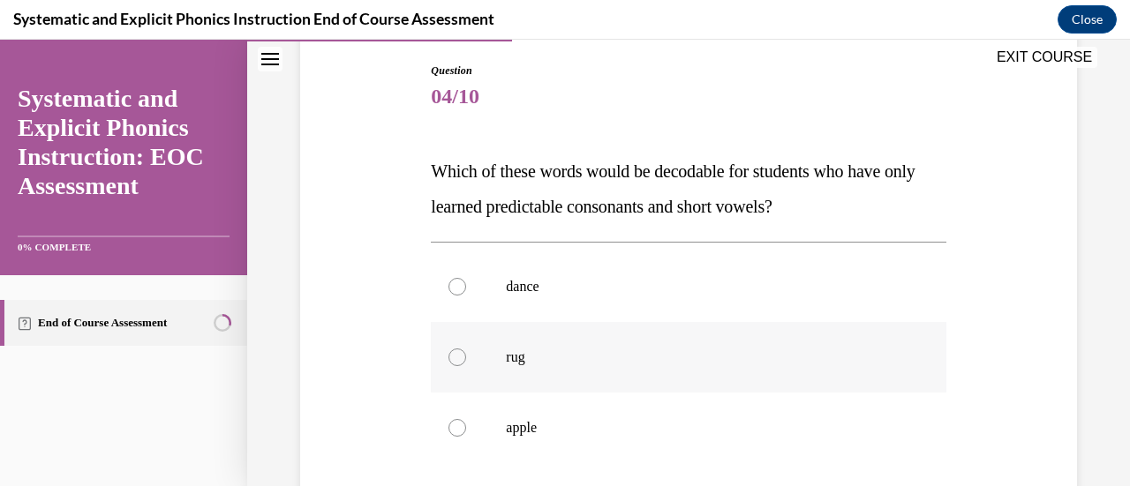
click at [658, 343] on div at bounding box center [688, 357] width 515 height 71
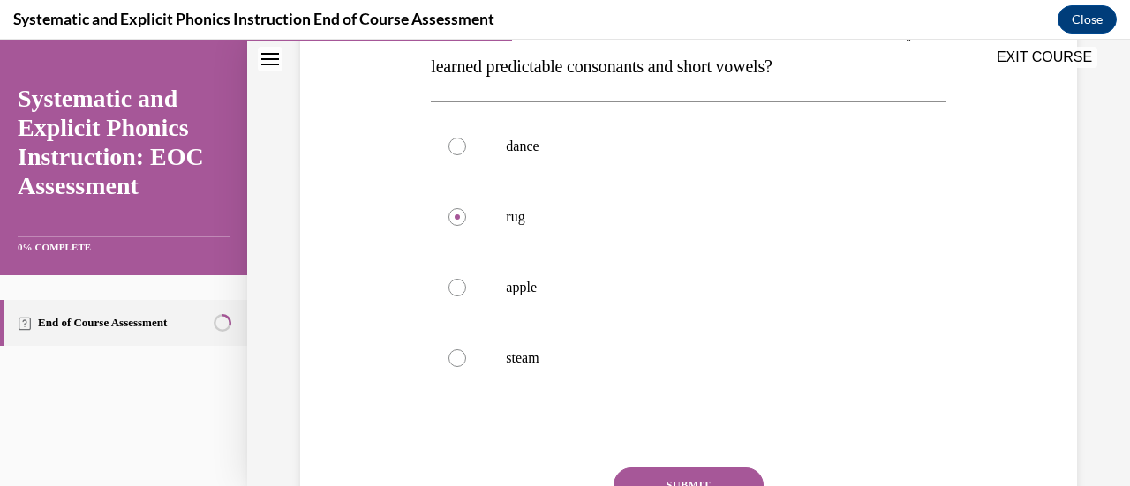
scroll to position [324, 0]
click at [705, 471] on button "SUBMIT" at bounding box center [688, 484] width 150 height 35
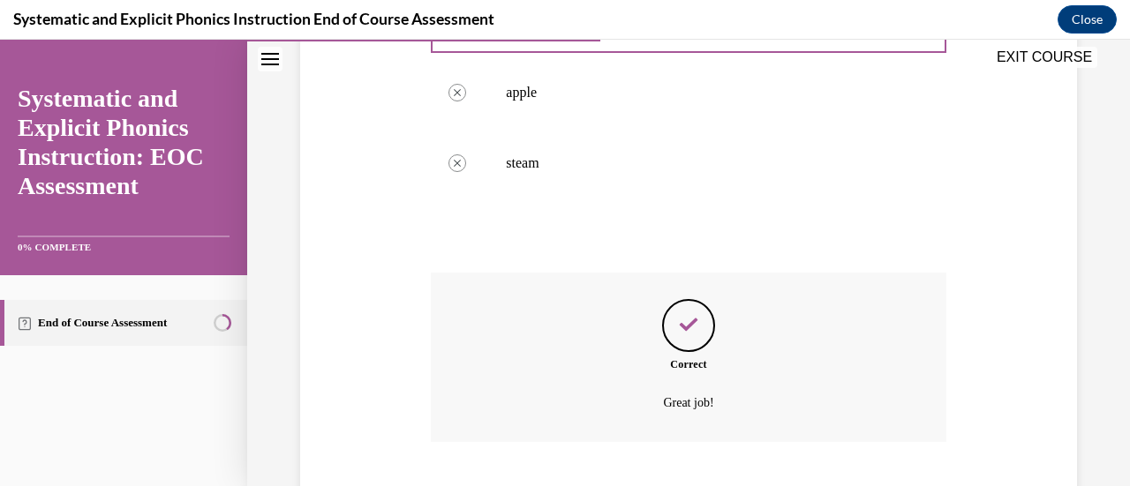
scroll to position [627, 0]
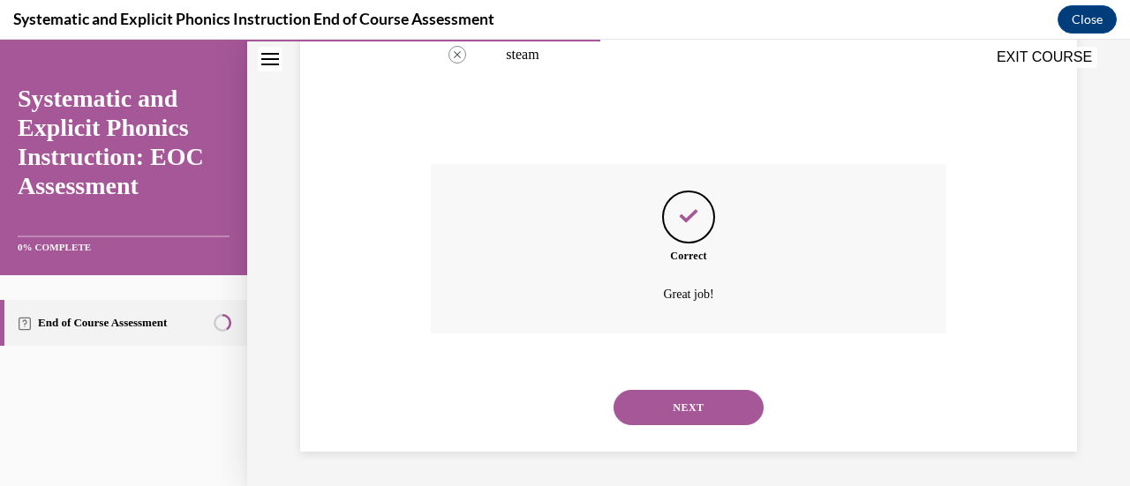
click at [728, 403] on button "NEXT" at bounding box center [688, 407] width 150 height 35
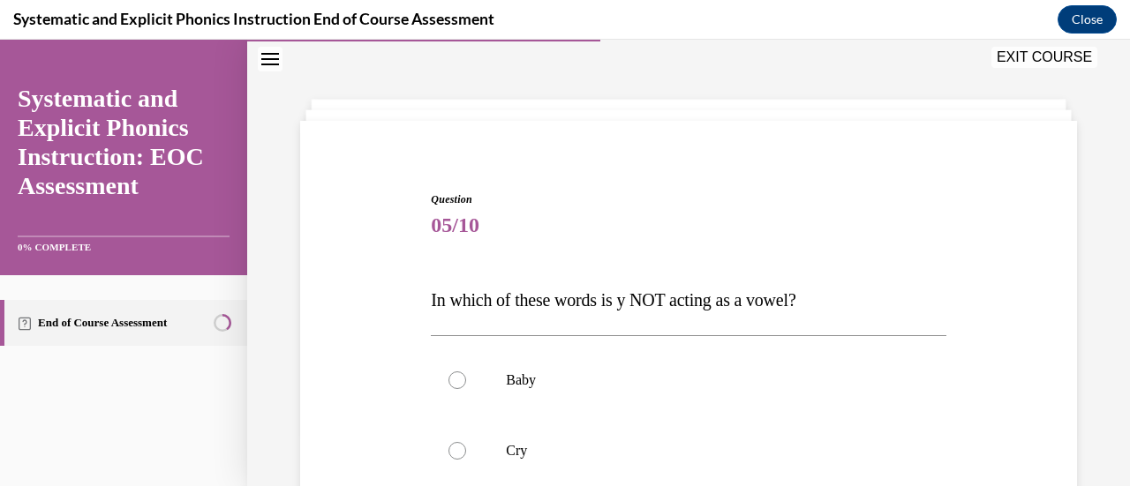
scroll to position [322, 0]
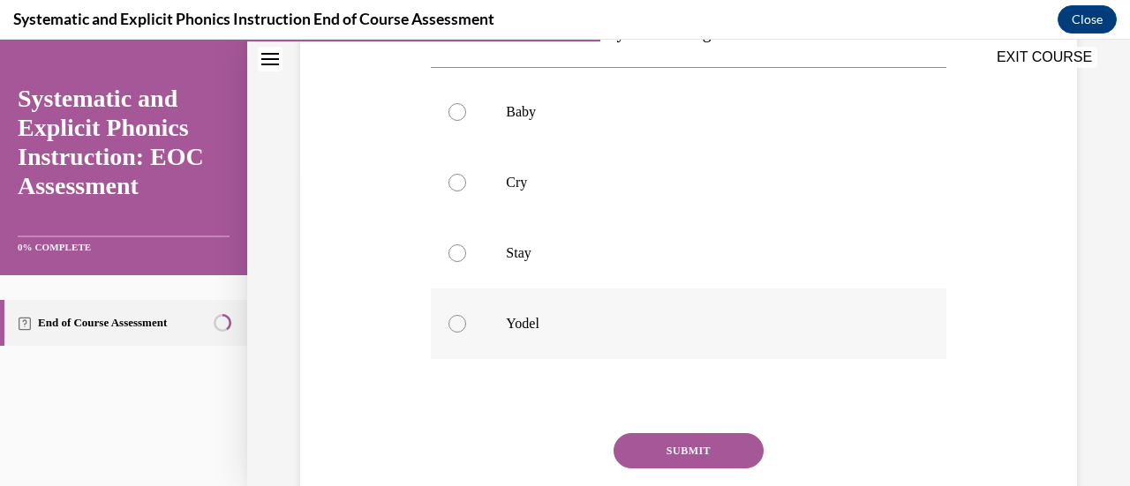
click at [607, 308] on div at bounding box center [688, 324] width 515 height 71
click at [675, 457] on button "SUBMIT" at bounding box center [688, 450] width 150 height 35
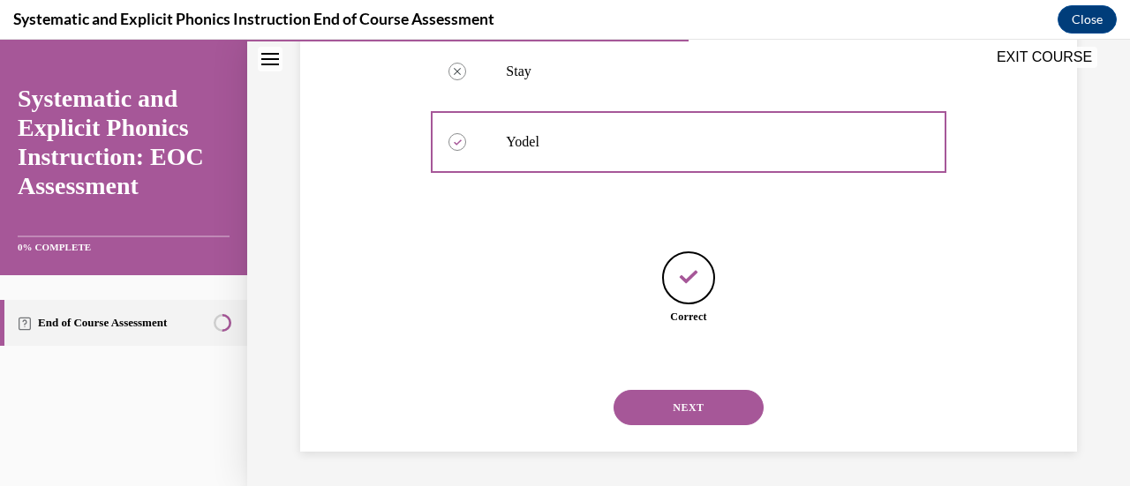
click at [654, 405] on button "NEXT" at bounding box center [688, 407] width 150 height 35
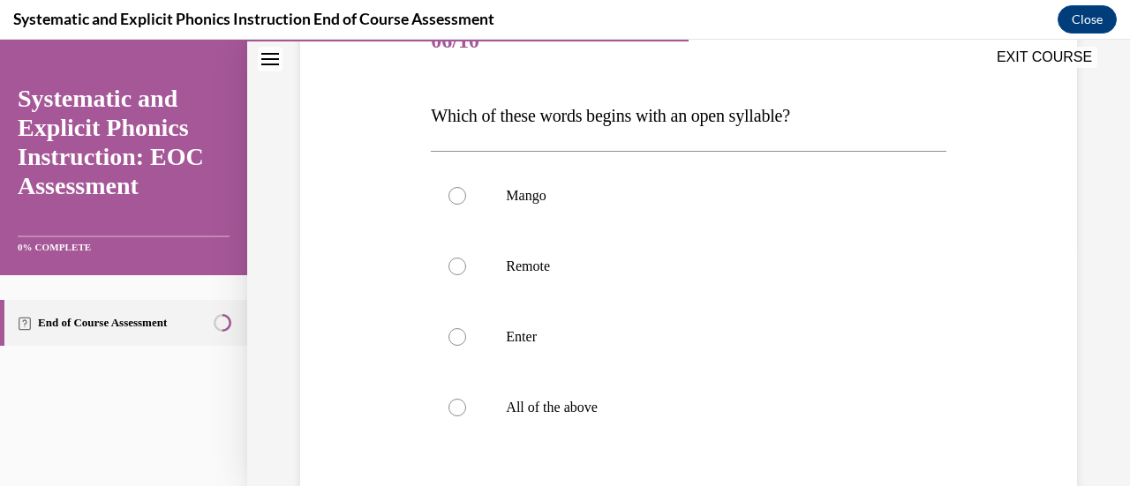
scroll to position [247, 0]
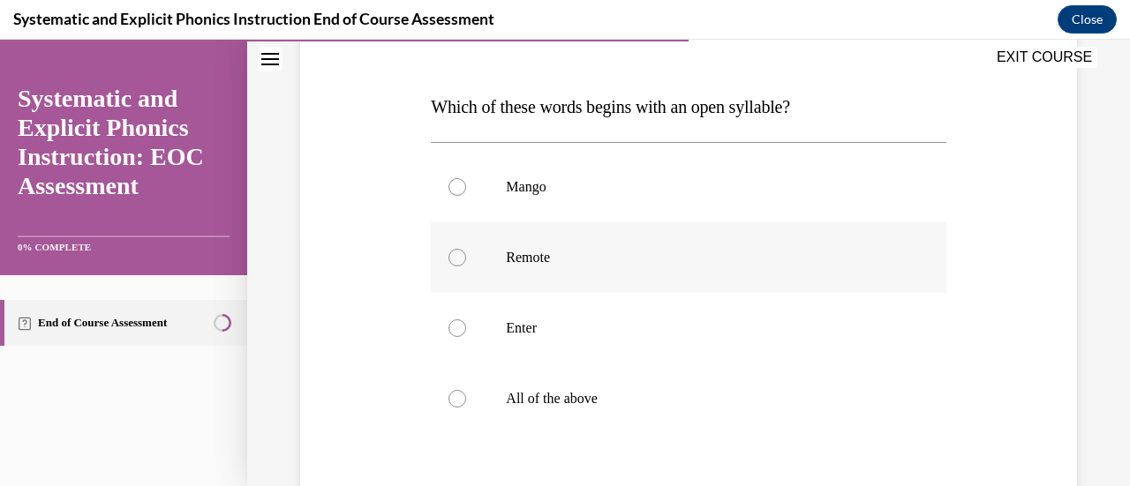
click at [611, 234] on div at bounding box center [688, 257] width 515 height 71
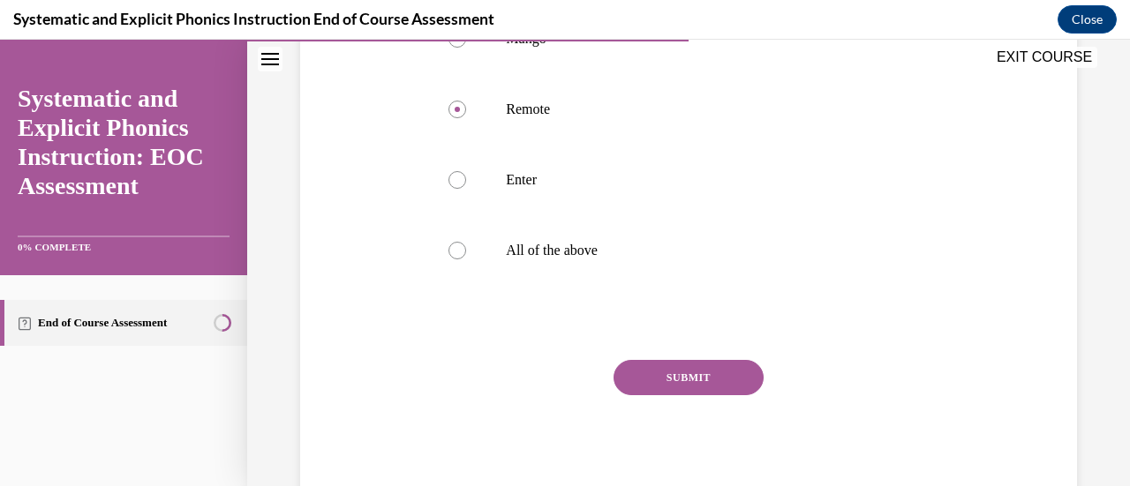
click at [703, 359] on div "Question 06/10 Which of these words begins with an open syllable? Mango Remote …" at bounding box center [688, 177] width 515 height 655
click at [693, 379] on button "SUBMIT" at bounding box center [688, 377] width 150 height 35
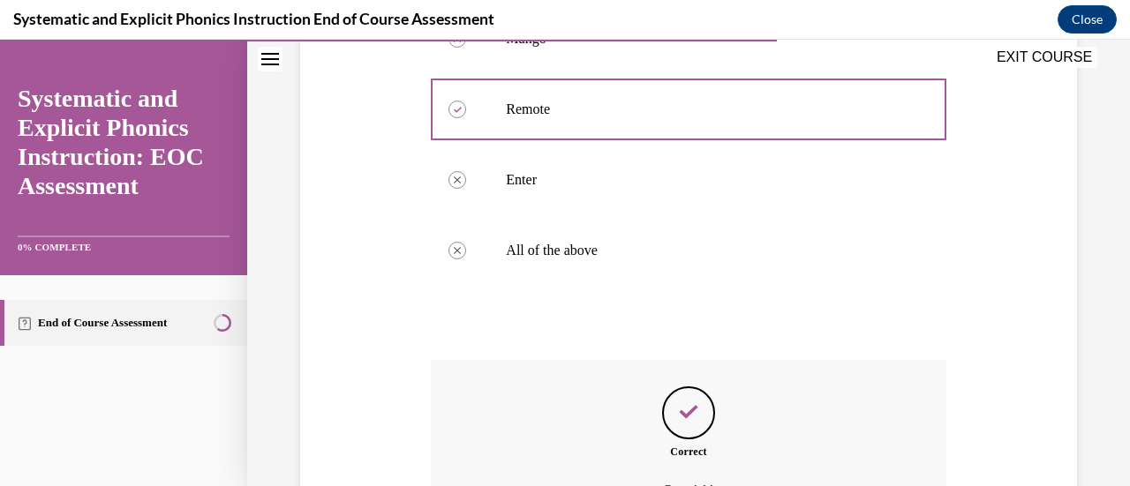
scroll to position [591, 0]
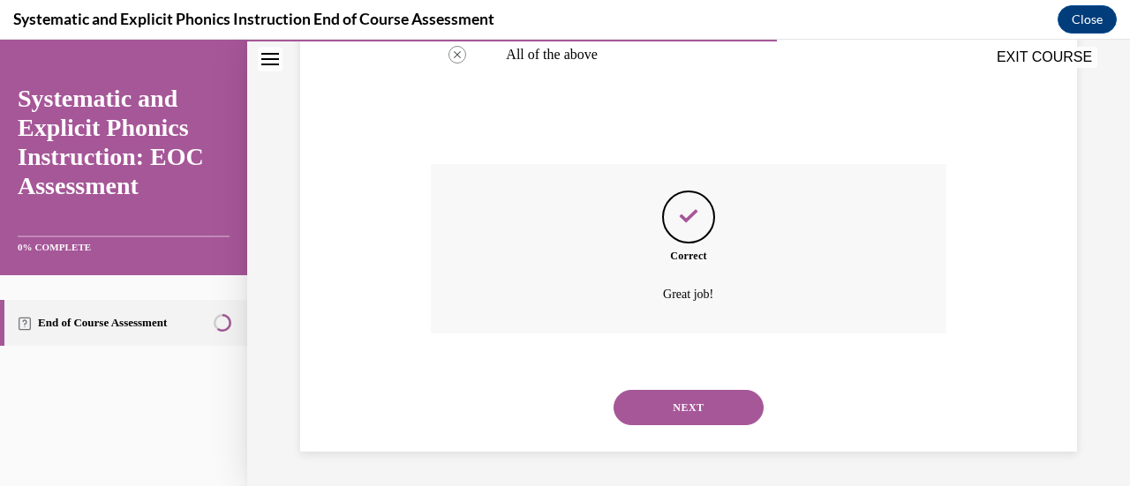
click at [741, 411] on button "NEXT" at bounding box center [688, 407] width 150 height 35
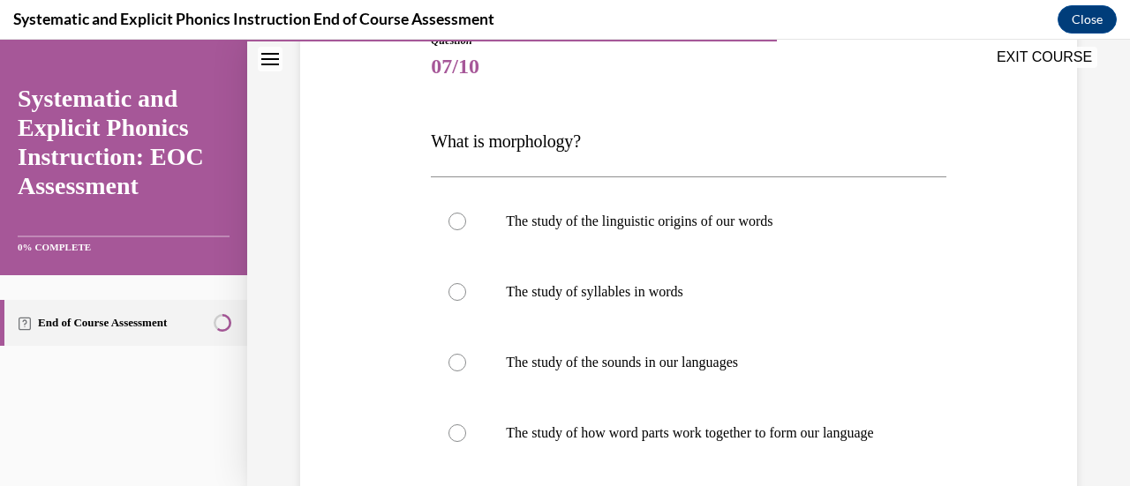
scroll to position [218, 0]
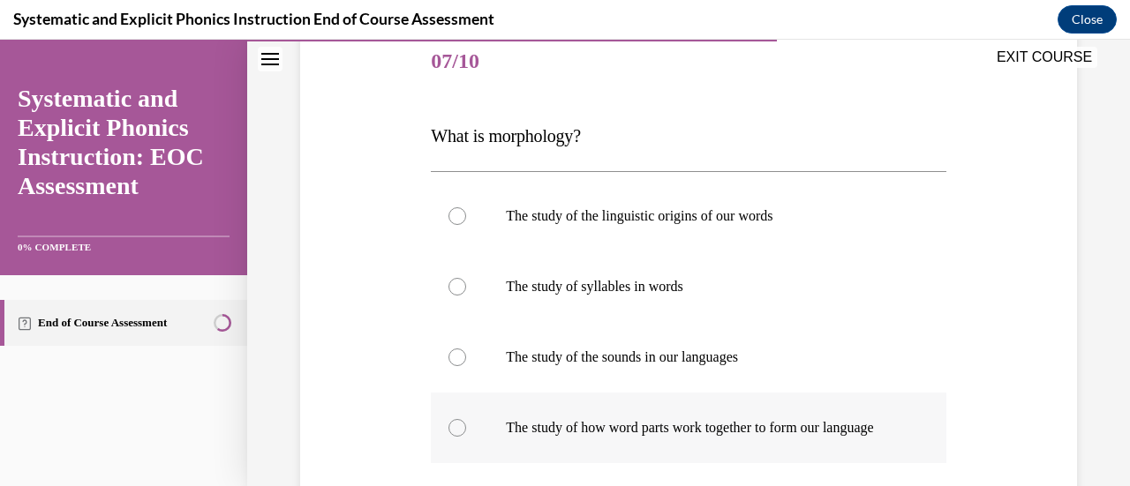
click at [849, 399] on div at bounding box center [688, 428] width 515 height 71
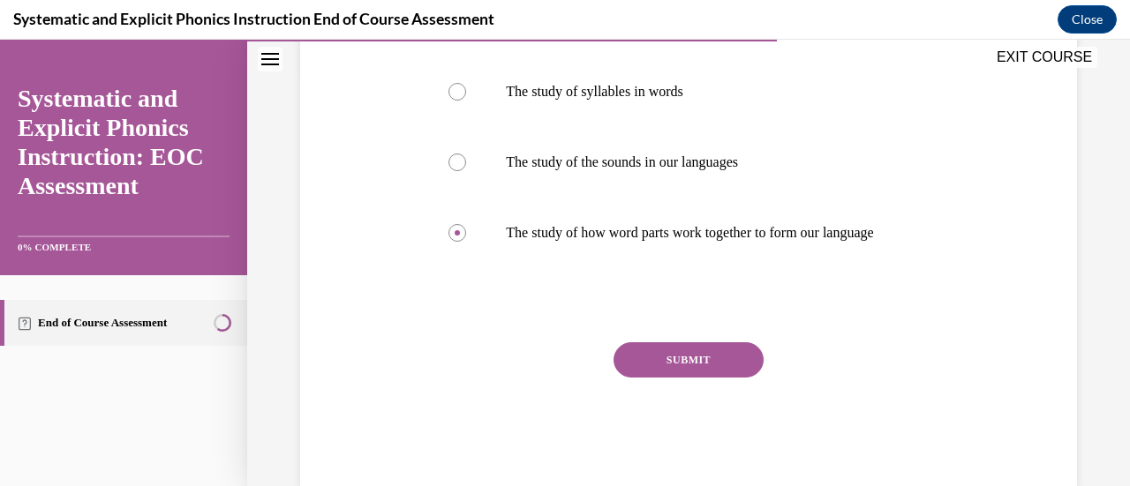
click at [683, 378] on button "SUBMIT" at bounding box center [688, 359] width 150 height 35
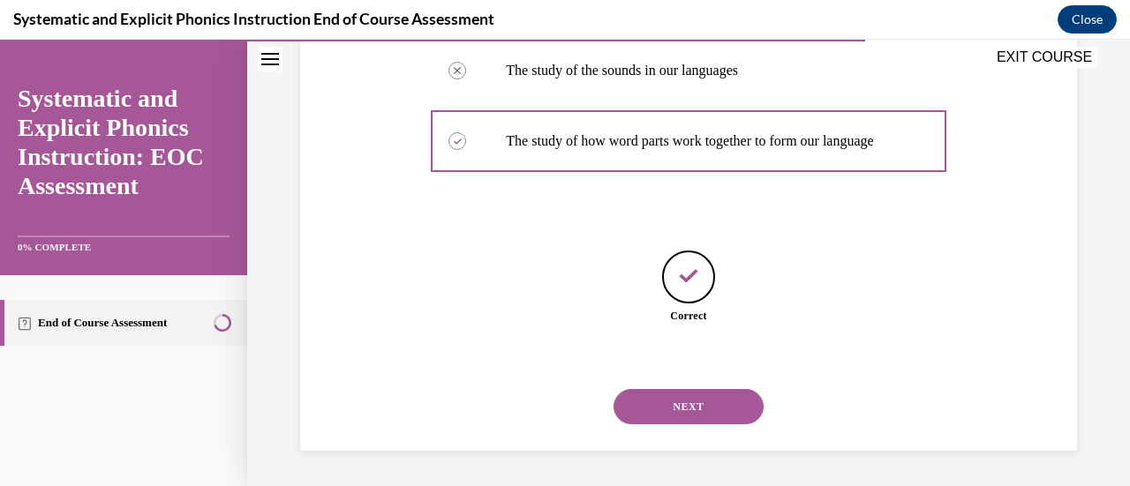
click at [740, 407] on button "NEXT" at bounding box center [688, 406] width 150 height 35
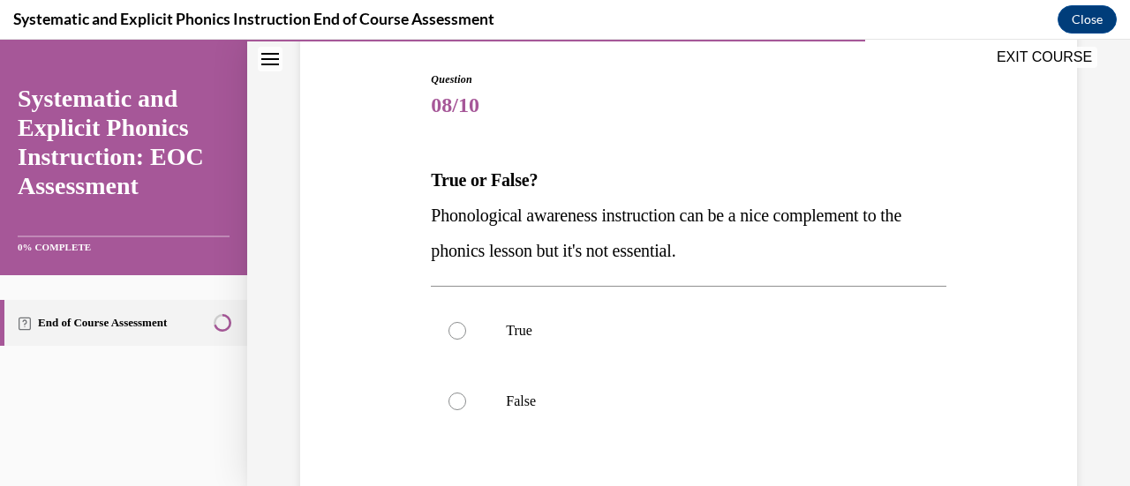
scroll to position [175, 0]
click at [639, 393] on p "False" at bounding box center [703, 401] width 395 height 18
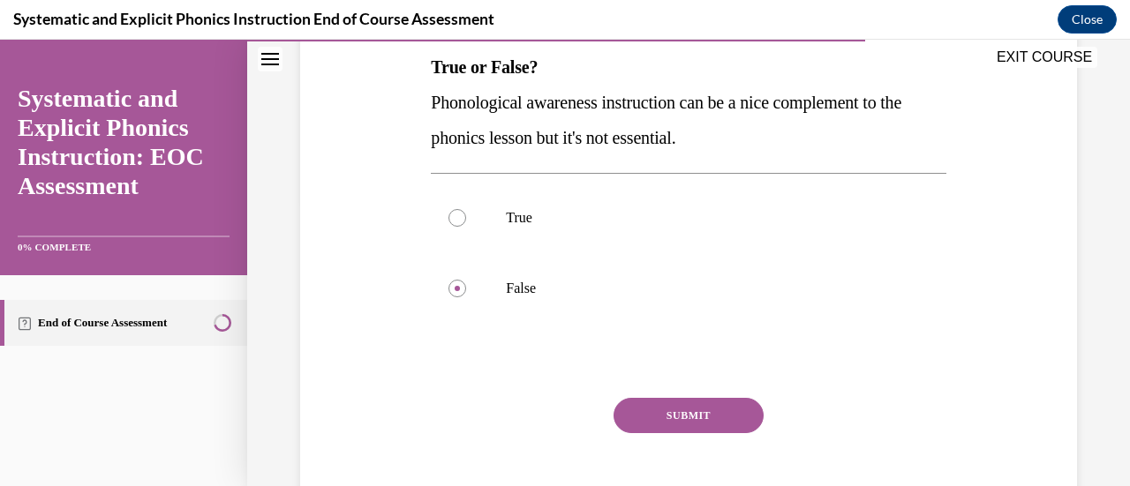
scroll to position [311, 0]
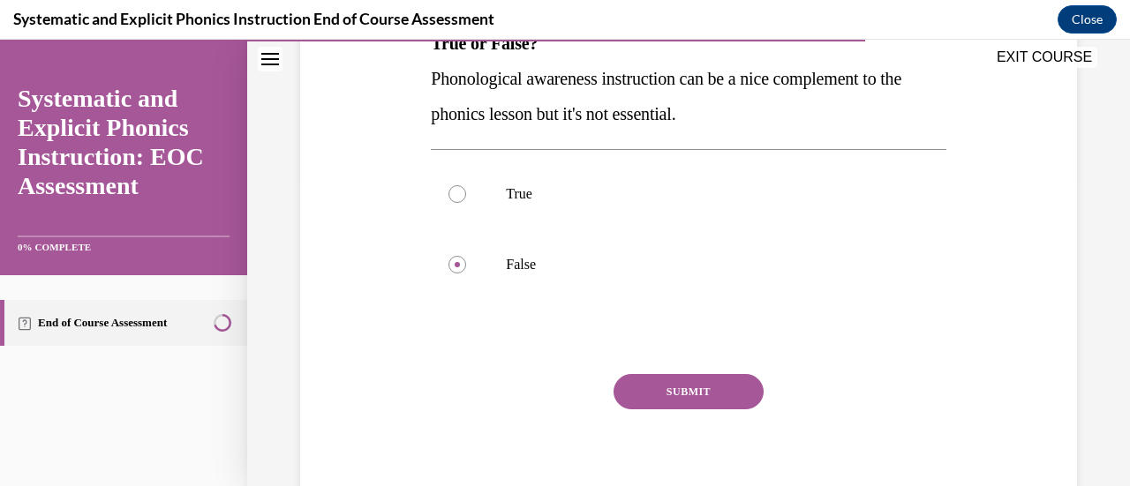
click at [661, 394] on button "SUBMIT" at bounding box center [688, 391] width 150 height 35
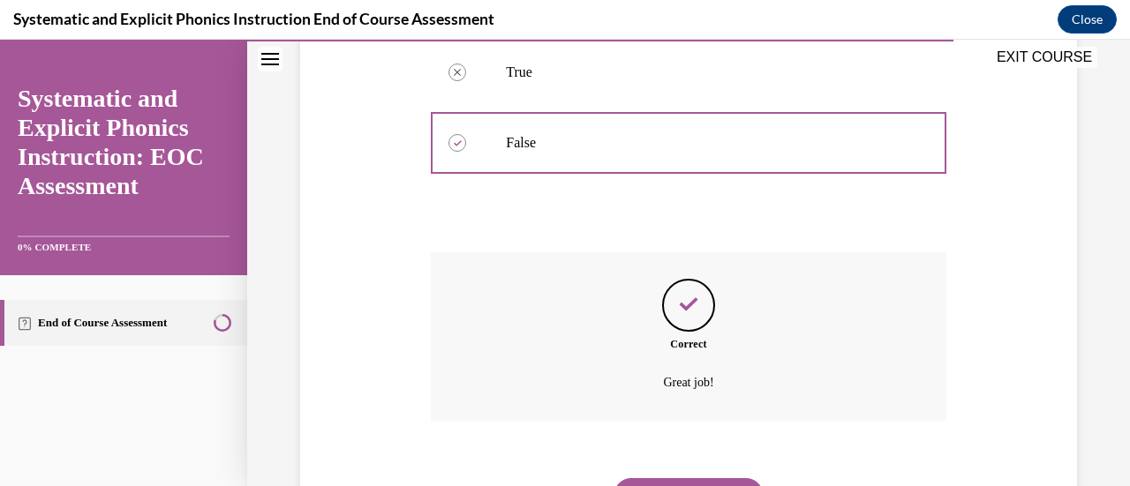
scroll to position [521, 0]
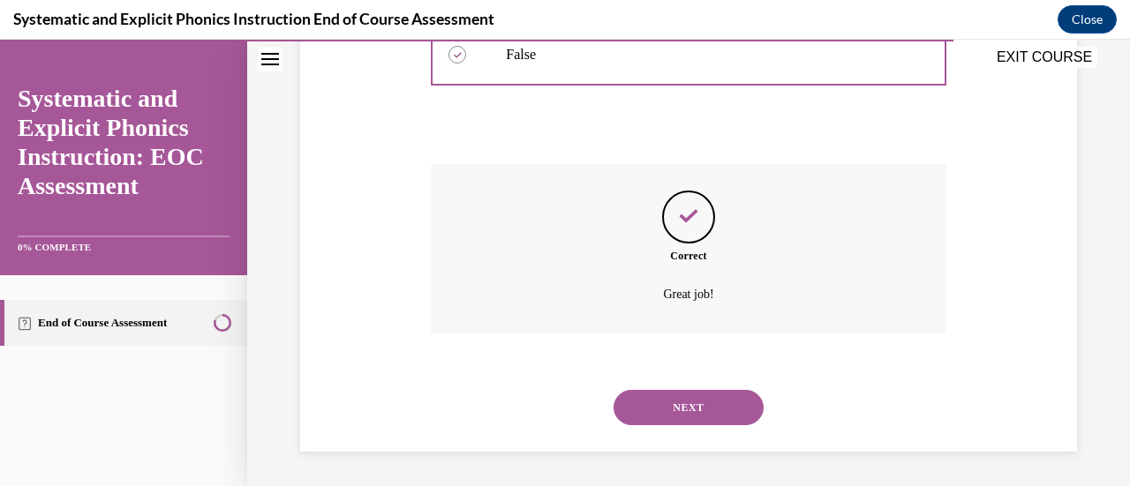
click at [710, 424] on button "NEXT" at bounding box center [688, 407] width 150 height 35
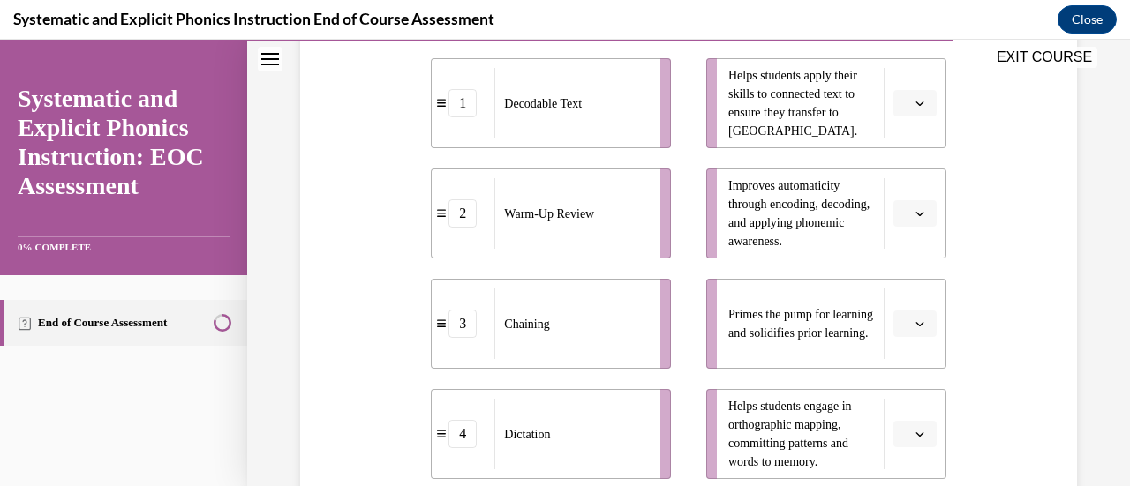
scroll to position [418, 0]
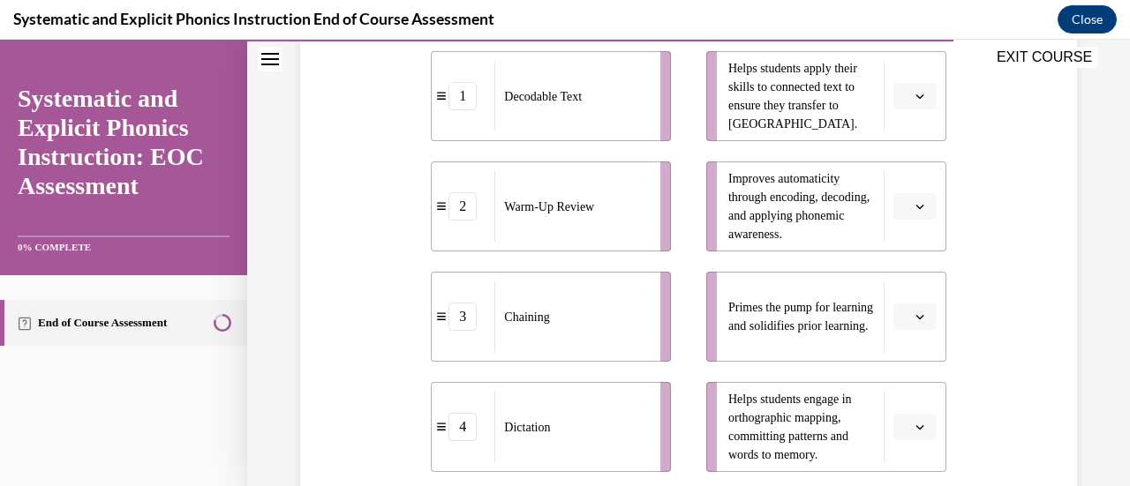
click at [904, 432] on span "Please select an option" at bounding box center [907, 427] width 6 height 18
click at [902, 390] on div "4" at bounding box center [900, 387] width 43 height 35
click at [914, 206] on span "button" at bounding box center [920, 206] width 12 height 12
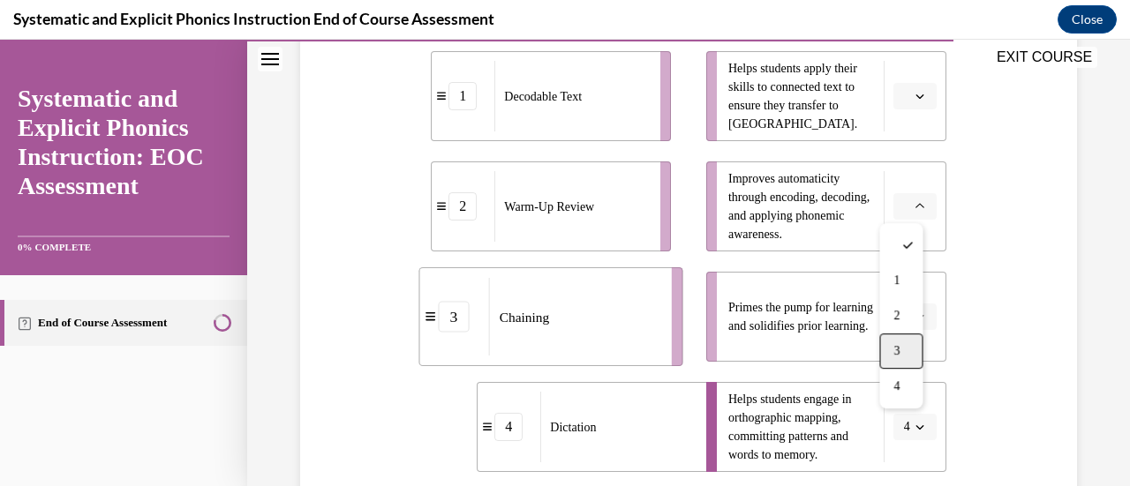
click at [899, 356] on span "3" at bounding box center [896, 351] width 6 height 14
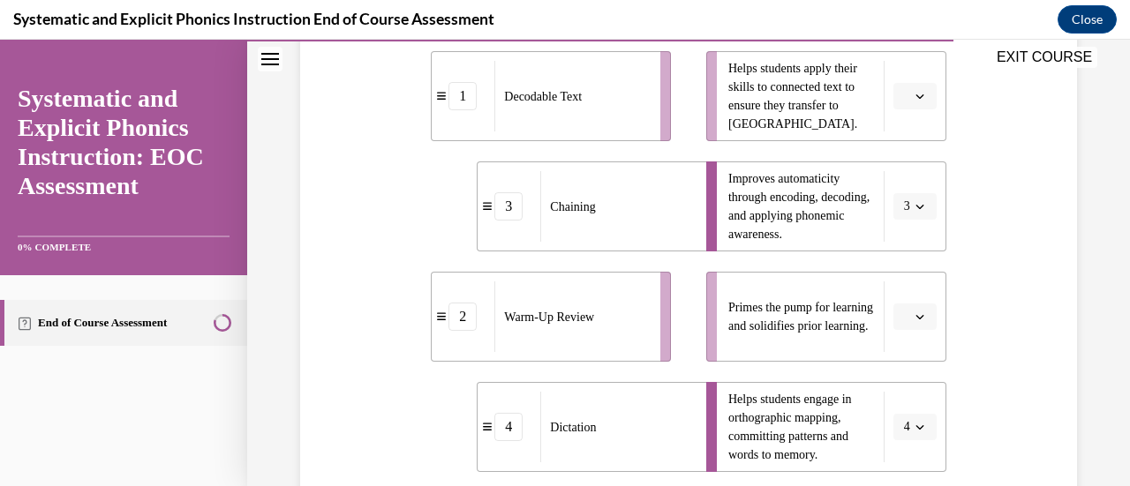
click at [904, 318] on span "Please select an option" at bounding box center [907, 317] width 6 height 18
click at [900, 217] on div "2" at bounding box center [900, 206] width 43 height 35
click at [914, 88] on button "button" at bounding box center [914, 96] width 43 height 26
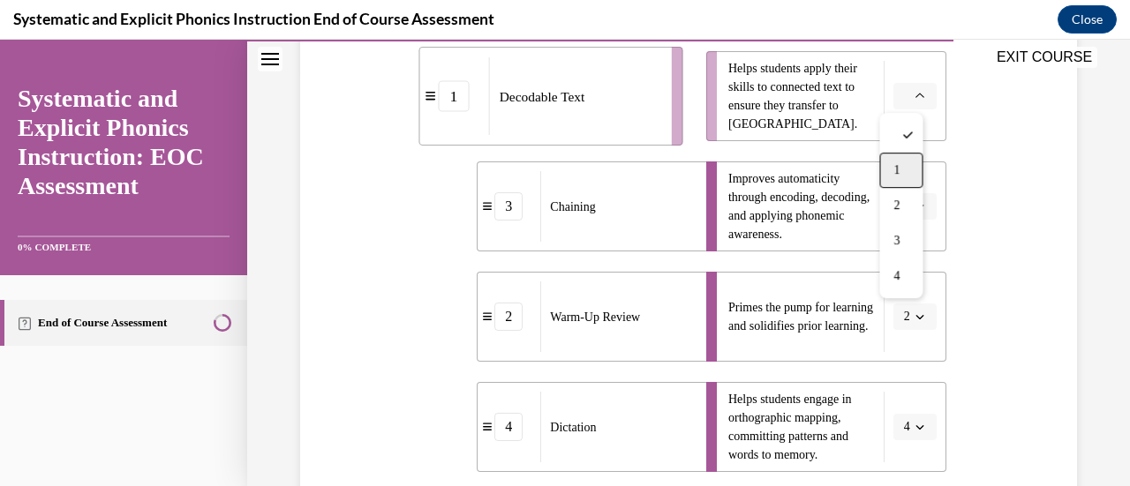
click at [892, 163] on div "1" at bounding box center [900, 170] width 43 height 35
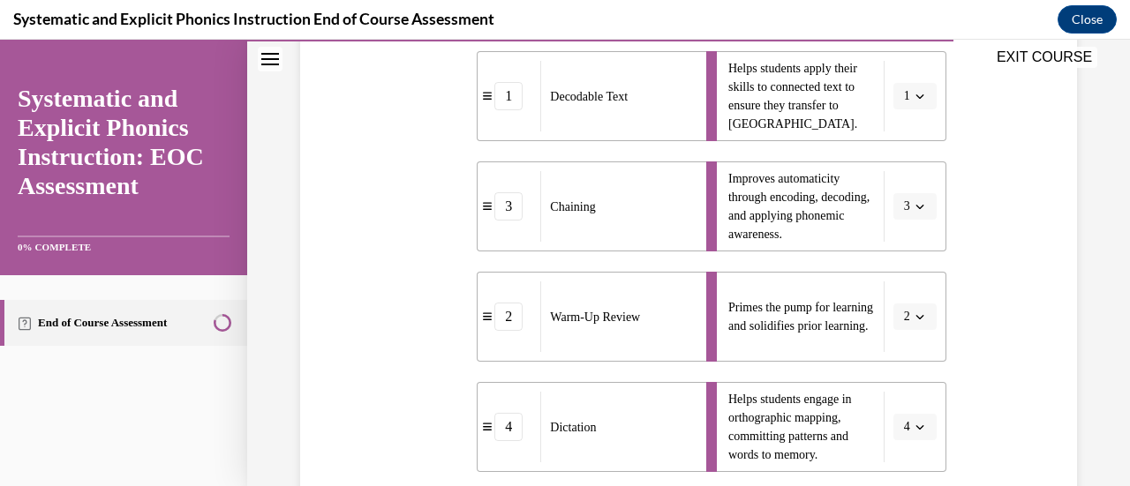
scroll to position [604, 0]
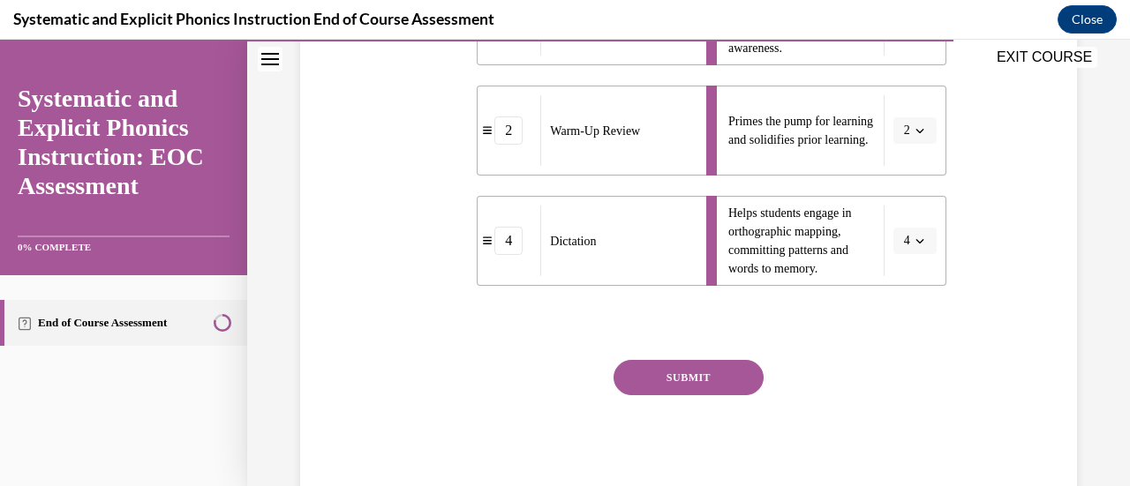
click at [724, 375] on button "SUBMIT" at bounding box center [688, 377] width 150 height 35
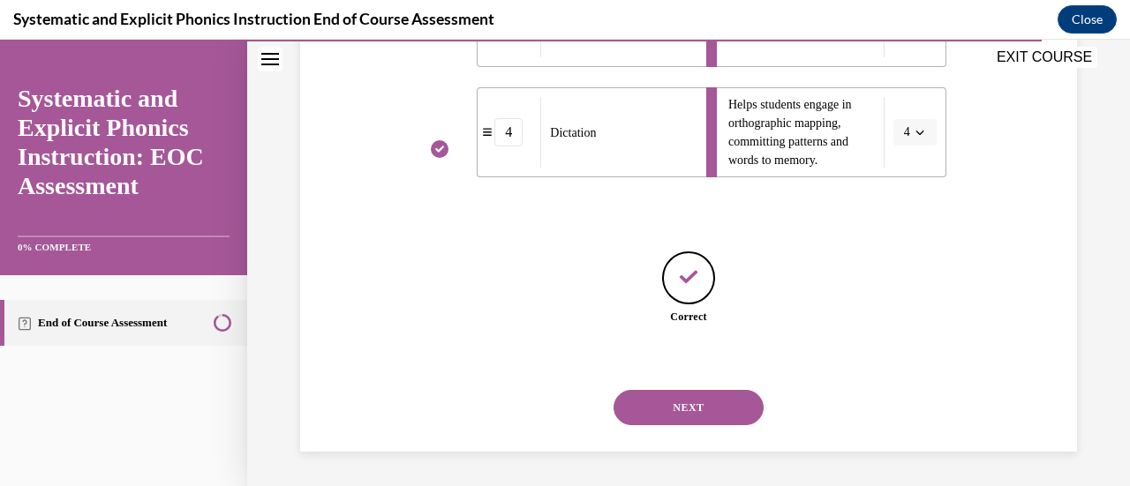
click at [706, 418] on button "NEXT" at bounding box center [688, 407] width 150 height 35
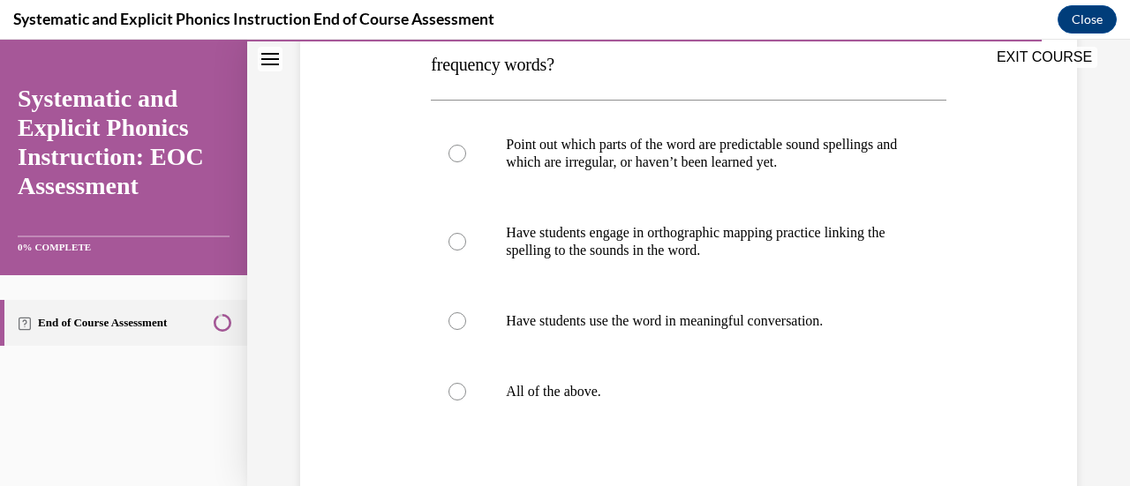
scroll to position [337, 0]
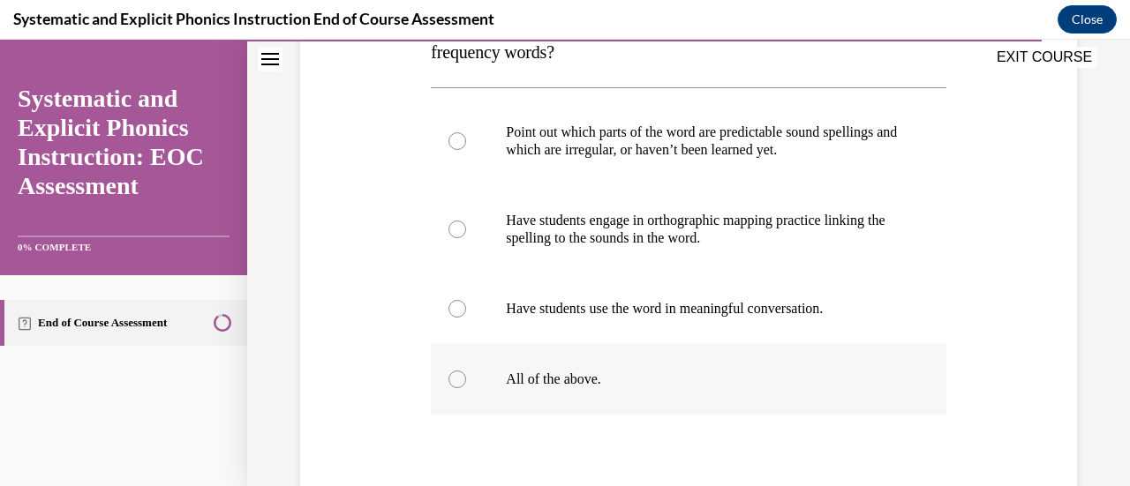
click at [634, 352] on div at bounding box center [688, 379] width 515 height 71
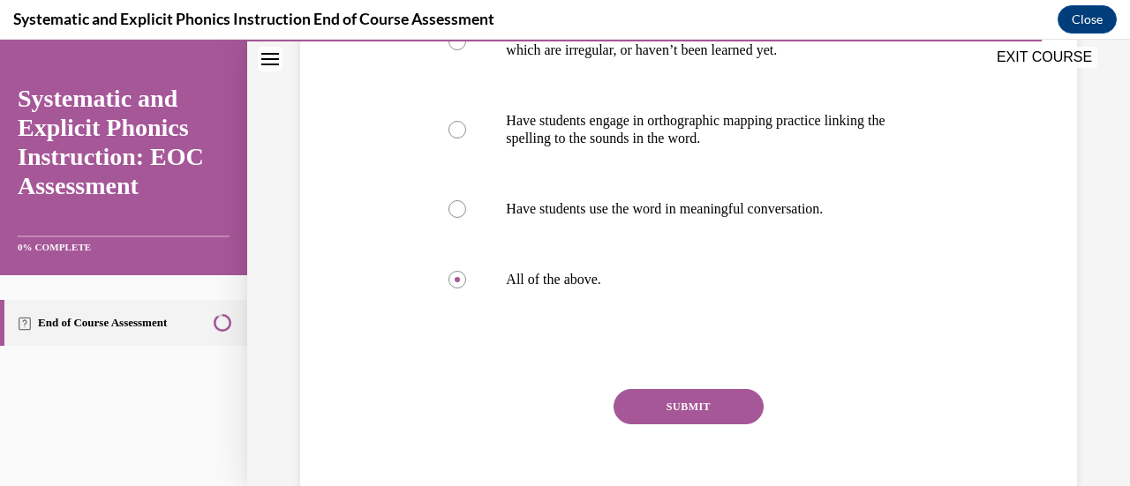
click at [679, 399] on button "SUBMIT" at bounding box center [688, 406] width 150 height 35
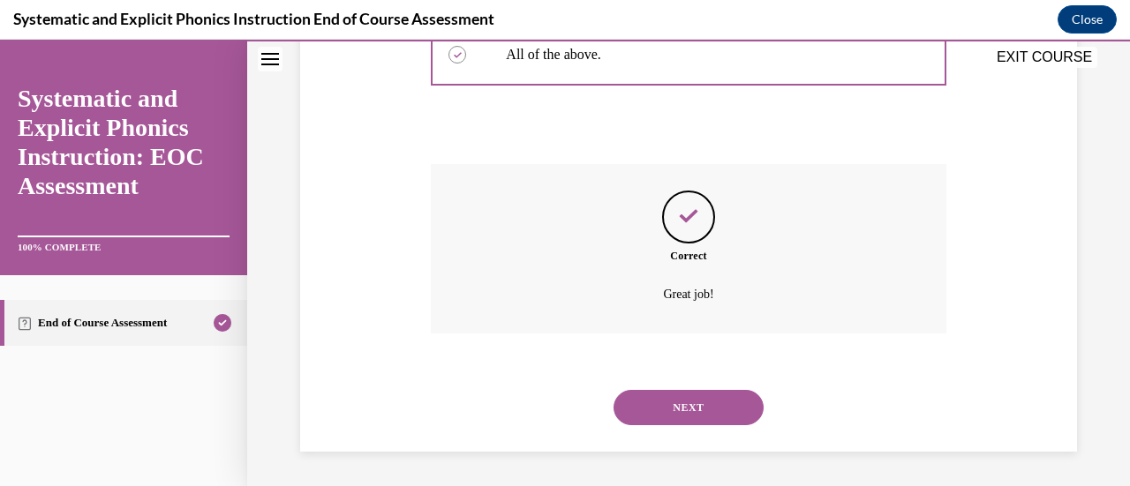
click at [645, 412] on button "NEXT" at bounding box center [688, 407] width 150 height 35
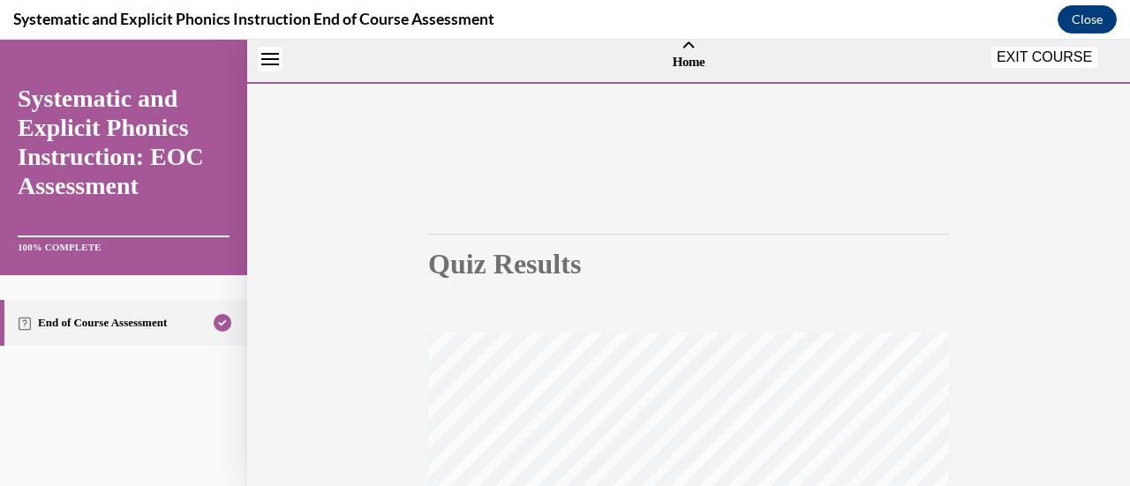
drag, startPoint x: 1111, startPoint y: 139, endPoint x: 1129, endPoint y: 230, distance: 93.5
click at [1116, 230] on div "Home Question 10/10 Which of these instructional practices can help students le…" at bounding box center [688, 263] width 883 height 447
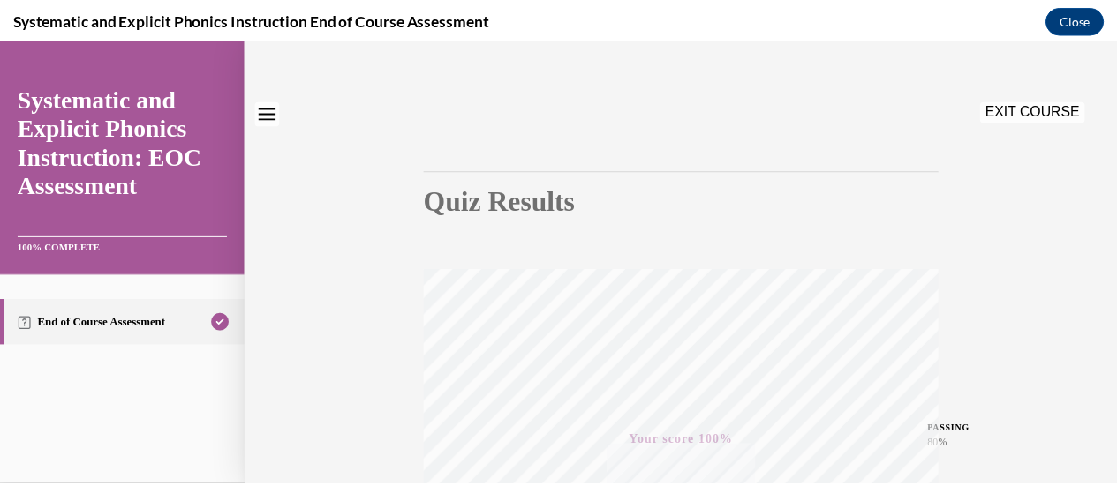
scroll to position [0, 0]
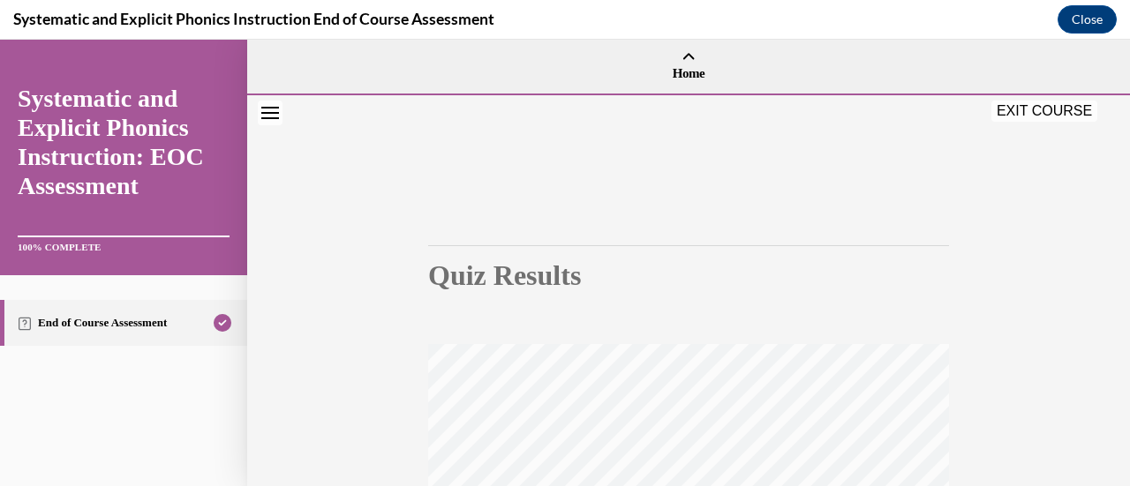
click at [1065, 109] on button "EXIT COURSE" at bounding box center [1044, 111] width 106 height 21
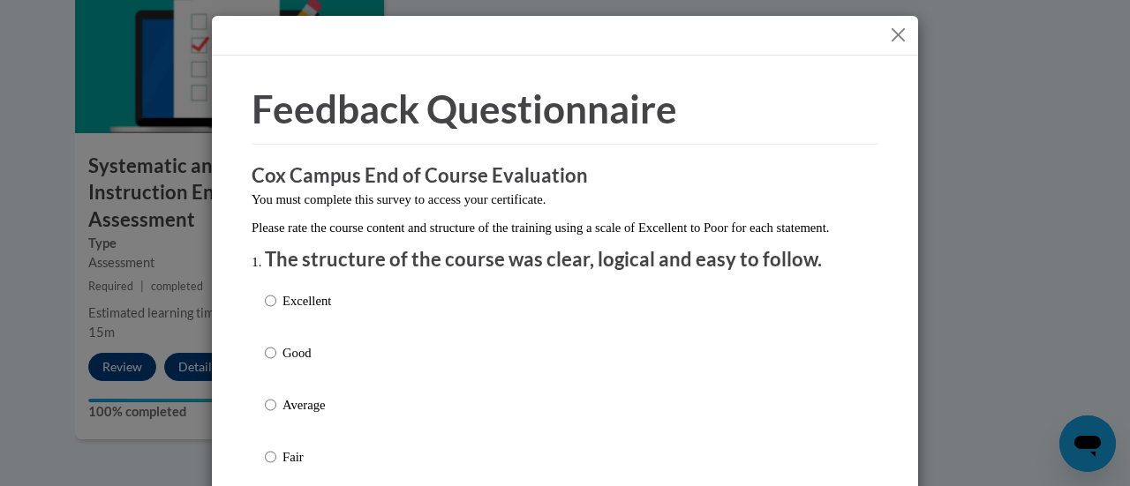
click at [893, 34] on button "Close" at bounding box center [898, 35] width 22 height 22
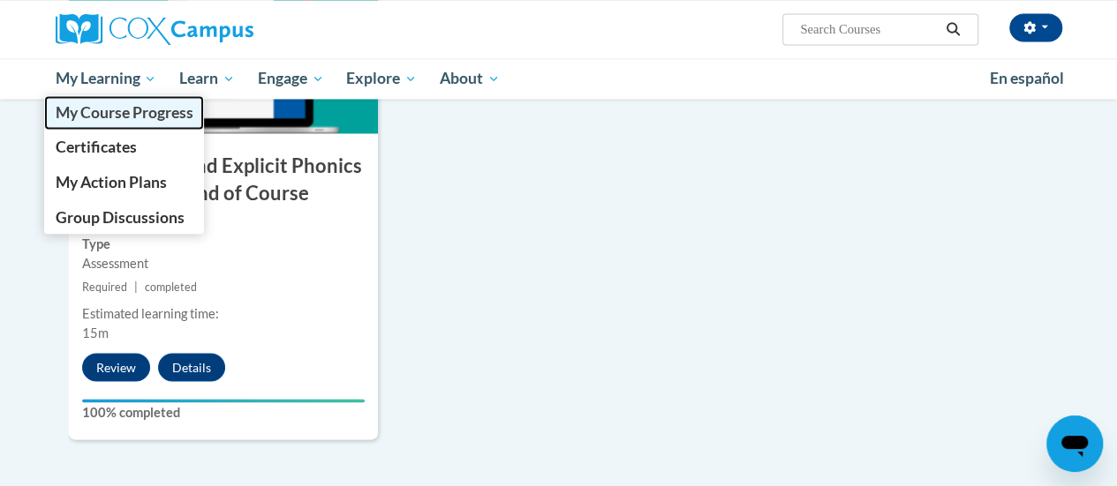
click at [120, 123] on link "My Course Progress" at bounding box center [124, 112] width 161 height 34
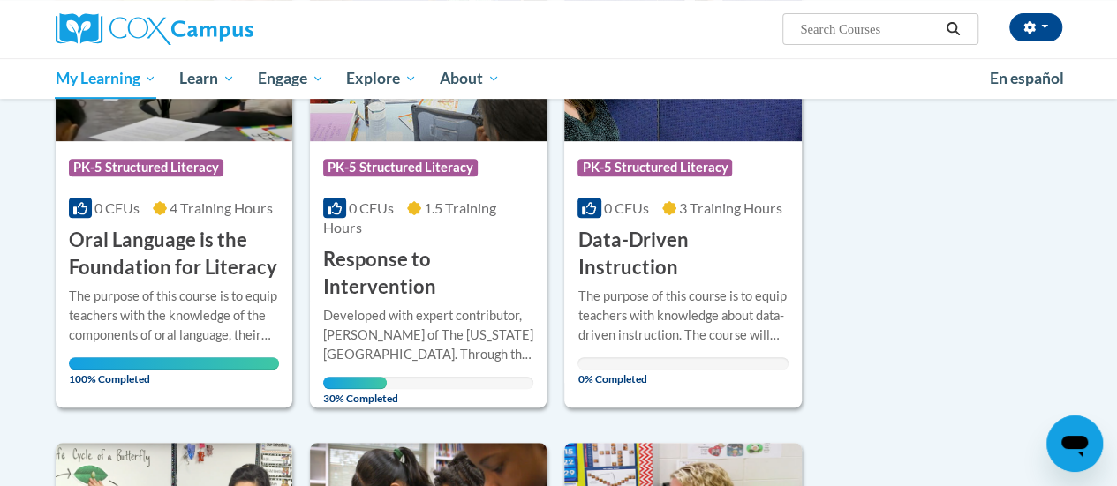
scroll to position [347, 0]
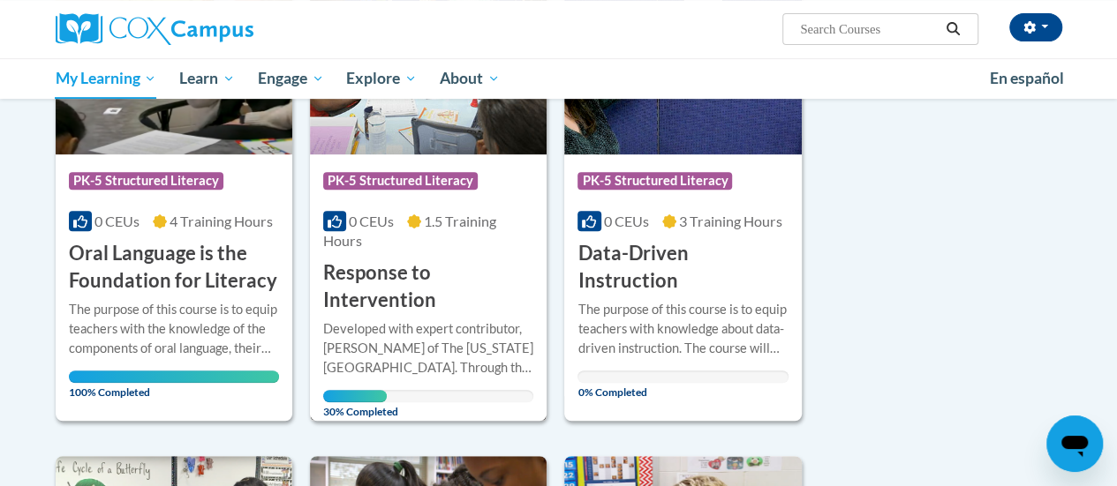
click at [461, 232] on div "0 CEUs 1.5 Training Hours" at bounding box center [428, 231] width 210 height 39
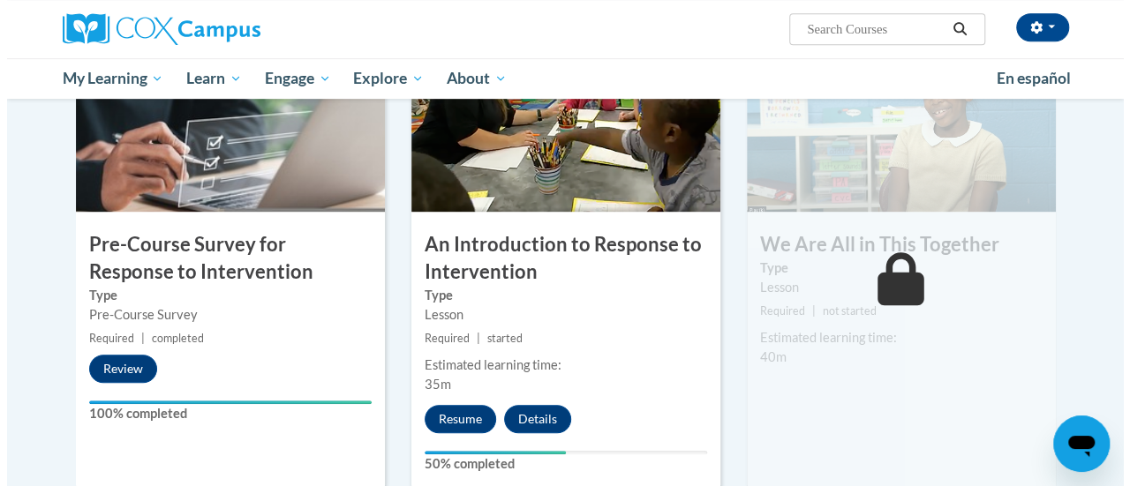
scroll to position [433, 0]
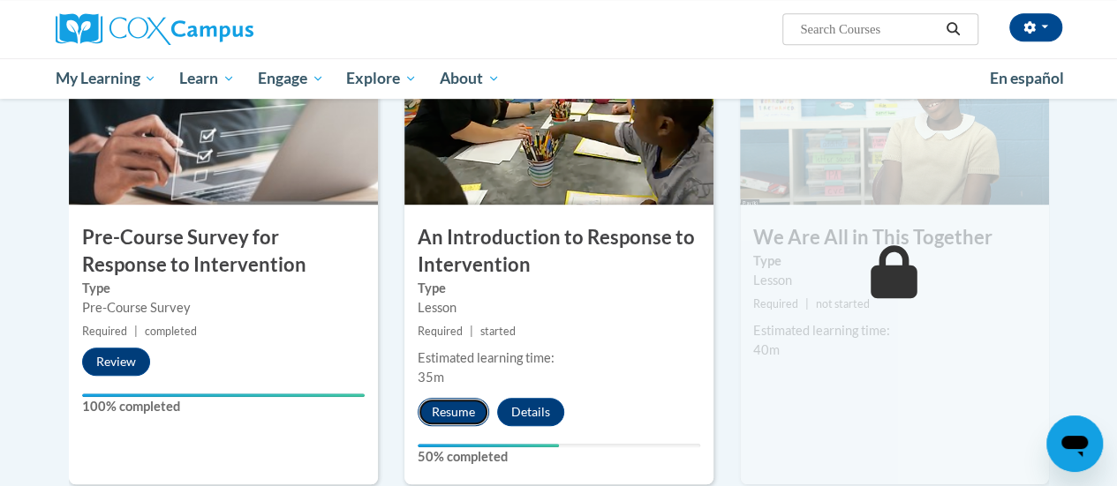
click at [447, 411] on button "Resume" at bounding box center [453, 412] width 71 height 28
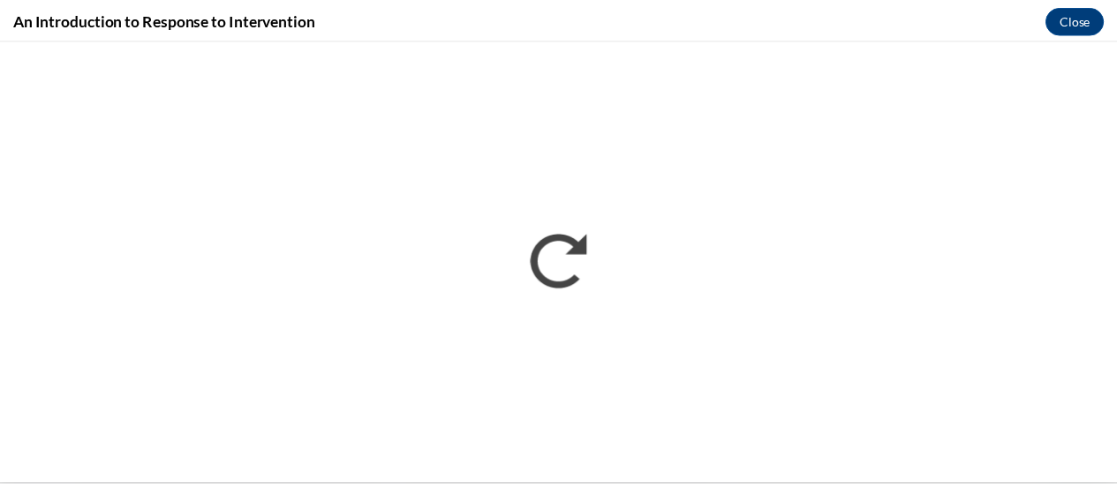
scroll to position [0, 0]
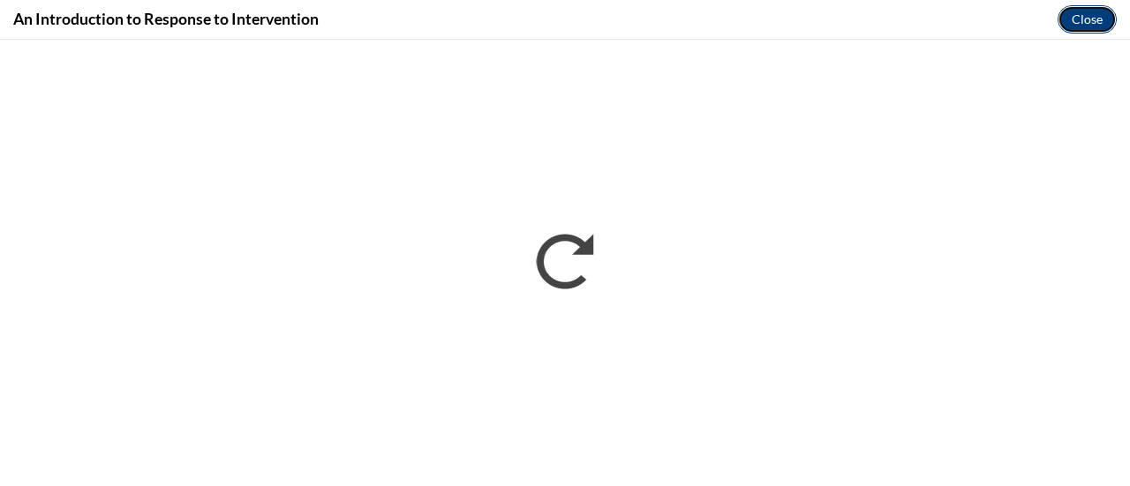
click at [1073, 24] on button "Close" at bounding box center [1086, 19] width 59 height 28
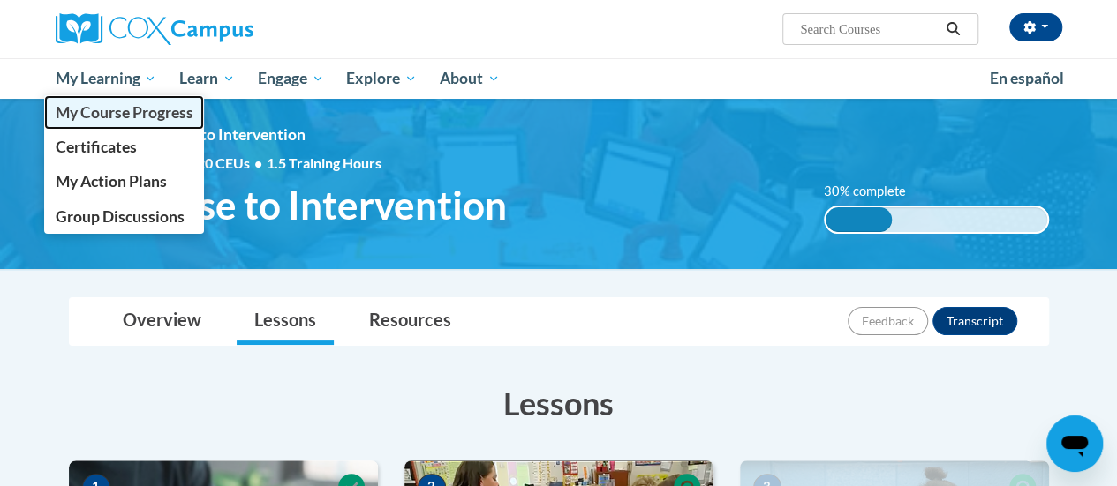
click at [130, 120] on span "My Course Progress" at bounding box center [124, 112] width 138 height 19
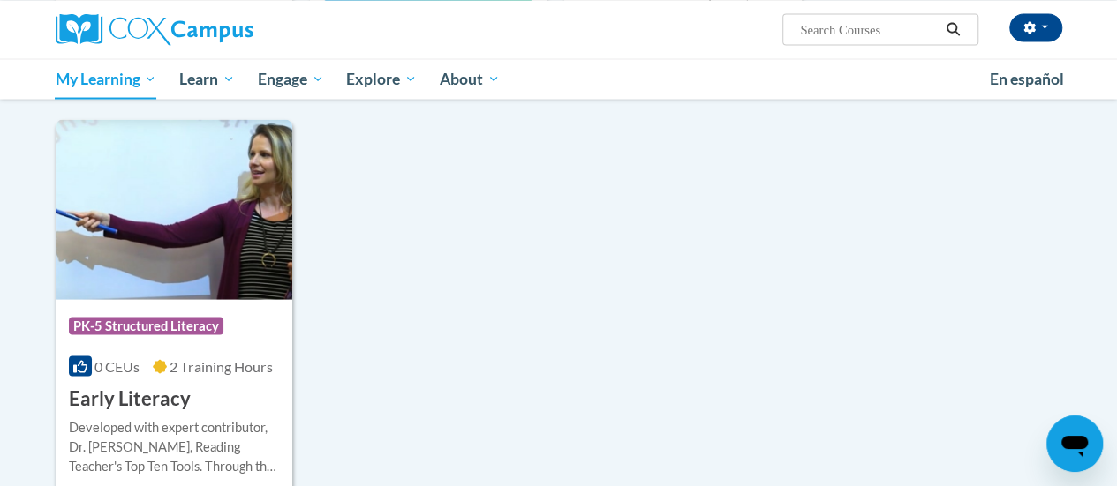
scroll to position [1682, 0]
